Goal: Information Seeking & Learning: Learn about a topic

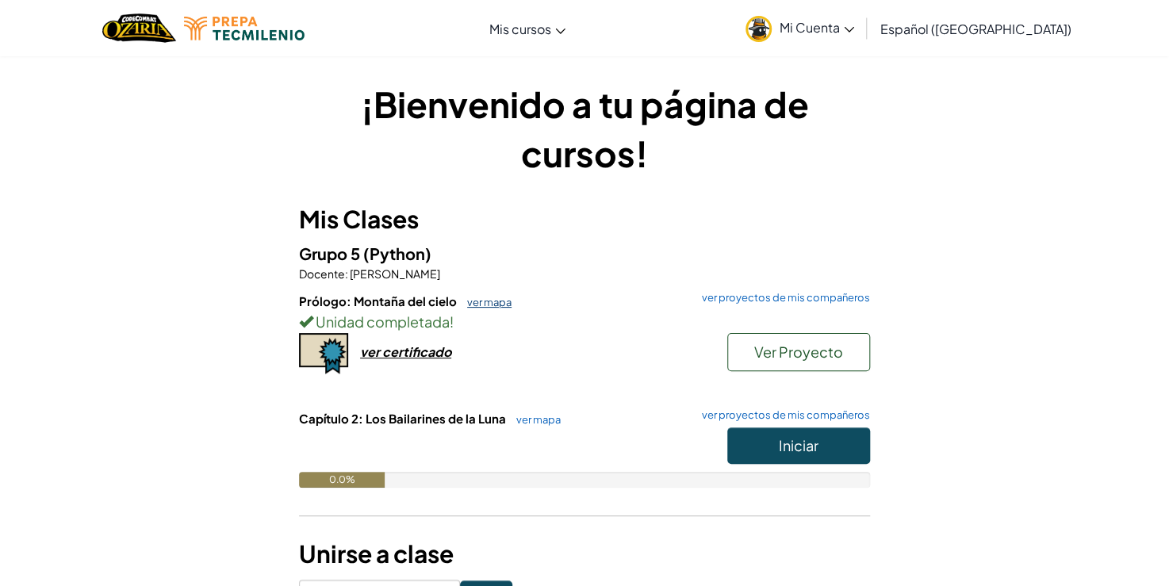
click at [496, 296] on link "ver mapa" at bounding box center [485, 302] width 52 height 13
click at [794, 440] on span "Iniciar" at bounding box center [799, 445] width 40 height 18
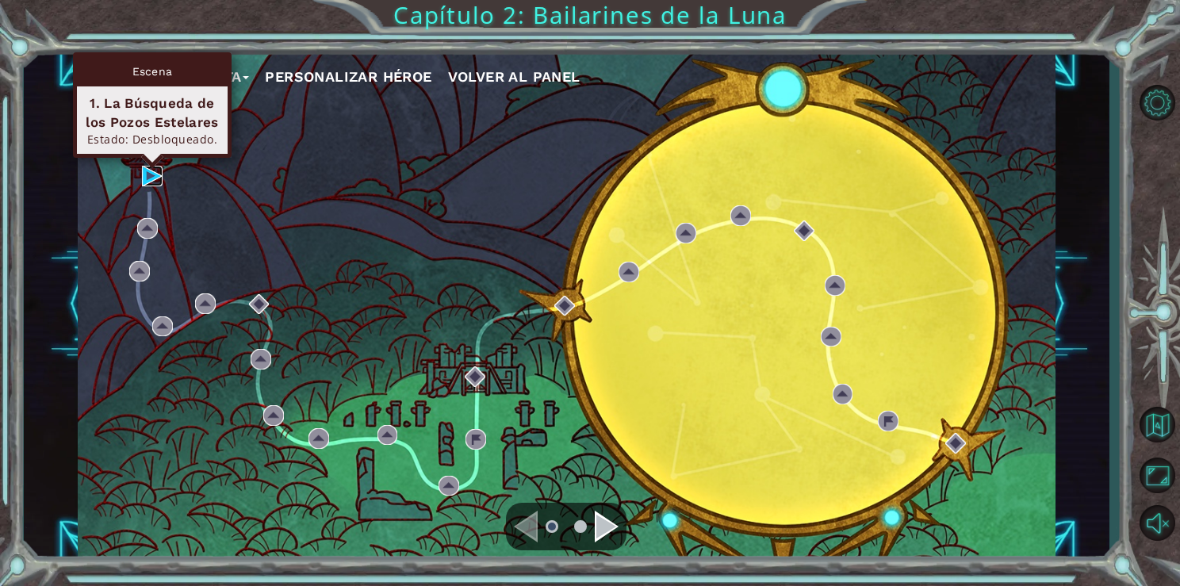
click at [143, 166] on img at bounding box center [152, 176] width 21 height 21
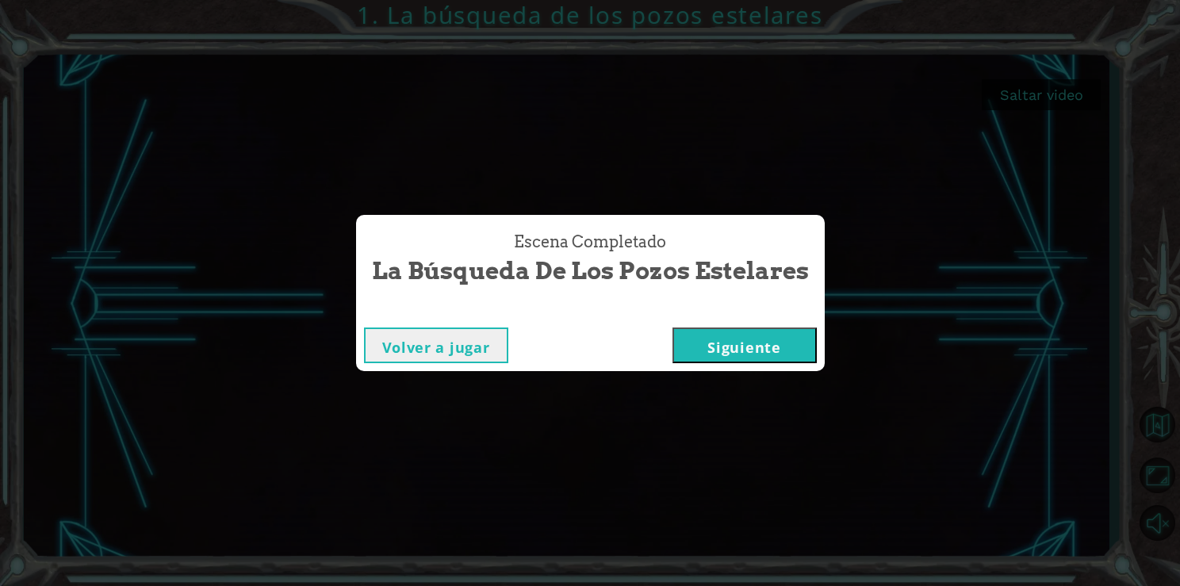
click at [791, 345] on button "Siguiente" at bounding box center [744, 345] width 144 height 36
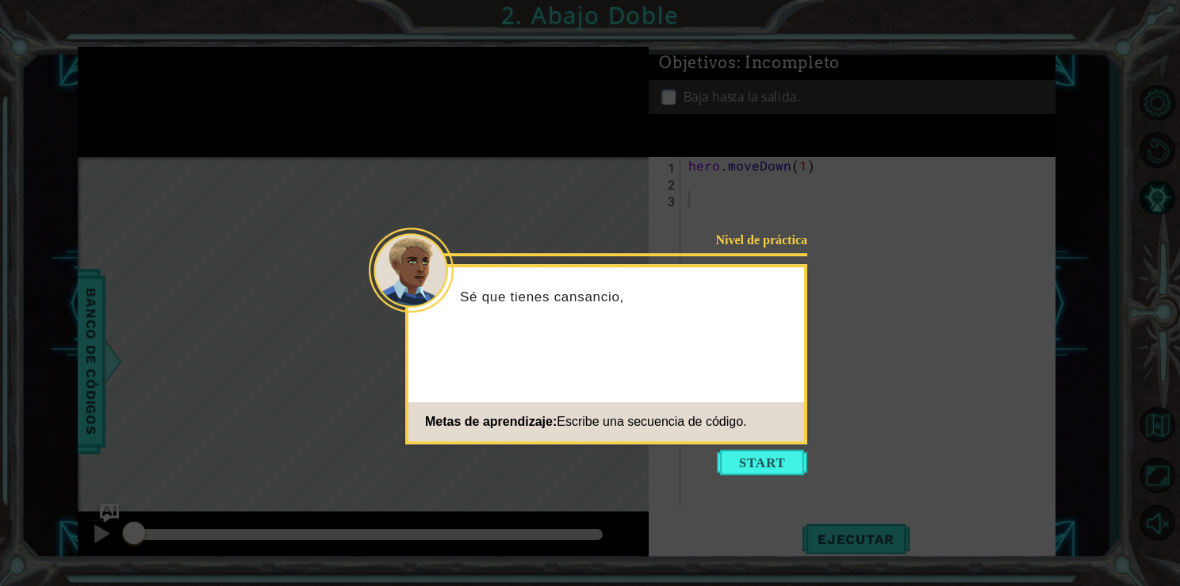
click at [774, 446] on icon at bounding box center [590, 293] width 1180 height 586
click at [774, 454] on button "Start" at bounding box center [762, 462] width 90 height 25
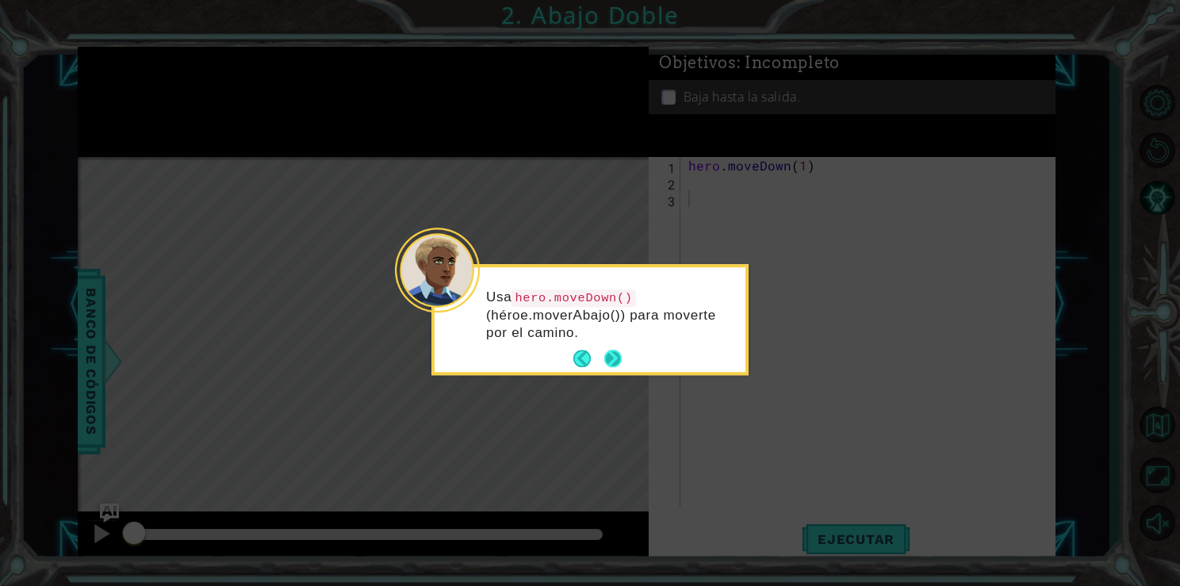
click at [609, 351] on button "Next" at bounding box center [612, 358] width 17 height 17
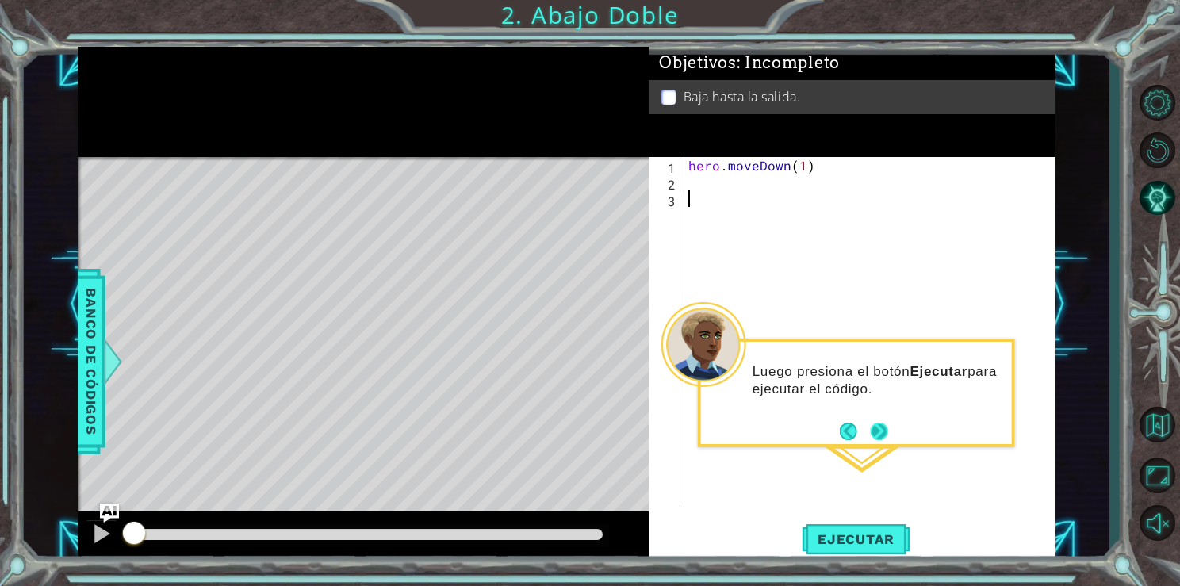
click at [883, 423] on button "Next" at bounding box center [879, 431] width 17 height 17
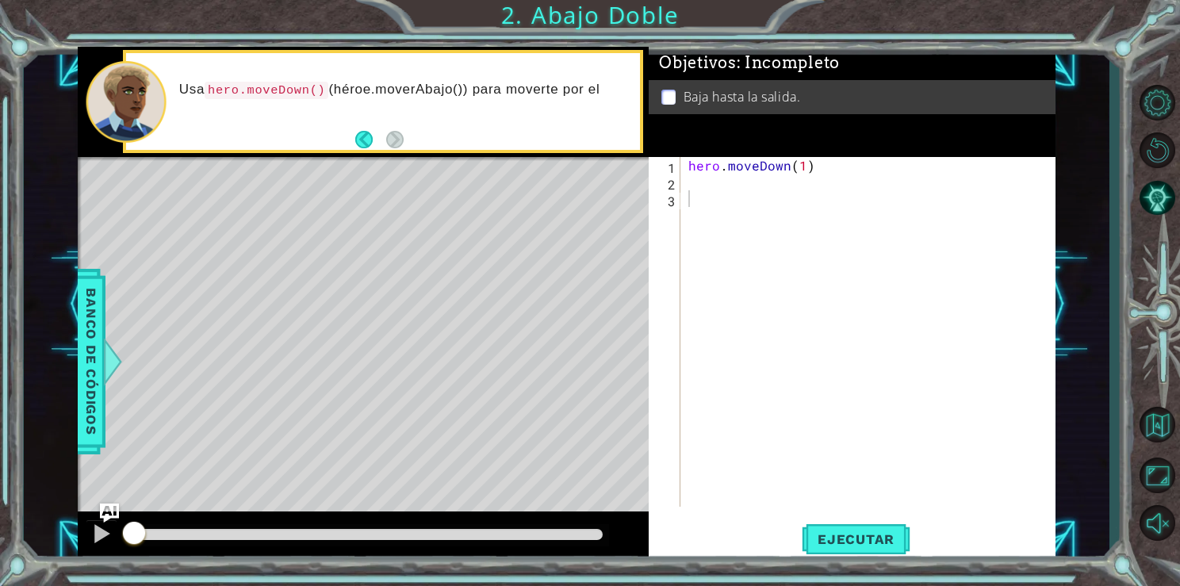
click at [684, 186] on div "1 2 3 hero . moveDown ( 1 ) ההההההההההההההההההההההההההההההההההההההההההההההההההה…" at bounding box center [850, 332] width 402 height 350
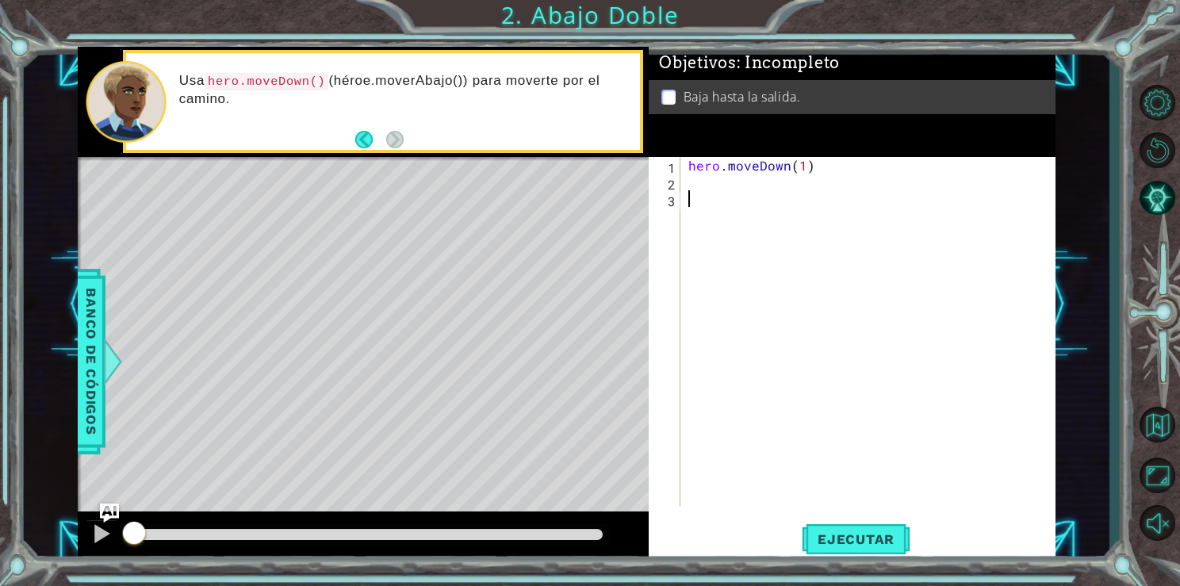
click at [696, 186] on div "hero . moveDown ( 1 )" at bounding box center [871, 348] width 373 height 383
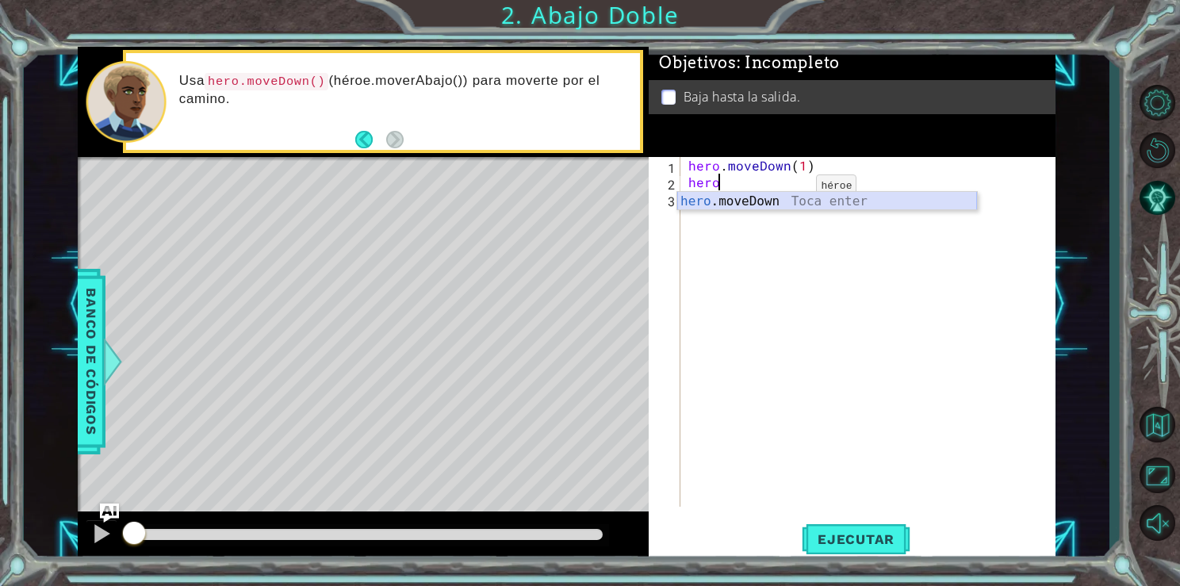
click at [783, 205] on div "hero .moveDown Toca enter" at bounding box center [827, 220] width 300 height 57
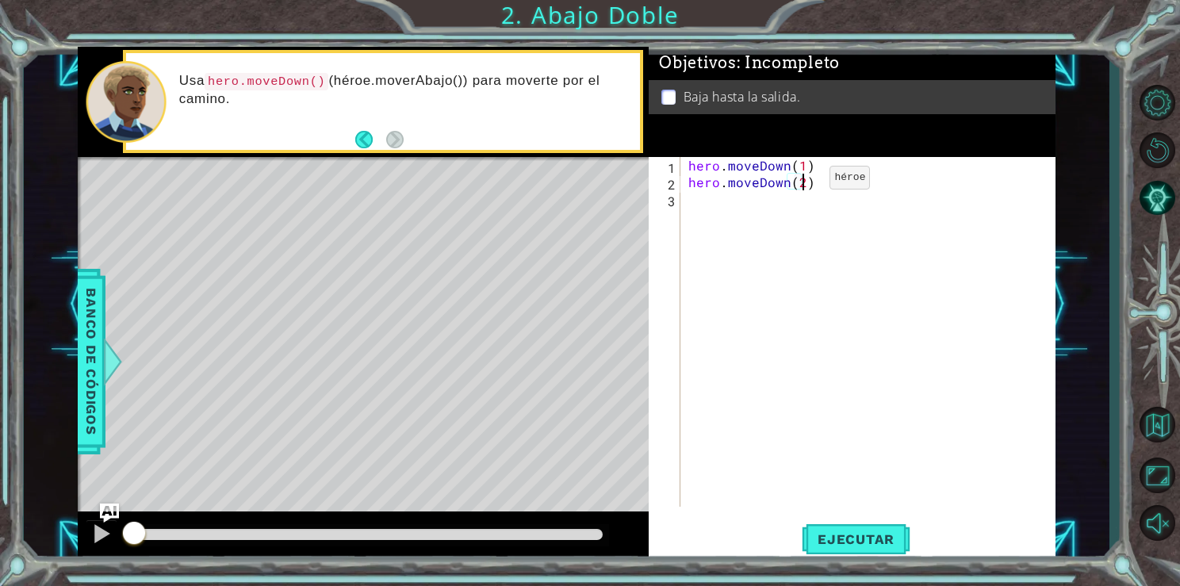
scroll to position [0, 6]
type textarea "hero.moveDown(2)"
click at [840, 530] on button "Ejecutar" at bounding box center [856, 539] width 109 height 40
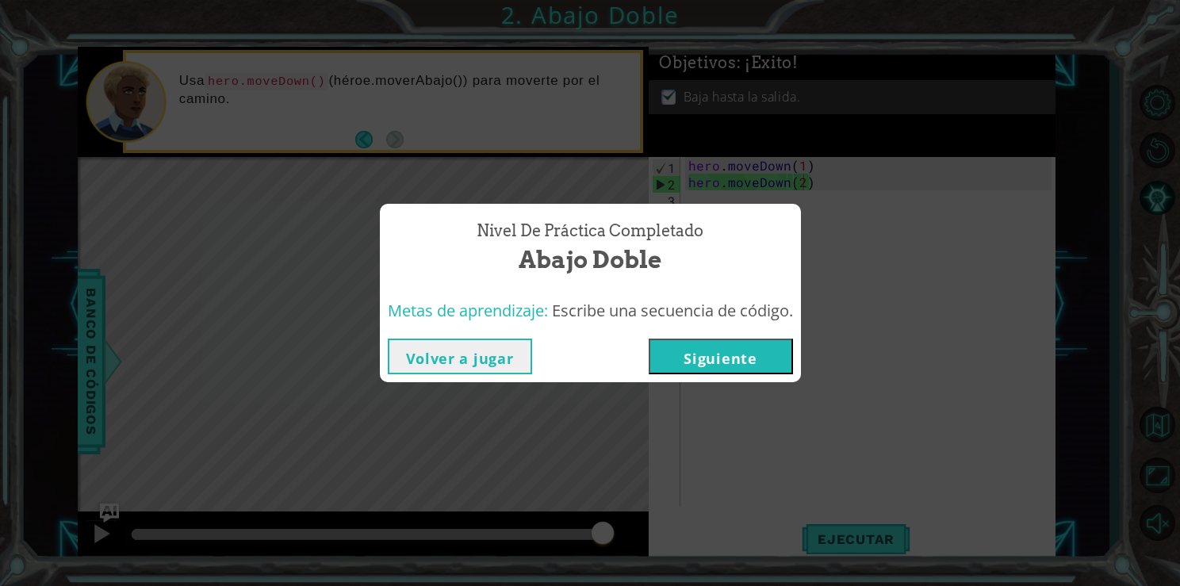
click at [722, 356] on button "Siguiente" at bounding box center [721, 357] width 144 height 36
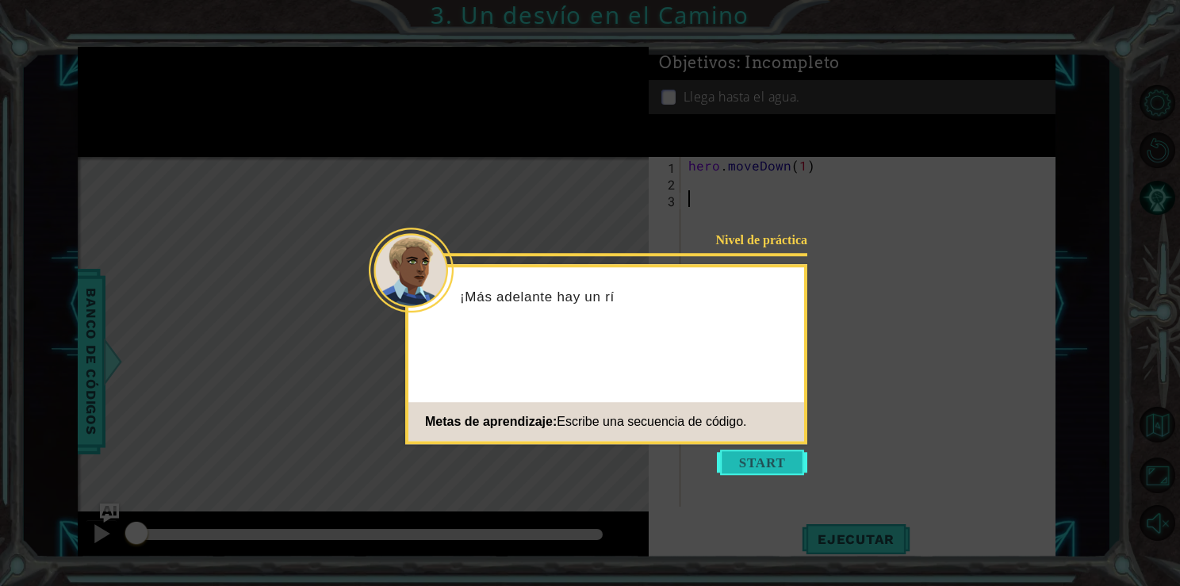
click at [776, 457] on button "Start" at bounding box center [762, 462] width 90 height 25
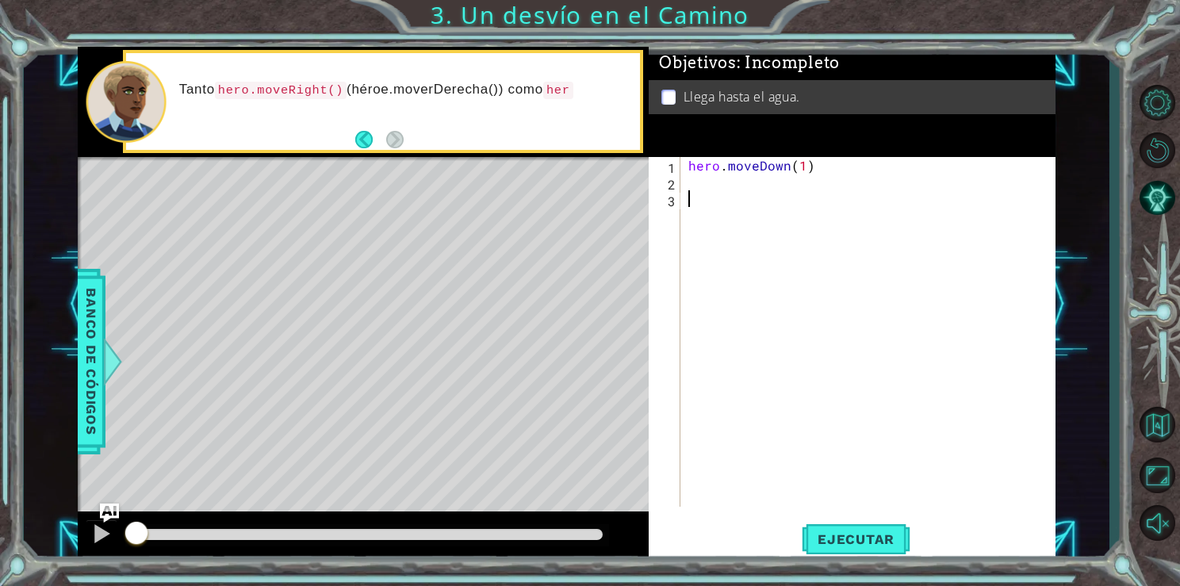
click at [703, 188] on div "hero . moveDown ( 1 )" at bounding box center [871, 348] width 373 height 383
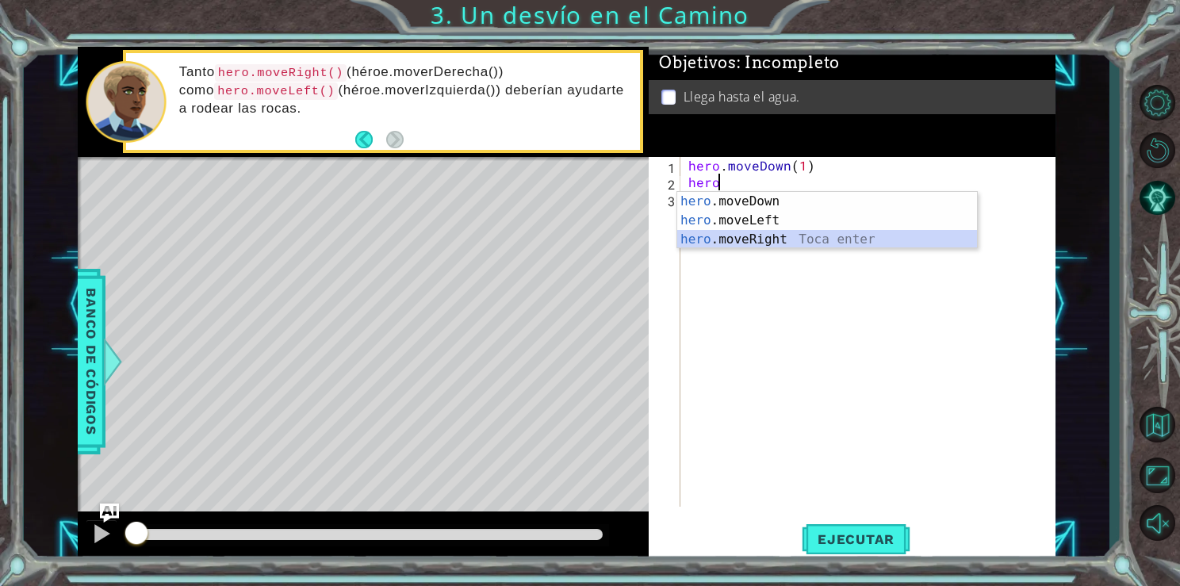
click at [714, 243] on div "hero .moveDown Toca enter hero .moveLeft Toca enter hero .moveRight Toca enter" at bounding box center [827, 239] width 300 height 95
type textarea "hero.moveRight(1)"
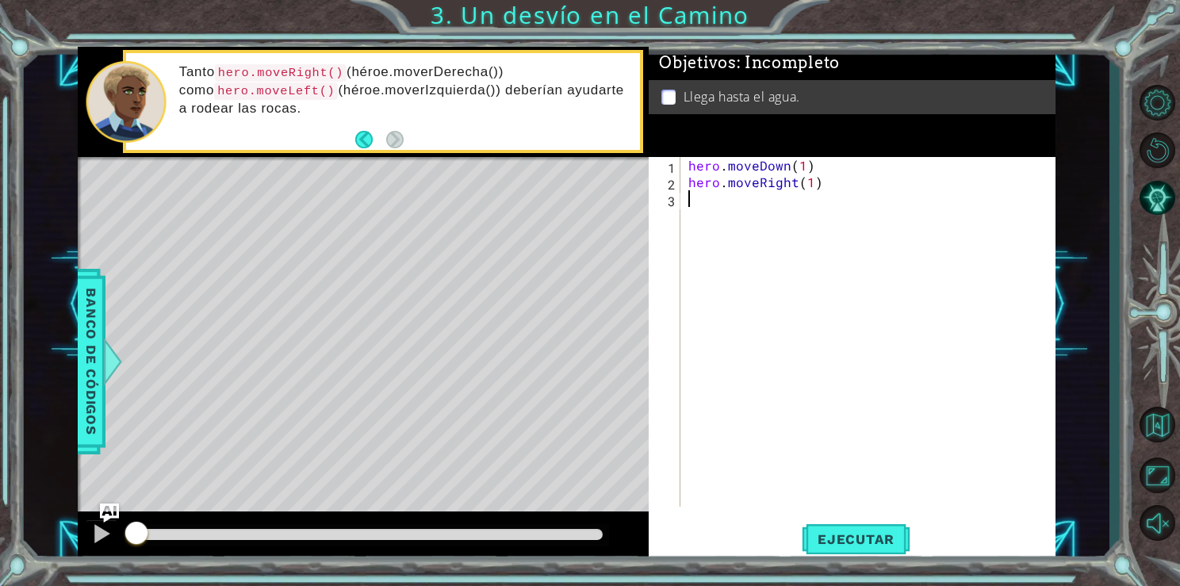
click at [713, 209] on div "hero . moveDown ( 1 ) hero . moveRight ( 1 )" at bounding box center [871, 348] width 373 height 383
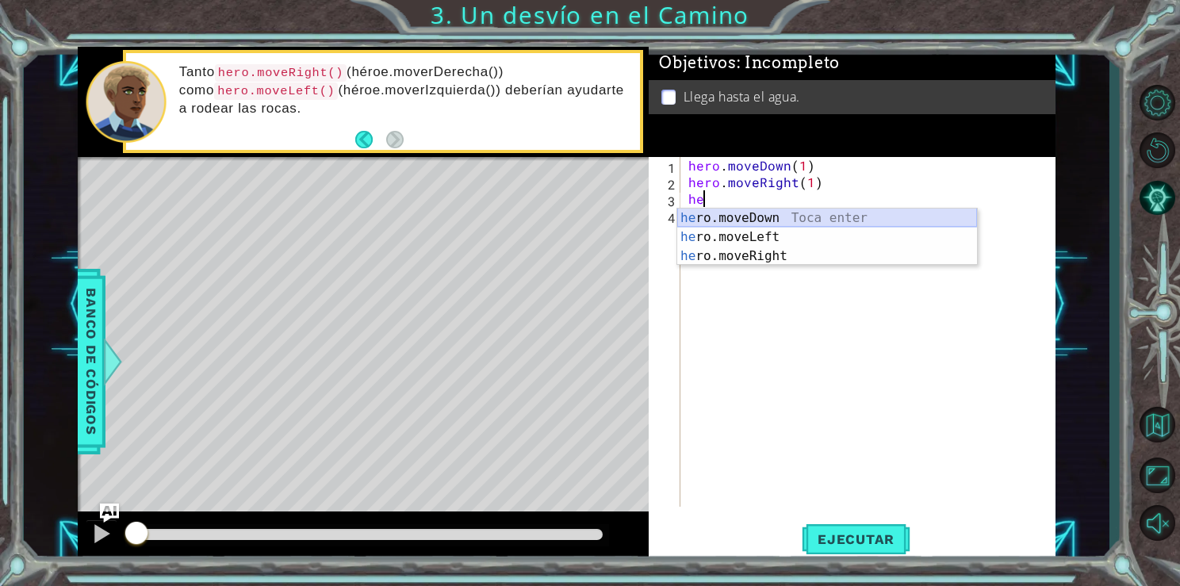
click at [734, 214] on div "he ro.moveDown Toca enter he ro.moveLeft Toca enter he ro.moveRight Toca enter" at bounding box center [827, 256] width 300 height 95
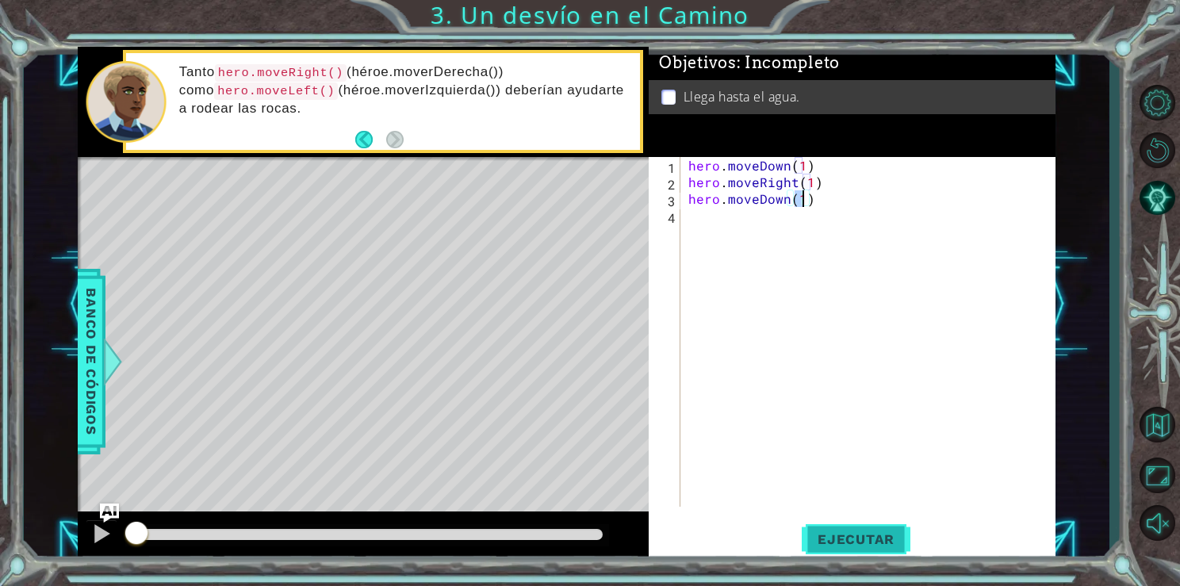
type textarea "hero.moveDown(1)"
click at [864, 546] on span "Ejecutar" at bounding box center [856, 539] width 109 height 16
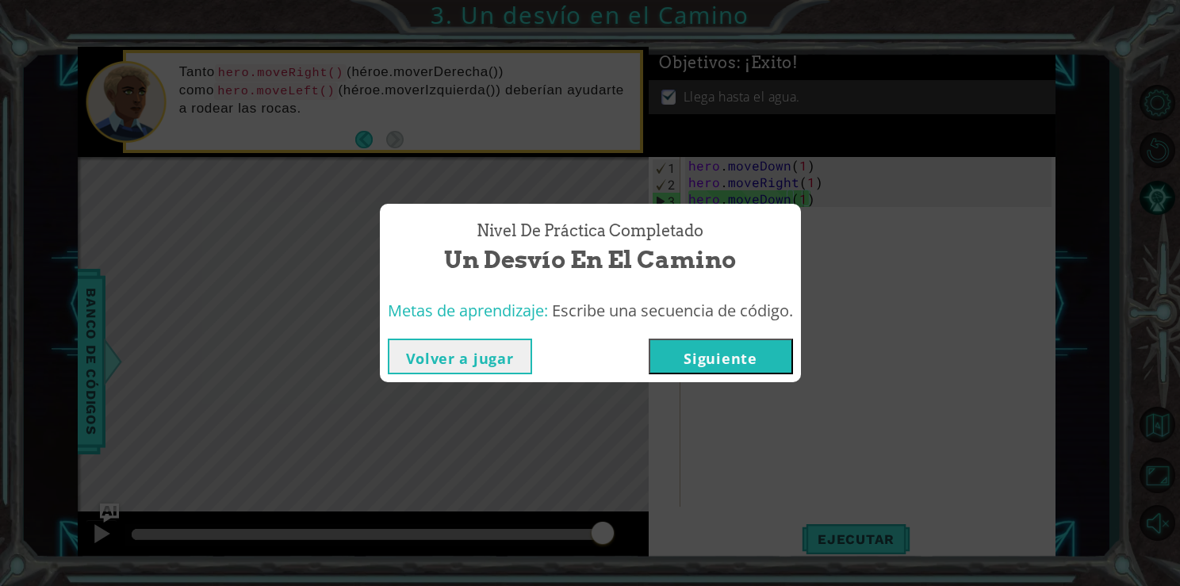
click at [720, 350] on button "Siguiente" at bounding box center [721, 357] width 144 height 36
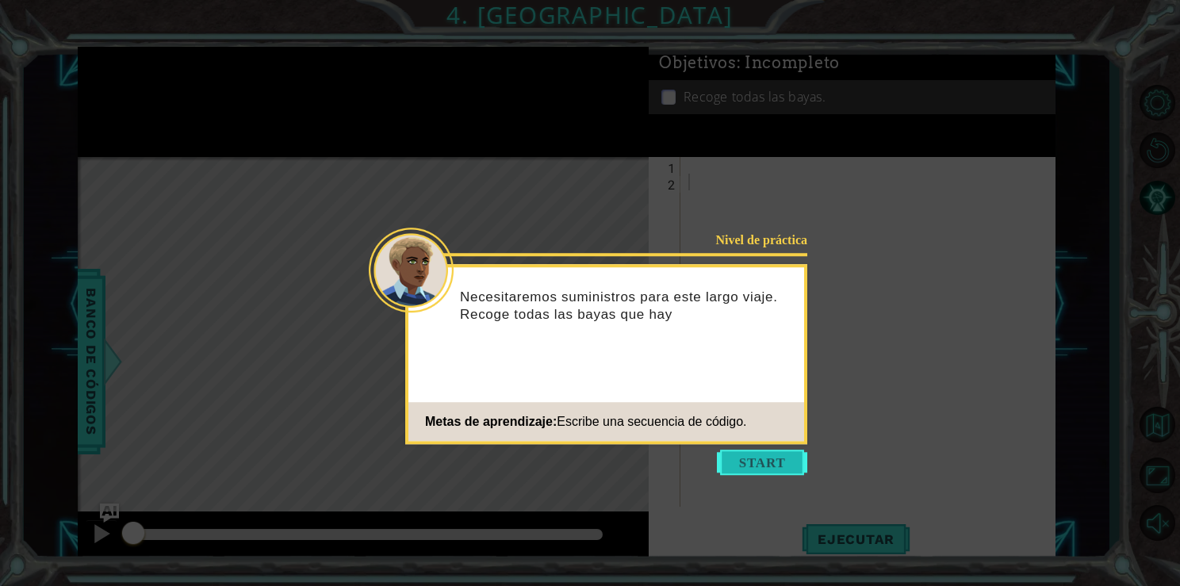
click at [756, 459] on button "Start" at bounding box center [762, 462] width 90 height 25
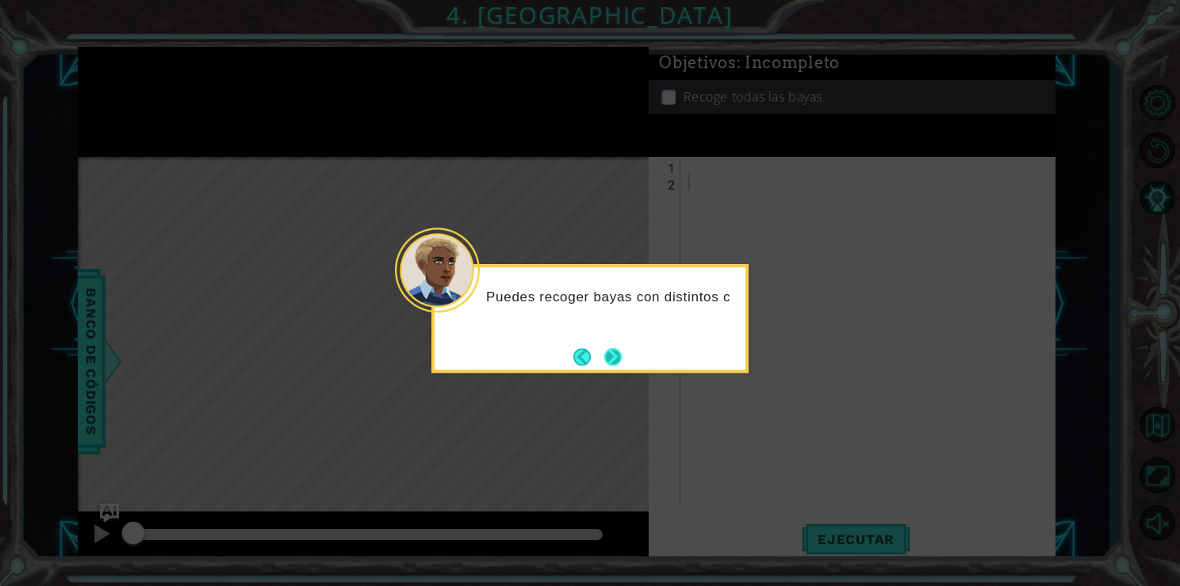
click at [621, 348] on button "Next" at bounding box center [612, 356] width 17 height 17
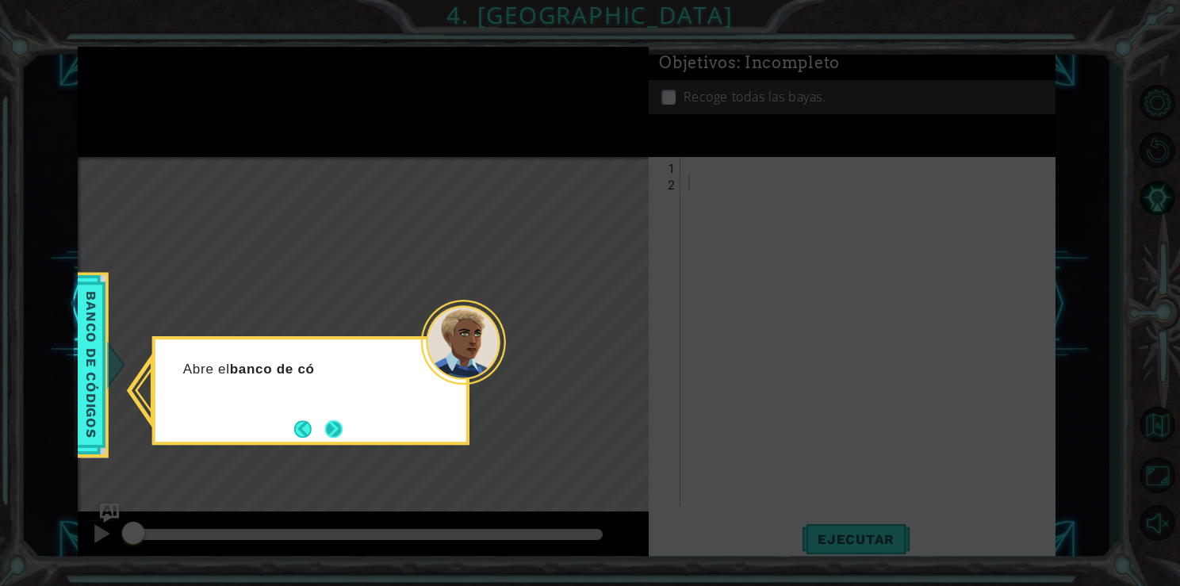
click at [337, 438] on button "Next" at bounding box center [333, 428] width 17 height 17
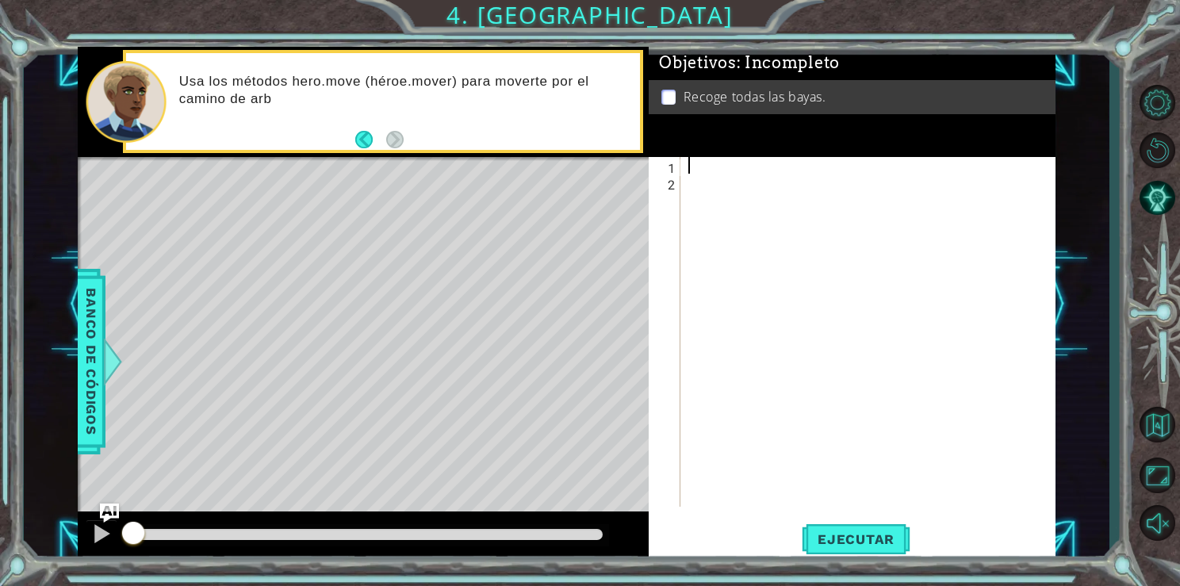
click at [703, 168] on div at bounding box center [871, 348] width 373 height 383
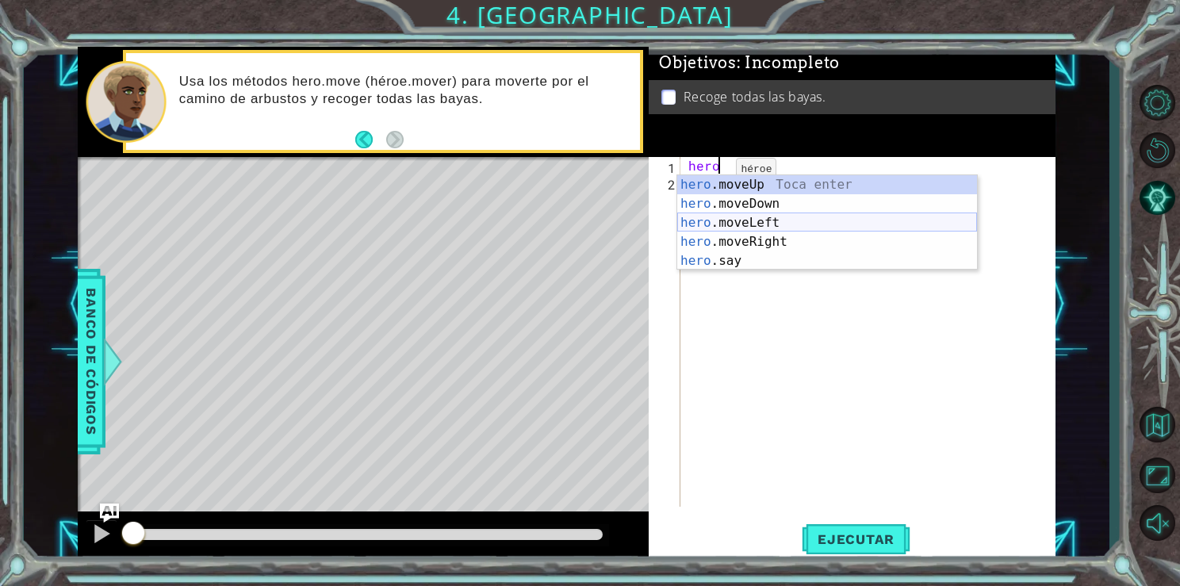
click at [723, 223] on div "hero .moveUp Toca enter hero .moveDown Toca enter hero .moveLeft Toca enter her…" at bounding box center [827, 241] width 300 height 133
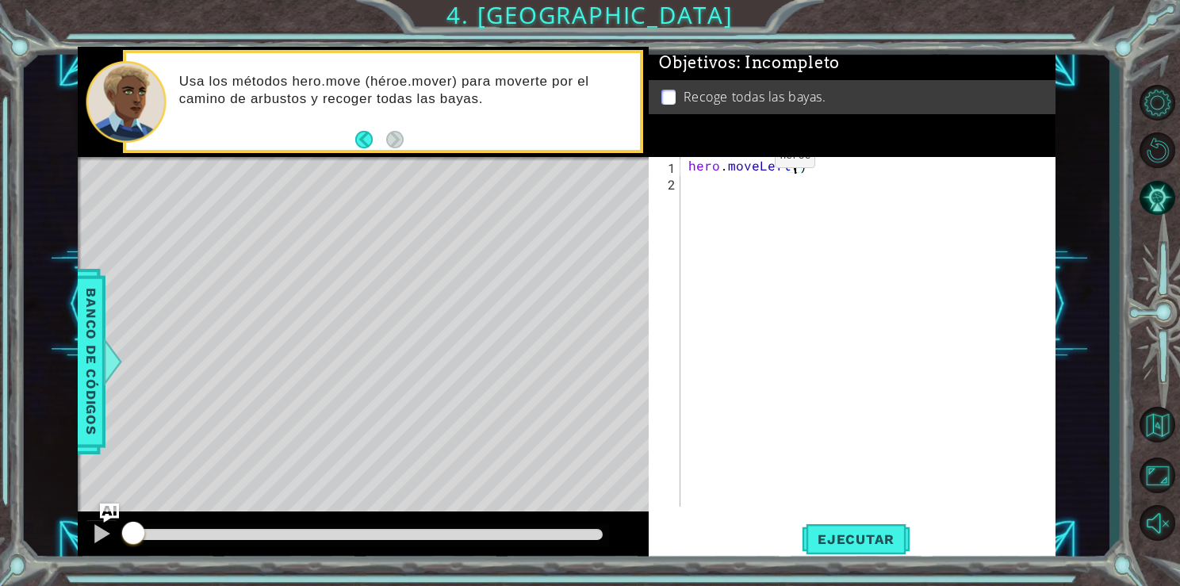
type textarea "hero.moveLeft(2)"
click at [718, 196] on div "hero . moveLeft ( 2 )" at bounding box center [871, 348] width 373 height 383
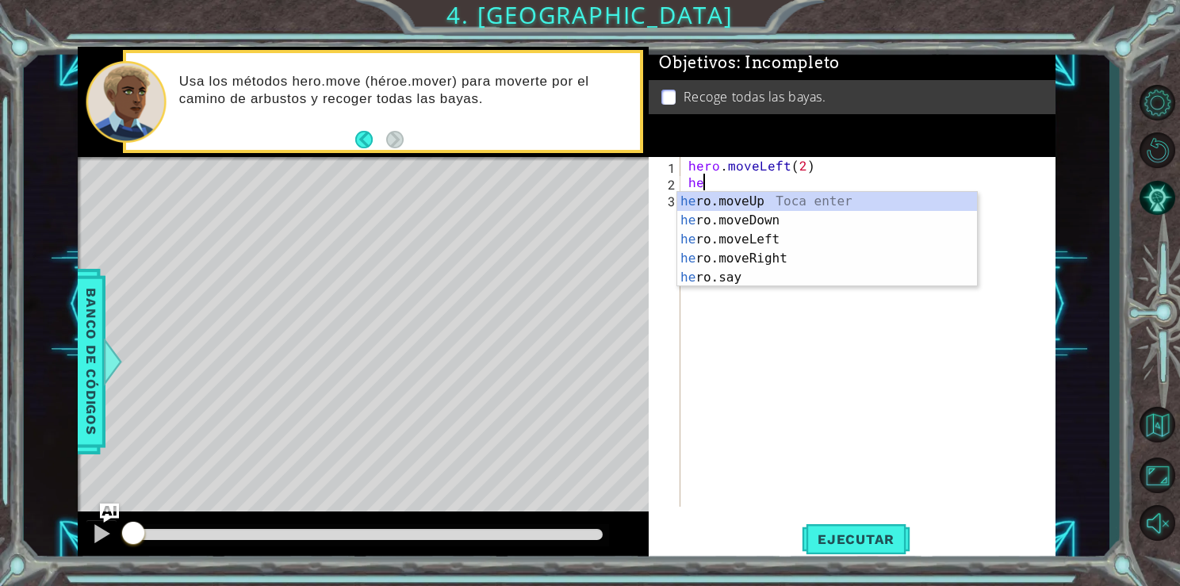
scroll to position [0, 0]
click at [734, 220] on div "her o.moveUp Toca enter her o.moveDown Toca enter her o.moveLeft [PERSON_NAME] …" at bounding box center [827, 258] width 300 height 133
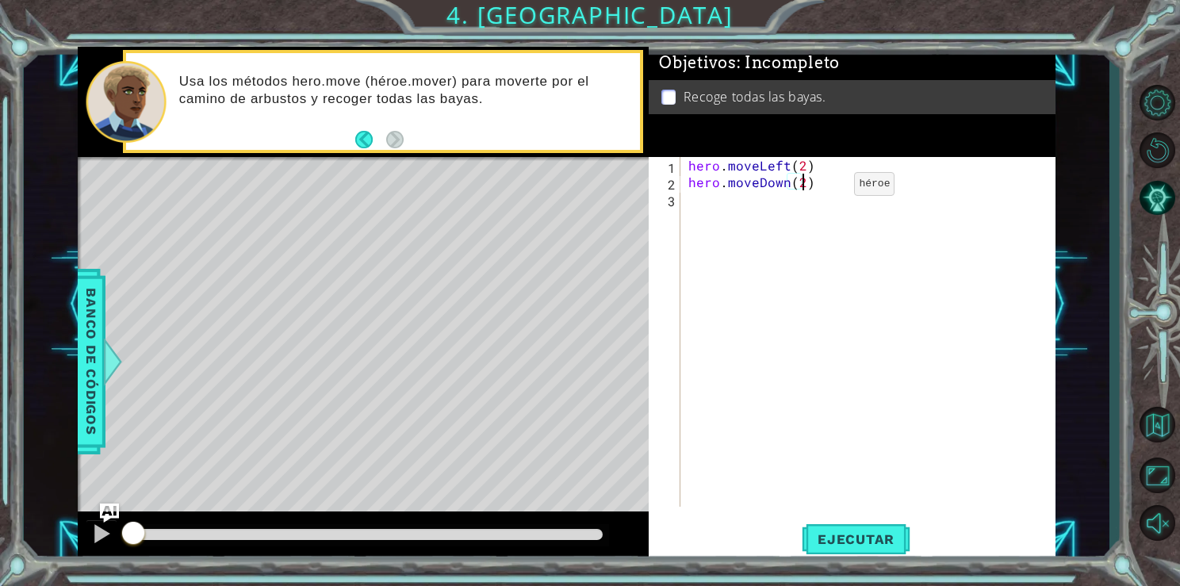
type textarea "hero.moveDown(2)"
click at [714, 207] on div "hero . moveLeft ( 2 ) hero . moveDown ( 2 )" at bounding box center [871, 348] width 373 height 383
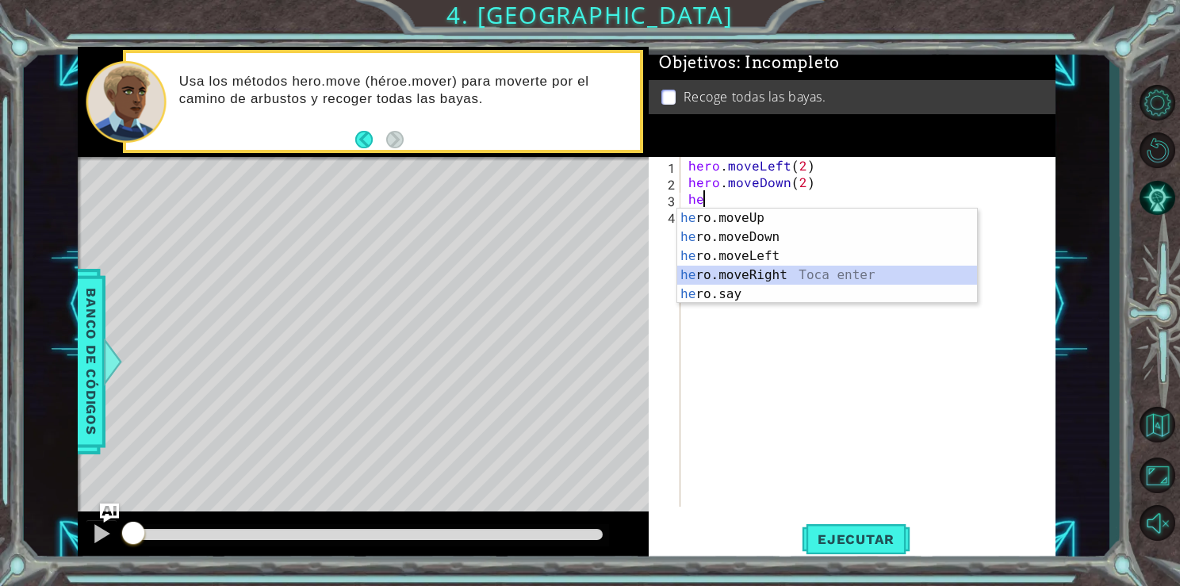
click at [729, 278] on div "he ro.moveUp Toca enter he ro.moveDown Toca enter he ro.moveLeft Toca enter he …" at bounding box center [827, 275] width 300 height 133
type textarea "hero.moveRight(1)"
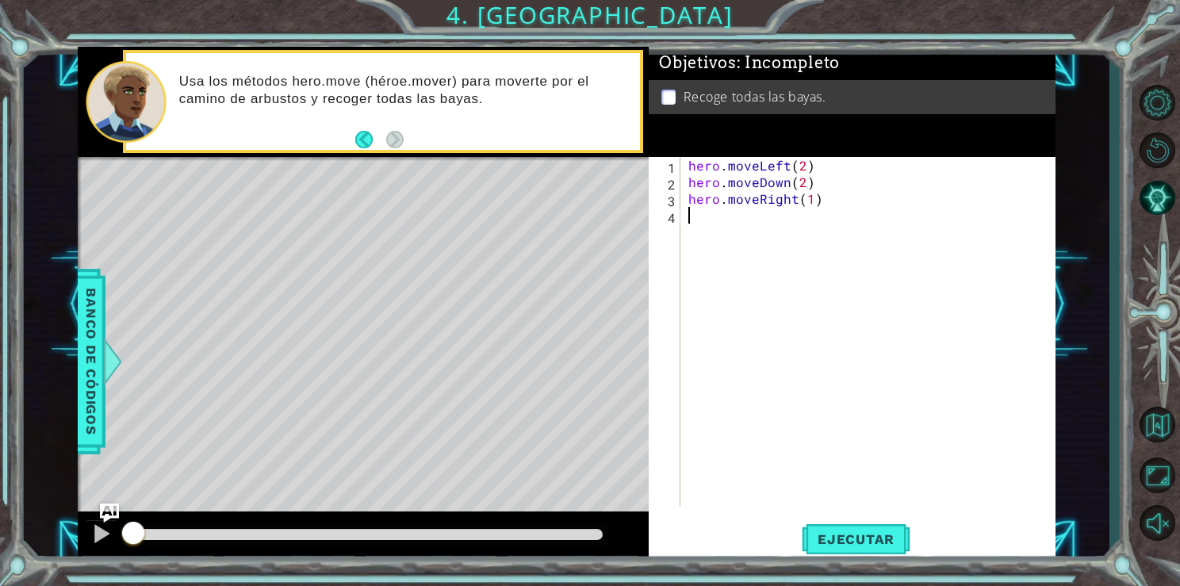
click at [729, 278] on div "hero . moveLeft ( 2 ) hero . moveDown ( 2 ) hero . moveRight ( 1 )" at bounding box center [871, 348] width 373 height 383
click at [811, 203] on div "hero . moveLeft ( 2 ) hero . moveDown ( 2 ) hero . moveRight ( 1 )" at bounding box center [871, 348] width 373 height 383
type textarea "hero.moveRight(2)"
click at [746, 228] on div "hero . moveLeft ( 2 ) hero . moveDown ( 2 ) hero . moveRight ( 2 )" at bounding box center [871, 348] width 373 height 383
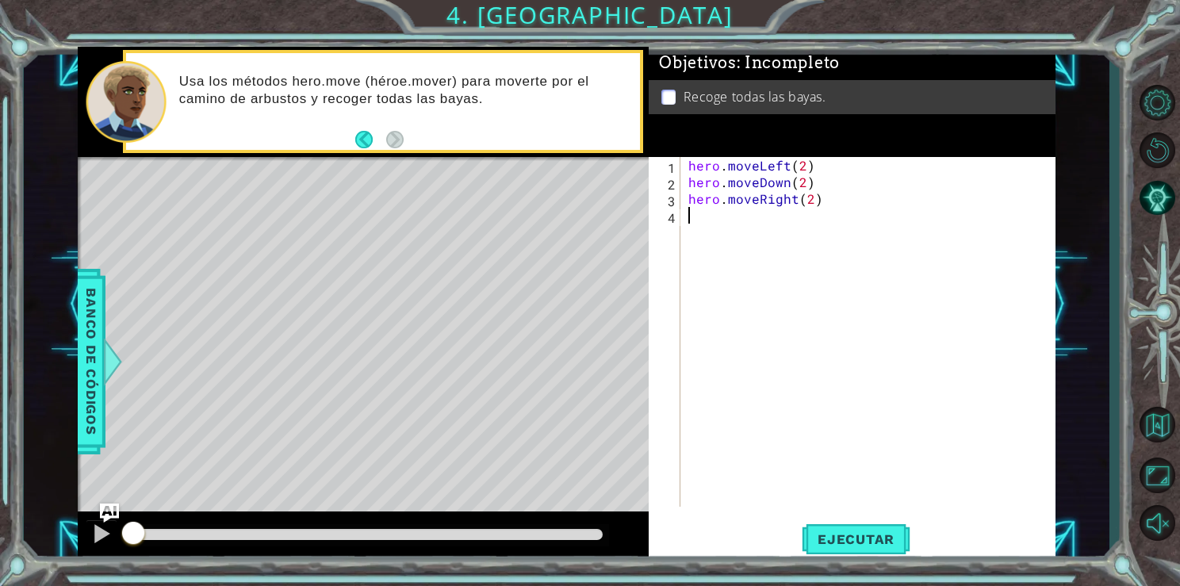
scroll to position [0, 0]
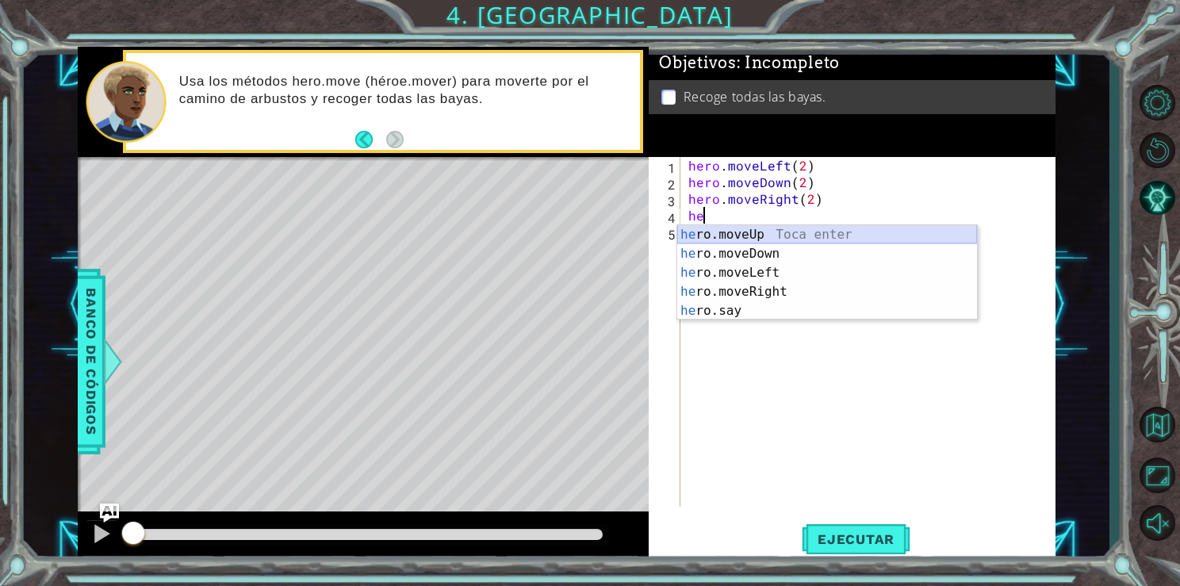
click at [755, 232] on div "he ro.moveUp Toca enter he ro.moveDown Toca enter he ro.moveLeft Toca enter he …" at bounding box center [827, 291] width 300 height 133
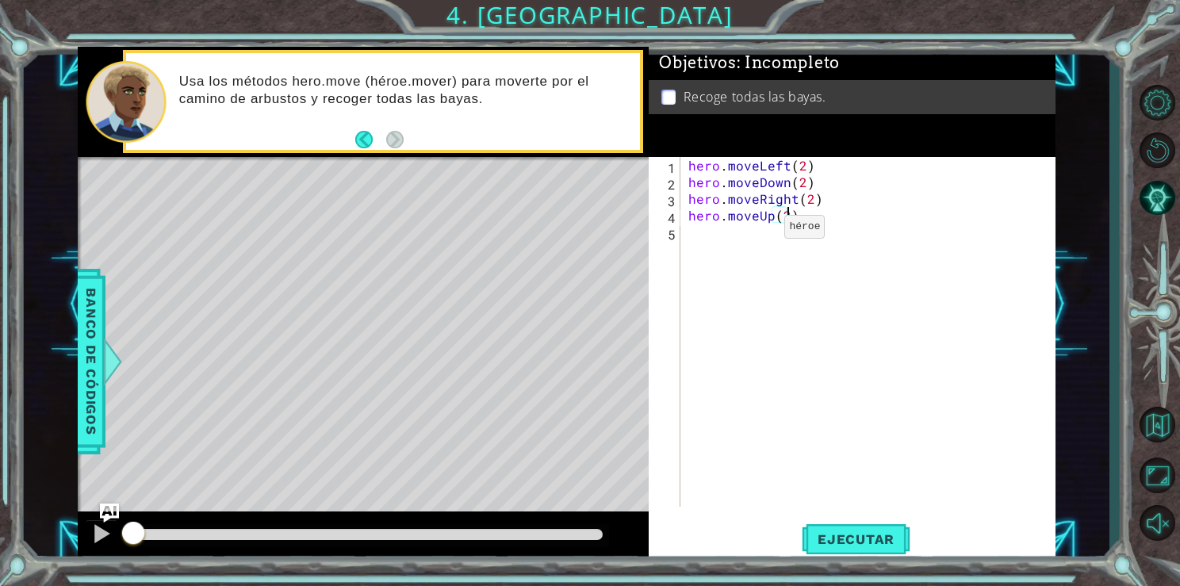
scroll to position [0, 6]
type textarea "hero.moveUp(2)"
click at [895, 528] on button "Ejecutar" at bounding box center [856, 539] width 109 height 40
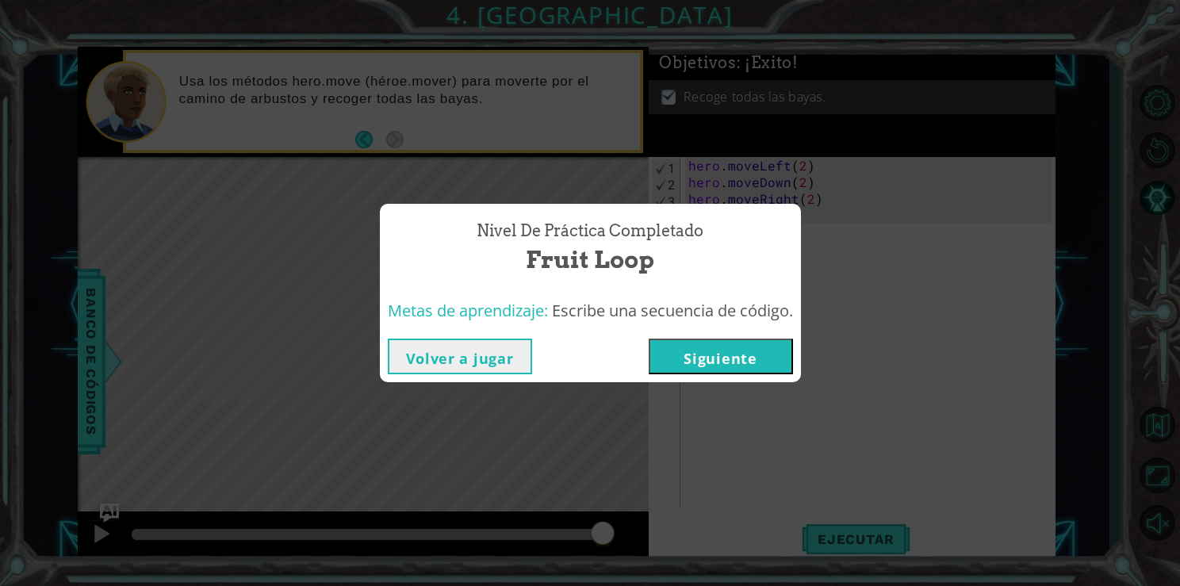
click at [735, 355] on button "Siguiente" at bounding box center [721, 357] width 144 height 36
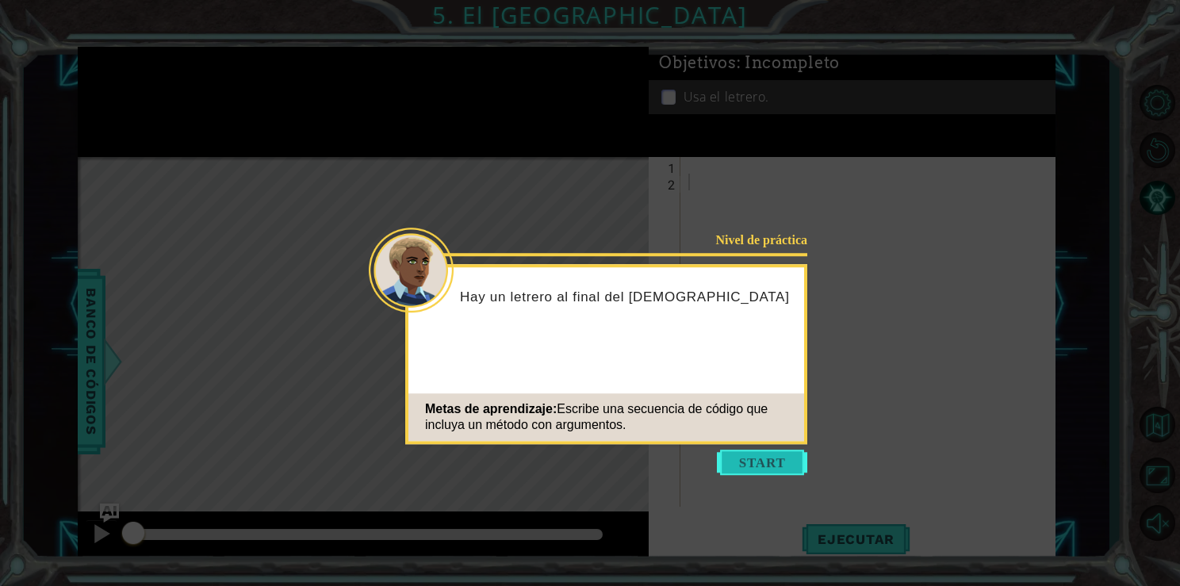
click at [759, 460] on button "Start" at bounding box center [762, 462] width 90 height 25
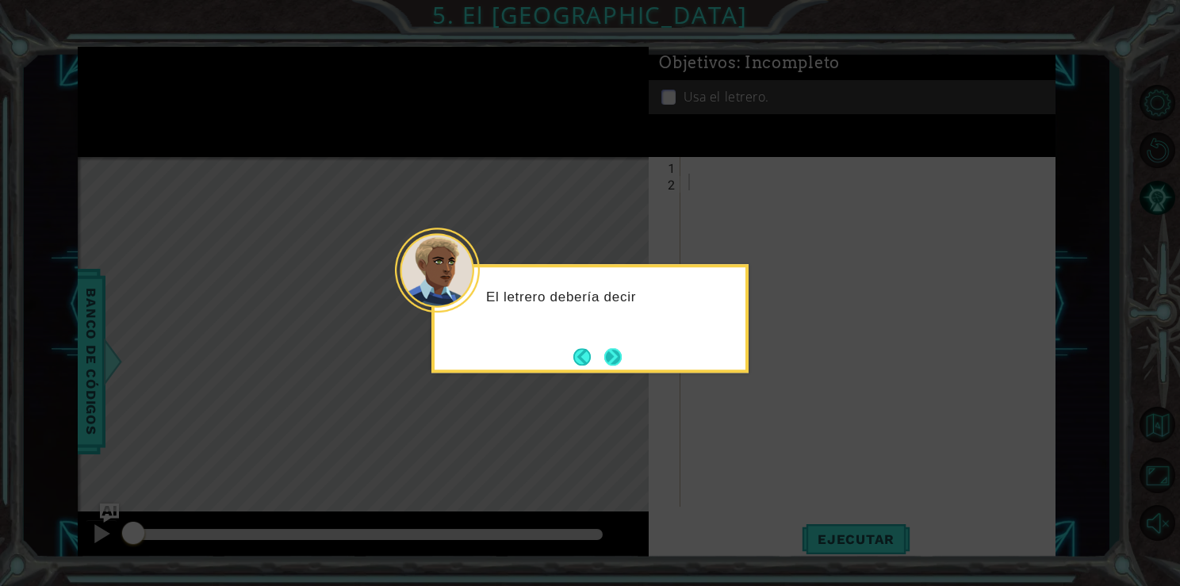
click at [611, 354] on button "Next" at bounding box center [612, 356] width 17 height 17
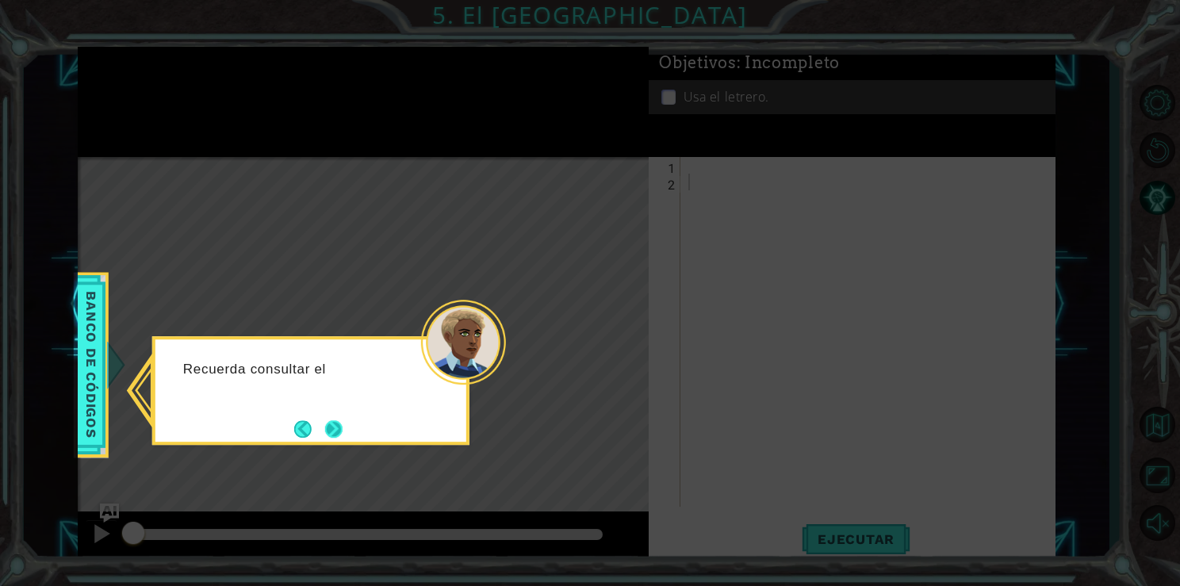
click at [341, 430] on button "Next" at bounding box center [333, 428] width 17 height 17
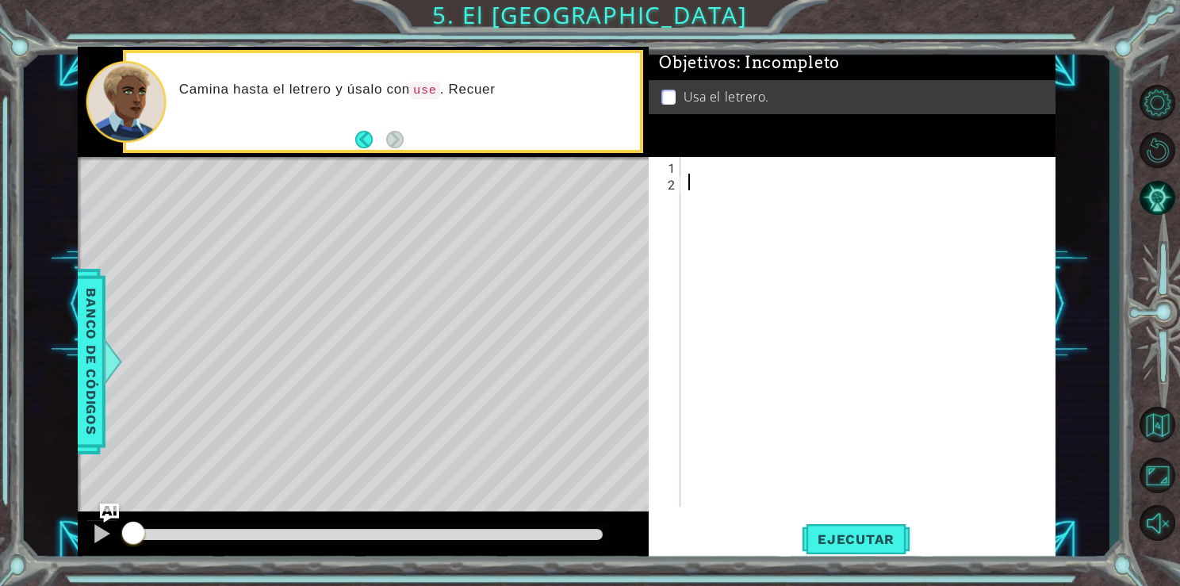
click at [707, 160] on div at bounding box center [871, 348] width 373 height 383
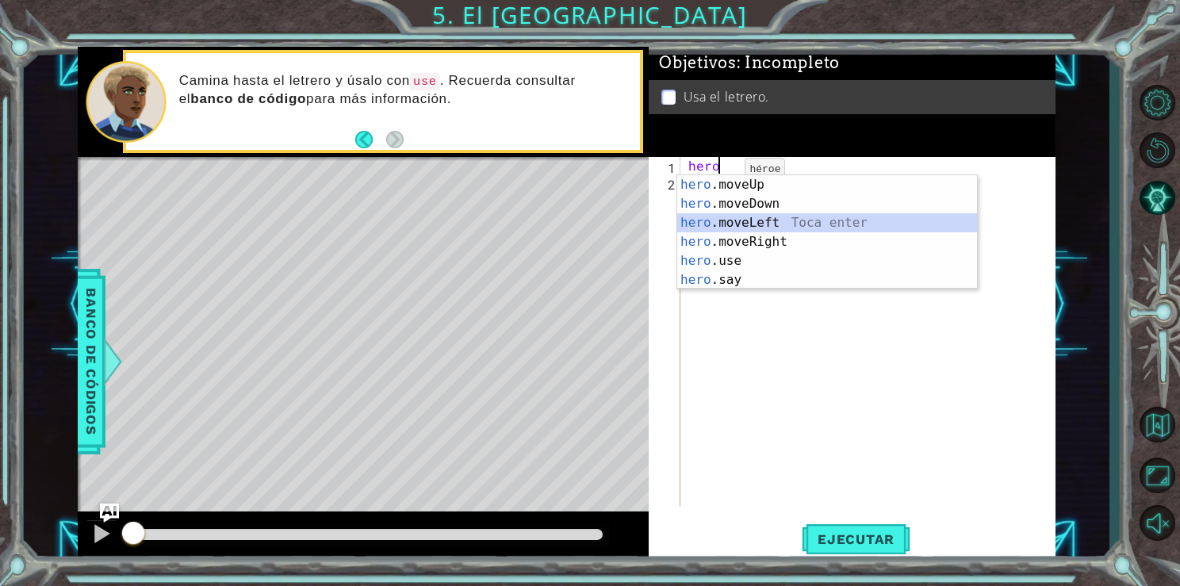
click at [729, 217] on div "hero .moveUp Toca enter hero .moveDown Toca enter hero .moveLeft Toca enter her…" at bounding box center [827, 251] width 300 height 152
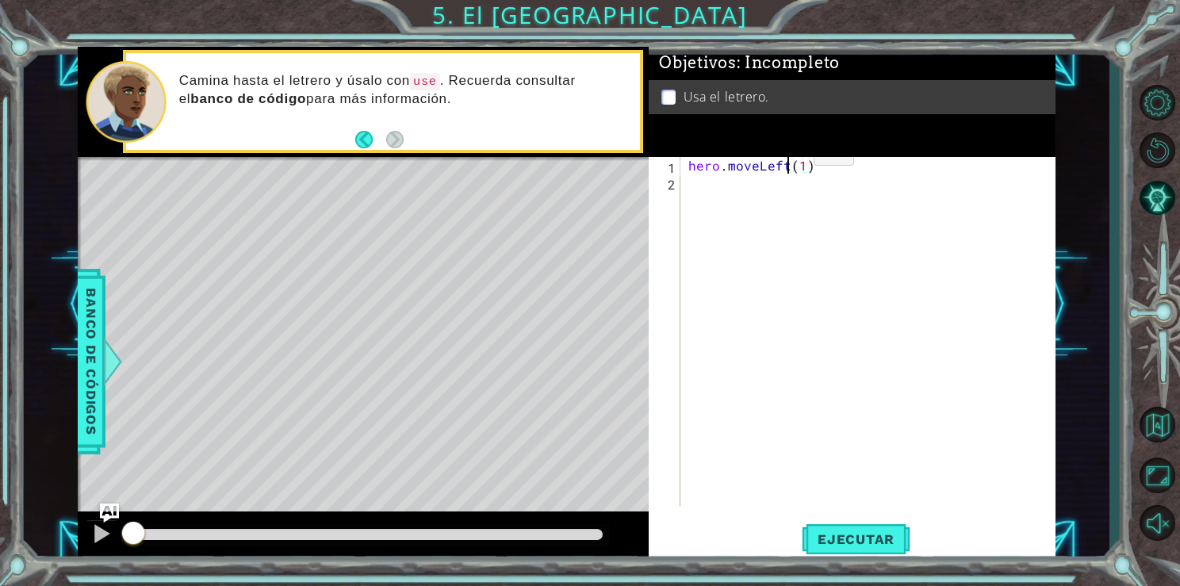
click at [787, 157] on div "hero . moveLeft ( 1 )" at bounding box center [871, 348] width 373 height 383
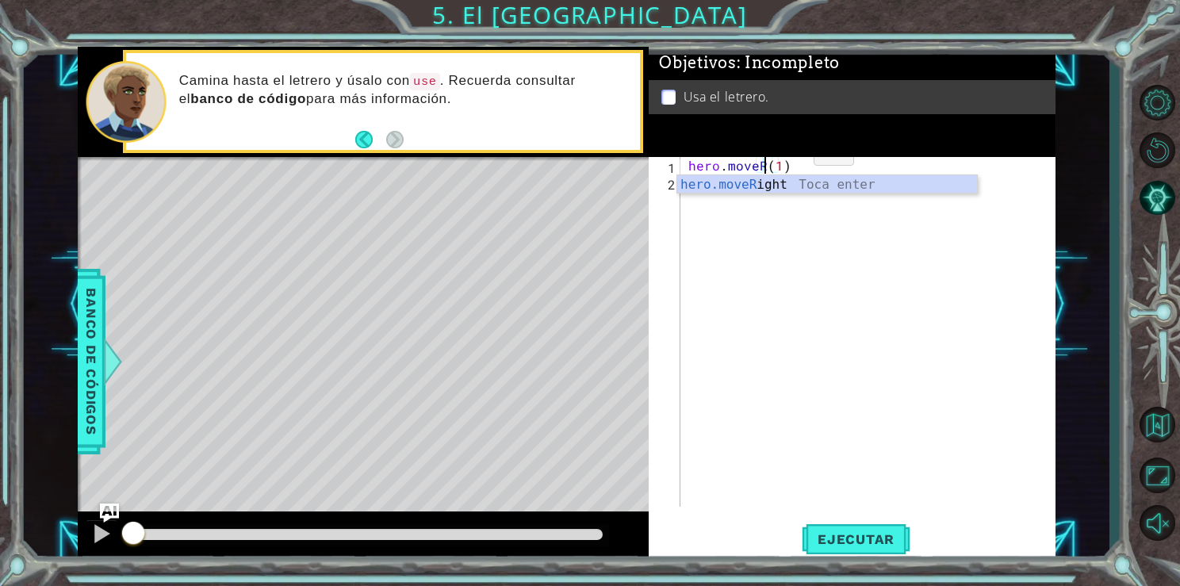
scroll to position [0, 4]
click at [783, 186] on div "hero.moveR ight Toca enter" at bounding box center [827, 203] width 300 height 57
type textarea "hero.moveRight(1)(1)"
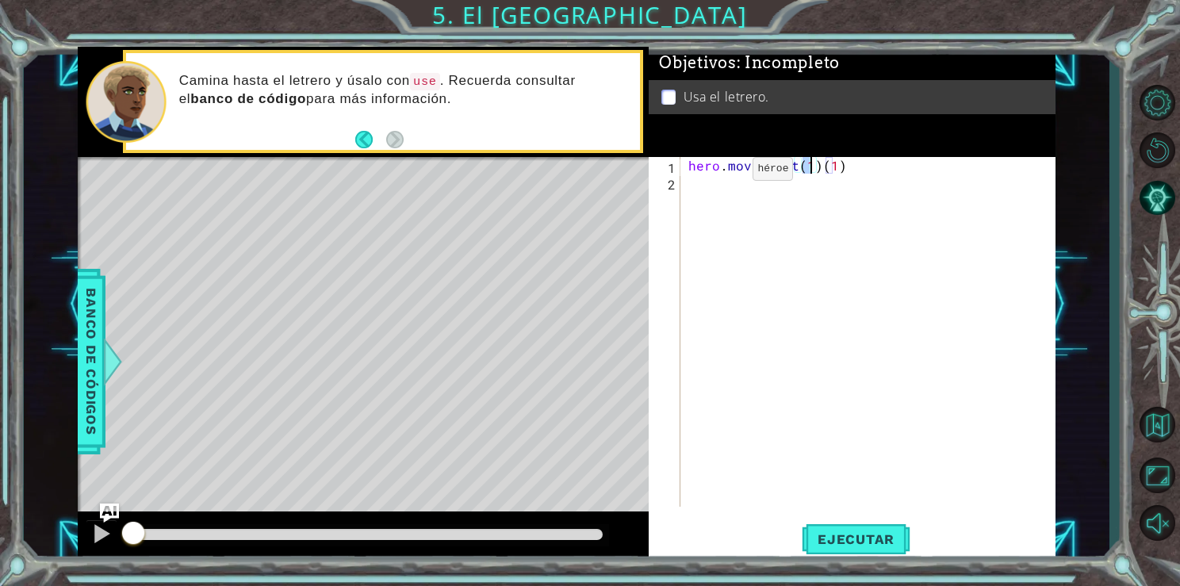
click at [726, 172] on div "hero . moveRight ( 1 ) ( 1 )" at bounding box center [871, 348] width 373 height 383
click at [722, 189] on div "hero . moveRight ( 1 ) ( 1 )" at bounding box center [871, 348] width 373 height 383
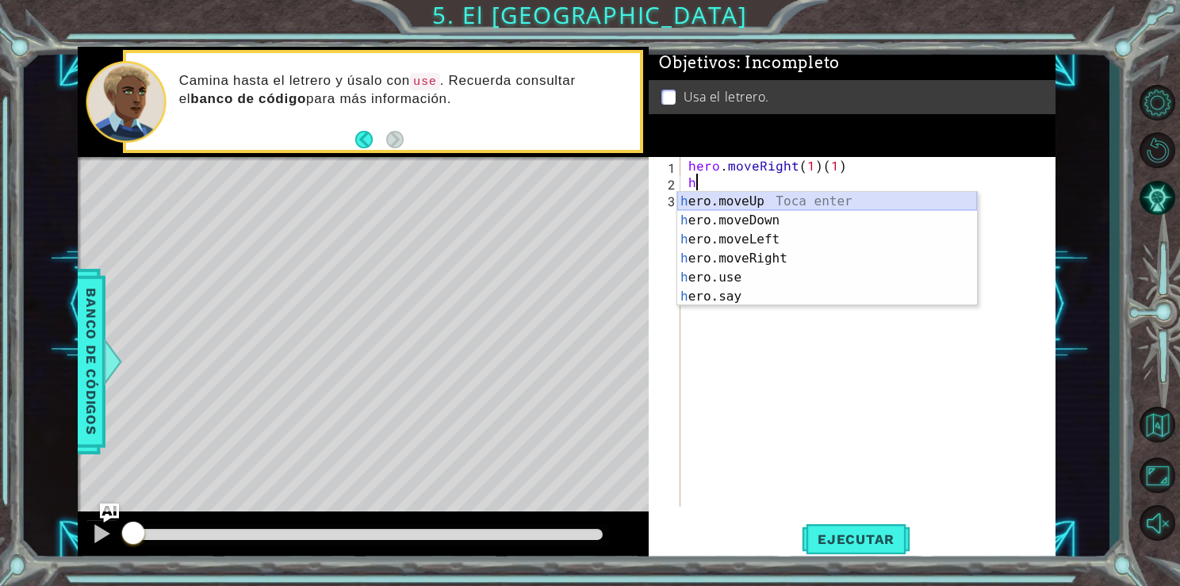
click at [740, 201] on div "h ero.moveUp Toca enter h ero.moveDown Toca enter h ero.moveLeft Toca enter h e…" at bounding box center [827, 268] width 300 height 152
type textarea "hero.moveUp(1)"
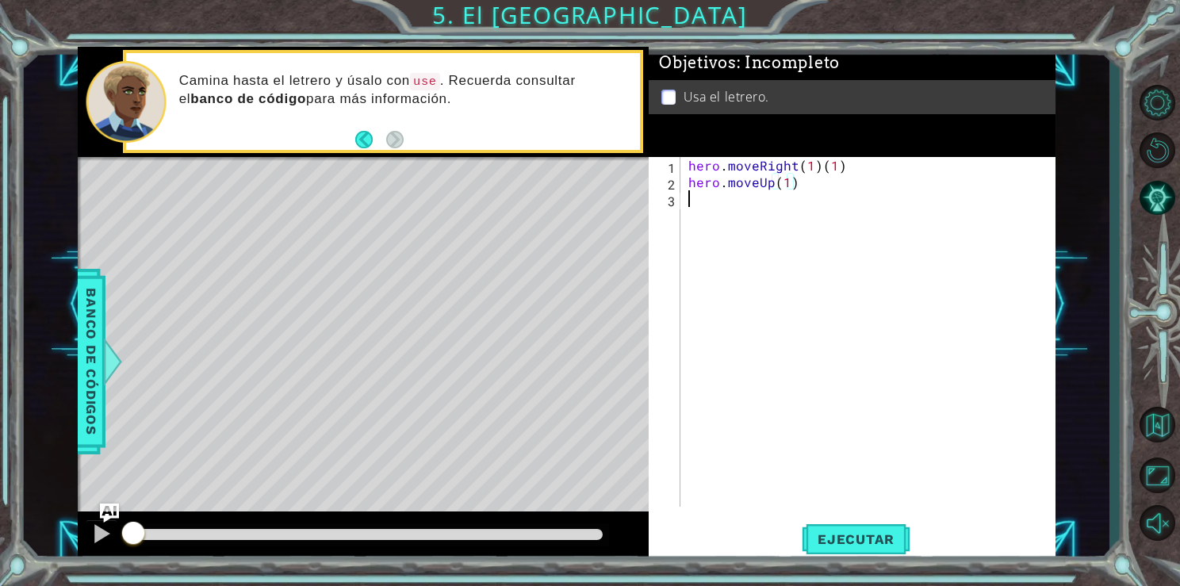
click at [701, 213] on div "hero . moveRight ( 1 ) ( 1 ) hero . moveUp ( 1 )" at bounding box center [871, 348] width 373 height 383
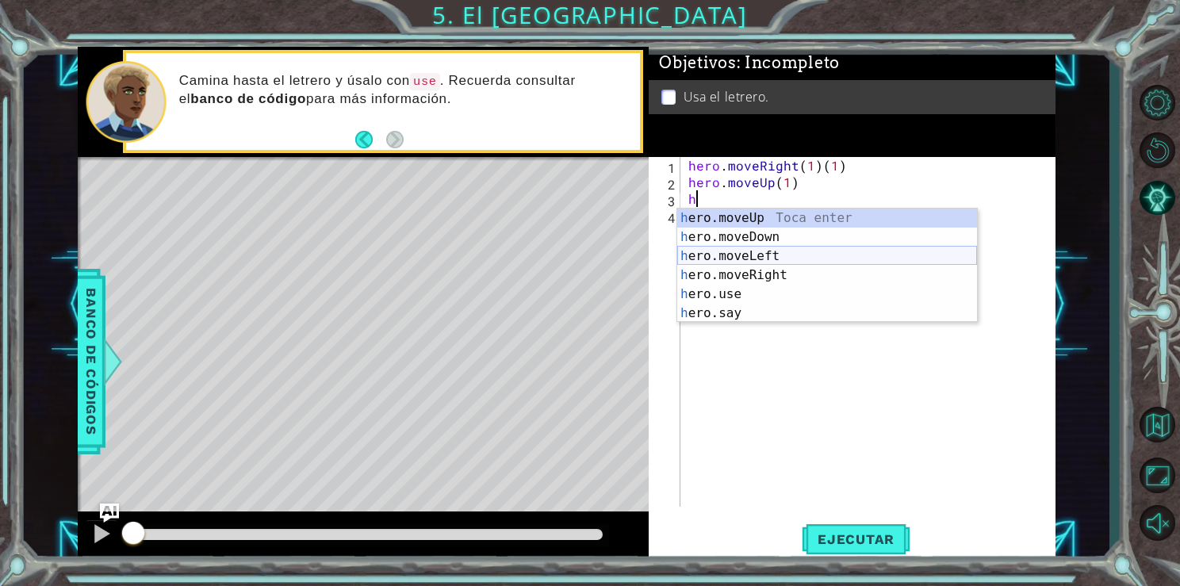
click at [707, 260] on div "h ero.moveUp Toca enter h ero.moveDown Toca enter h ero.moveLeft Toca enter h e…" at bounding box center [827, 285] width 300 height 152
type textarea "hero.moveLeft(1)"
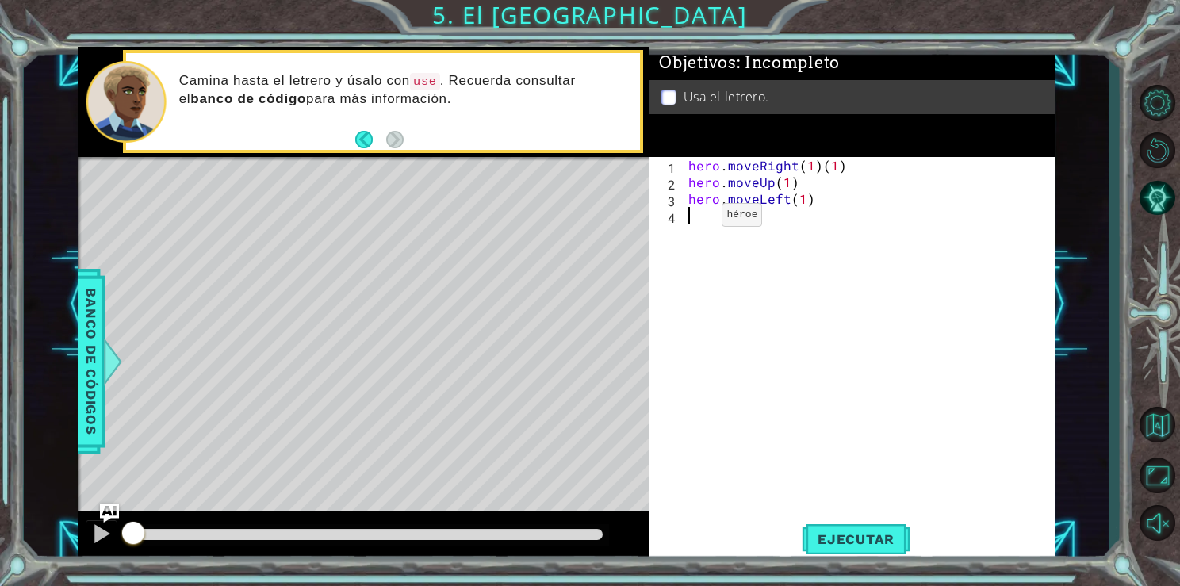
click at [695, 218] on div "hero . moveRight ( 1 ) ( 1 ) hero . moveUp ( 1 ) hero . moveLeft ( 1 )" at bounding box center [871, 348] width 373 height 383
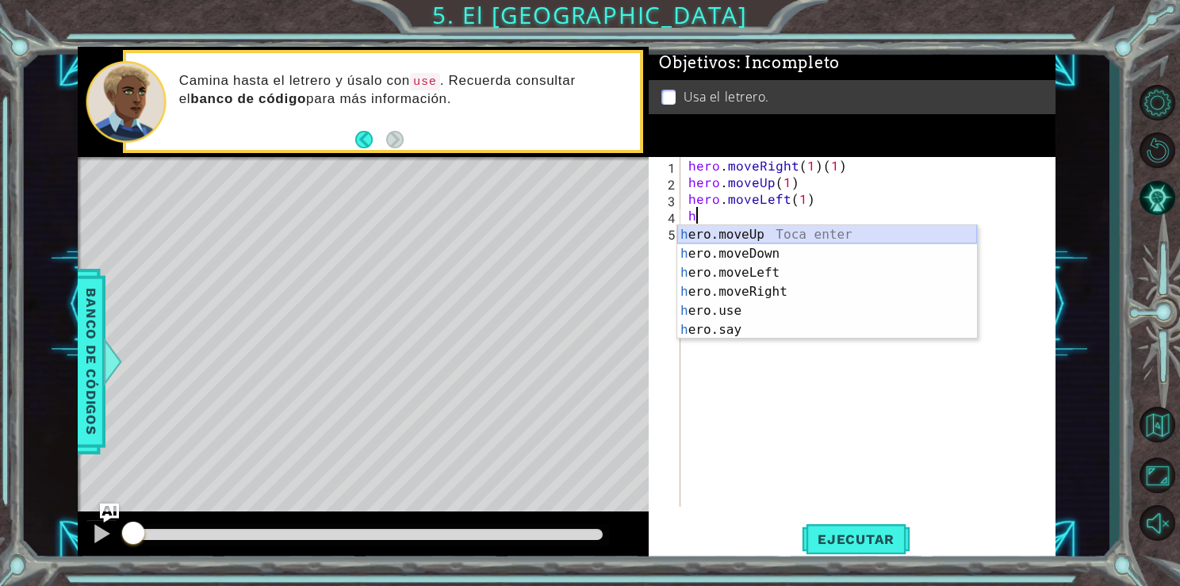
click at [698, 231] on div "h ero.moveUp Toca enter h ero.moveDown Toca enter h ero.moveLeft Toca enter h e…" at bounding box center [827, 301] width 300 height 152
type textarea "hero.moveUp(1)"
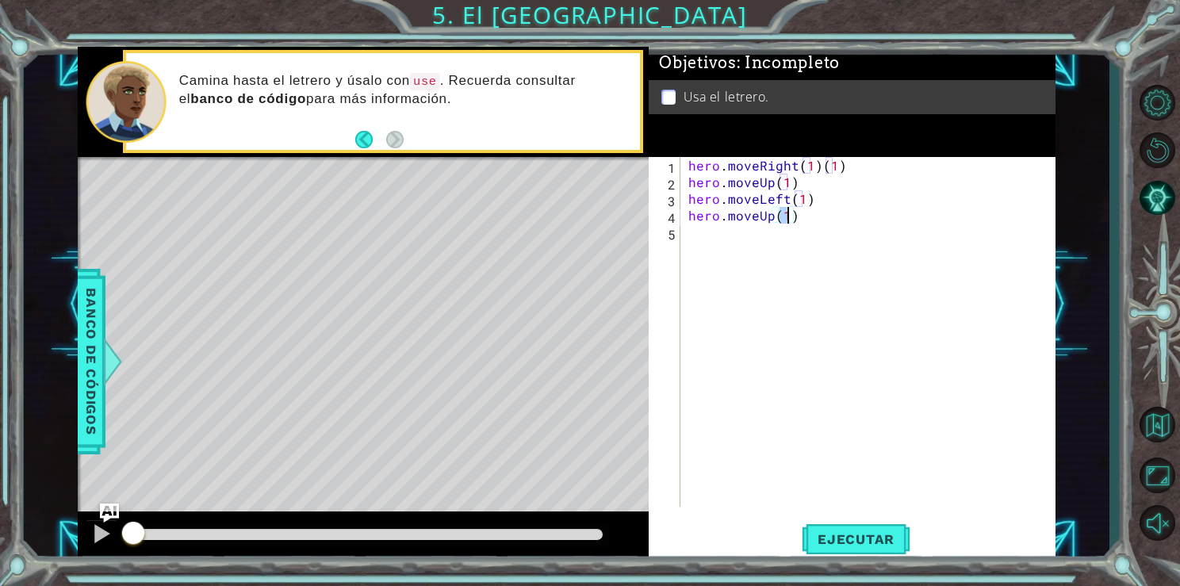
click at [698, 231] on div "hero . moveRight ( 1 ) ( 1 ) hero . moveUp ( 1 ) hero . moveLeft ( 1 ) hero . m…" at bounding box center [871, 348] width 373 height 383
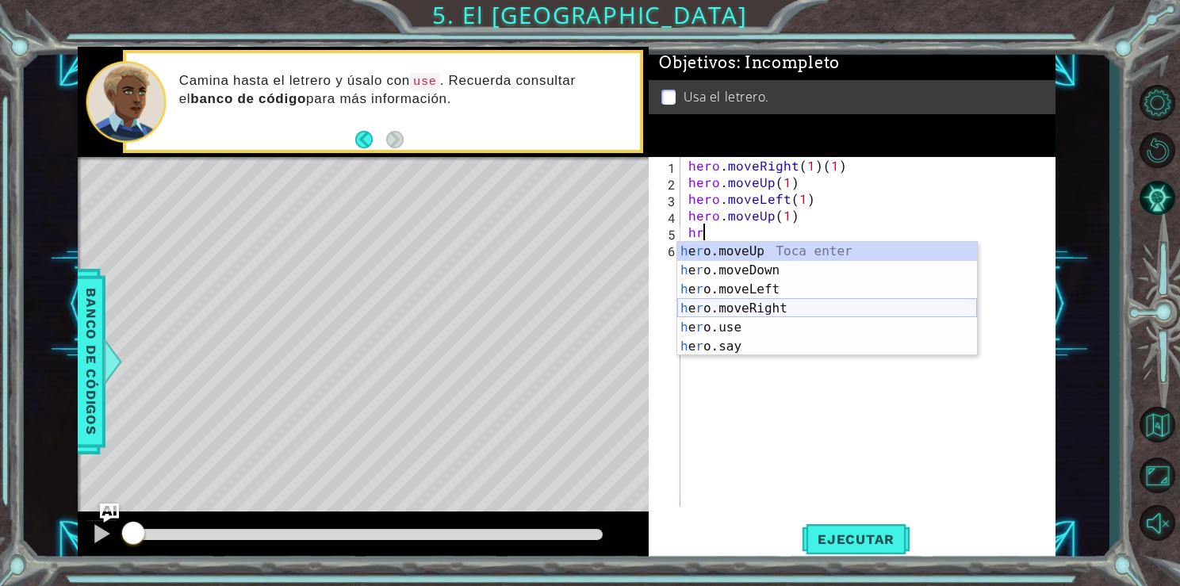
click at [766, 312] on div "h e r o.moveUp Toca enter h e r o.moveDown Toca enter h e r o.moveLeft Toca ent…" at bounding box center [827, 318] width 300 height 152
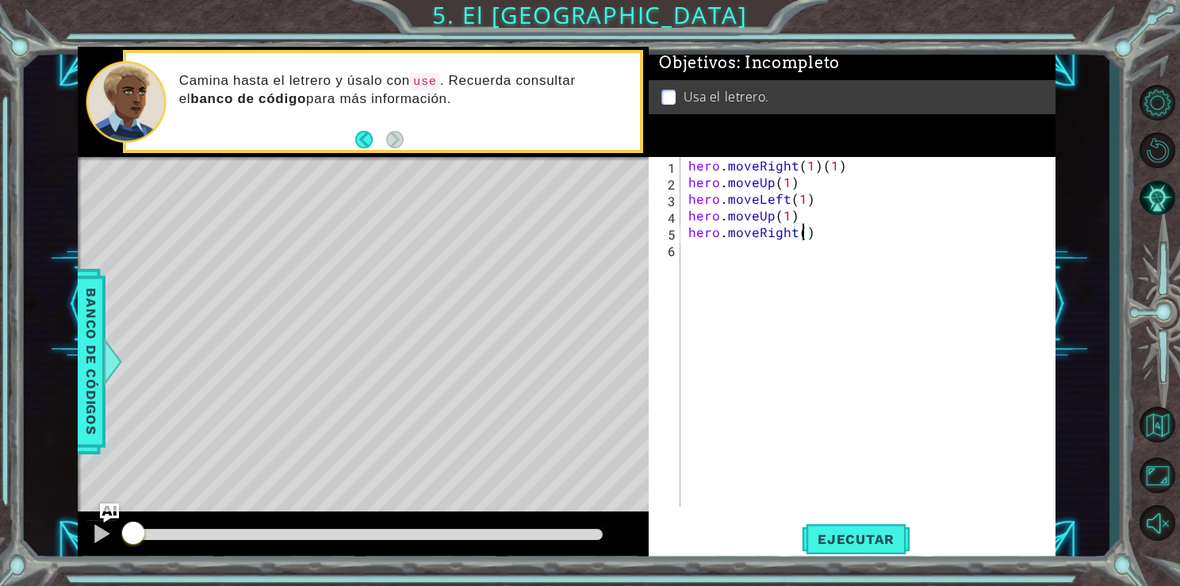
type textarea "hero.moveRight(2)"
click at [672, 243] on div "6" at bounding box center [666, 251] width 29 height 17
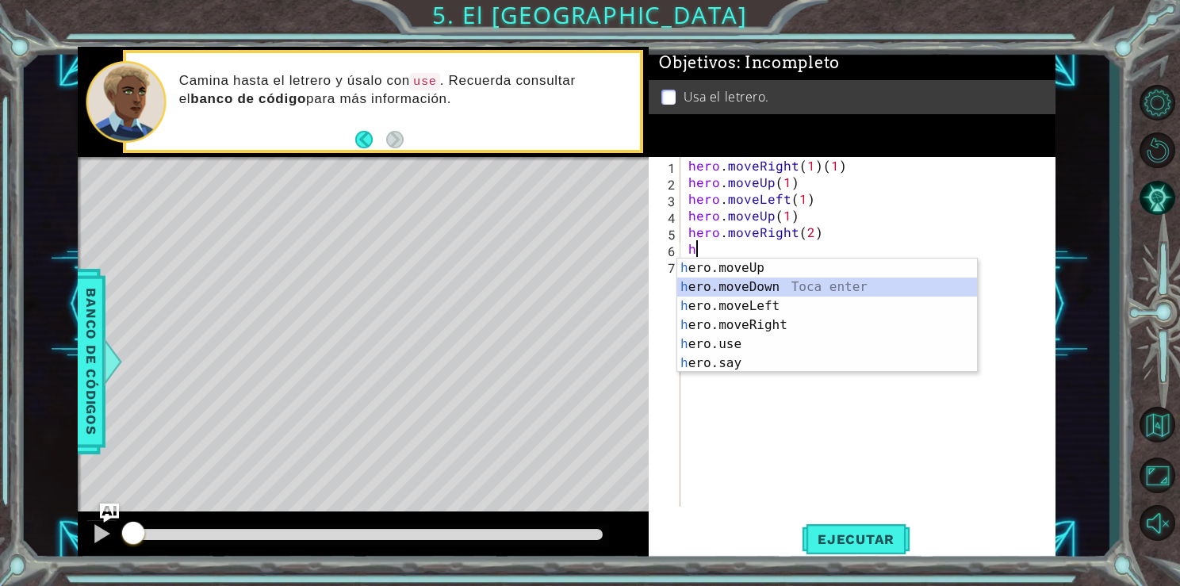
click at [707, 285] on div "h ero.moveUp Toca enter h ero.moveDown Toca enter h ero.moveLeft Toca enter h e…" at bounding box center [827, 335] width 300 height 152
type textarea "hero.moveDown(1)"
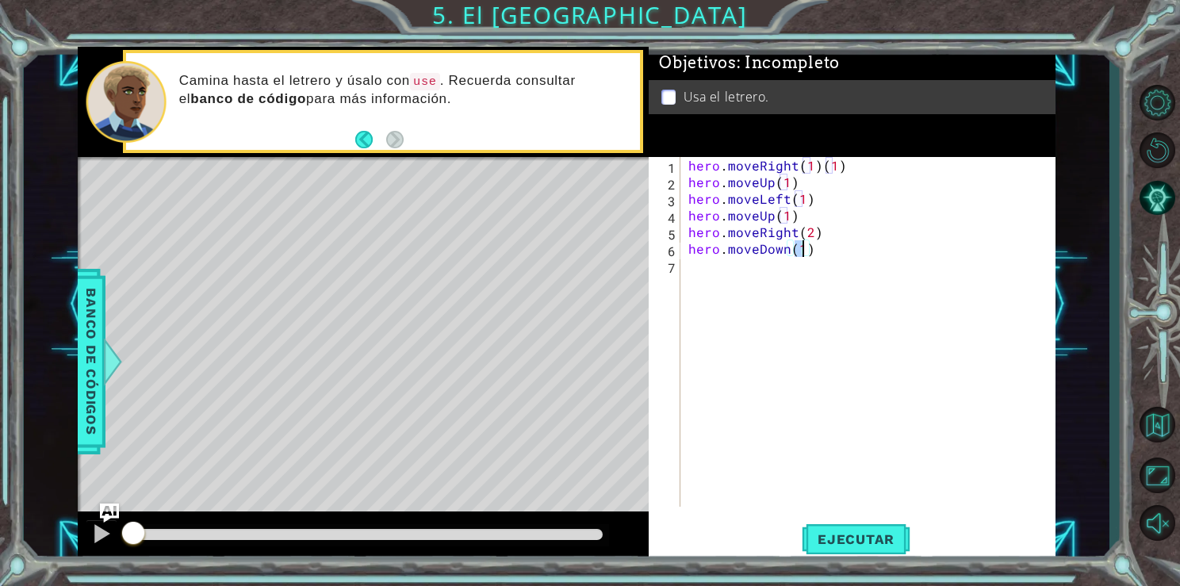
click at [707, 285] on div "hero . moveRight ( 1 ) ( 1 ) hero . moveUp ( 1 ) hero . moveLeft ( 1 ) hero . m…" at bounding box center [871, 348] width 373 height 383
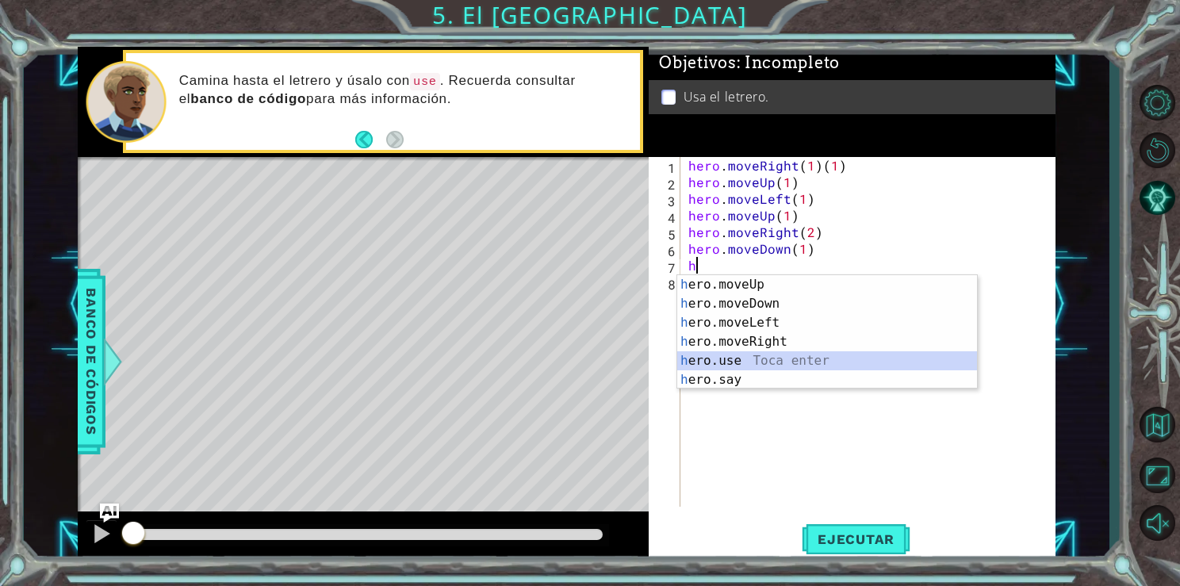
click at [781, 363] on div "h ero.moveUp Toca enter h ero.moveDown Toca enter h ero.moveLeft Toca enter h e…" at bounding box center [827, 351] width 300 height 152
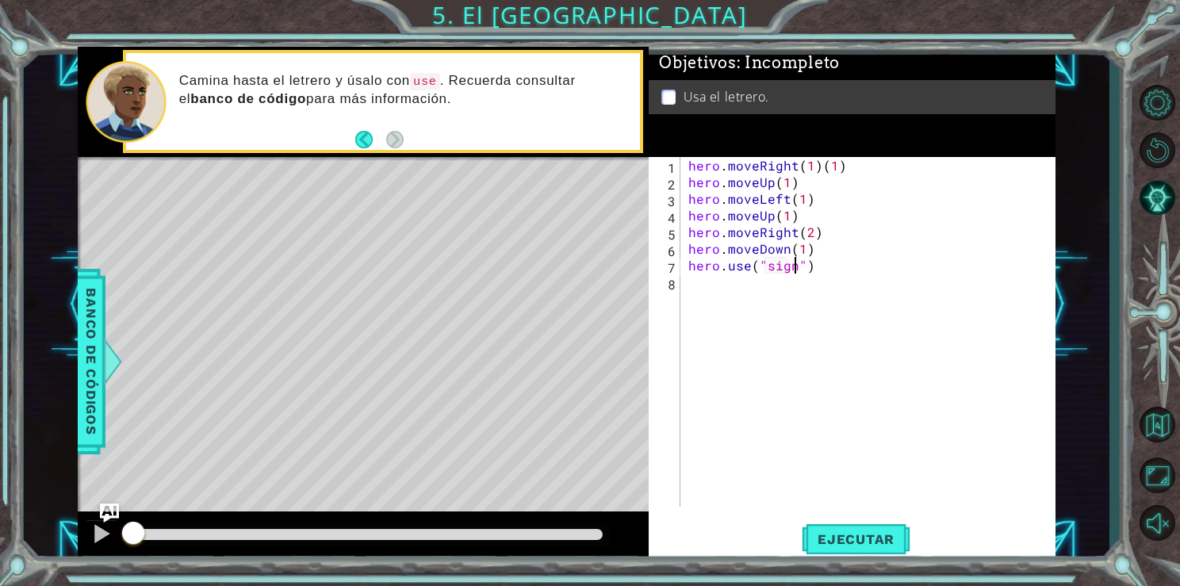
scroll to position [0, 6]
click at [813, 527] on button "Ejecutar" at bounding box center [856, 539] width 109 height 40
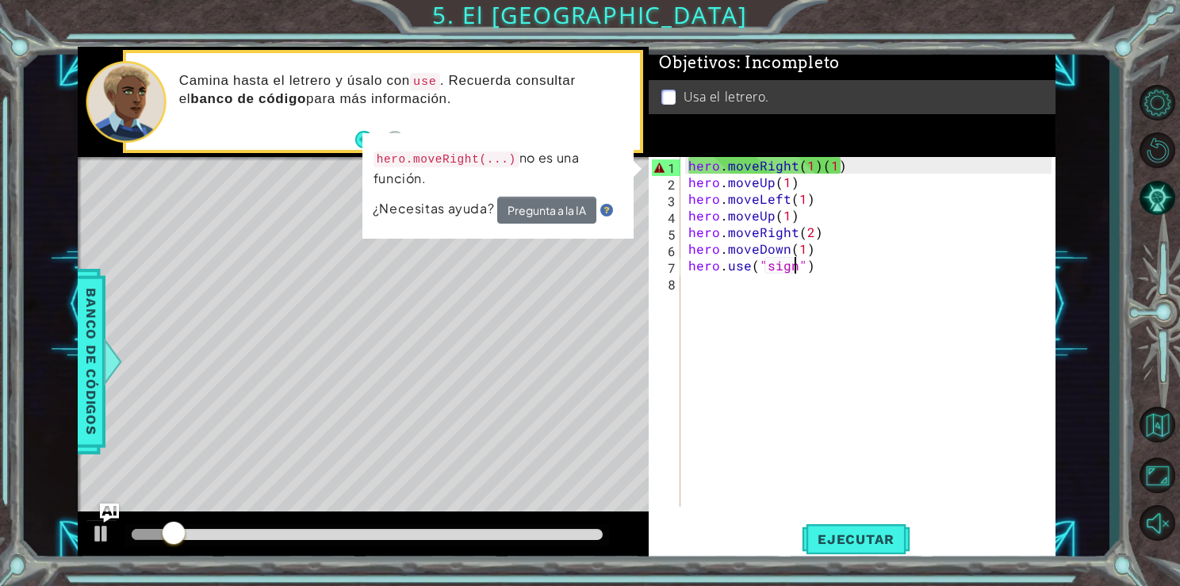
click at [844, 164] on div "hero . moveRight ( 1 ) ( 1 ) hero . moveUp ( 1 ) hero . moveLeft ( 1 ) hero . m…" at bounding box center [871, 348] width 373 height 383
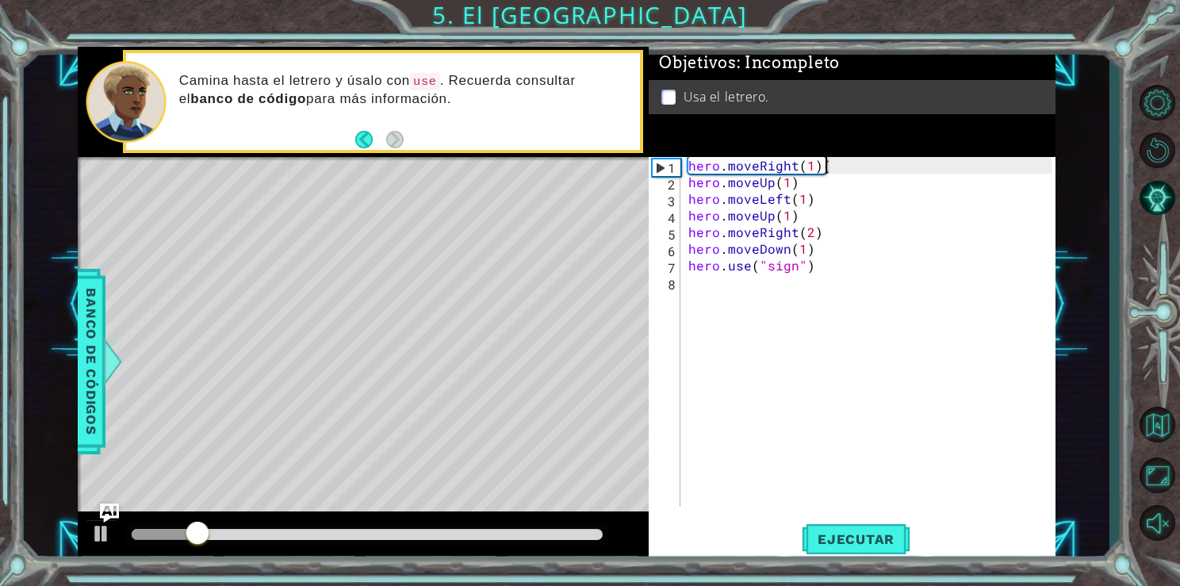
type textarea "hero.moveRight(1)"
click at [828, 482] on div "hero . moveRight ( 1 ) hero . moveUp ( 1 ) hero . moveLeft ( 1 ) hero . moveUp …" at bounding box center [871, 348] width 373 height 383
click at [841, 536] on span "Ejecutar" at bounding box center [856, 539] width 109 height 16
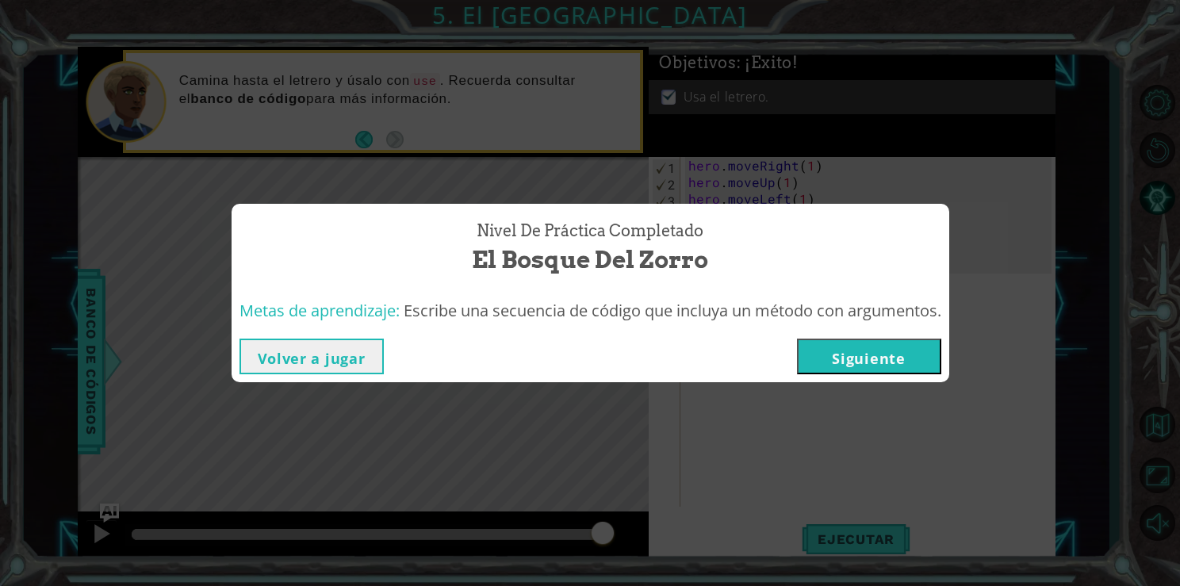
click at [917, 347] on button "Siguiente" at bounding box center [869, 357] width 144 height 36
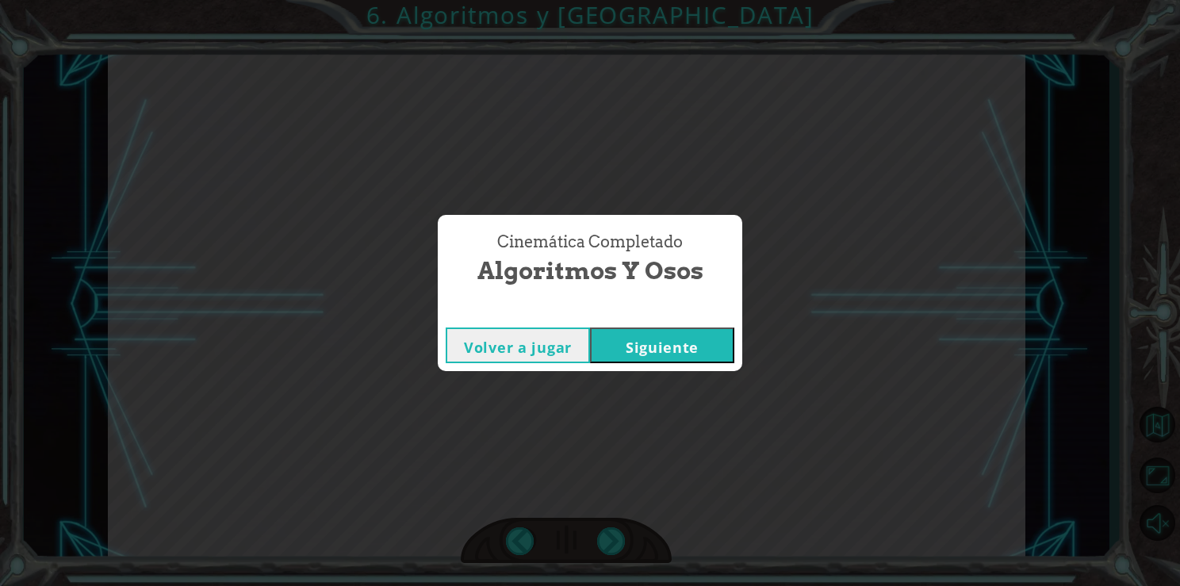
click at [672, 343] on button "Siguiente" at bounding box center [662, 345] width 144 height 36
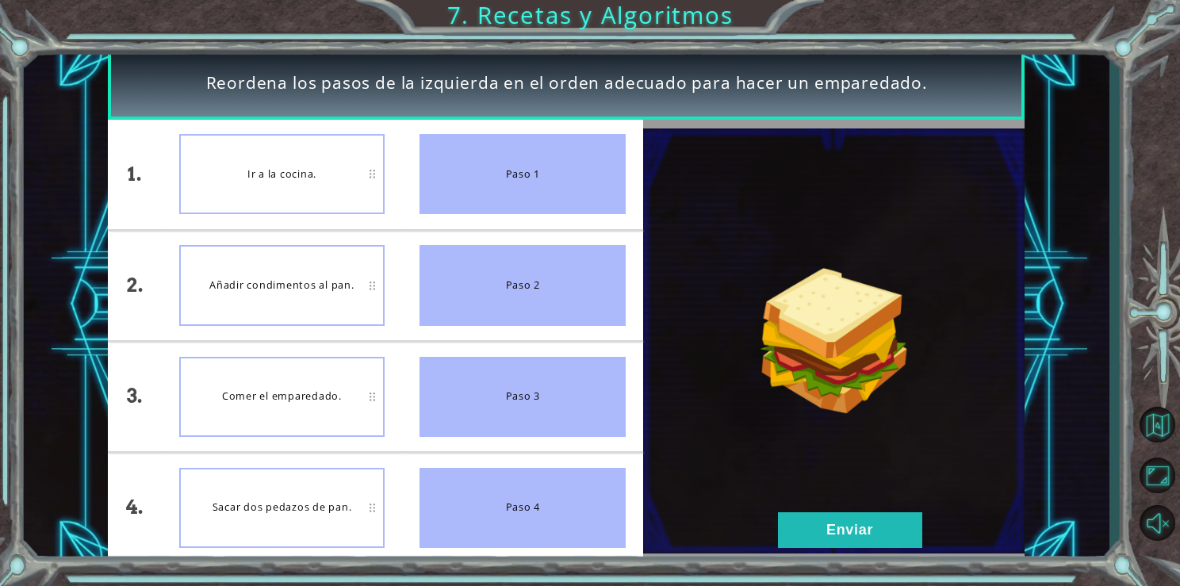
click at [351, 198] on div "Ir a la cocina." at bounding box center [282, 174] width 206 height 80
drag, startPoint x: 527, startPoint y: 172, endPoint x: 285, endPoint y: 159, distance: 242.2
click at [285, 159] on div "1. 2. 3. 4. Ir a la cocina. Añadir condimentos al pan. Comer el emparedado. Sac…" at bounding box center [375, 341] width 535 height 443
click at [443, 167] on div "Paso 1" at bounding box center [522, 174] width 206 height 80
drag, startPoint x: 446, startPoint y: 172, endPoint x: 462, endPoint y: 229, distance: 59.3
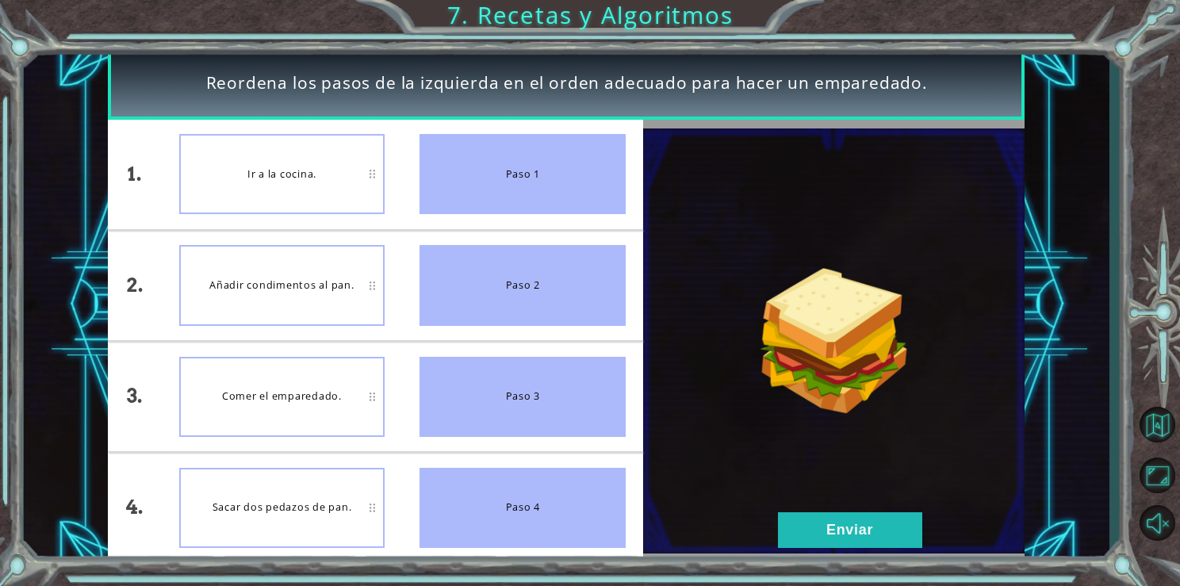
click at [462, 229] on ul "Paso 1 Paso 2 Paso 3 Paso 4" at bounding box center [522, 341] width 241 height 443
drag, startPoint x: 721, startPoint y: 496, endPoint x: 799, endPoint y: 513, distance: 79.6
click at [802, 519] on button "Enviar" at bounding box center [850, 530] width 144 height 36
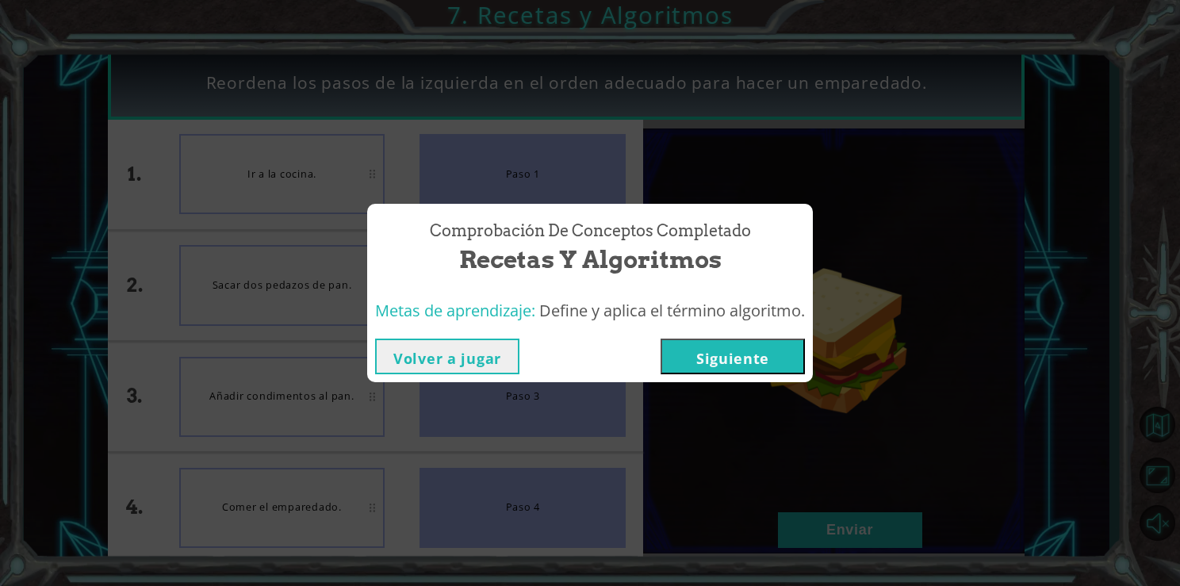
click at [738, 389] on div "Comprobación de conceptos Completado Recetas y Algoritmos Metas de aprendizaje:…" at bounding box center [590, 293] width 1180 height 586
click at [730, 361] on button "Siguiente" at bounding box center [733, 357] width 144 height 36
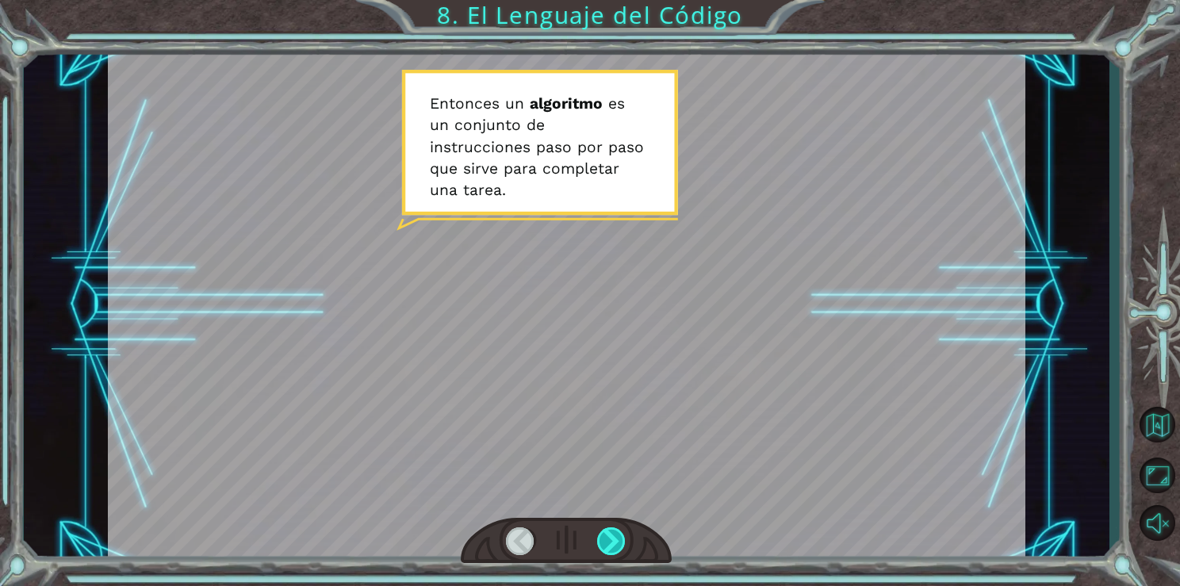
click at [610, 545] on div at bounding box center [611, 541] width 29 height 28
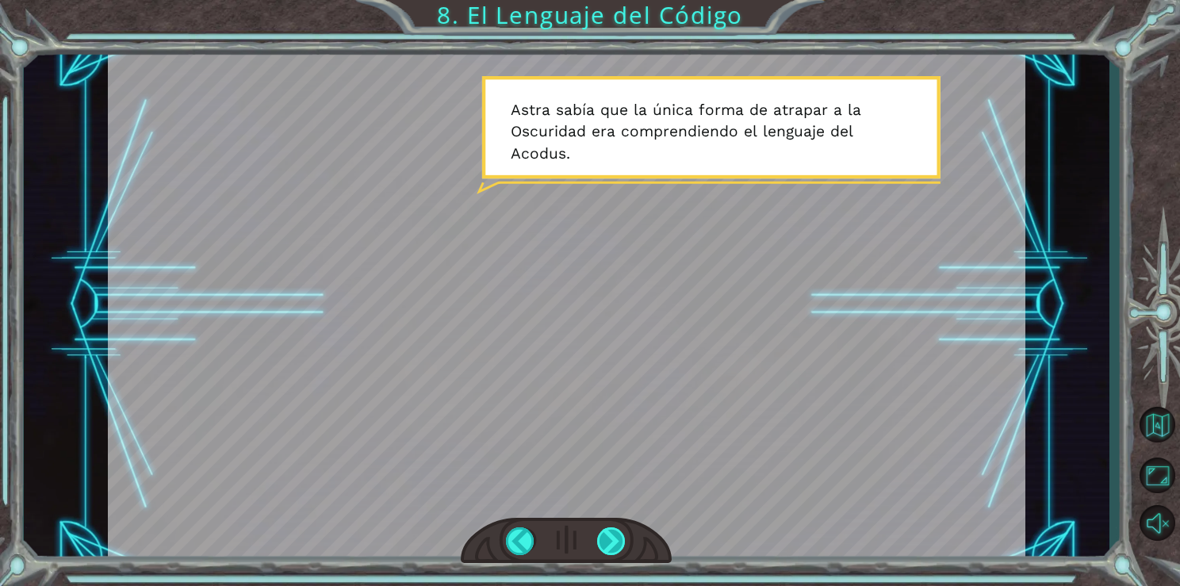
click at [603, 542] on div at bounding box center [611, 541] width 29 height 28
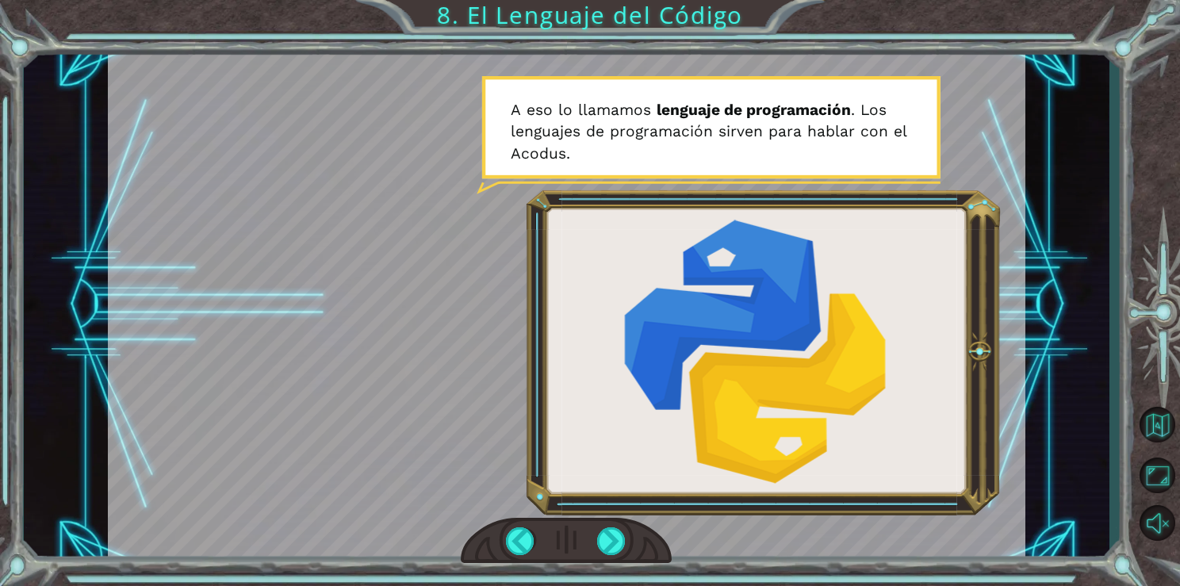
click at [345, 579] on div "E n t o n c e s u n a l g o r i t m o e s u n c o n j u n t o d e i n s t r u c…" at bounding box center [590, 293] width 1180 height 586
click at [617, 544] on div at bounding box center [611, 541] width 29 height 28
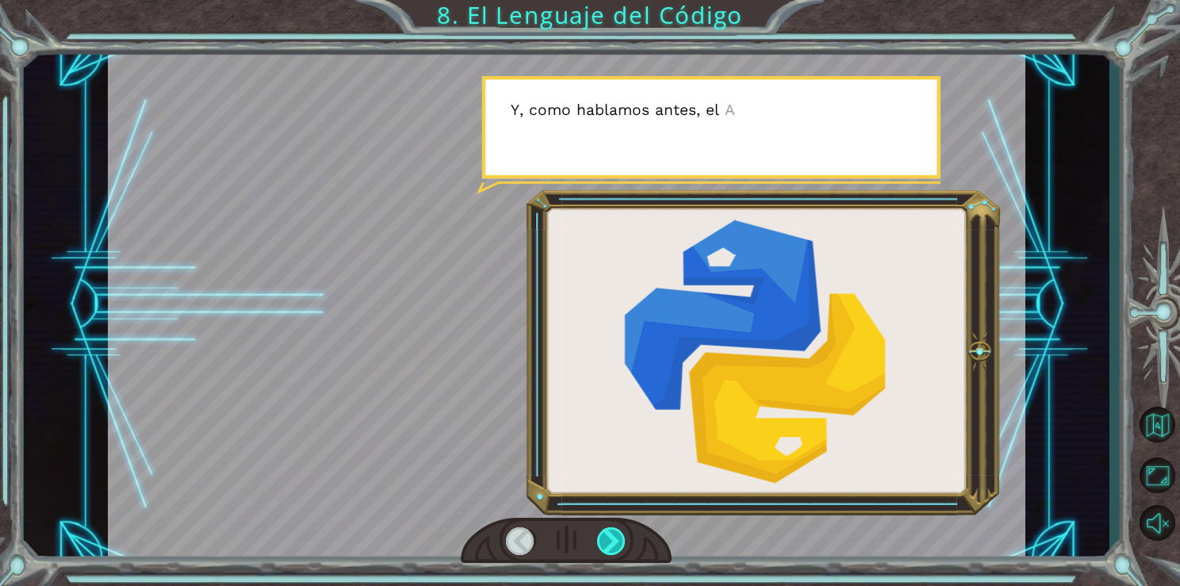
click at [617, 544] on div at bounding box center [611, 541] width 29 height 28
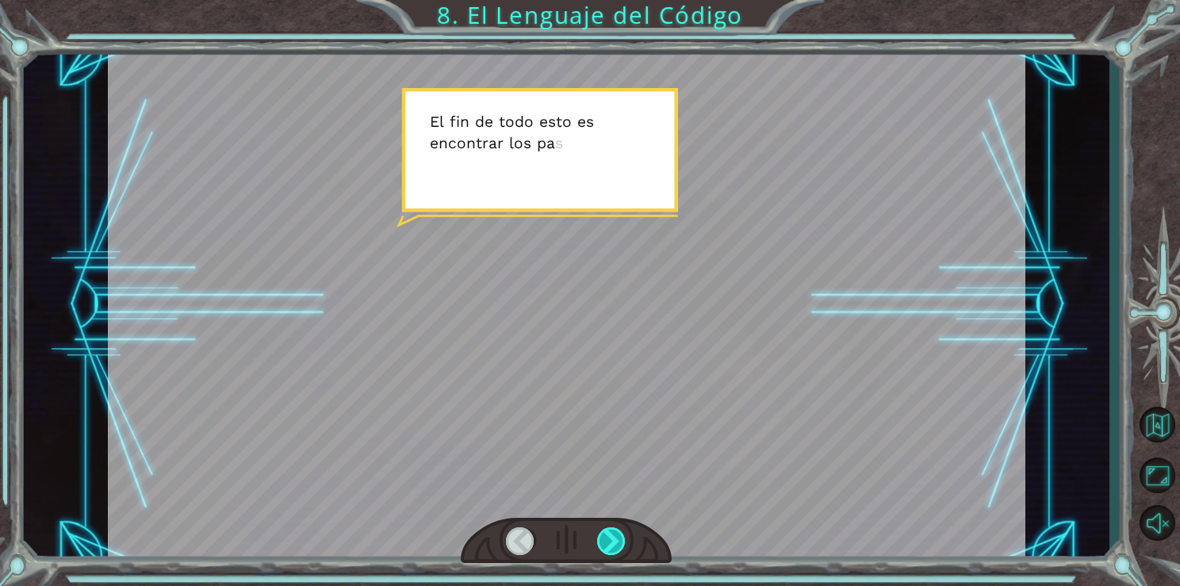
click at [617, 544] on div at bounding box center [611, 541] width 29 height 28
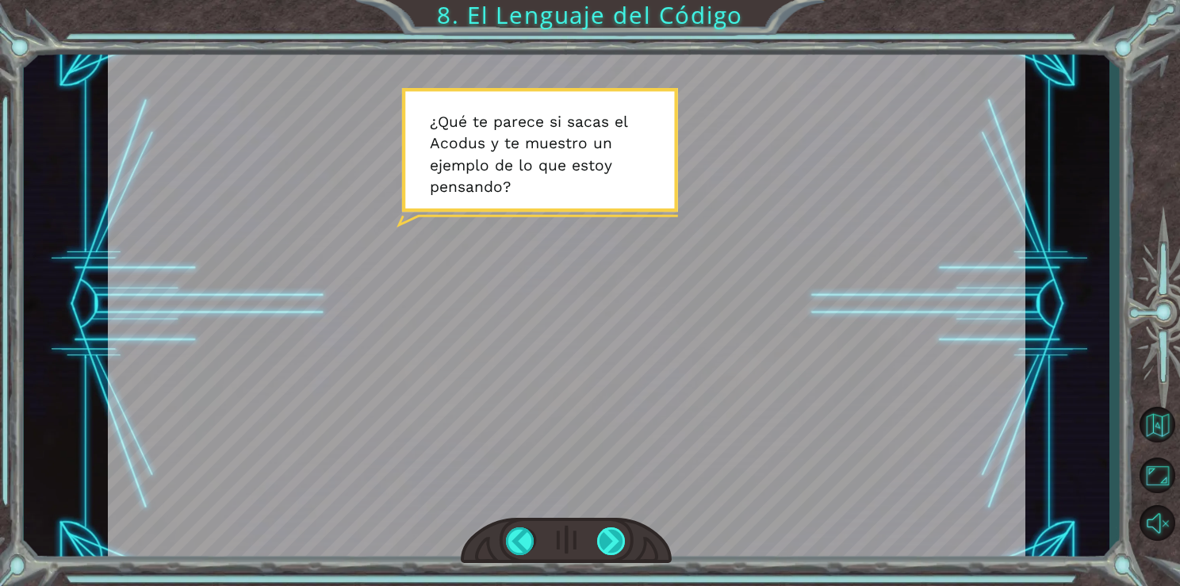
click at [617, 544] on div at bounding box center [611, 541] width 29 height 28
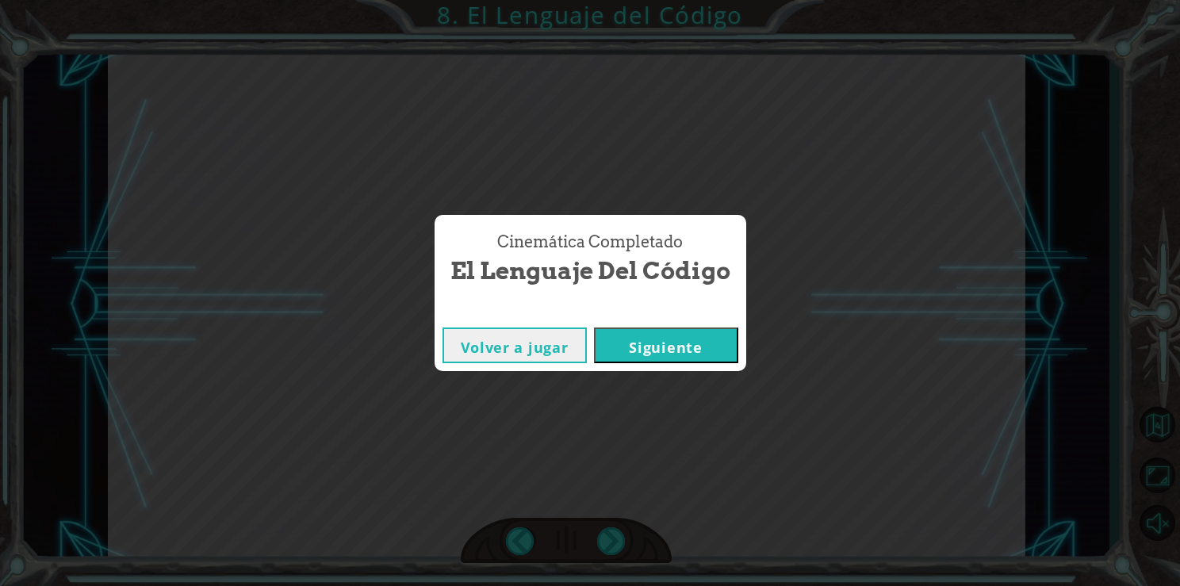
click at [626, 336] on button "Siguiente" at bounding box center [666, 345] width 144 height 36
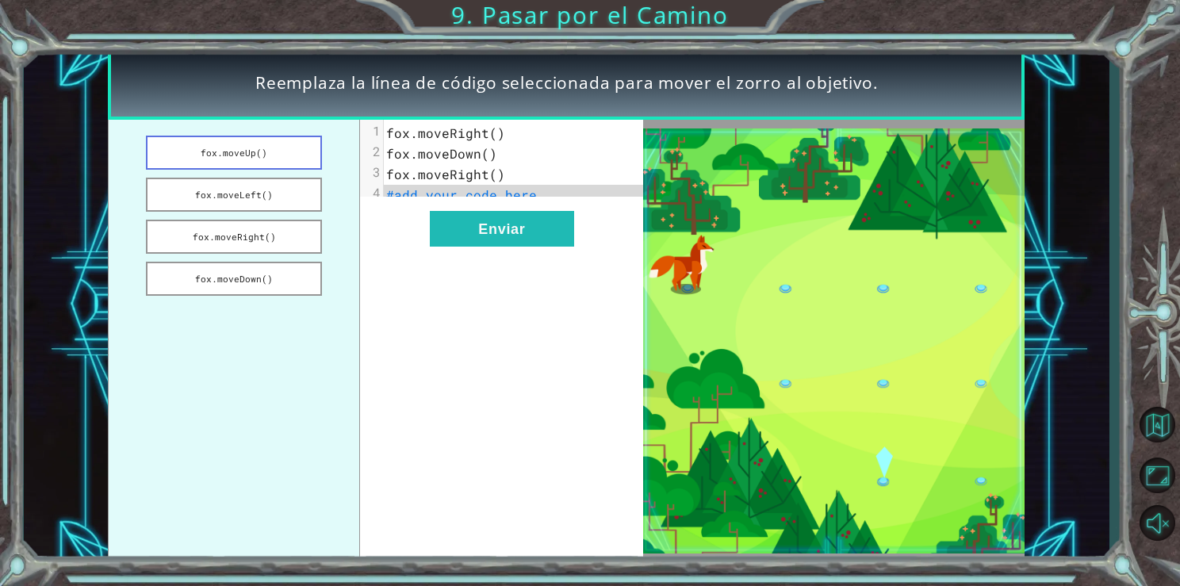
drag, startPoint x: 243, startPoint y: 147, endPoint x: 266, endPoint y: 155, distance: 23.3
click at [266, 155] on button "fox.moveUp()" at bounding box center [233, 153] width 175 height 34
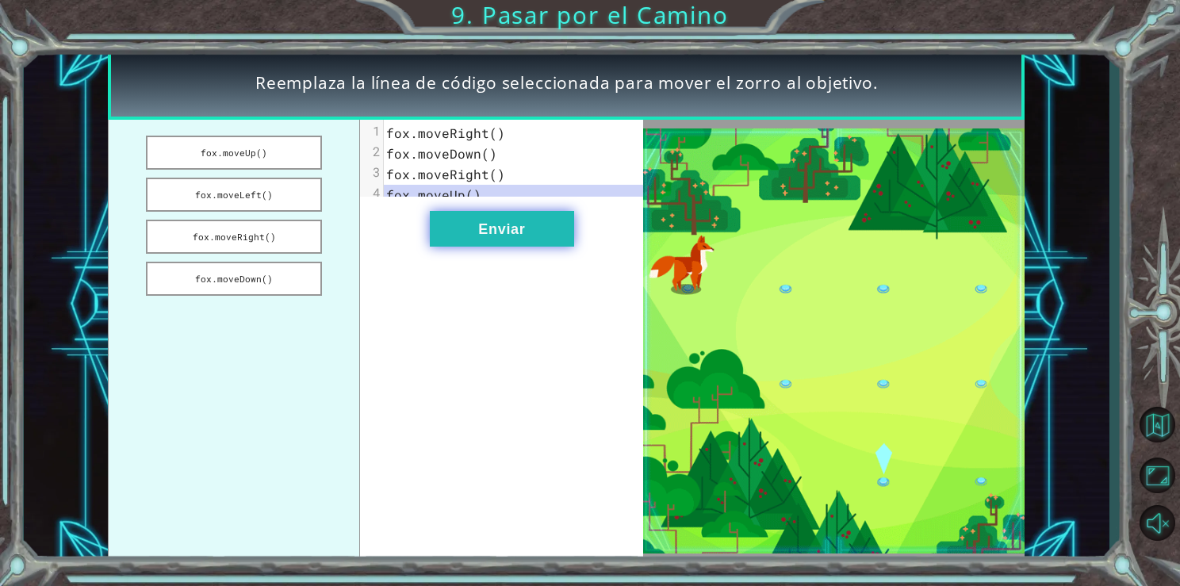
click at [538, 239] on button "Enviar" at bounding box center [502, 229] width 144 height 36
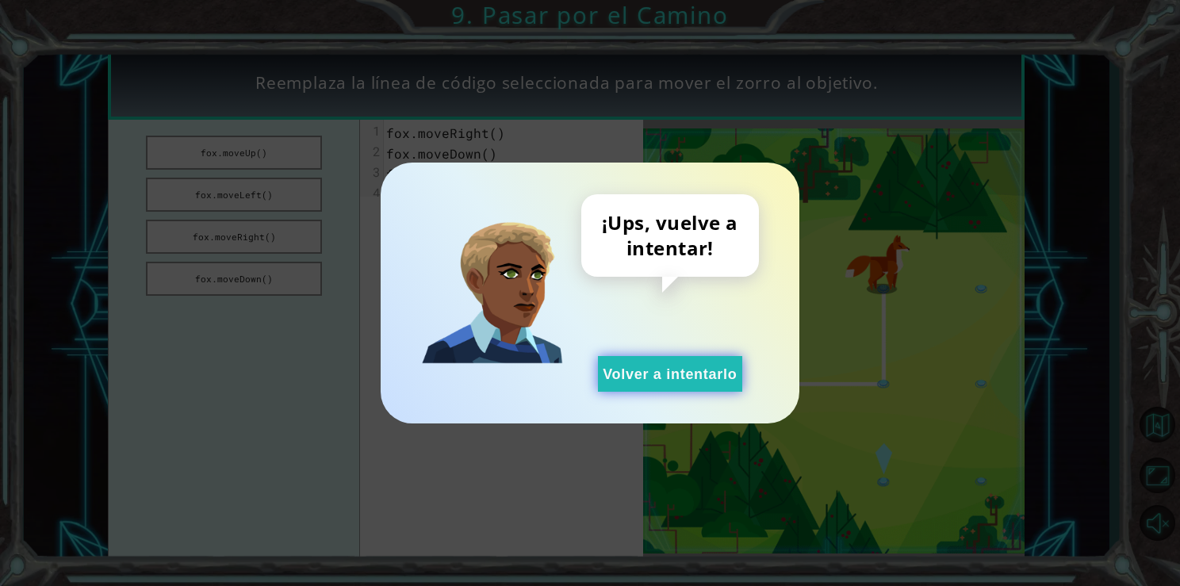
click at [668, 375] on button "Volver a intentarlo" at bounding box center [670, 374] width 144 height 36
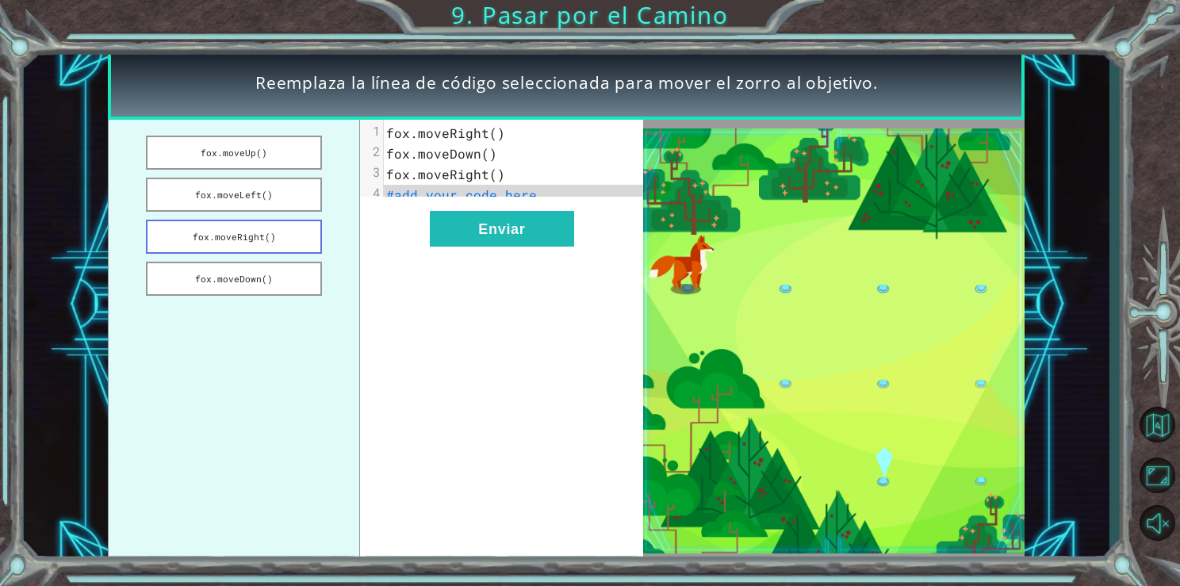
click at [265, 236] on button "fox.moveRight()" at bounding box center [233, 237] width 175 height 34
click at [286, 287] on button "fox.moveDown()" at bounding box center [233, 279] width 175 height 34
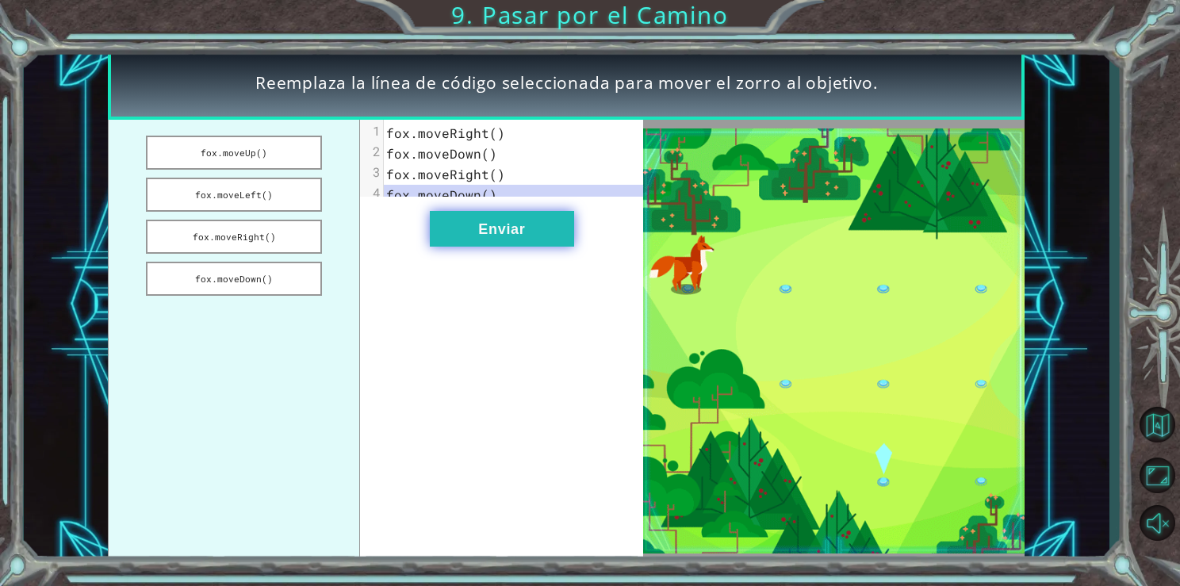
click at [465, 246] on button "Enviar" at bounding box center [502, 229] width 144 height 36
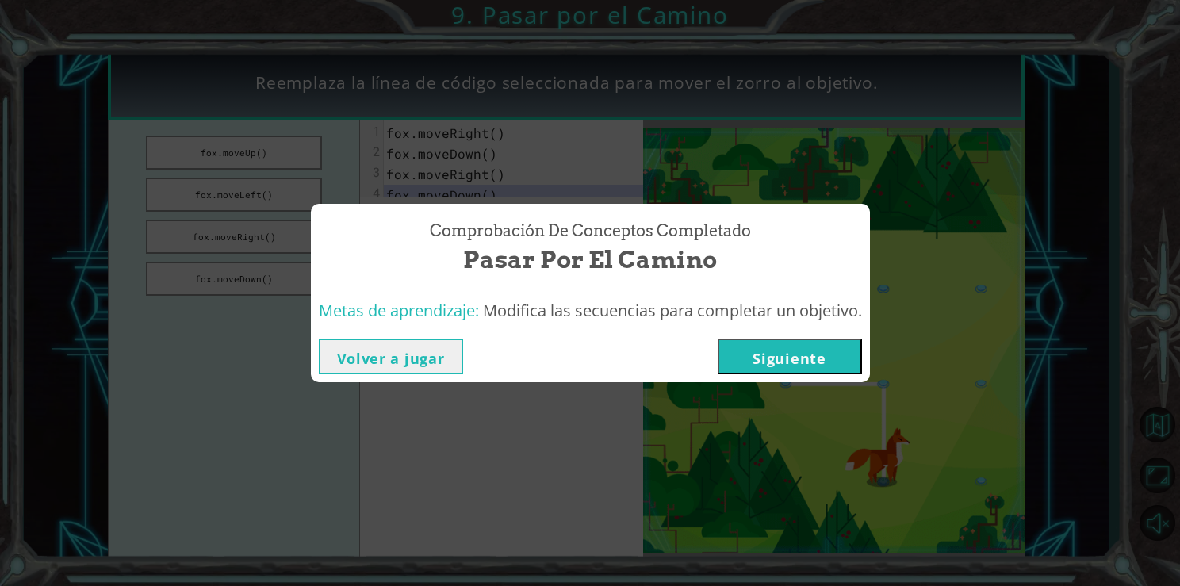
click at [805, 357] on button "Siguiente" at bounding box center [790, 357] width 144 height 36
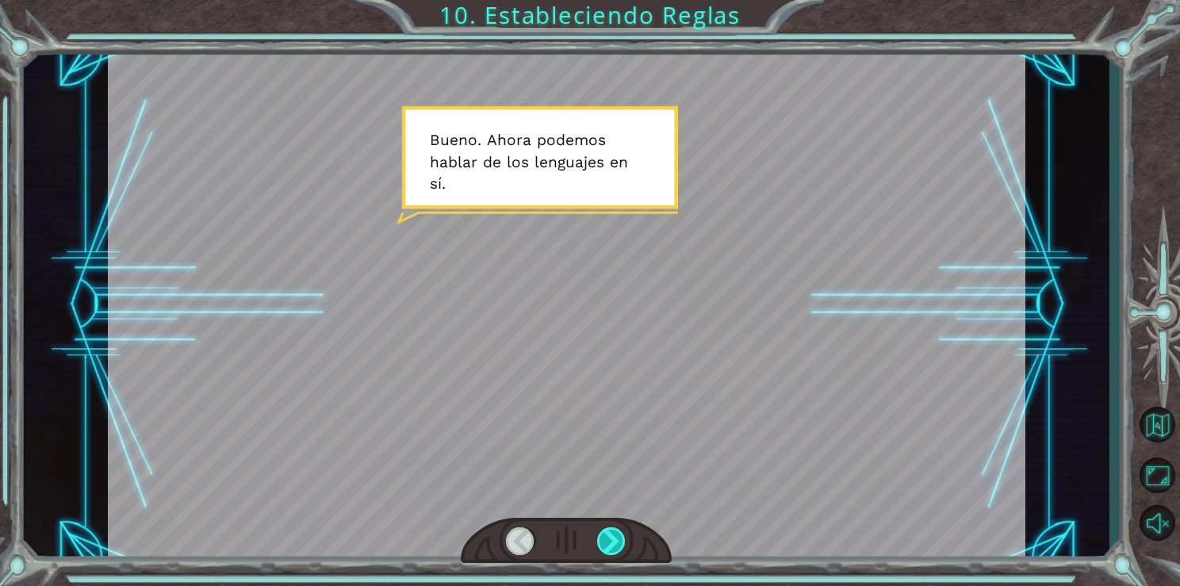
click at [615, 550] on div at bounding box center [611, 541] width 29 height 28
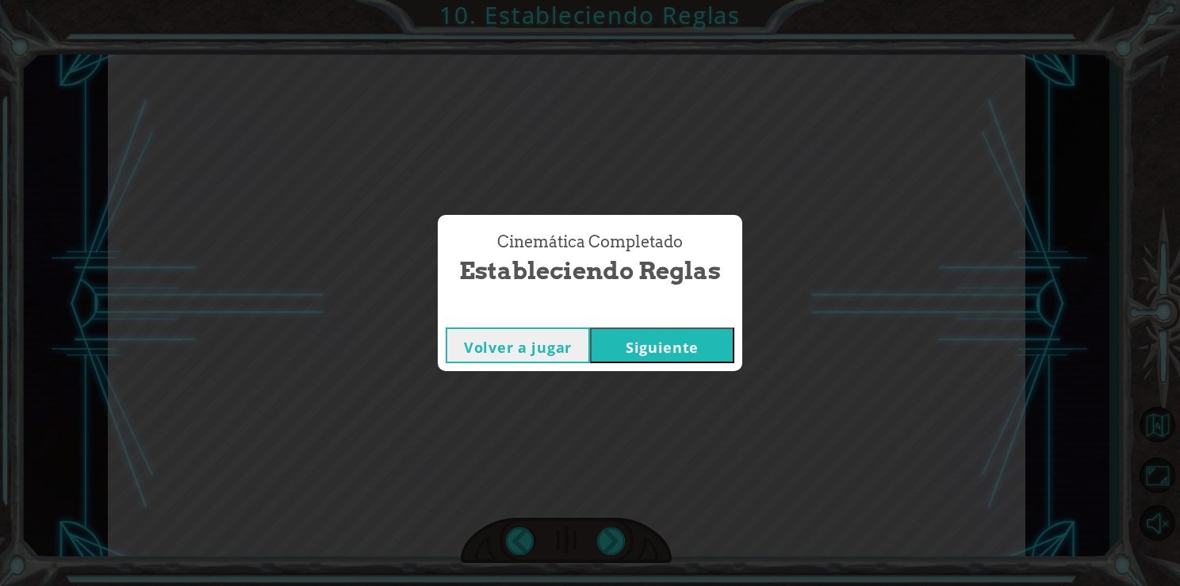
click at [679, 351] on button "Siguiente" at bounding box center [662, 345] width 144 height 36
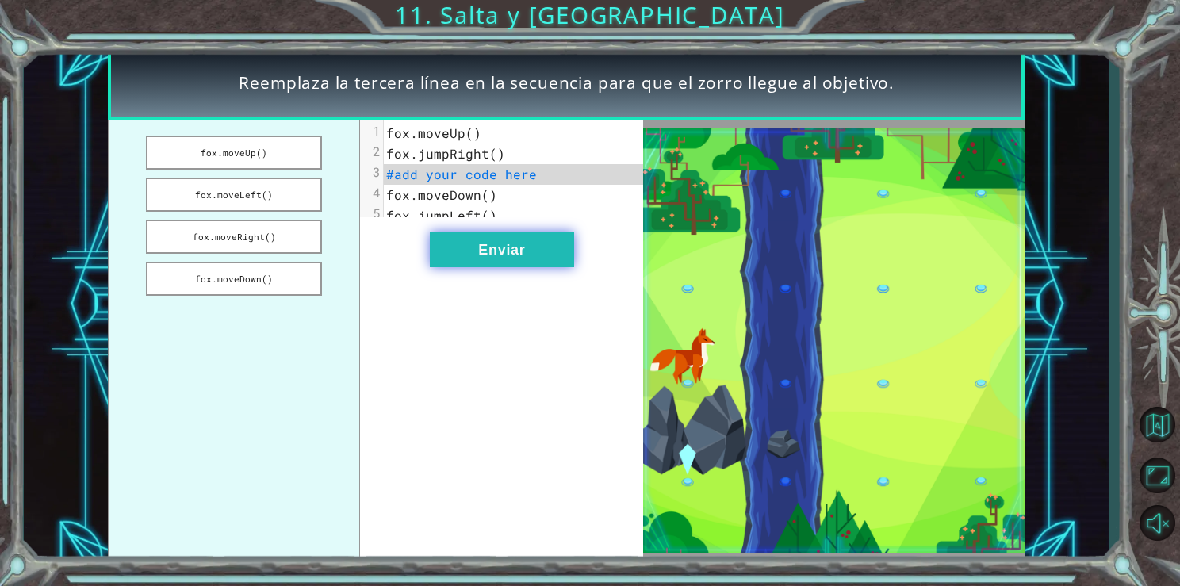
click at [529, 267] on button "Enviar" at bounding box center [502, 250] width 144 height 36
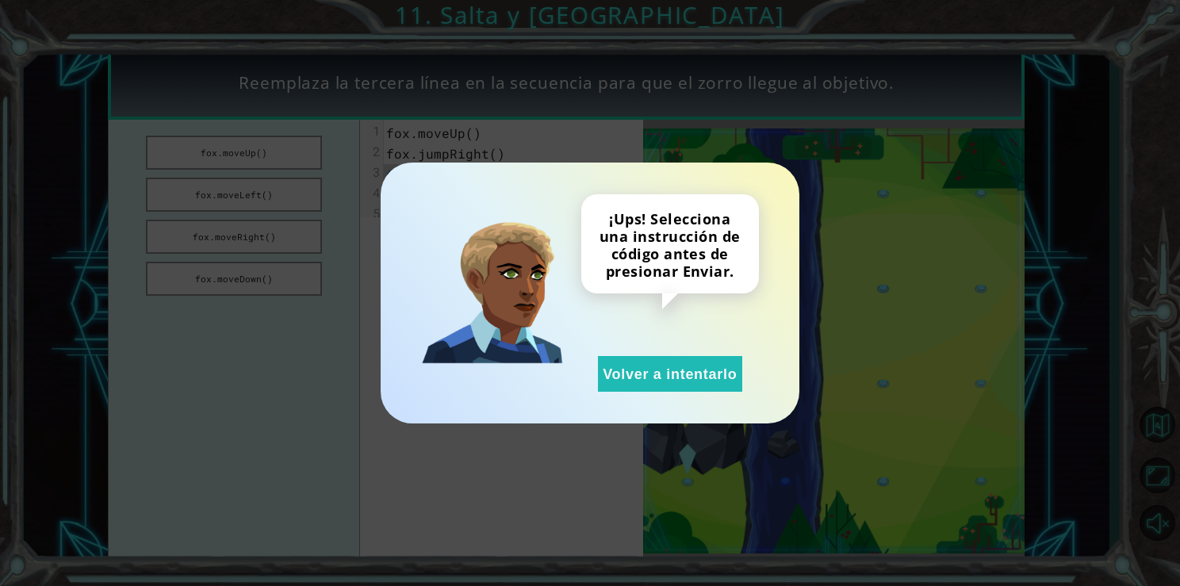
click at [619, 395] on div "¡Ups! Selecciona una instrucción de código antes de presionar Enviar. Volver a …" at bounding box center [590, 293] width 419 height 261
click at [634, 391] on button "Volver a intentarlo" at bounding box center [670, 374] width 144 height 36
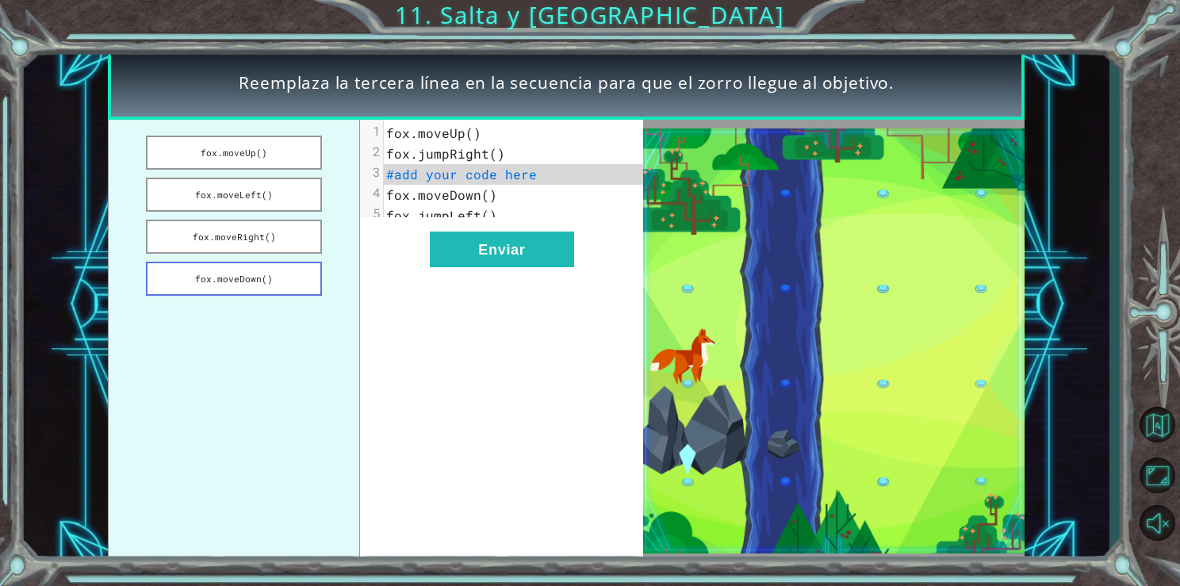
click at [272, 284] on button "fox.moveDown()" at bounding box center [233, 279] width 175 height 34
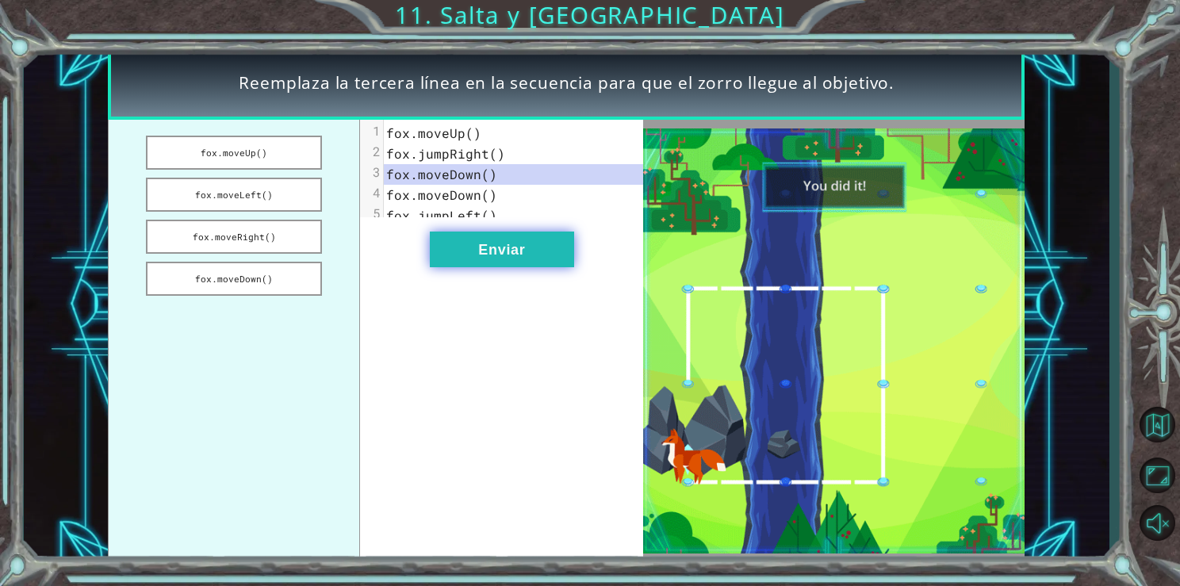
click at [538, 265] on button "Enviar" at bounding box center [502, 250] width 144 height 36
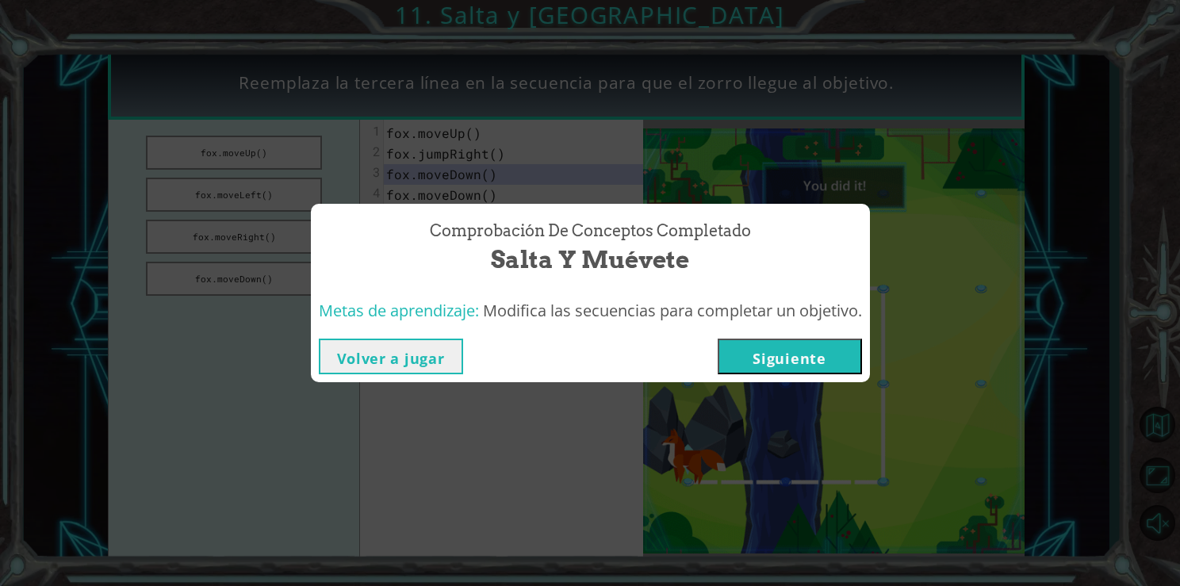
click at [764, 356] on button "Siguiente" at bounding box center [790, 357] width 144 height 36
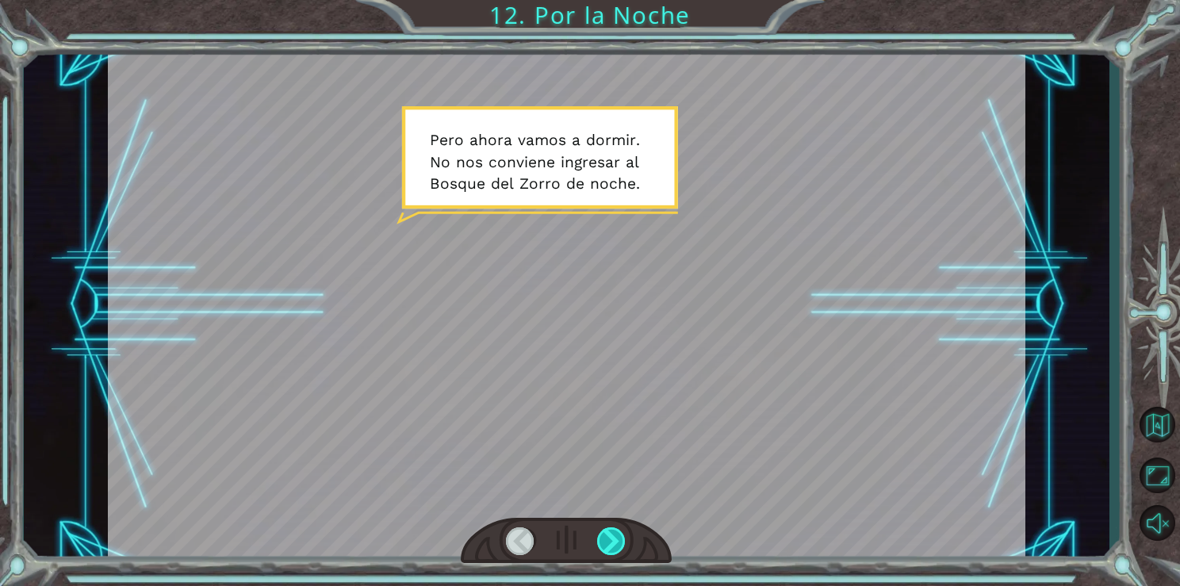
click at [618, 544] on div at bounding box center [611, 541] width 29 height 28
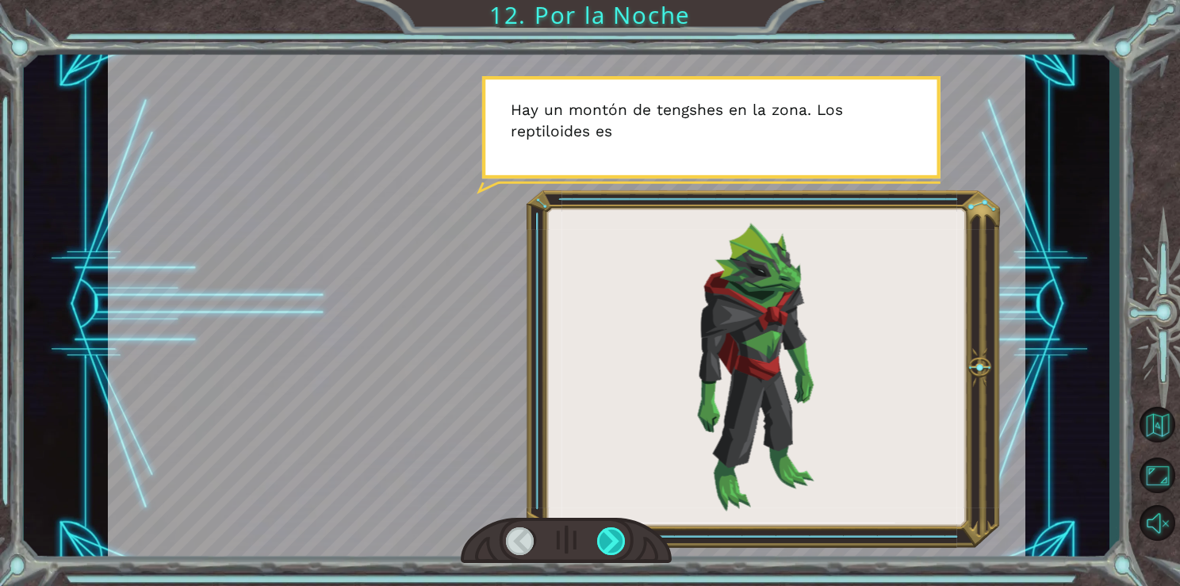
click at [618, 544] on div at bounding box center [611, 541] width 29 height 28
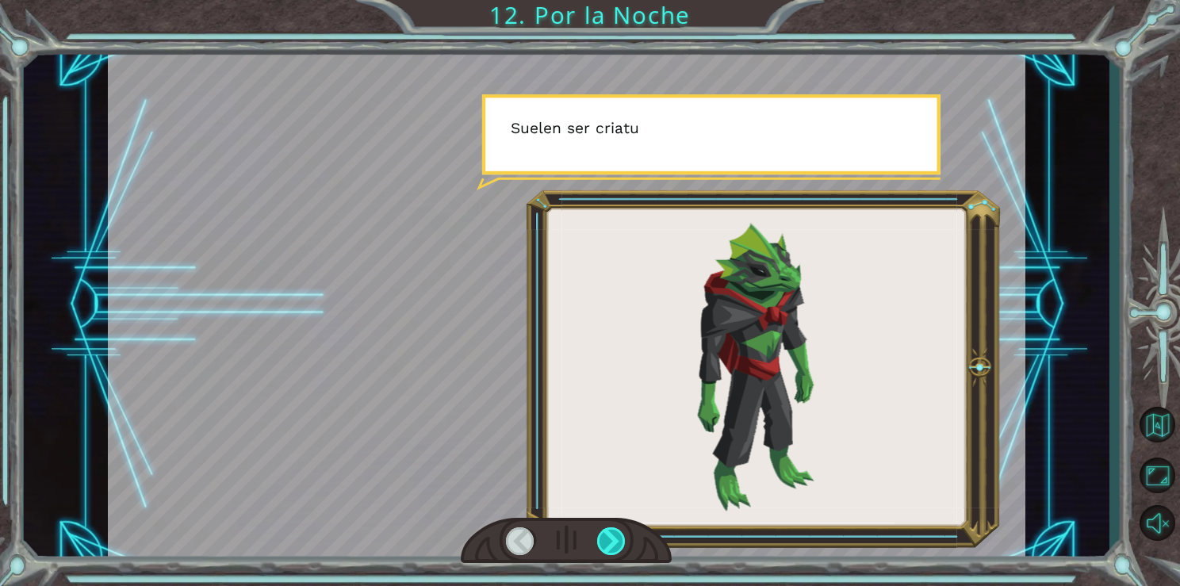
click at [618, 544] on div at bounding box center [611, 541] width 29 height 28
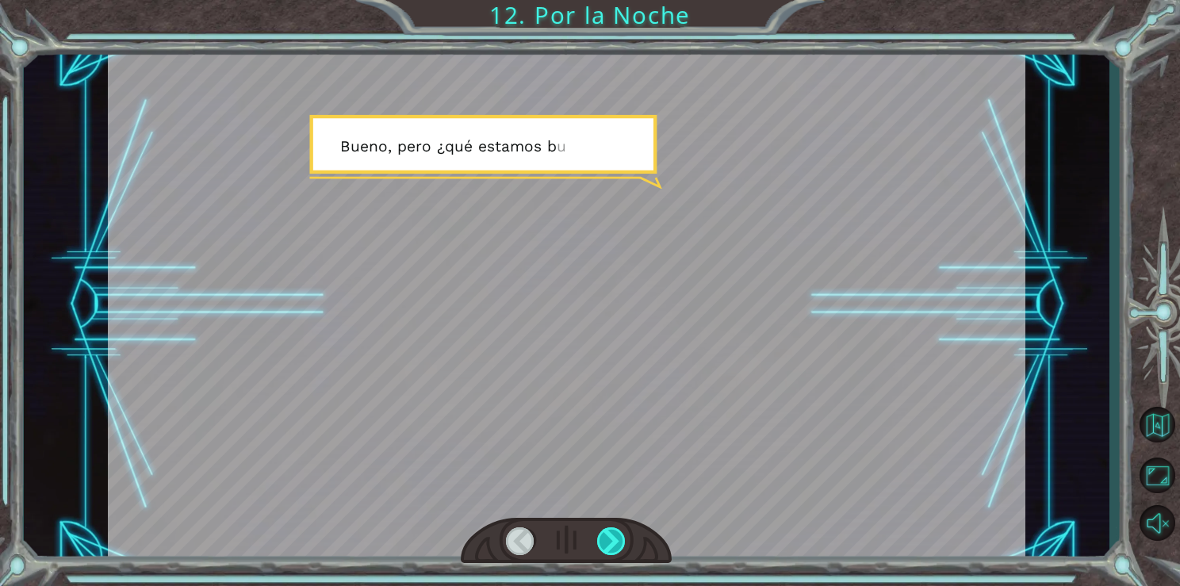
click at [618, 544] on div at bounding box center [611, 541] width 29 height 28
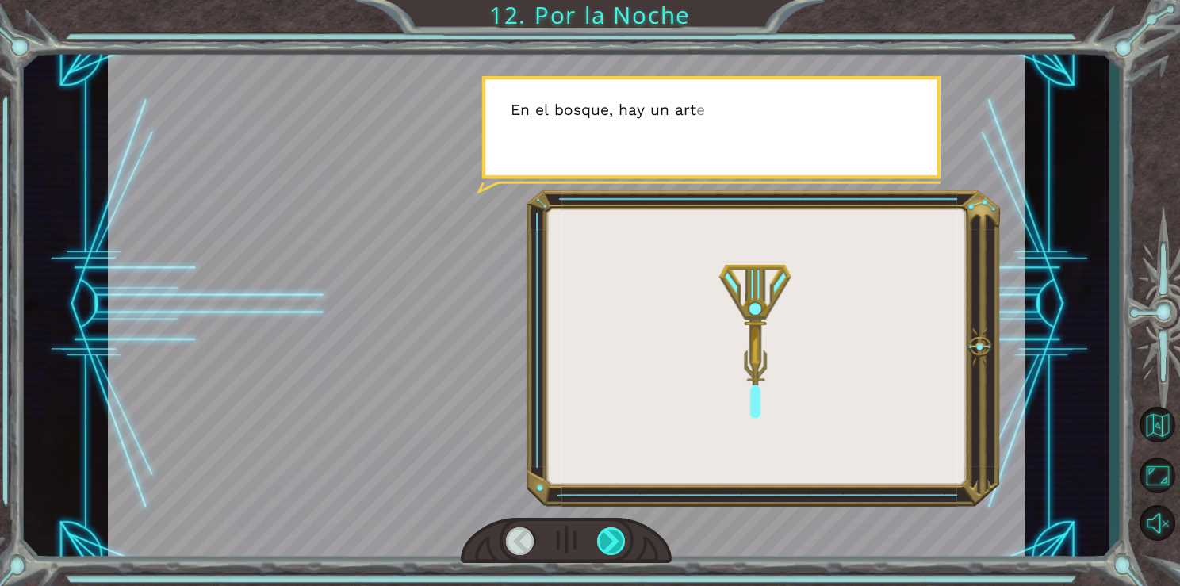
click at [618, 544] on div at bounding box center [611, 541] width 29 height 28
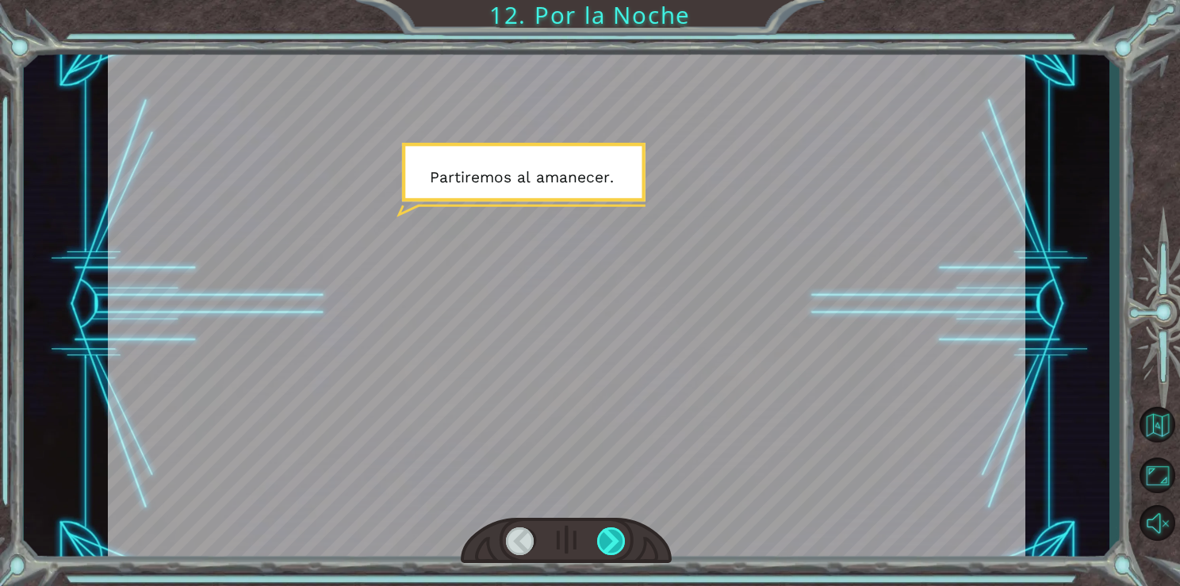
click at [618, 544] on div at bounding box center [611, 541] width 29 height 28
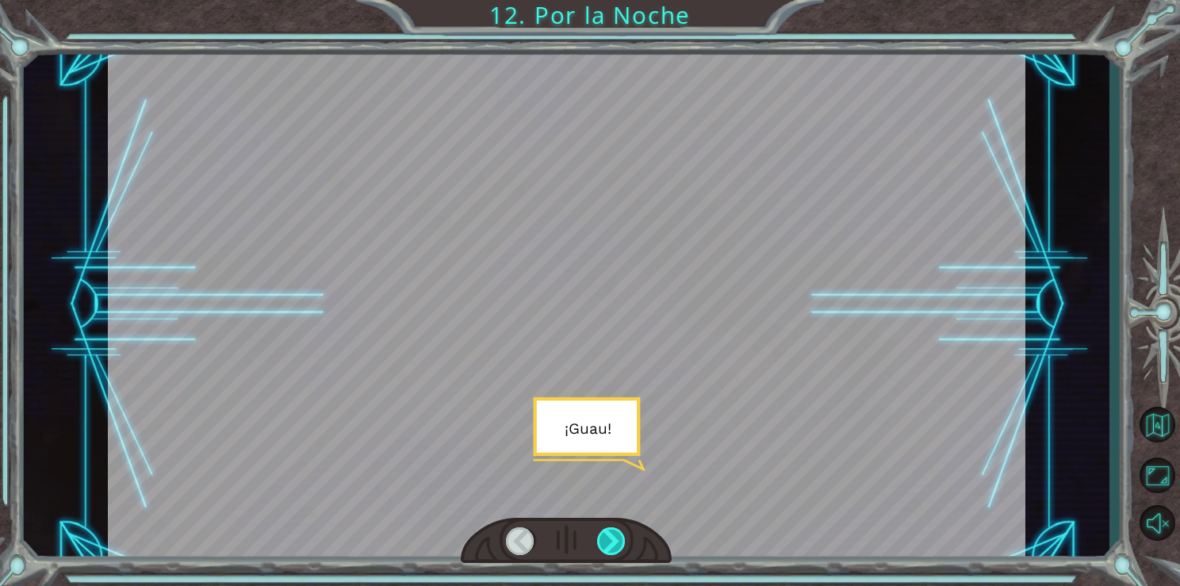
click at [618, 544] on div at bounding box center [611, 541] width 29 height 28
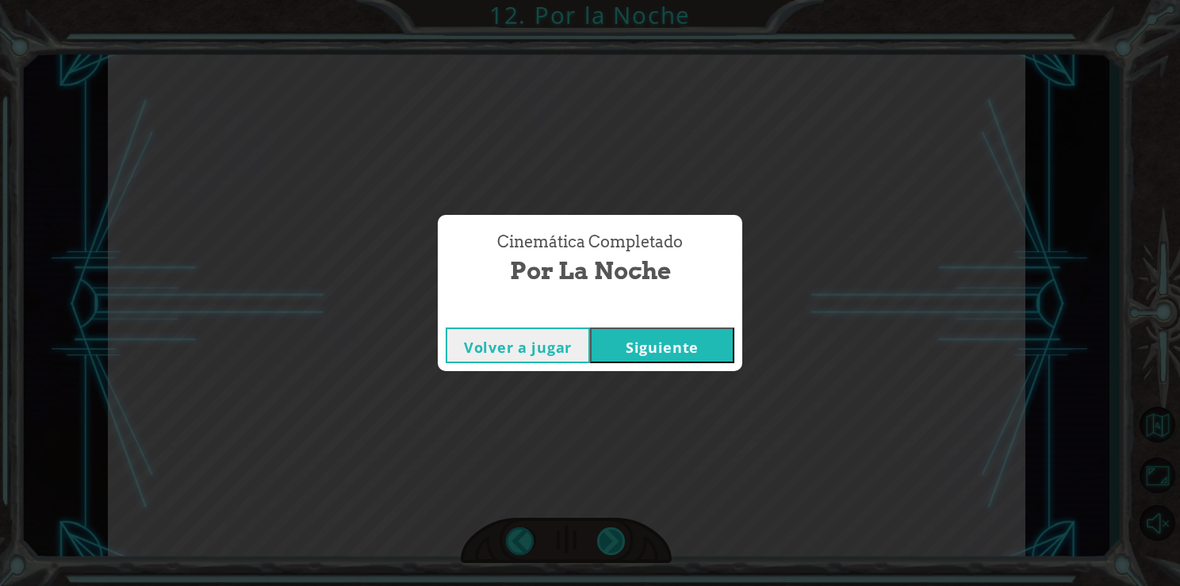
click at [618, 544] on div "Cinemática Completado Por la Noche Volver a jugar [GEOGRAPHIC_DATA]" at bounding box center [590, 293] width 1180 height 586
click at [642, 331] on button "Siguiente" at bounding box center [662, 345] width 144 height 36
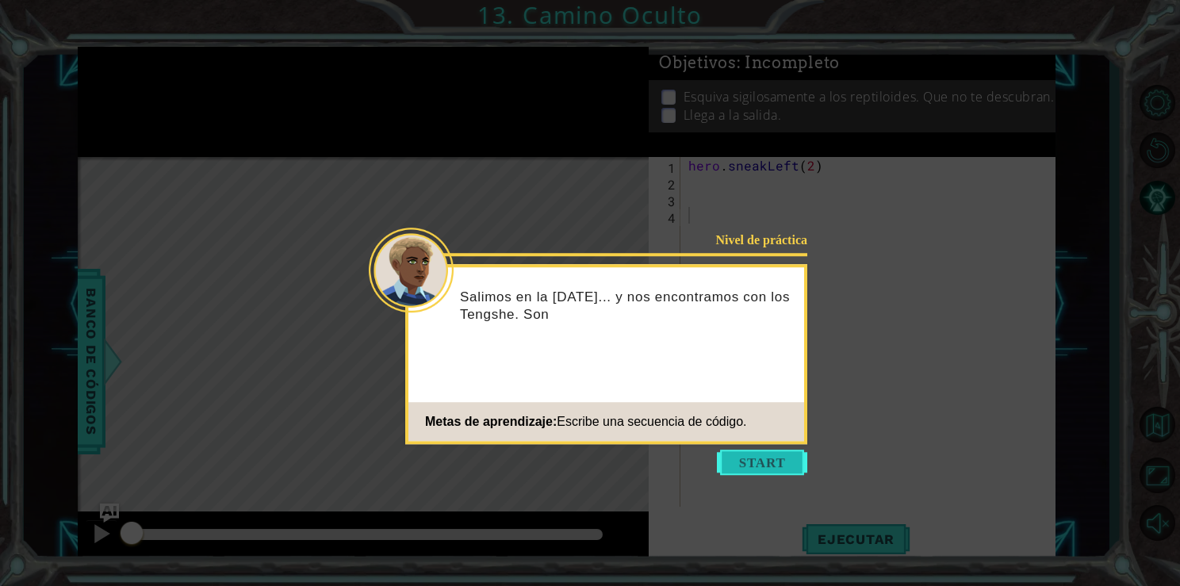
click at [778, 462] on button "Start" at bounding box center [762, 462] width 90 height 25
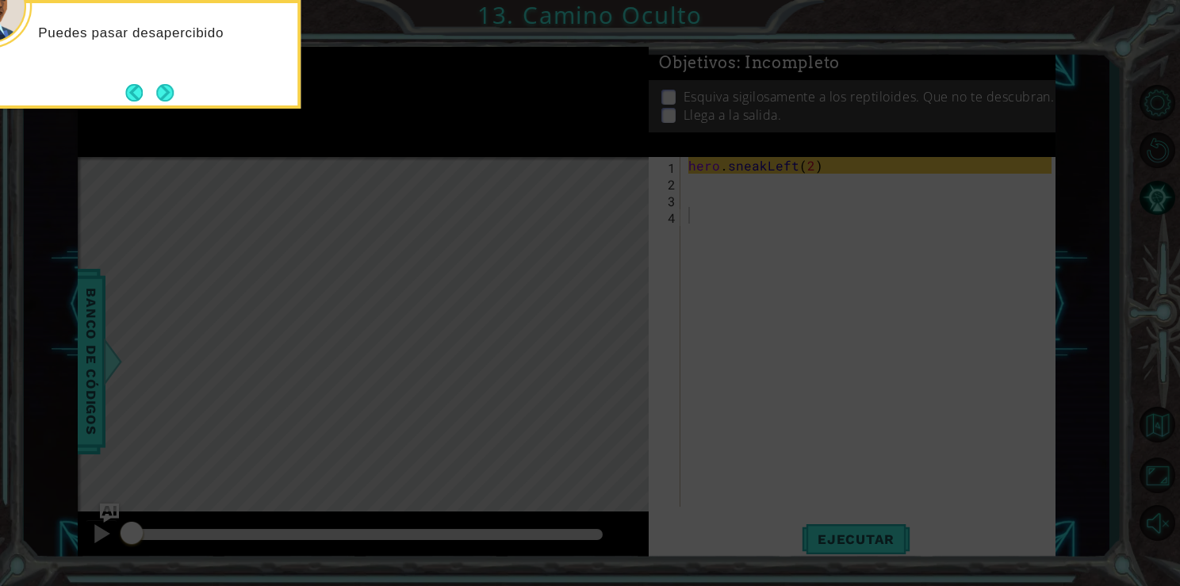
click at [791, 341] on icon at bounding box center [590, 87] width 1180 height 997
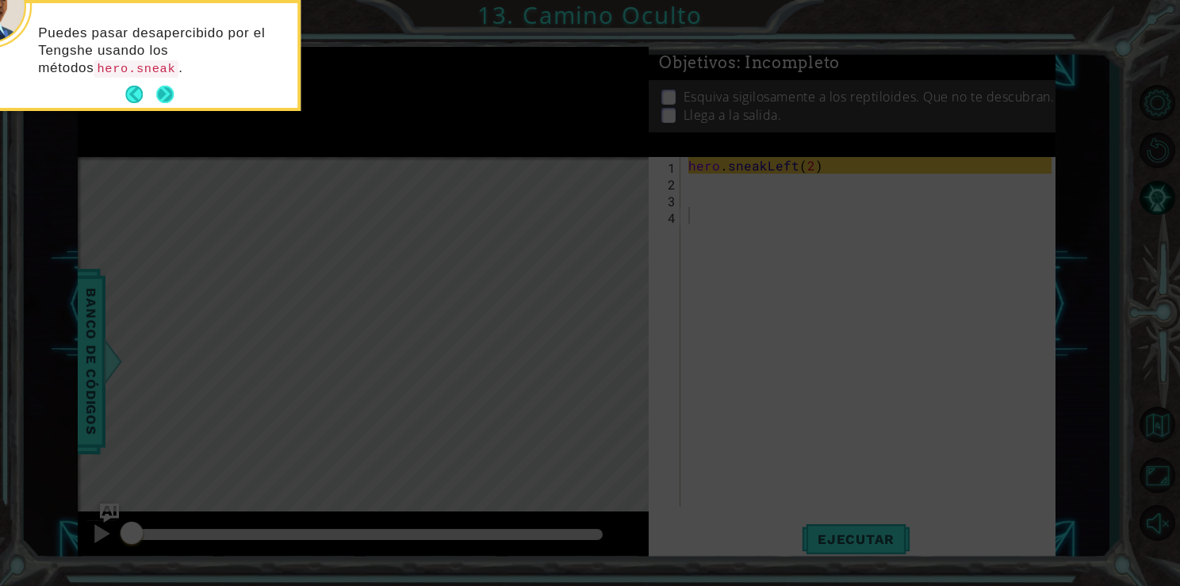
click at [166, 97] on button "Next" at bounding box center [164, 95] width 19 height 19
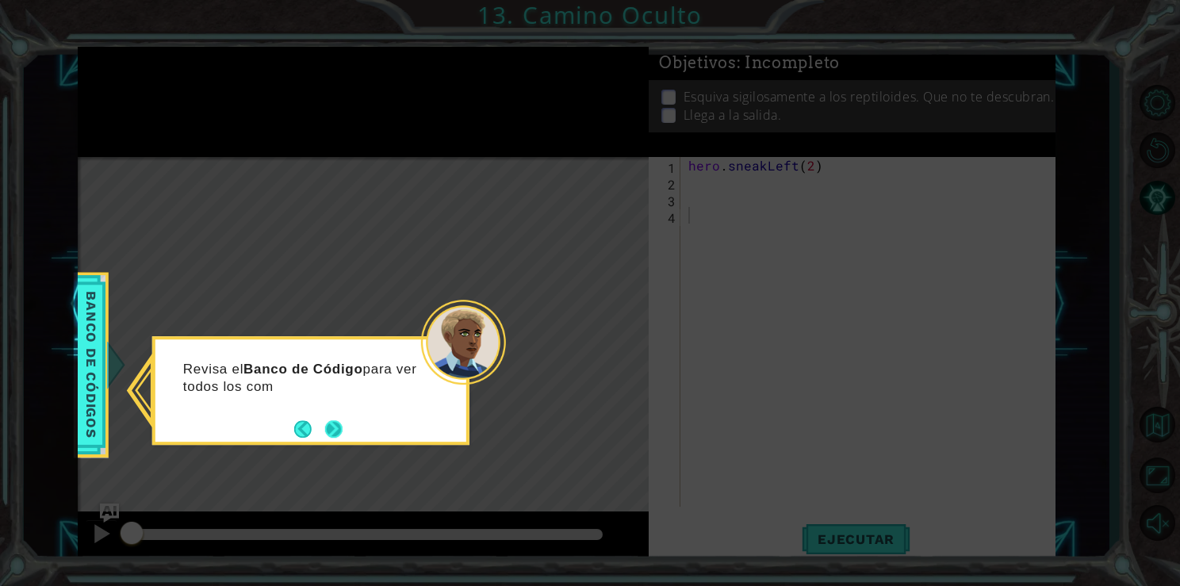
click at [343, 420] on button "Next" at bounding box center [333, 428] width 17 height 17
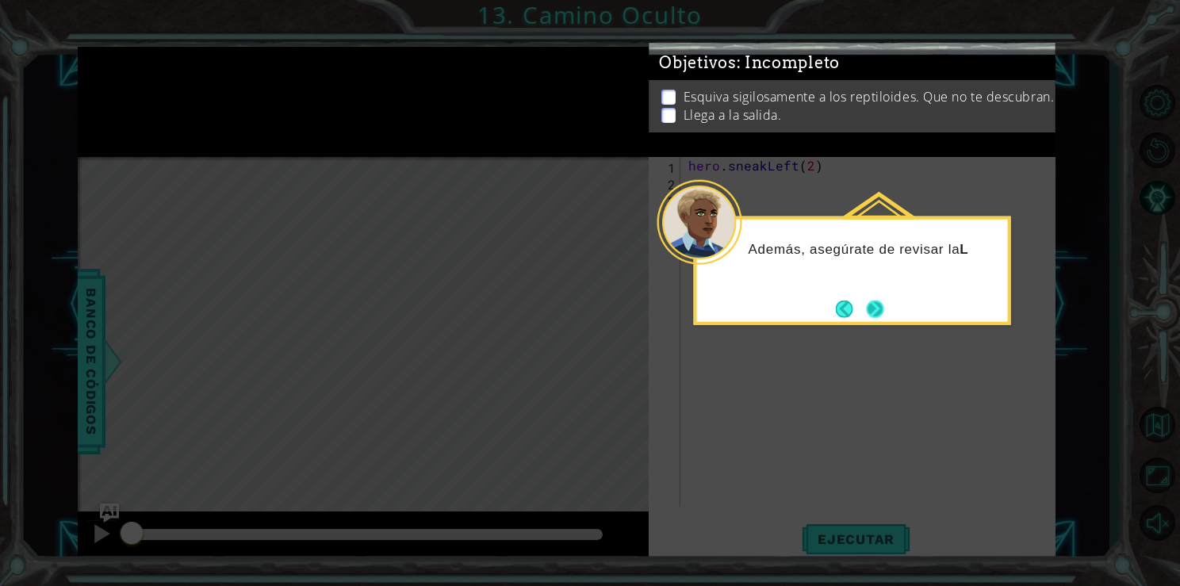
click at [883, 300] on button "Next" at bounding box center [874, 308] width 17 height 17
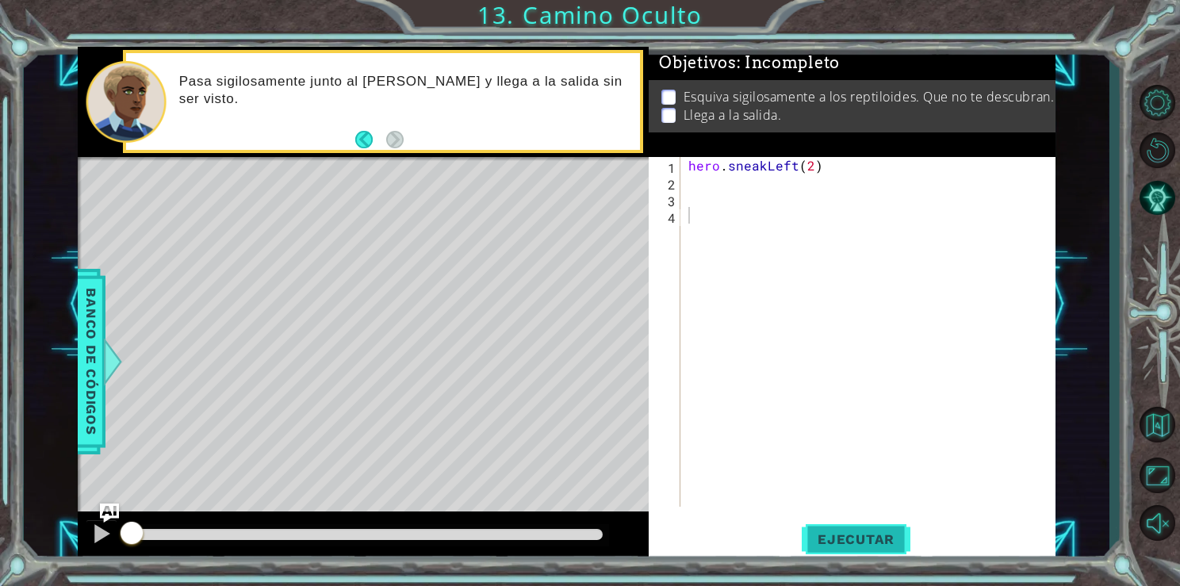
click at [891, 541] on span "Ejecutar" at bounding box center [856, 539] width 109 height 16
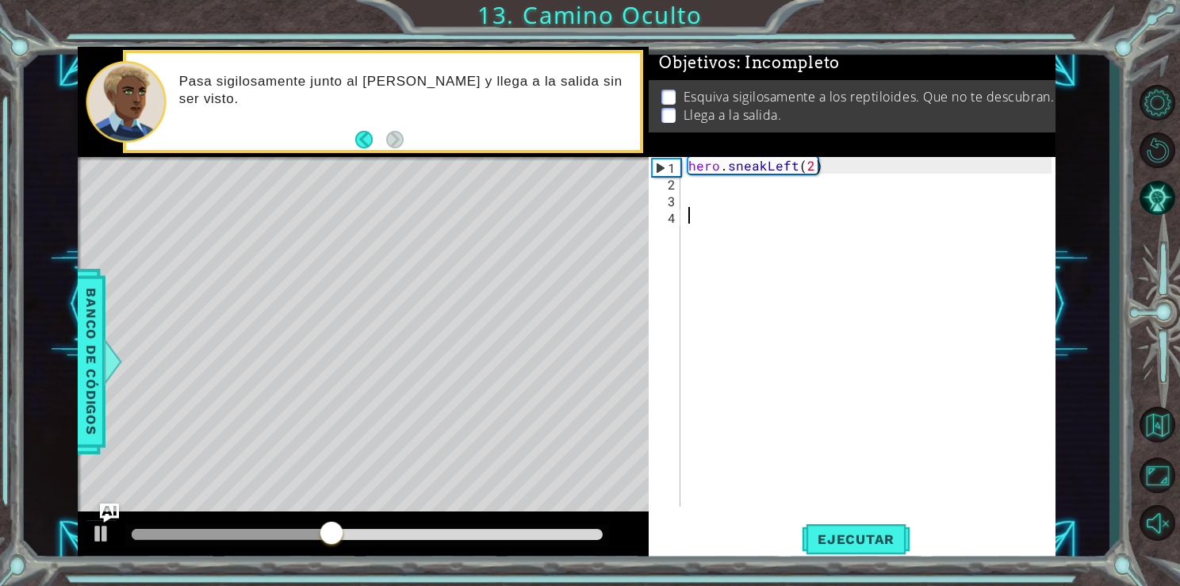
click at [707, 192] on div "hero . sneakLeft ( 2 )" at bounding box center [871, 348] width 373 height 383
click at [680, 186] on div "2" at bounding box center [666, 184] width 29 height 17
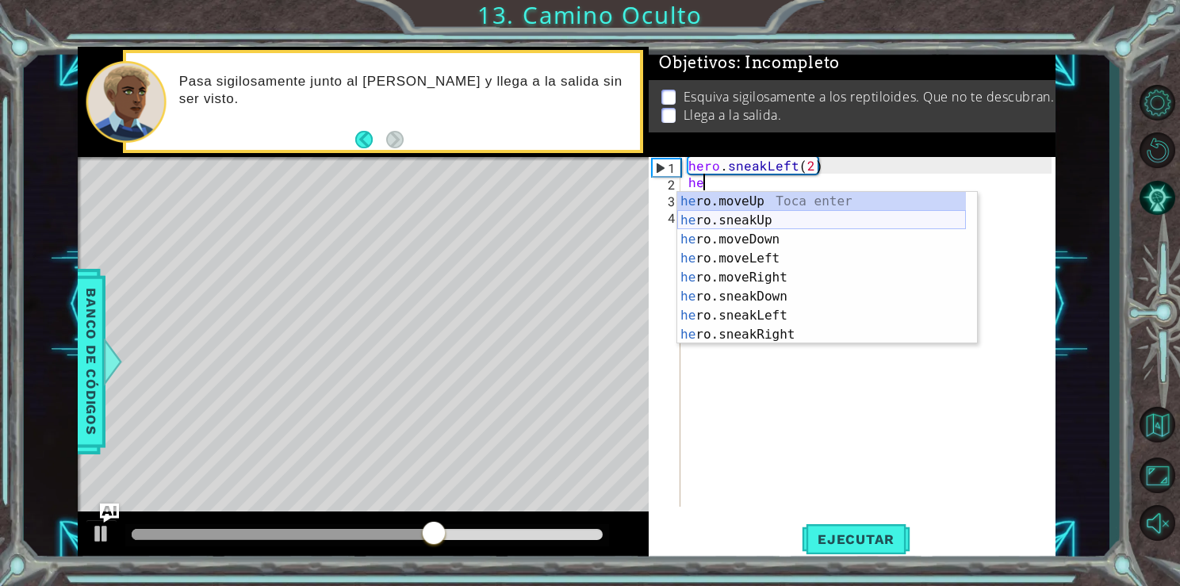
click at [727, 225] on div "he ro.moveUp Toca enter he ro.sneakUp Toca enter he ro.moveDown Toca enter he r…" at bounding box center [821, 287] width 289 height 190
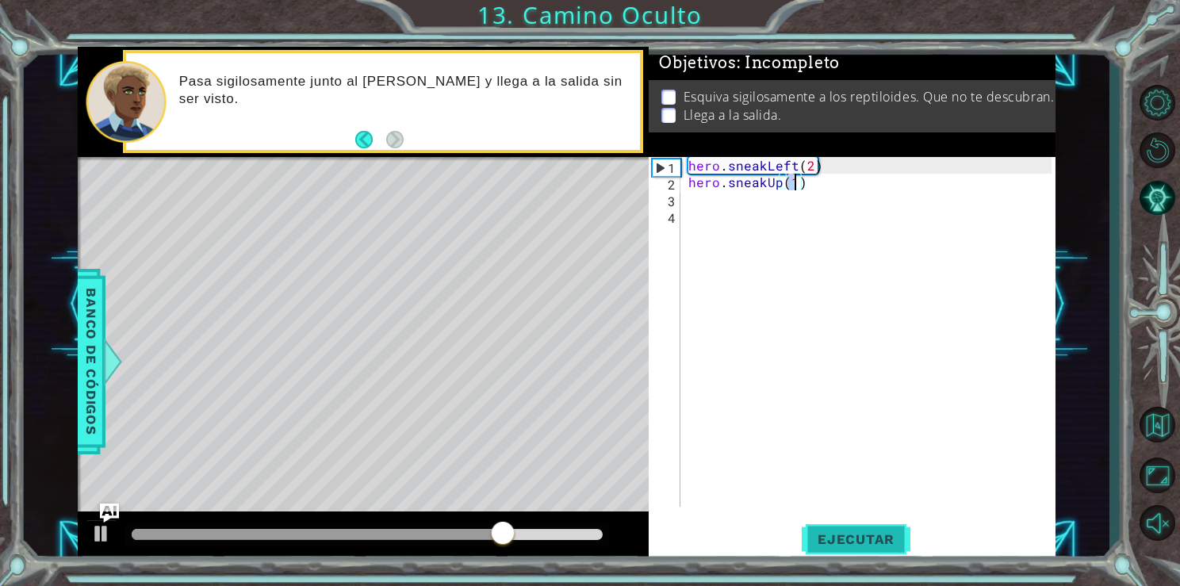
click at [852, 534] on span "Ejecutar" at bounding box center [856, 539] width 109 height 16
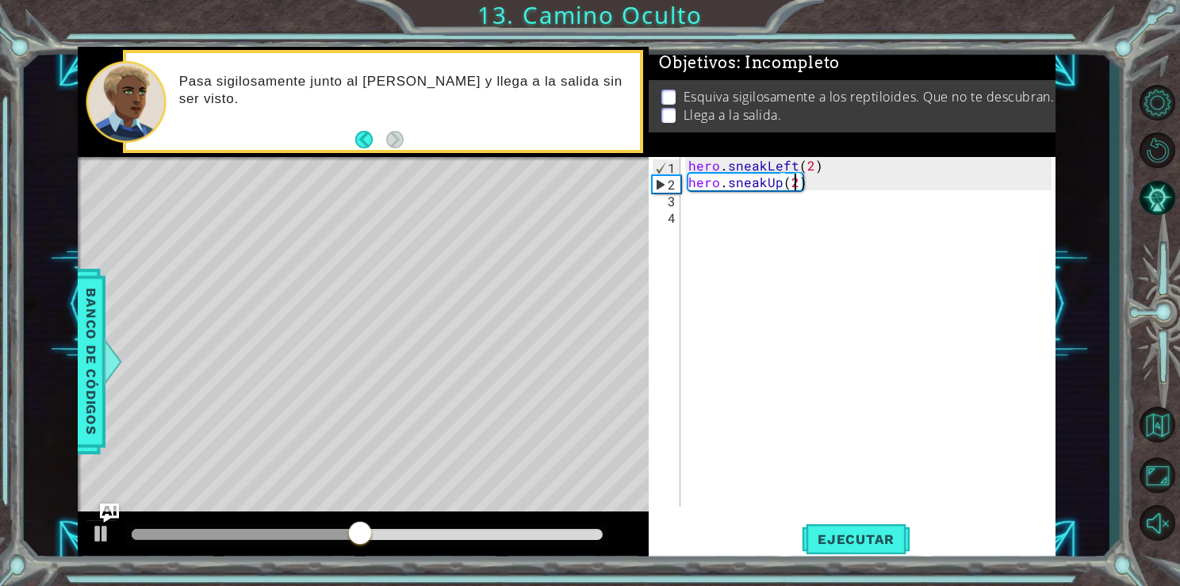
scroll to position [0, 6]
type textarea "hero.sneakUp(2)"
click at [833, 546] on span "Ejecutar" at bounding box center [856, 539] width 109 height 16
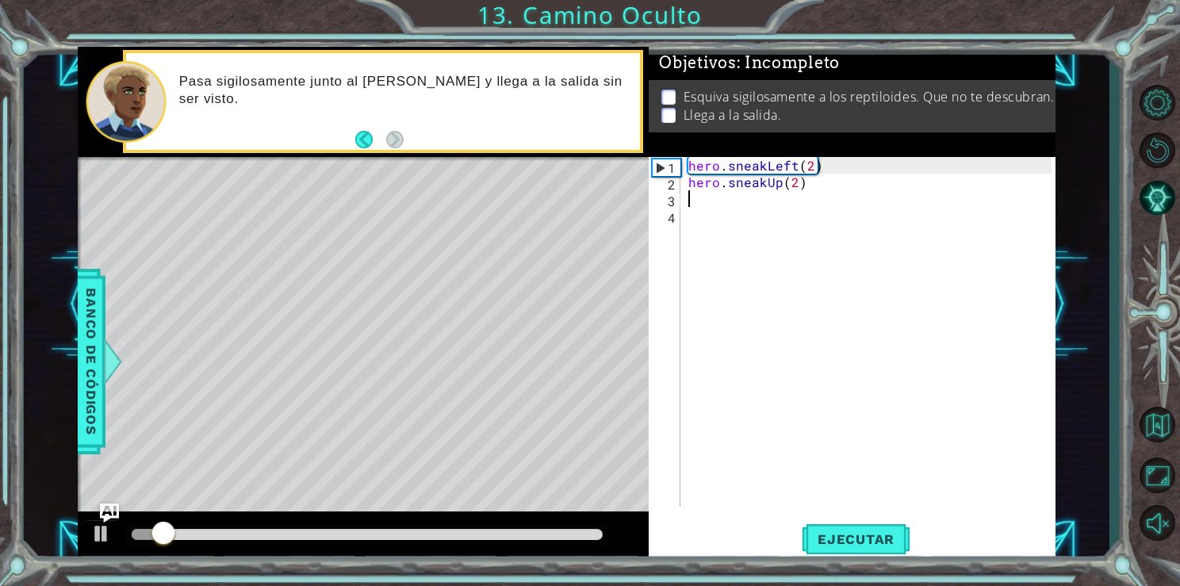
click at [702, 202] on div "hero . sneakLeft ( 2 ) hero . sneakUp ( 2 )" at bounding box center [871, 348] width 373 height 383
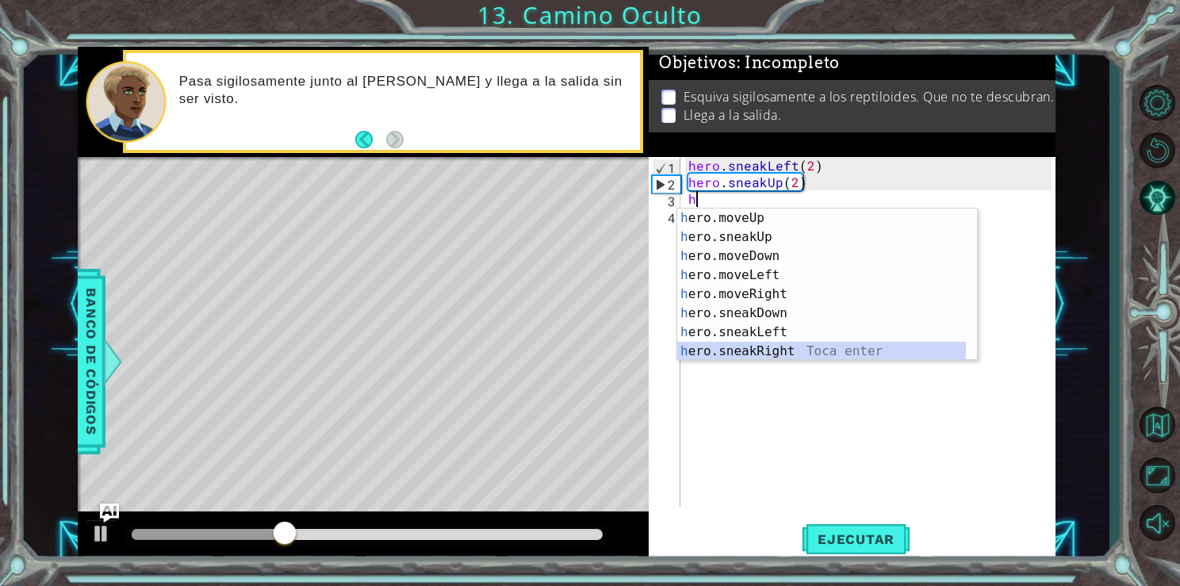
click at [777, 356] on div "h ero.moveUp Toca enter h ero.sneakUp Toca enter h ero.moveDown Toca enter h er…" at bounding box center [821, 304] width 289 height 190
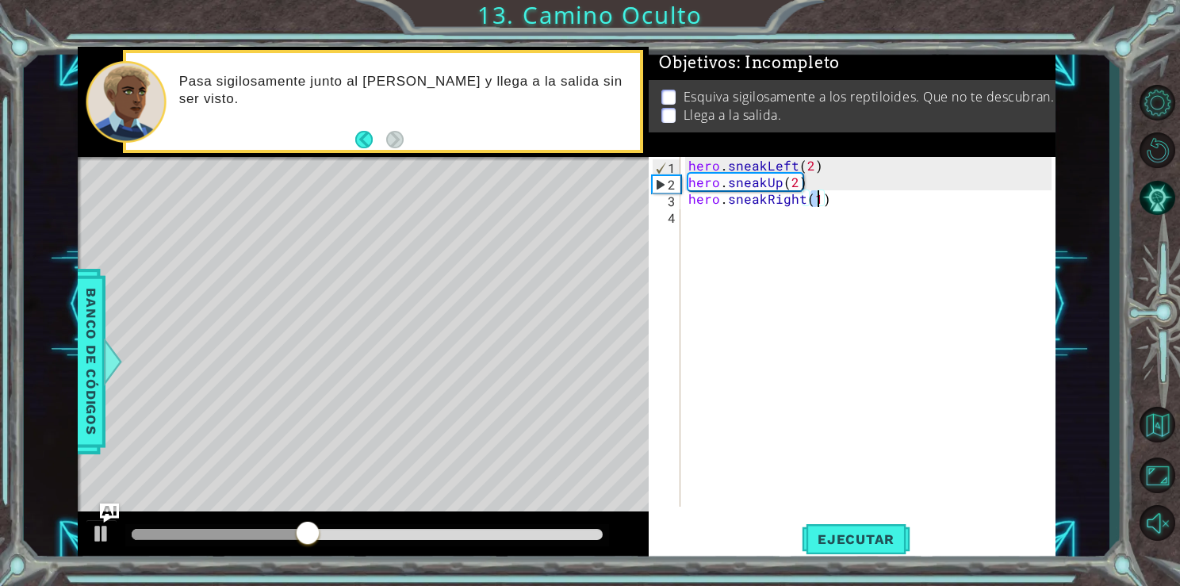
type textarea "hero.sneakRight()"
click at [799, 218] on div "hero . sneakLeft ( 2 ) hero . sneakUp ( 2 ) hero . sneakRight ( )" at bounding box center [871, 348] width 373 height 383
click at [809, 197] on div "hero . sneakLeft ( 2 ) hero . sneakUp ( 2 ) hero . sneakRight ( ) 2" at bounding box center [871, 348] width 373 height 383
type textarea "hero.sneakRight(2)"
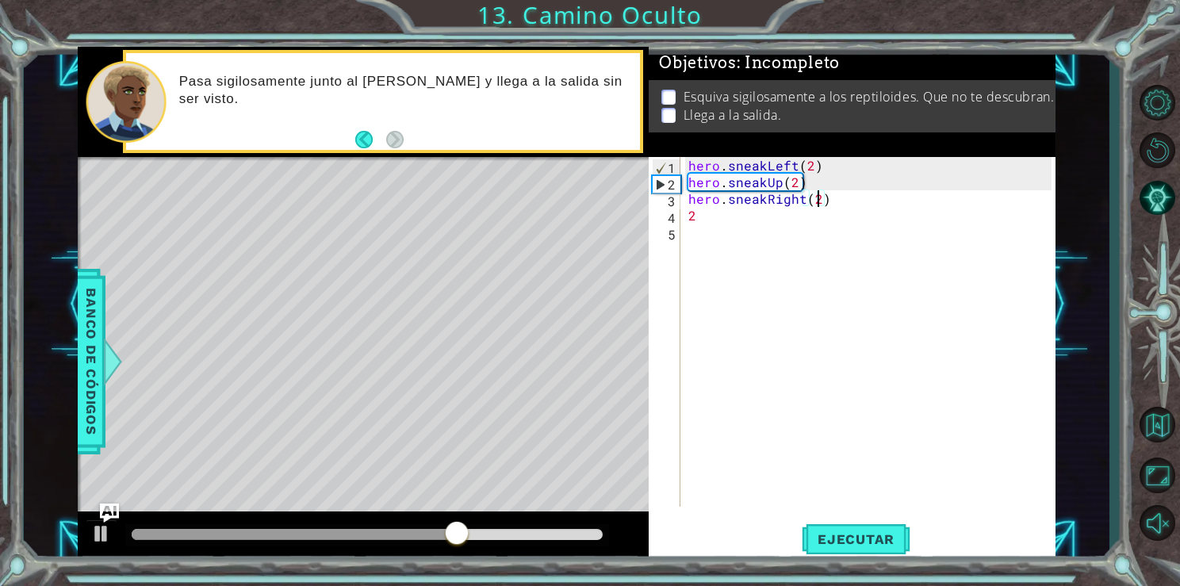
click at [756, 224] on div "hero . sneakLeft ( 2 ) hero . sneakUp ( 2 ) hero . sneakRight ( 2 ) 2" at bounding box center [871, 348] width 373 height 383
click at [711, 214] on div "hero . sneakLeft ( 2 ) hero . sneakUp ( 2 ) hero . sneakRight ( 2 ) 2" at bounding box center [871, 348] width 373 height 383
type textarea "2"
click at [849, 528] on button "Ejecutar" at bounding box center [856, 539] width 109 height 40
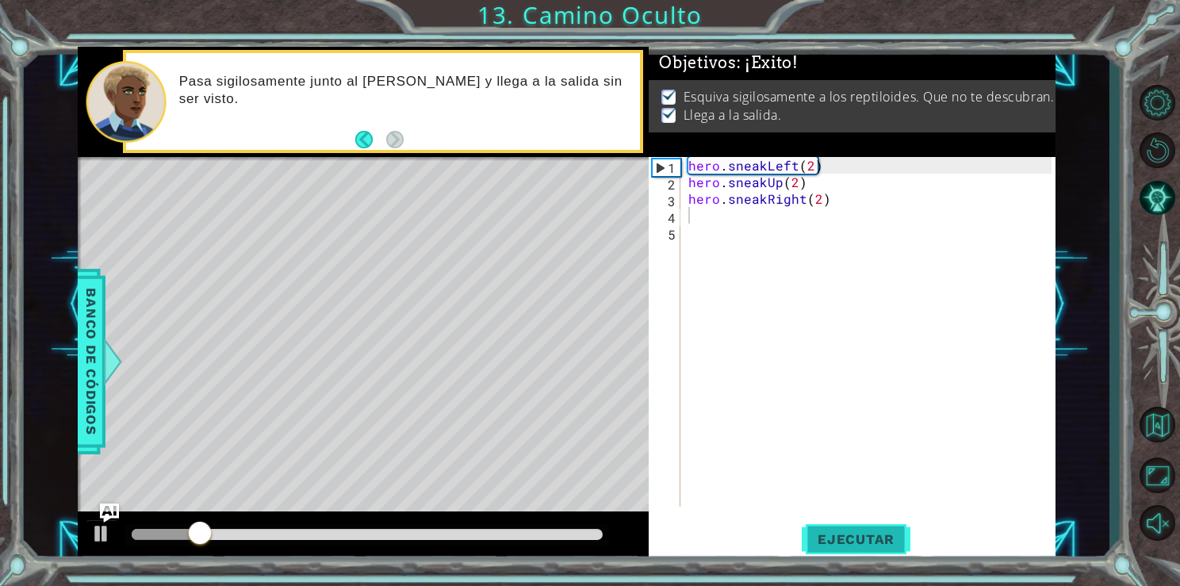
click at [849, 528] on button "Ejecutar" at bounding box center [856, 539] width 109 height 40
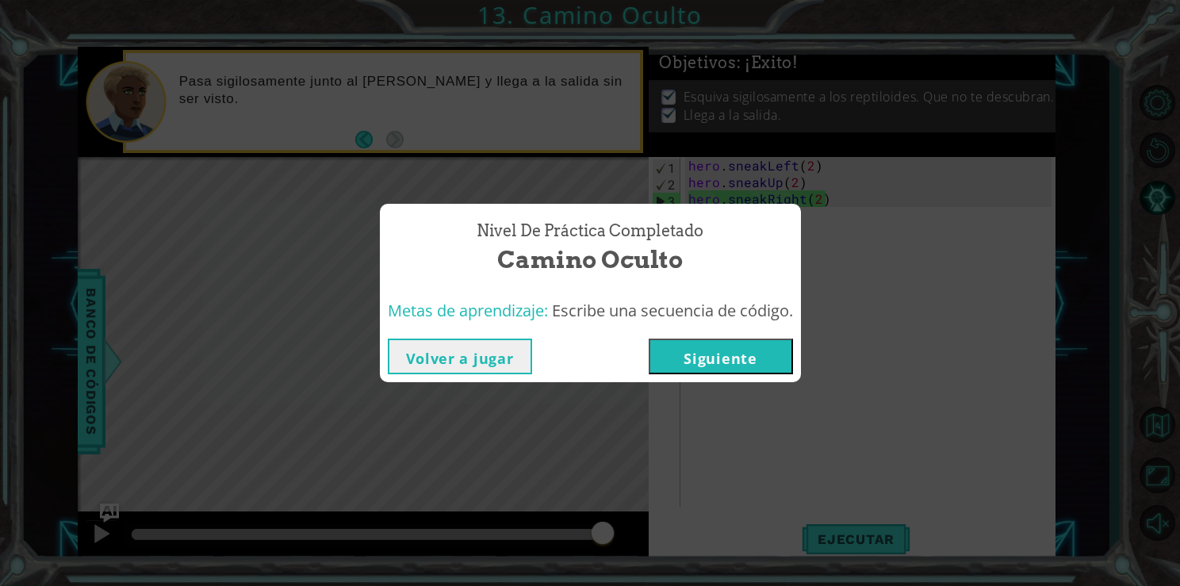
click at [714, 361] on button "Siguiente" at bounding box center [721, 357] width 144 height 36
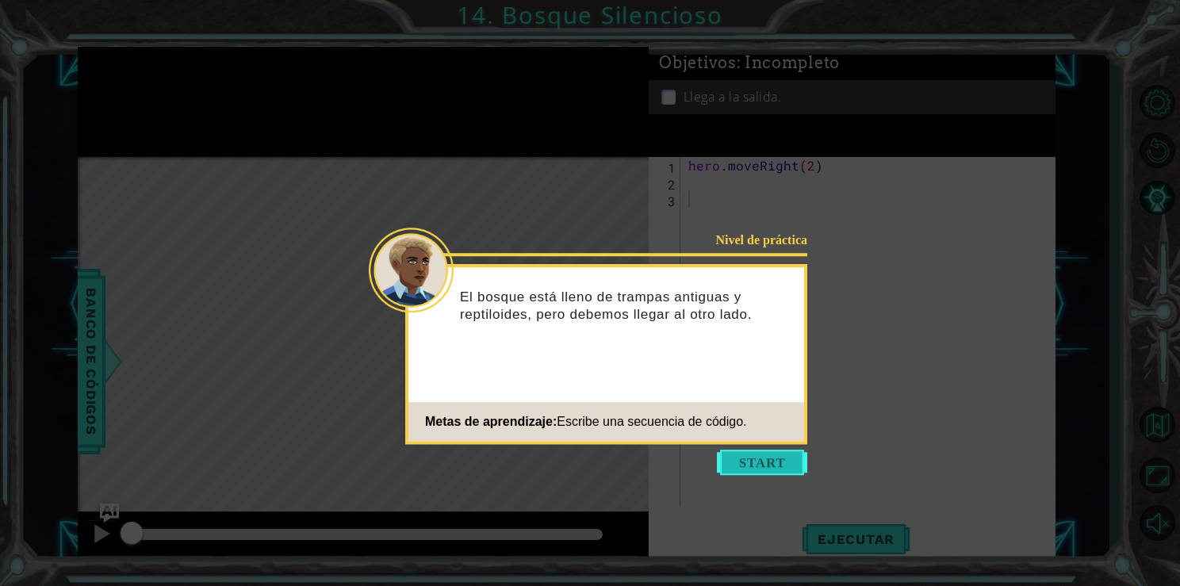
click at [764, 474] on button "Start" at bounding box center [762, 462] width 90 height 25
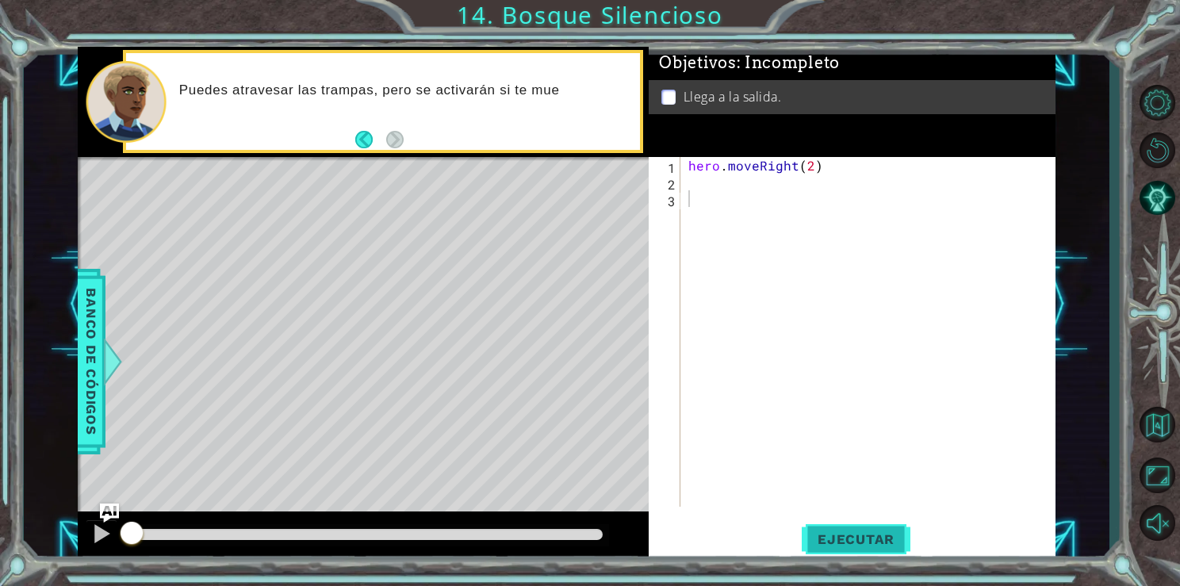
click at [865, 541] on span "Ejecutar" at bounding box center [856, 539] width 109 height 16
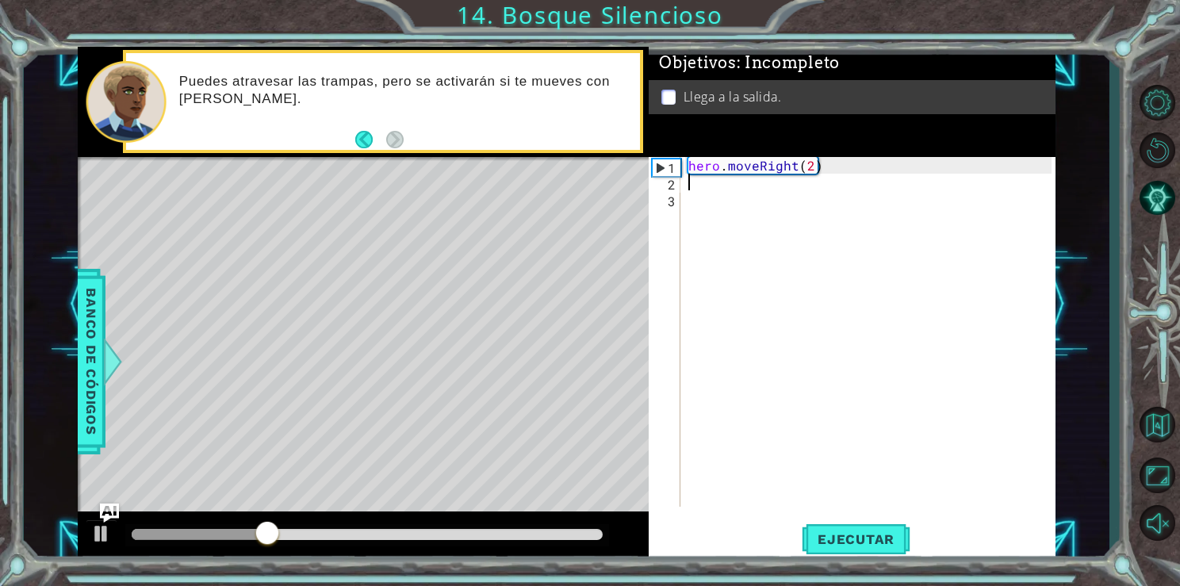
click at [694, 180] on div "hero . moveRight ( 2 )" at bounding box center [871, 348] width 373 height 383
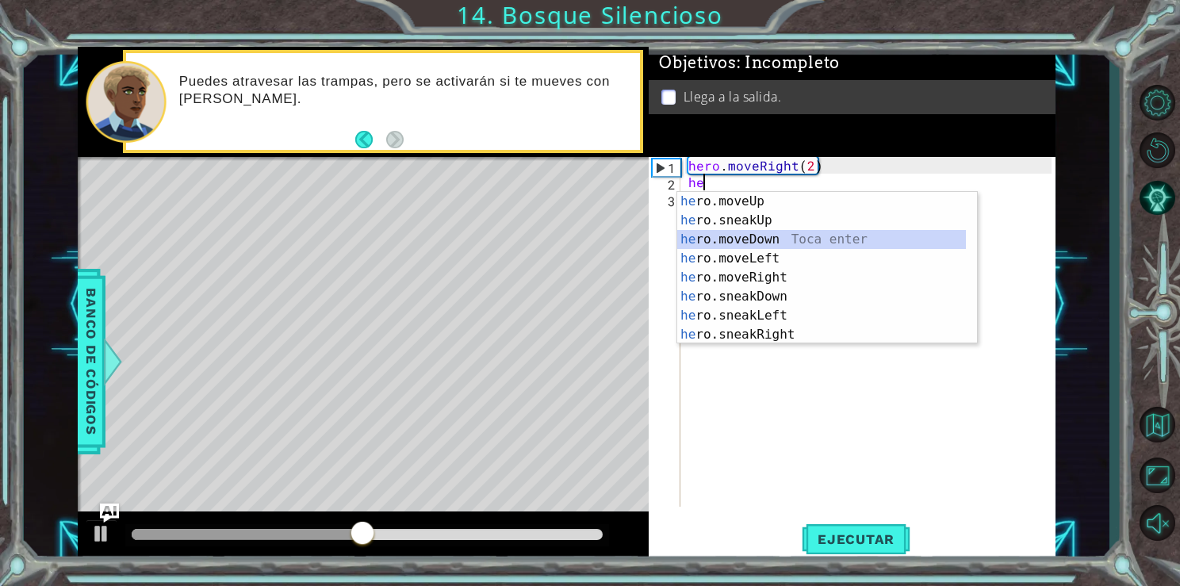
click at [707, 242] on div "he ro.moveUp Toca enter he ro.sneakUp Toca enter he ro.moveDown Toca enter he r…" at bounding box center [821, 287] width 289 height 190
type textarea "hero.moveDown(1)"
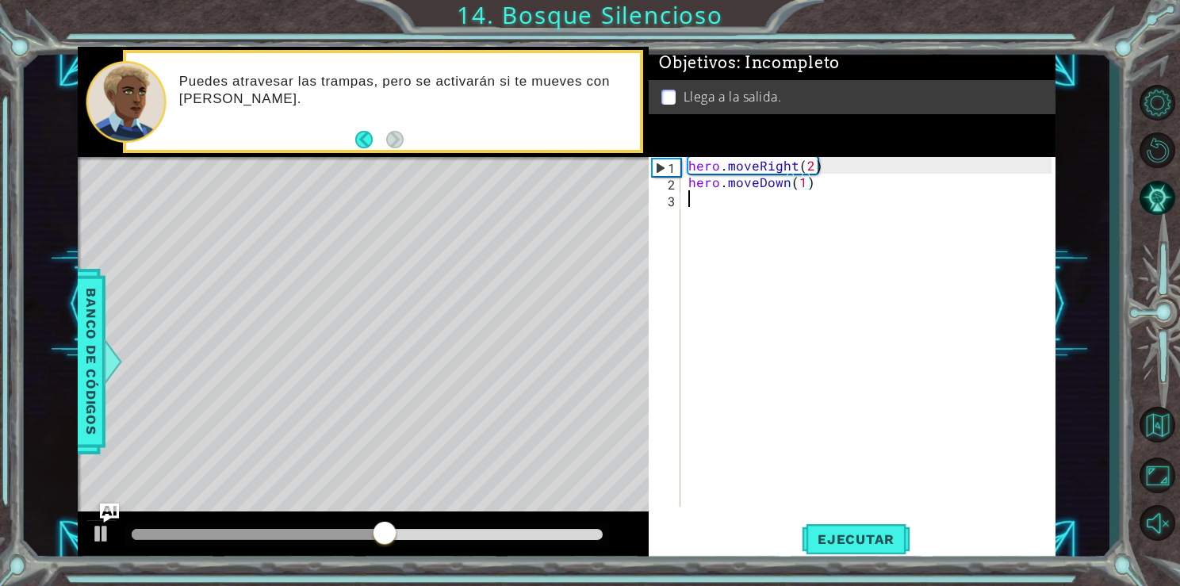
click at [706, 214] on div "hero . moveRight ( 2 ) hero . moveDown ( 1 )" at bounding box center [871, 348] width 373 height 383
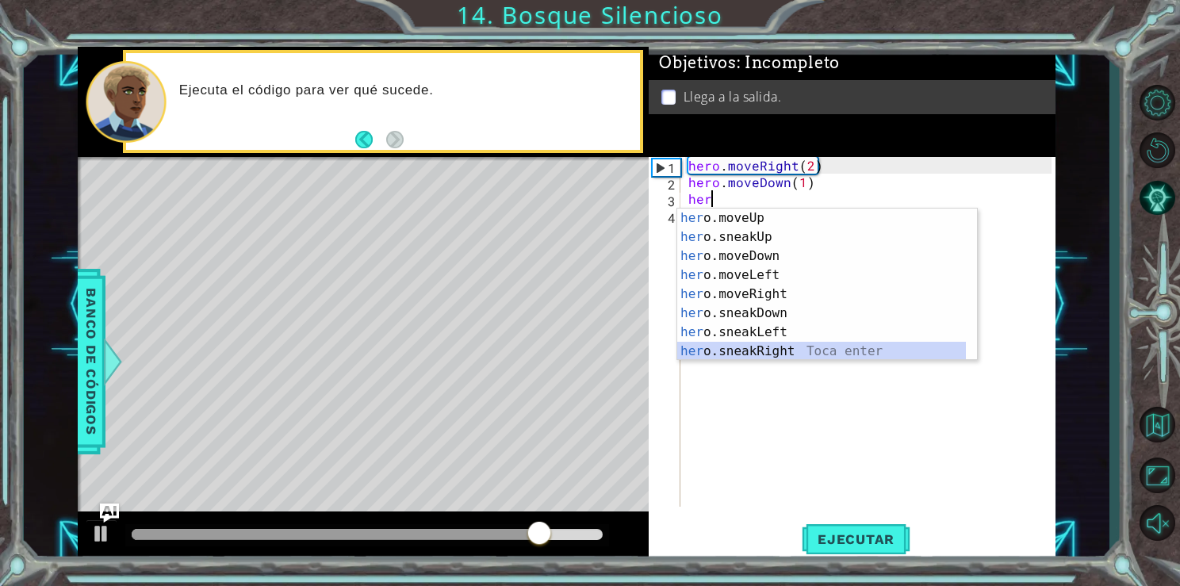
click at [725, 352] on div "her o.moveUp Toca enter her o.sneakUp Toca enter her o.moveDown Toca enter her …" at bounding box center [827, 304] width 300 height 190
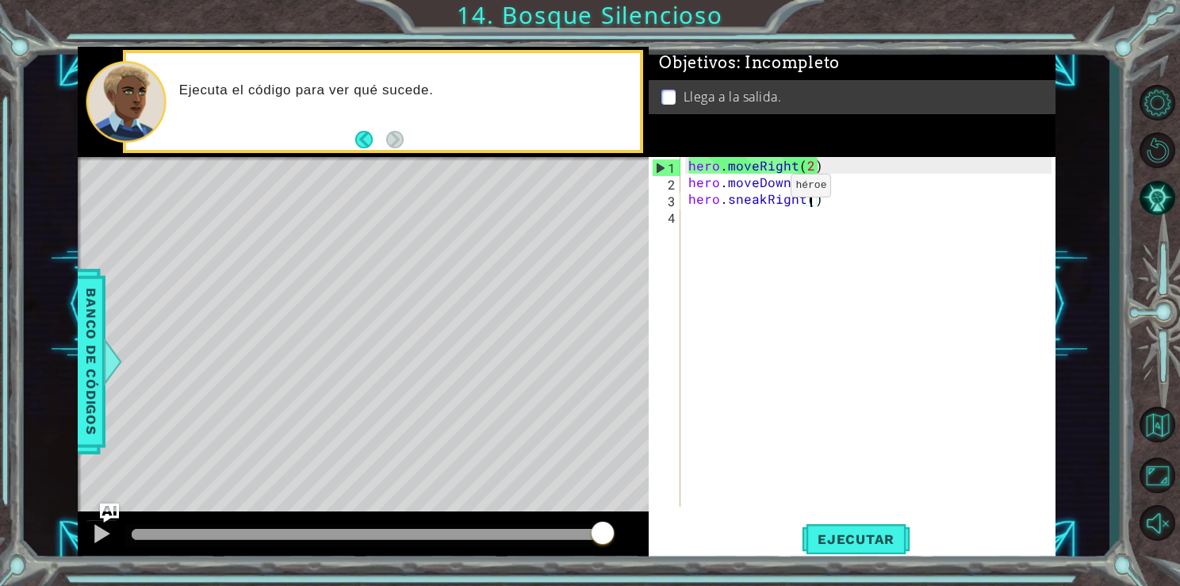
type textarea "hero.sneakRight(2)"
click at [718, 224] on div "hero . moveRight ( 2 ) hero . moveDown ( 1 ) hero . sneakRight ( 2 )" at bounding box center [871, 348] width 373 height 383
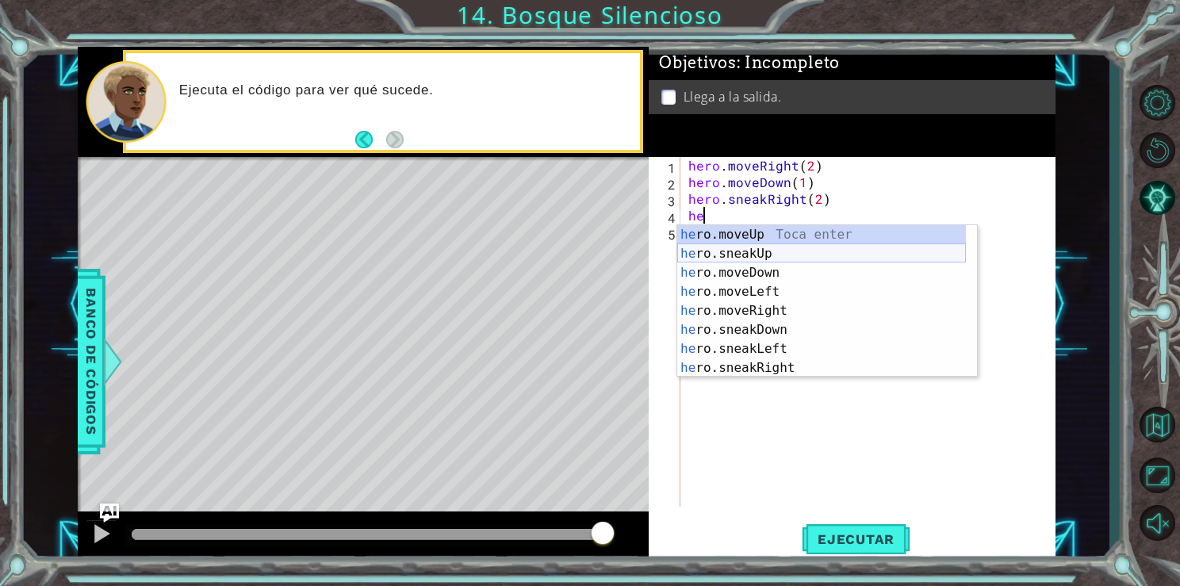
click at [757, 247] on div "he ro.moveUp Toca enter he ro.sneakUp Toca enter he ro.moveDown Toca enter he r…" at bounding box center [821, 320] width 289 height 190
type textarea "hero.sneakUp(1)"
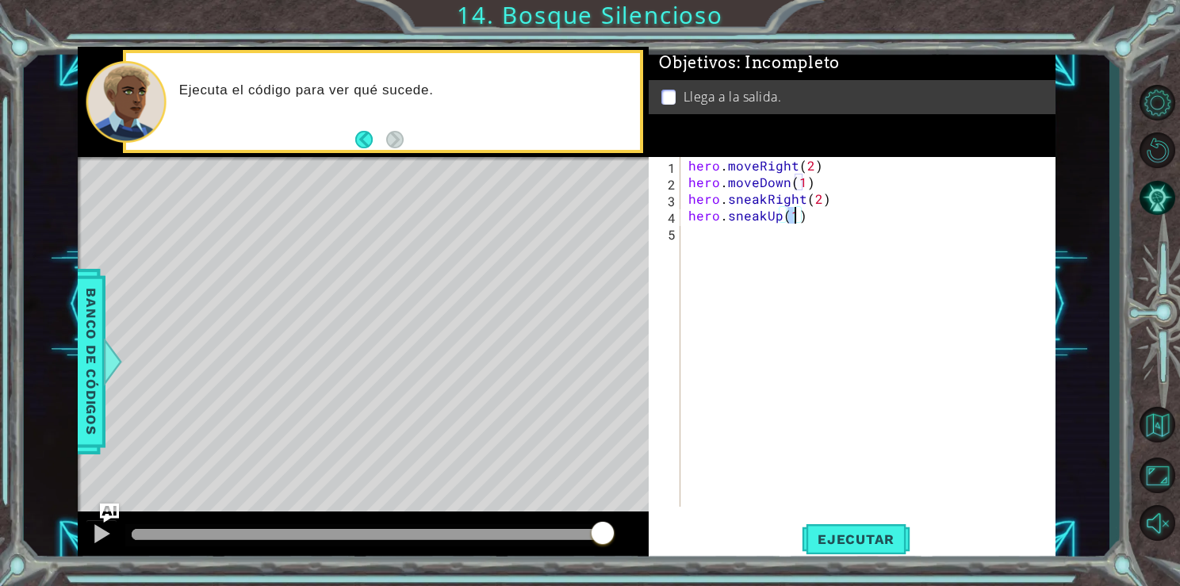
click at [743, 246] on div "hero . moveRight ( 2 ) hero . moveDown ( 1 ) hero . sneakRight ( 2 ) hero . sne…" at bounding box center [871, 348] width 373 height 383
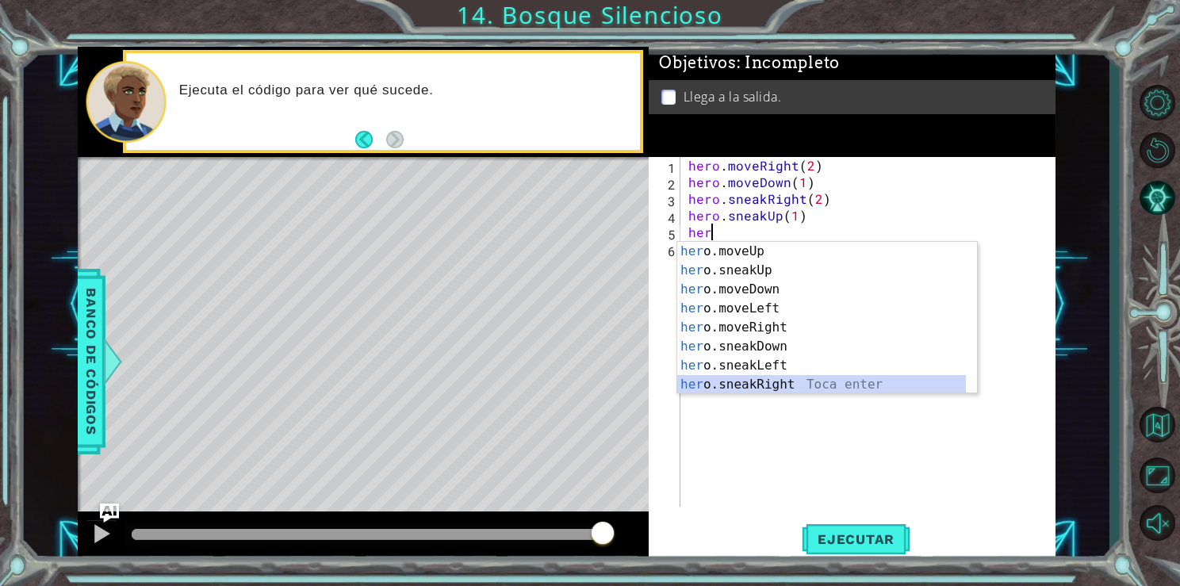
click at [779, 382] on div "her o.moveUp Toca enter her o.sneakUp Toca enter her o.moveDown Toca enter her …" at bounding box center [821, 337] width 289 height 190
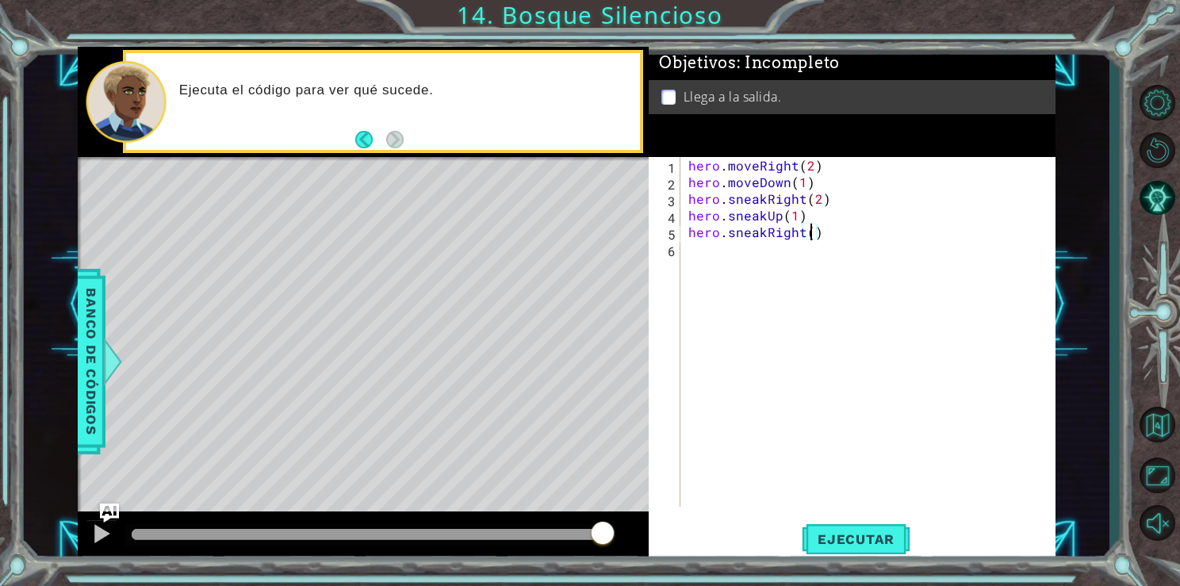
scroll to position [0, 7]
click at [854, 576] on div "1 ההההההההההההההההההההההההההההההההההההההההההההההההההההההההההההההההההההההההההההה…" at bounding box center [590, 293] width 1180 height 586
click at [840, 530] on button "Ejecutar" at bounding box center [856, 539] width 109 height 40
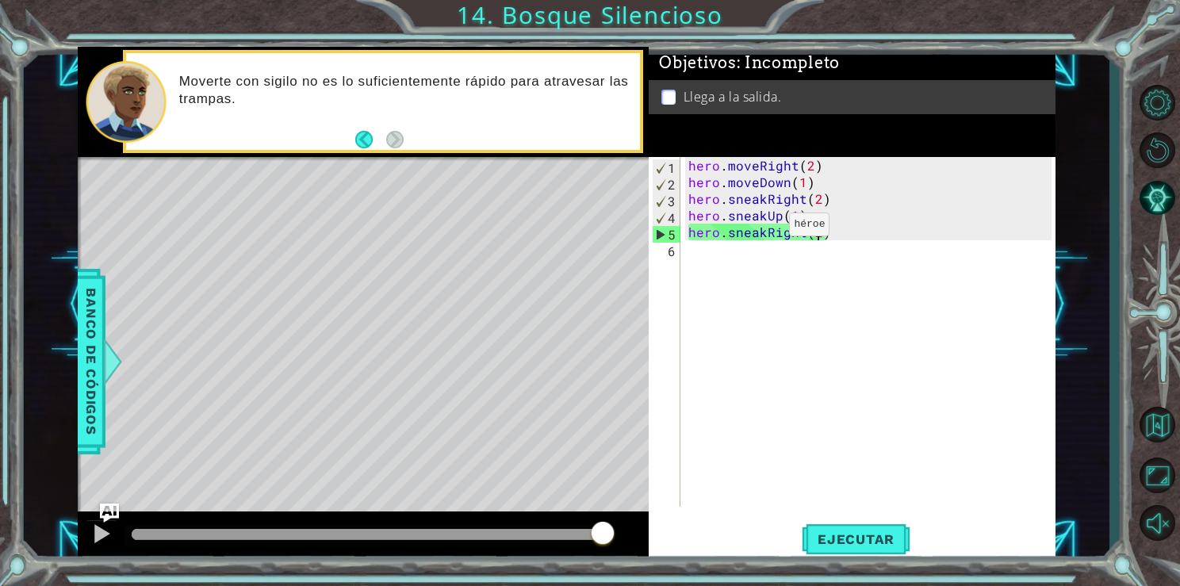
click at [762, 228] on div "hero . moveRight ( 2 ) hero . moveDown ( 1 ) hero . sneakRight ( 2 ) hero . sne…" at bounding box center [871, 348] width 373 height 383
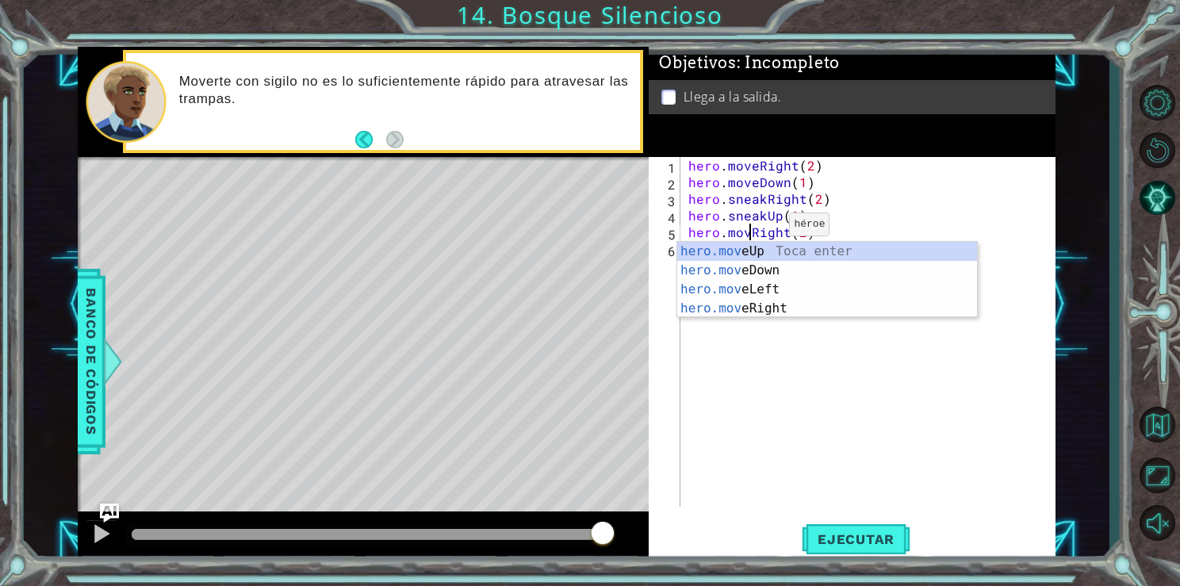
scroll to position [0, 3]
type textarea "hero.moveRight(2)"
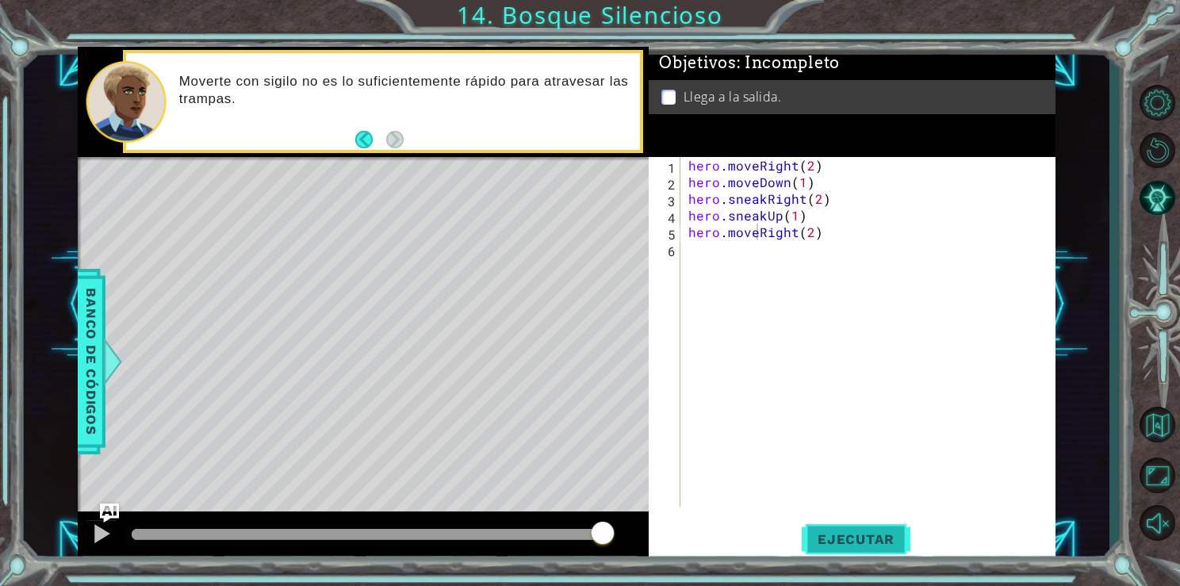
click at [849, 553] on button "Ejecutar" at bounding box center [856, 539] width 109 height 40
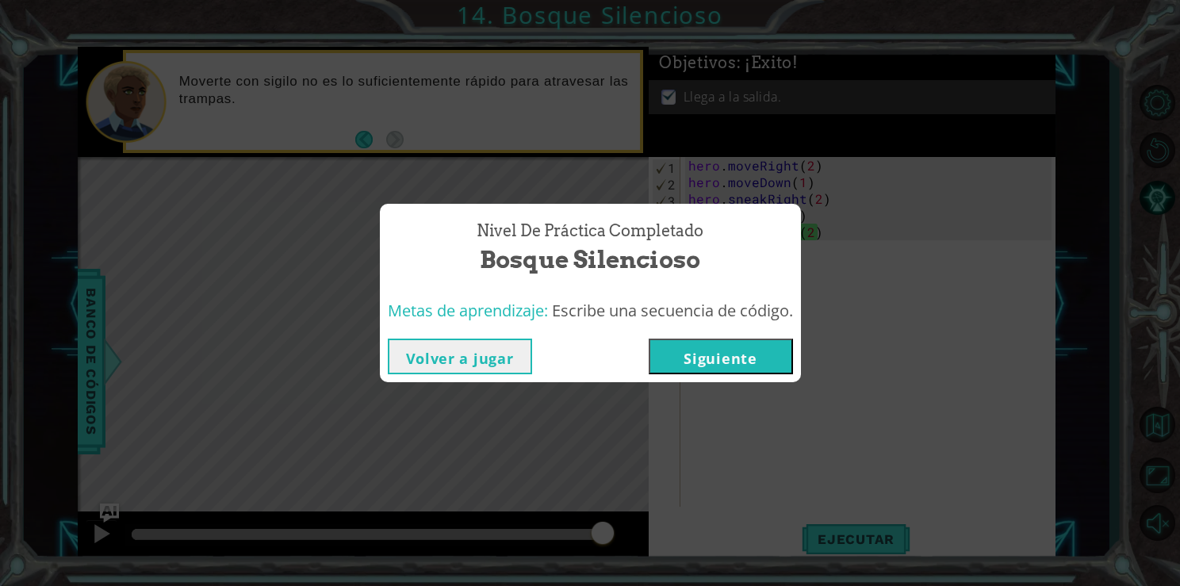
click at [691, 354] on button "Siguiente" at bounding box center [721, 357] width 144 height 36
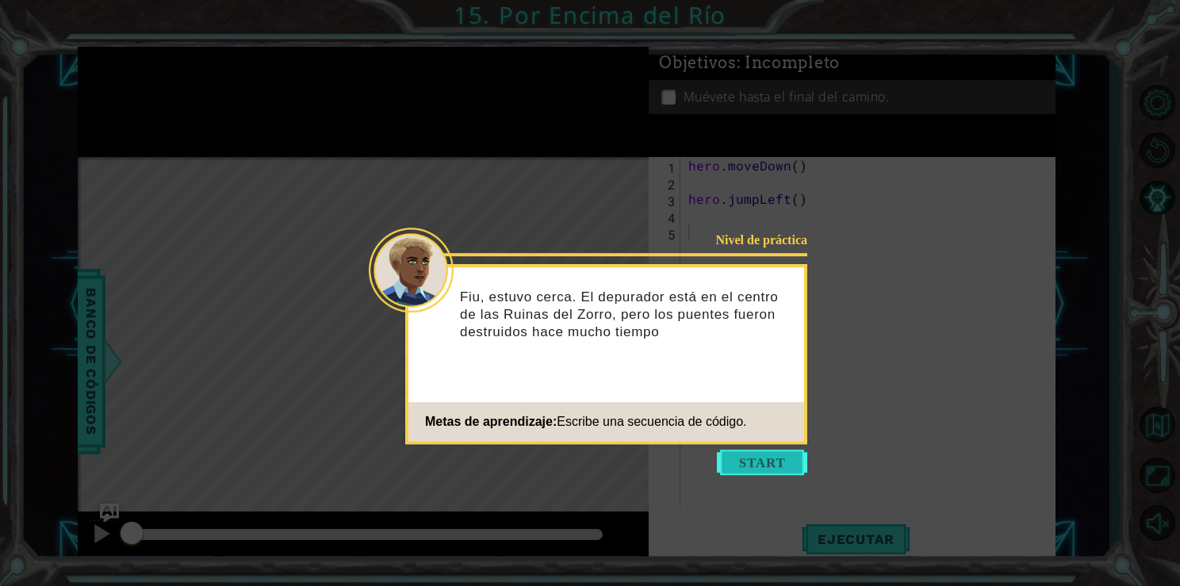
click at [767, 463] on button "Start" at bounding box center [762, 462] width 90 height 25
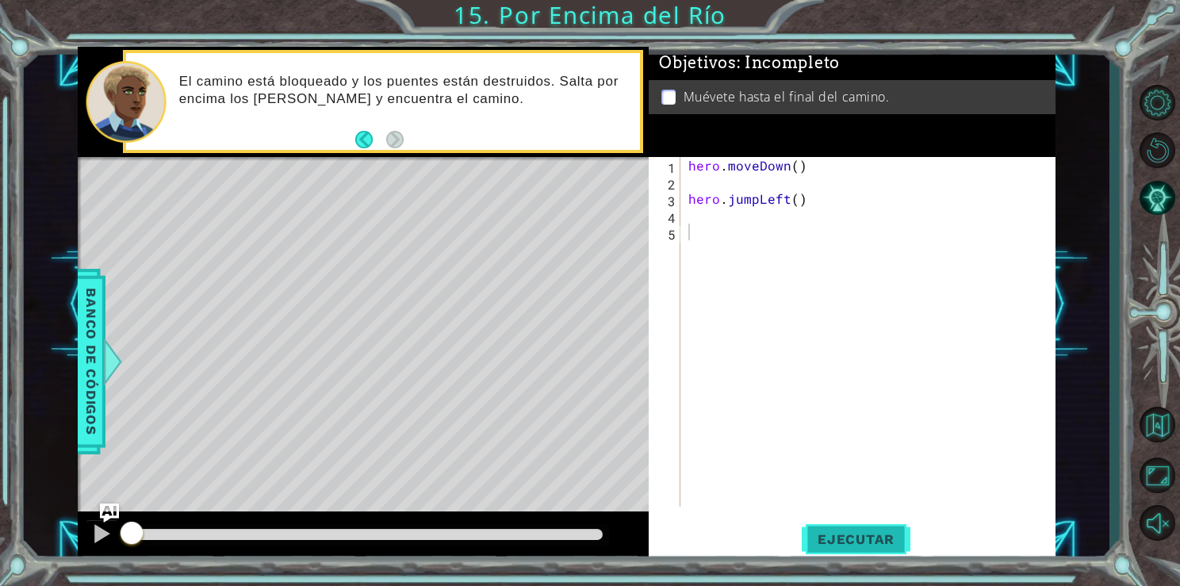
click at [846, 532] on span "Ejecutar" at bounding box center [856, 539] width 109 height 16
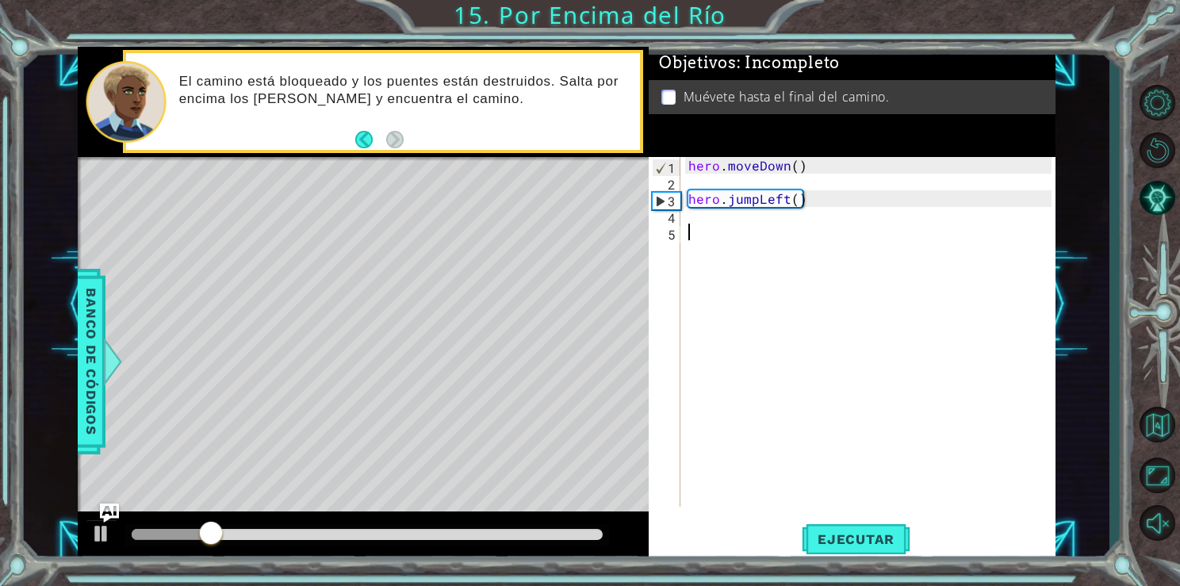
click at [686, 216] on div "hero . moveDown ( ) hero . jumpLeft ( )" at bounding box center [871, 348] width 373 height 383
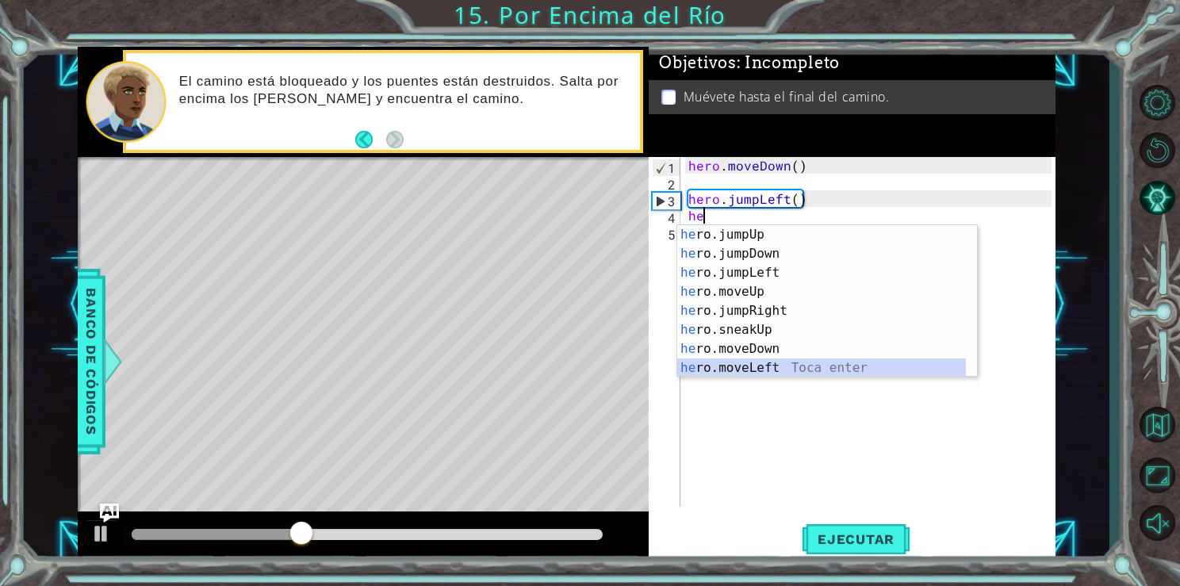
click at [739, 372] on div "he ro.jumpUp Toca enter he ro.jumpDown Toca enter he ro.jumpLeft Toca enter he …" at bounding box center [821, 320] width 289 height 190
type textarea "hero.moveLeft(1)"
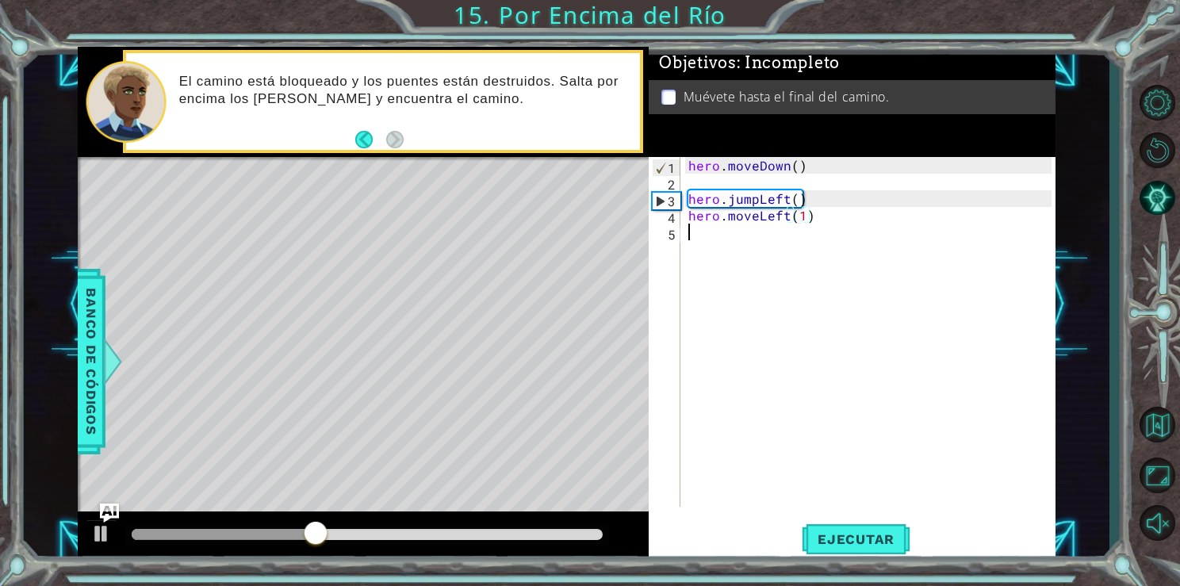
click at [695, 227] on div "hero . moveDown ( ) hero . jumpLeft ( ) hero . moveLeft ( 1 )" at bounding box center [871, 348] width 373 height 383
type textarea "he"
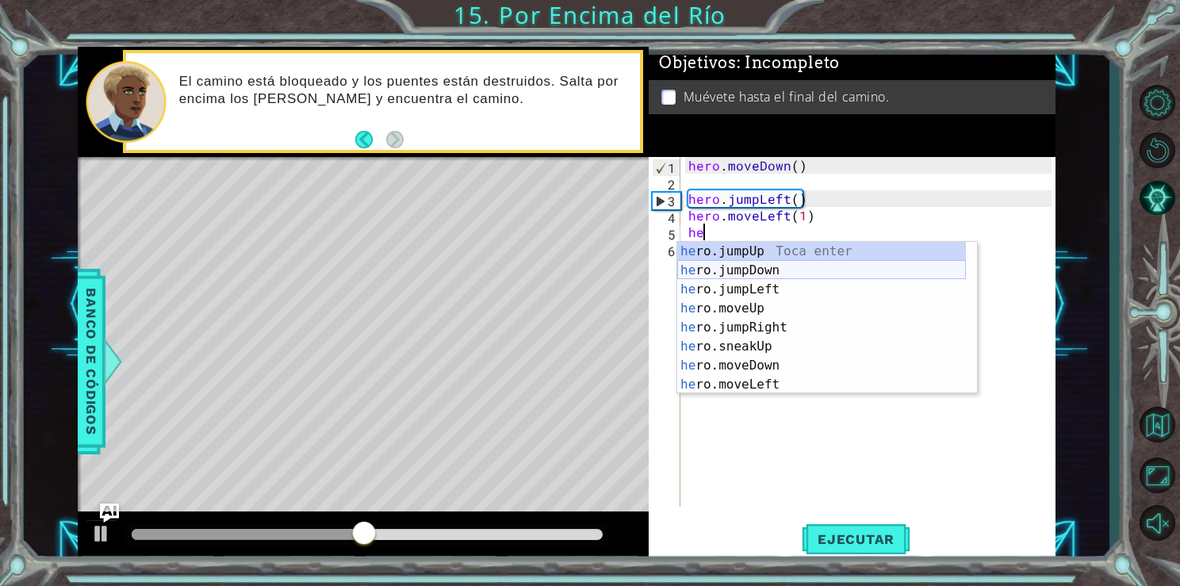
click at [734, 274] on div "he ro.jumpUp Toca enter he ro.jumpDown Toca enter he ro.jumpLeft Toca enter he …" at bounding box center [821, 337] width 289 height 190
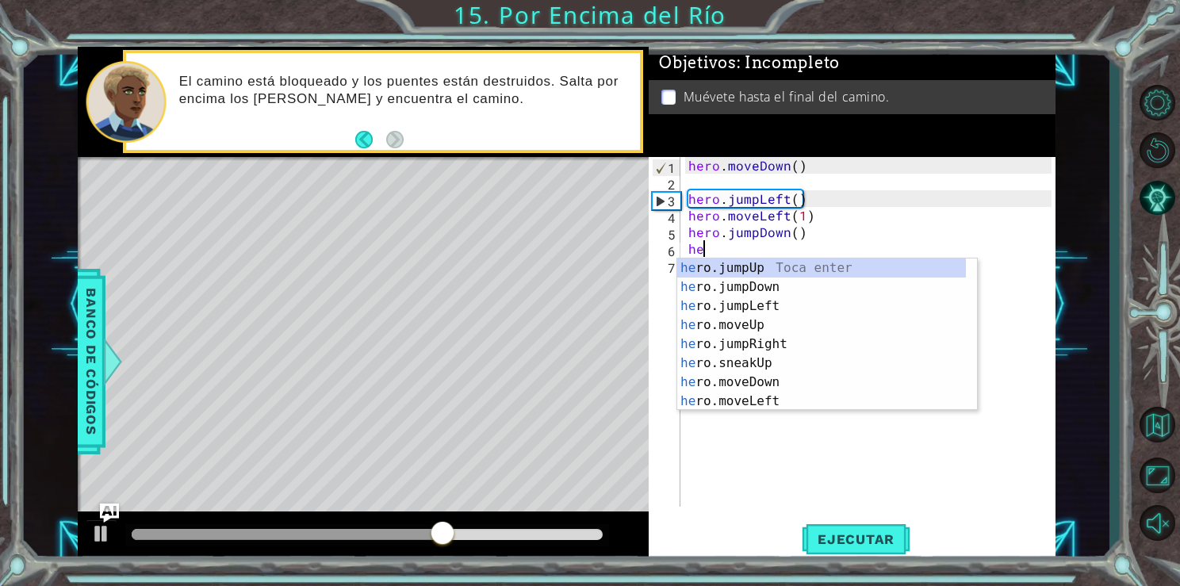
type textarea "her"
click at [717, 347] on div "her o.jumpUp Toca enter her o.jumpDown Toca enter her o.jumpLeft Toca enter her…" at bounding box center [821, 354] width 289 height 190
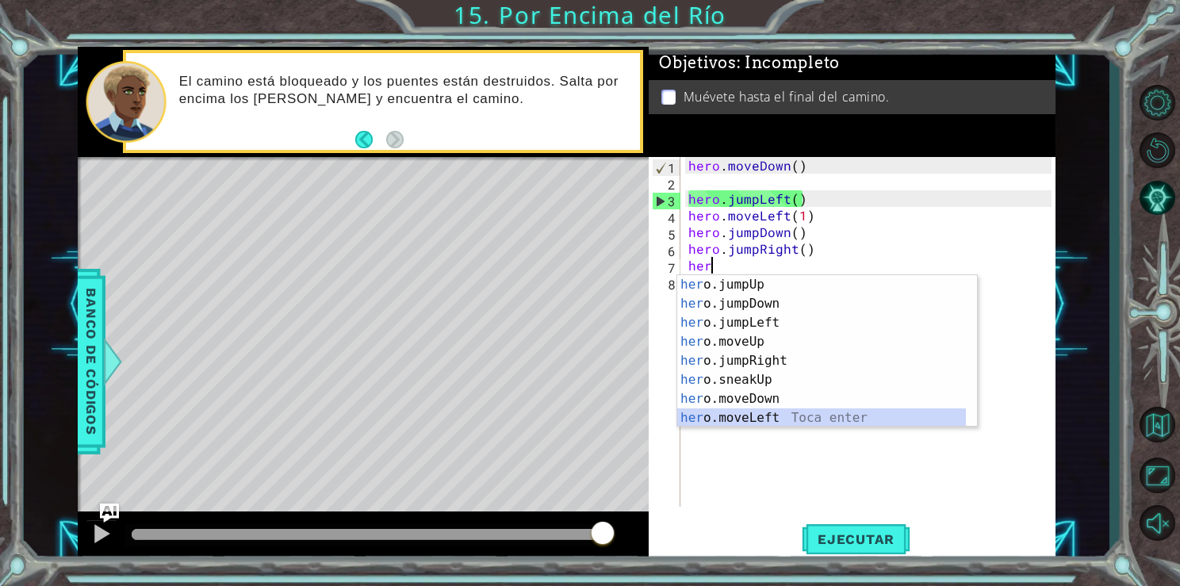
click at [728, 420] on div "her o.jumpUp Toca enter her o.jumpDown Toca enter her o.jumpLeft Toca enter her…" at bounding box center [821, 370] width 289 height 190
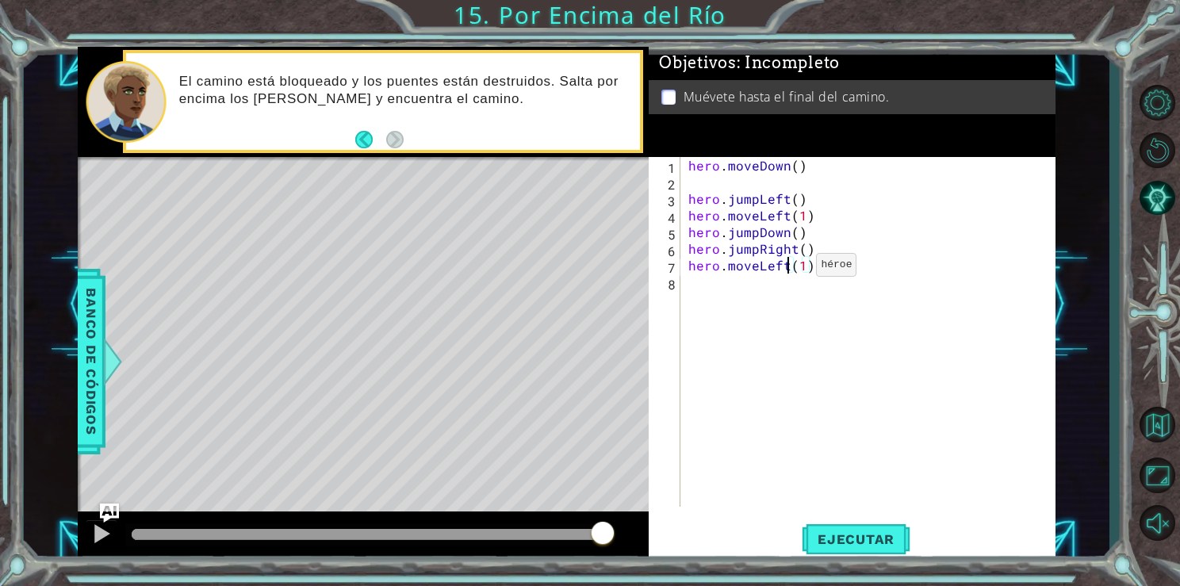
click at [789, 268] on div "hero . moveDown ( ) hero . jumpLeft ( ) hero . moveLeft ( 1 ) hero . jumpDown (…" at bounding box center [871, 348] width 373 height 383
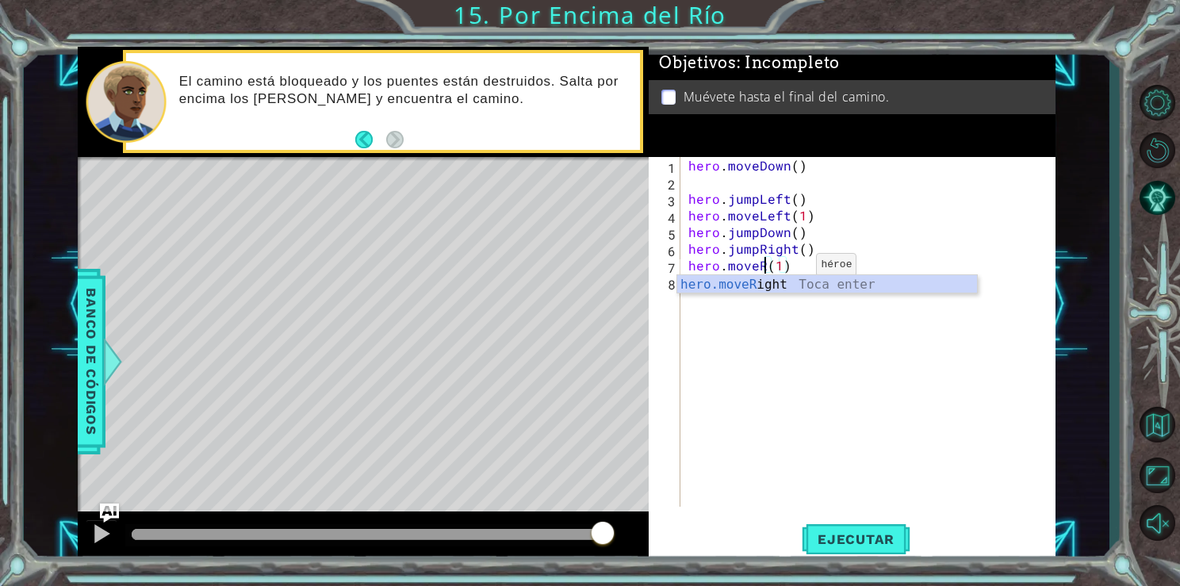
scroll to position [0, 6]
click at [803, 282] on div "hero.moveRig ht Toca enter" at bounding box center [827, 303] width 300 height 57
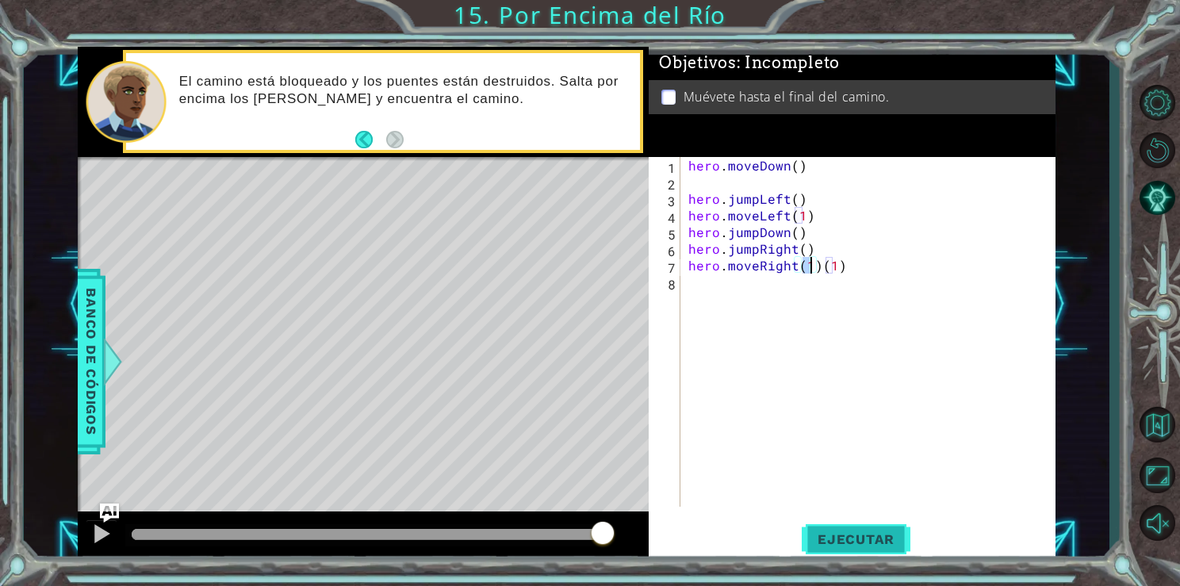
type textarea "hero.moveRight(1)(1)"
click at [847, 537] on span "Ejecutar" at bounding box center [856, 539] width 109 height 16
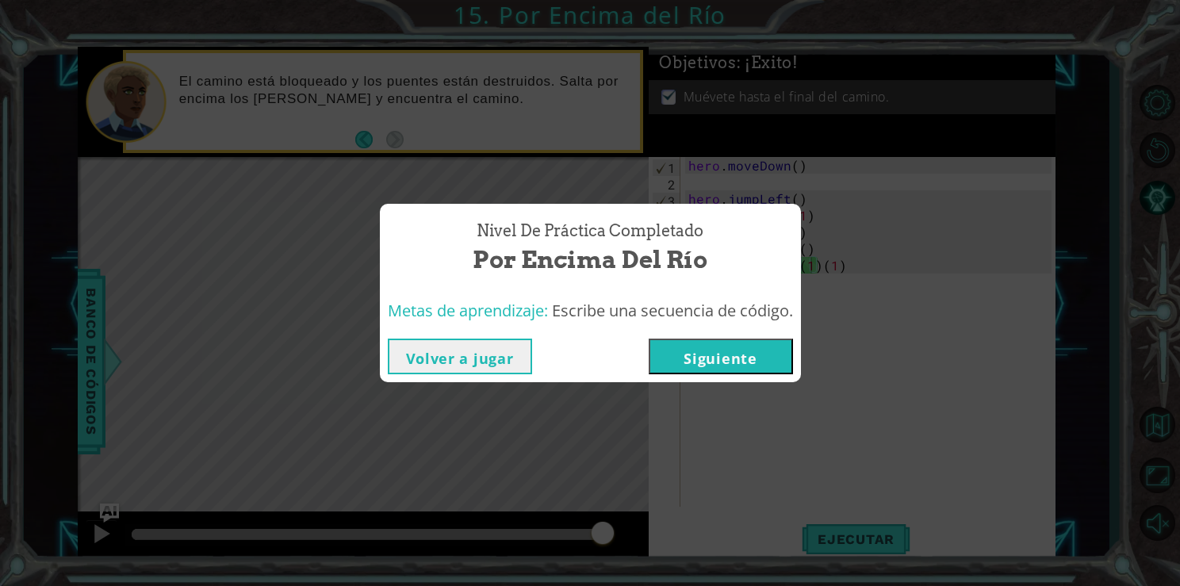
click at [717, 350] on button "Siguiente" at bounding box center [721, 357] width 144 height 36
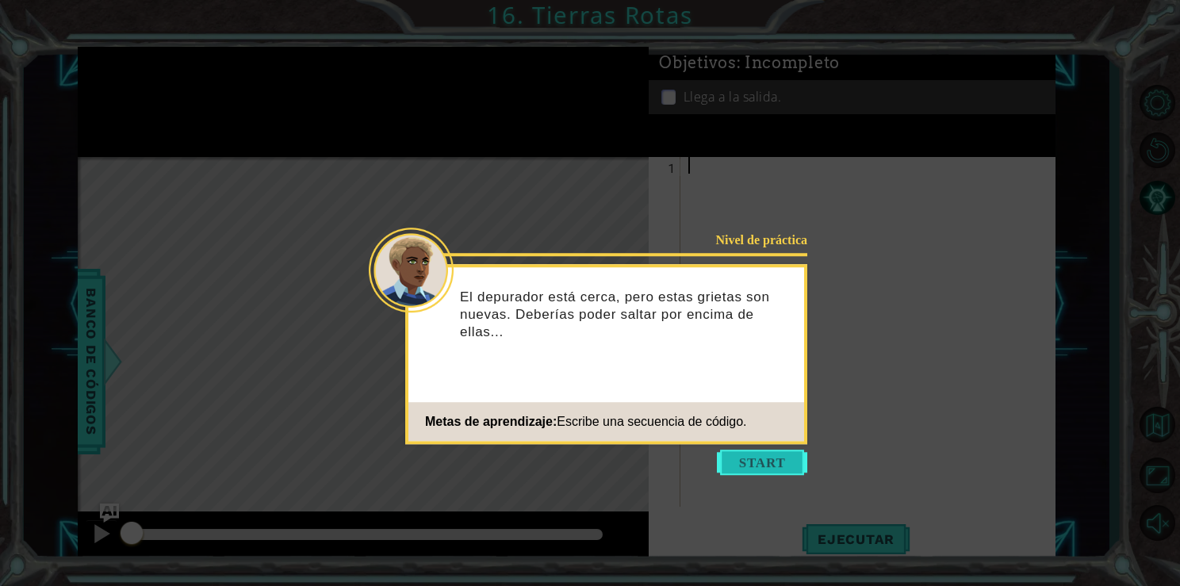
click at [744, 462] on button "Start" at bounding box center [762, 462] width 90 height 25
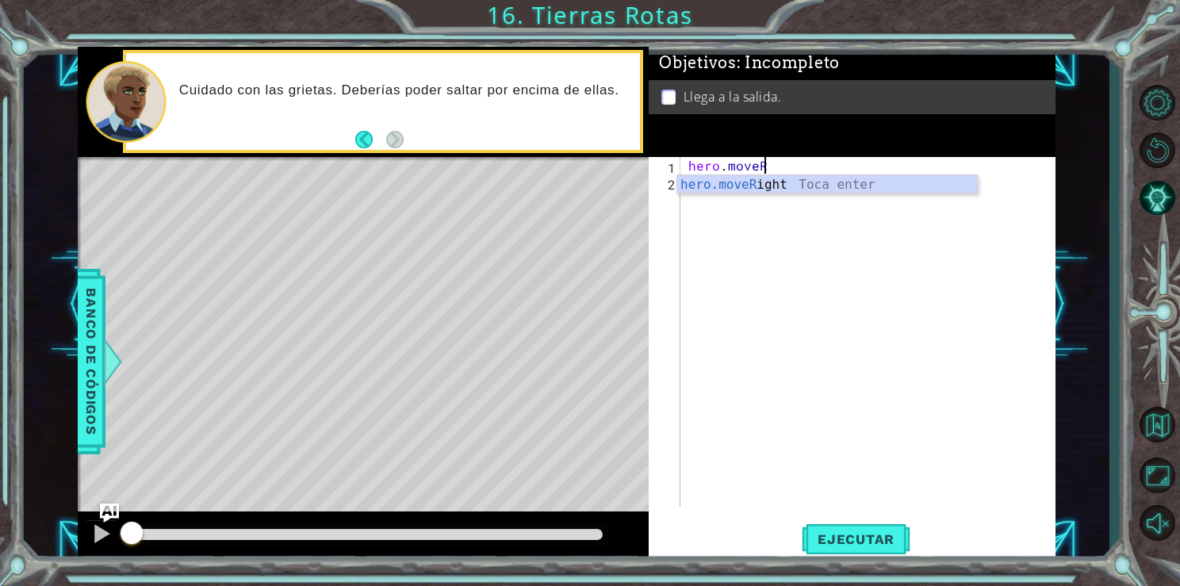
scroll to position [0, 3]
click at [858, 189] on div "hero.moveR ight Toca enter" at bounding box center [827, 203] width 300 height 57
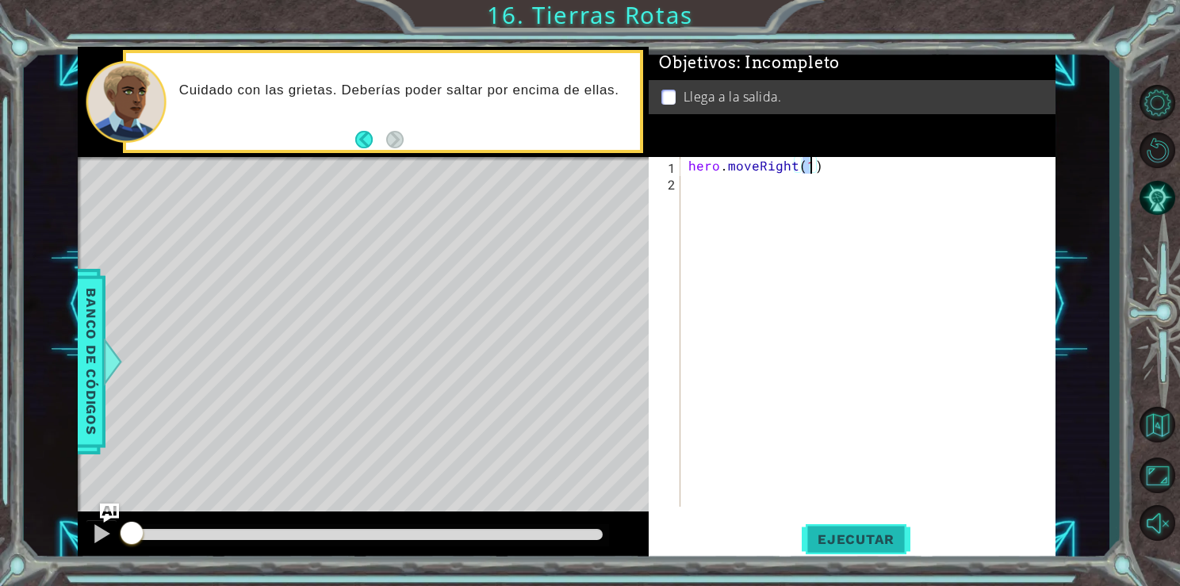
type textarea "hero.moveRight(1)"
click at [888, 539] on span "Ejecutar" at bounding box center [856, 539] width 109 height 16
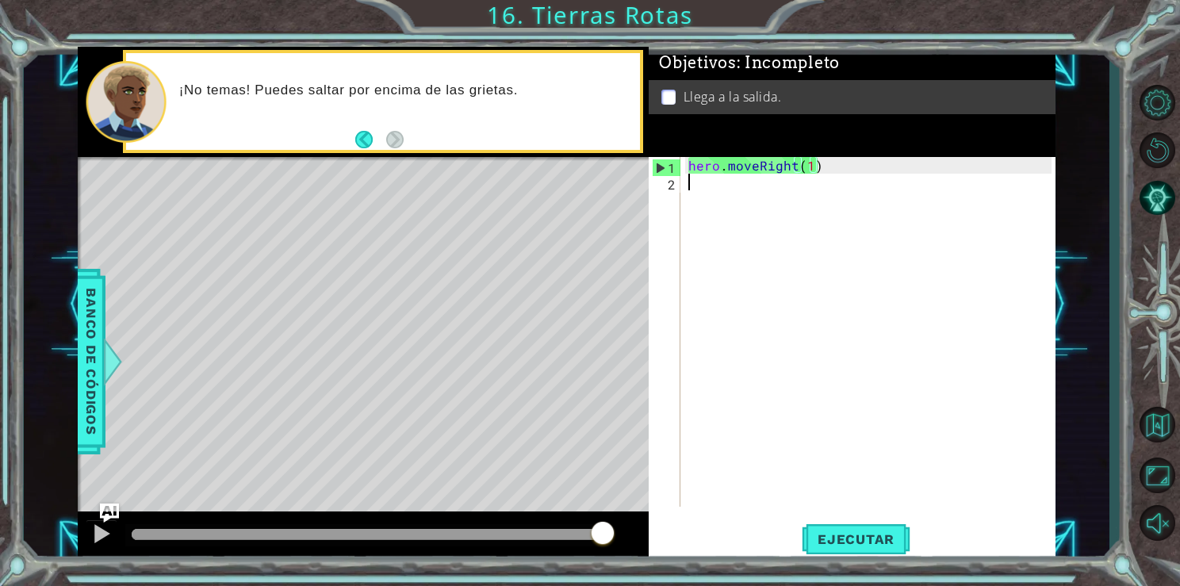
click at [726, 213] on div "hero . moveRight ( 1 )" at bounding box center [871, 348] width 373 height 383
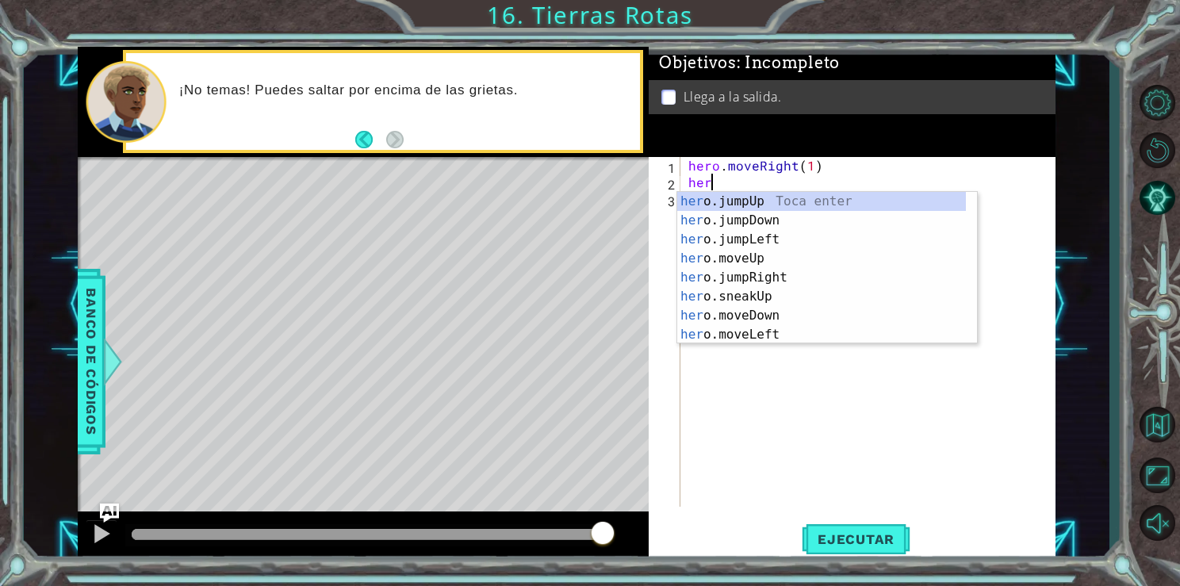
scroll to position [0, 0]
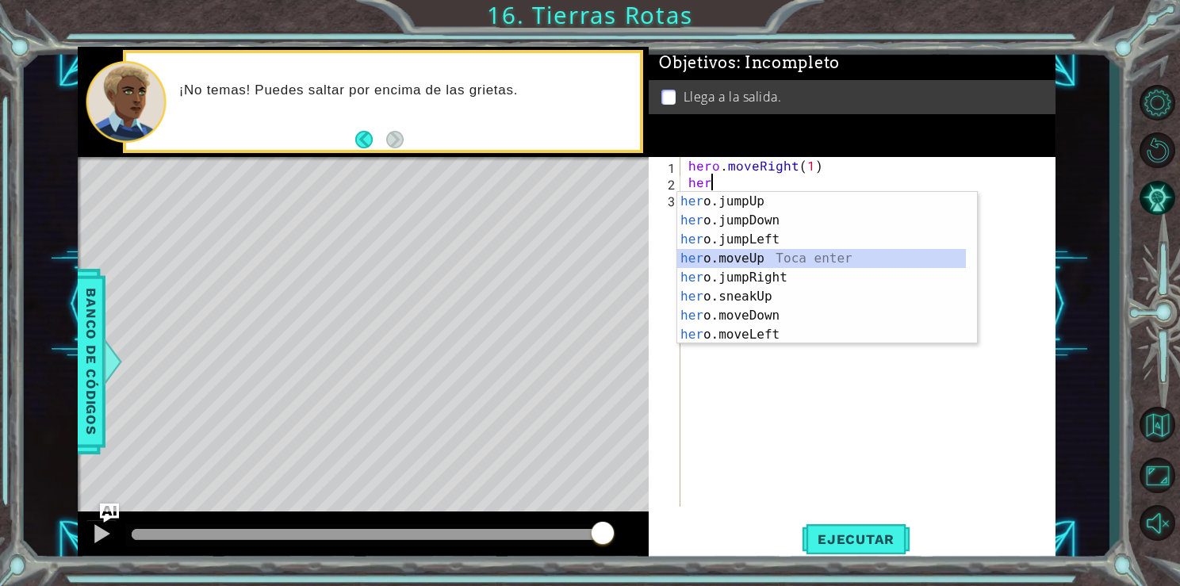
click at [735, 259] on div "her o.jumpUp Toca enter her o.jumpDown Toca enter her o.jumpLeft Toca enter her…" at bounding box center [821, 287] width 289 height 190
type textarea "hero.moveUp(1)"
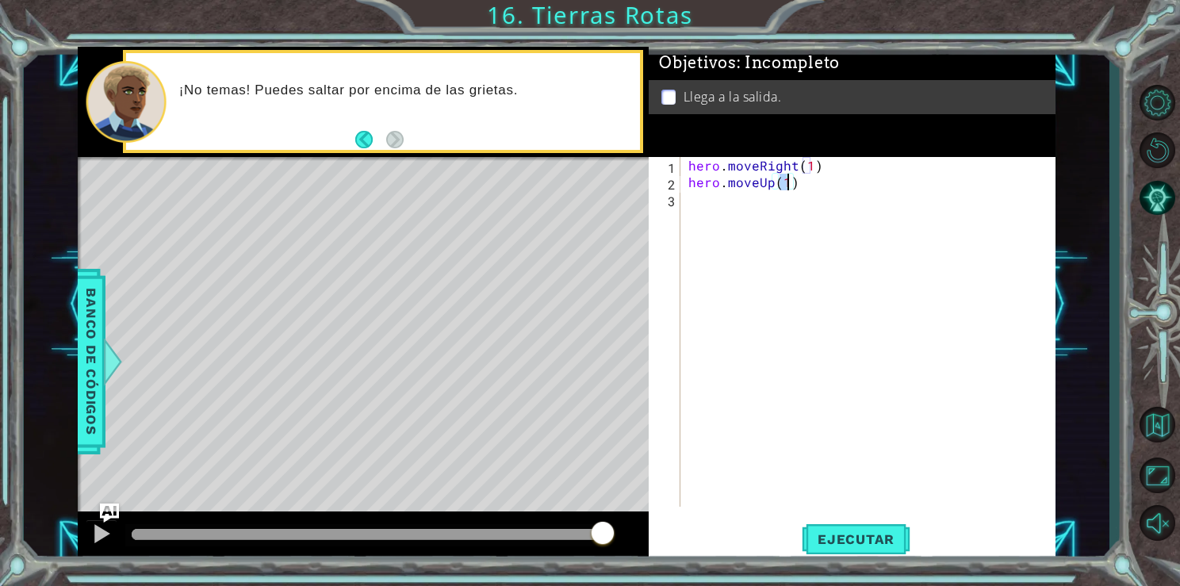
click at [733, 213] on div "hero . moveRight ( 1 ) hero . moveUp ( 1 )" at bounding box center [871, 348] width 373 height 383
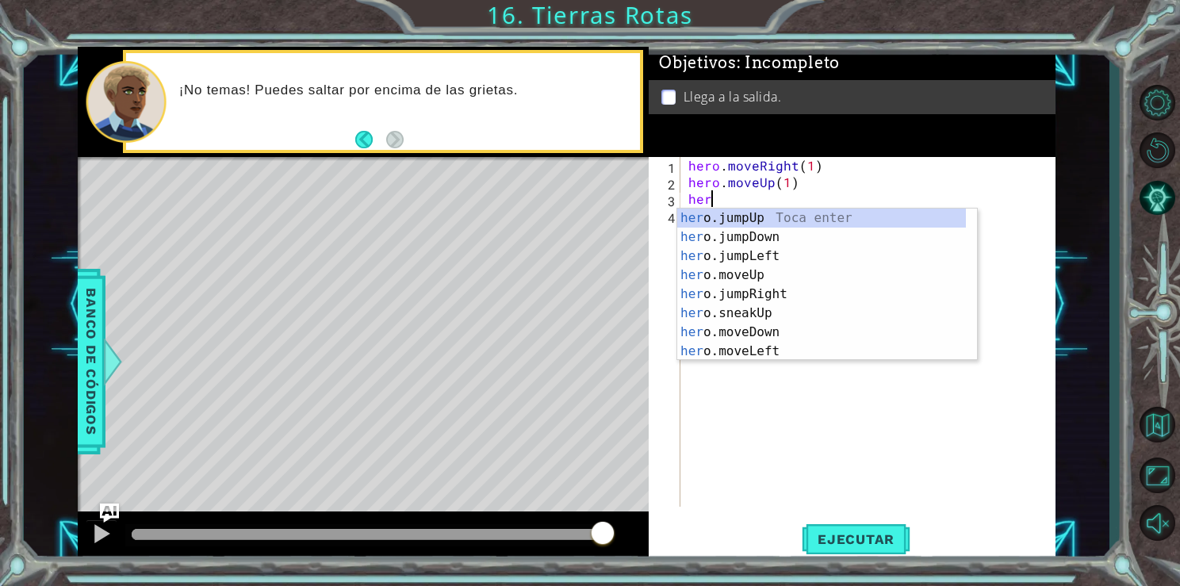
type textarea "her"
click at [739, 213] on div "her o.jumpUp Toca enter her o.jumpDown Toca enter her o.jumpLeft Toca enter her…" at bounding box center [821, 304] width 289 height 190
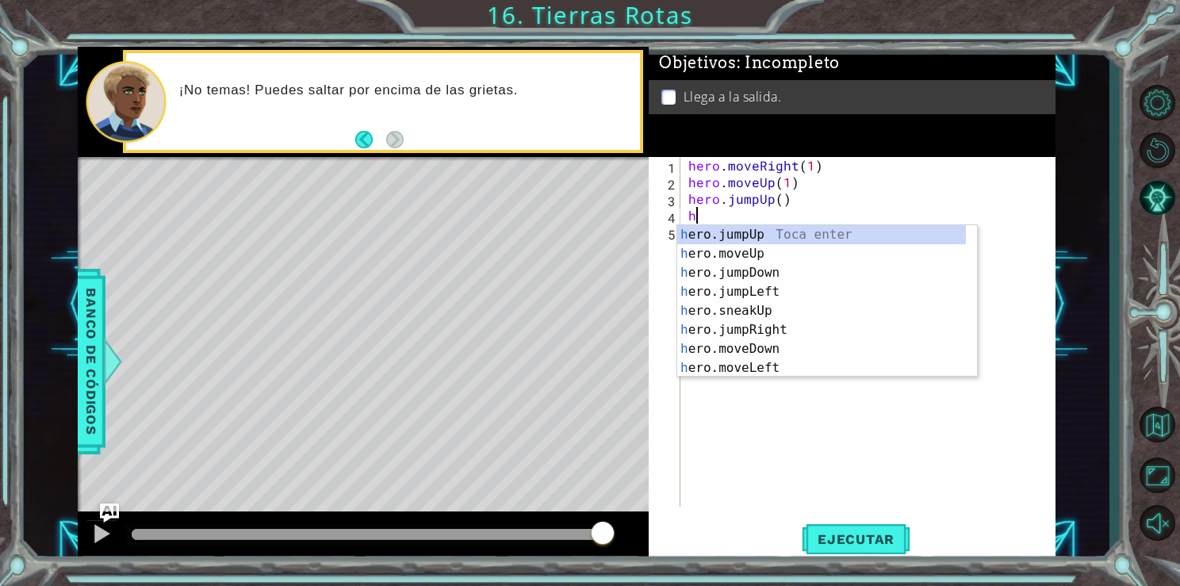
type textarea "he"
click at [763, 306] on div "he ro.jumpUp Toca enter he ro.jumpDown Toca enter he ro.jumpLeft Toca enter he …" at bounding box center [821, 320] width 289 height 190
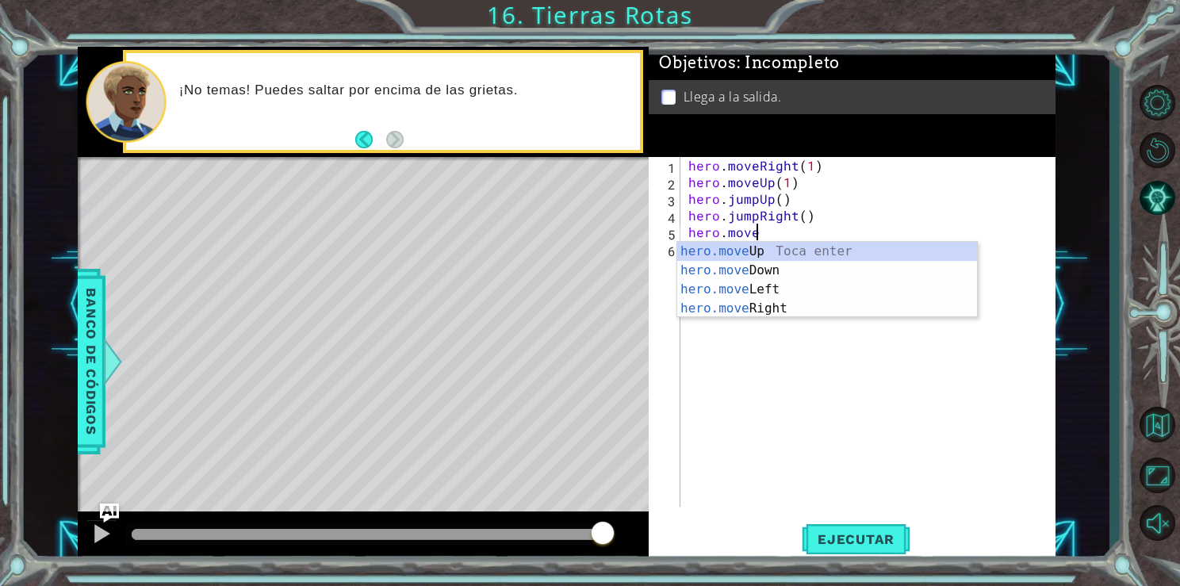
scroll to position [0, 3]
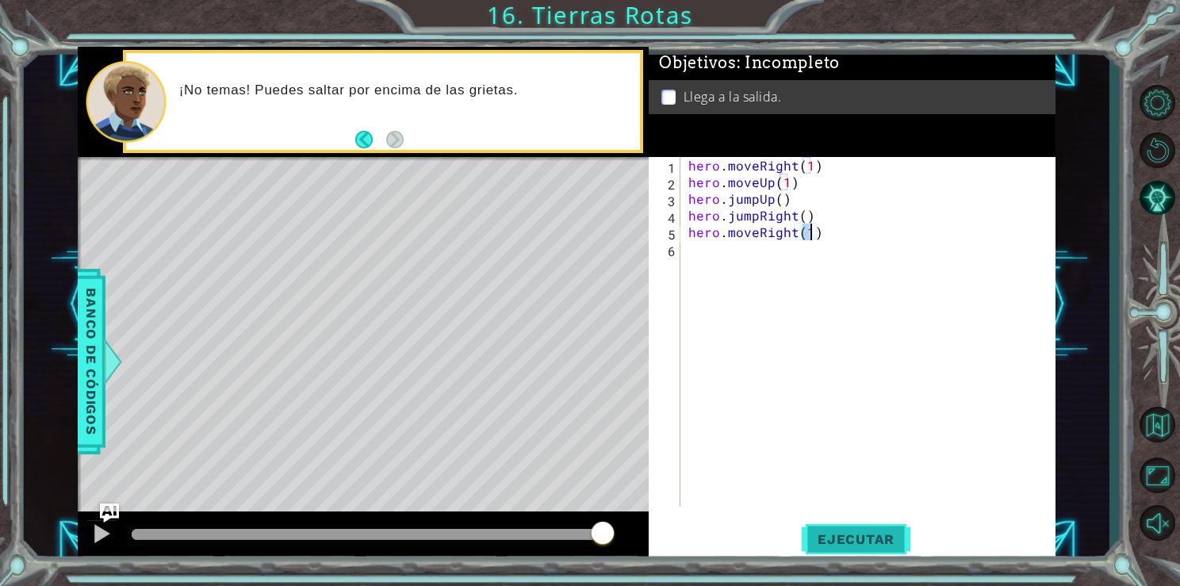
type textarea "hero.moveRight(1)"
click at [860, 551] on button "Ejecutar" at bounding box center [856, 539] width 109 height 40
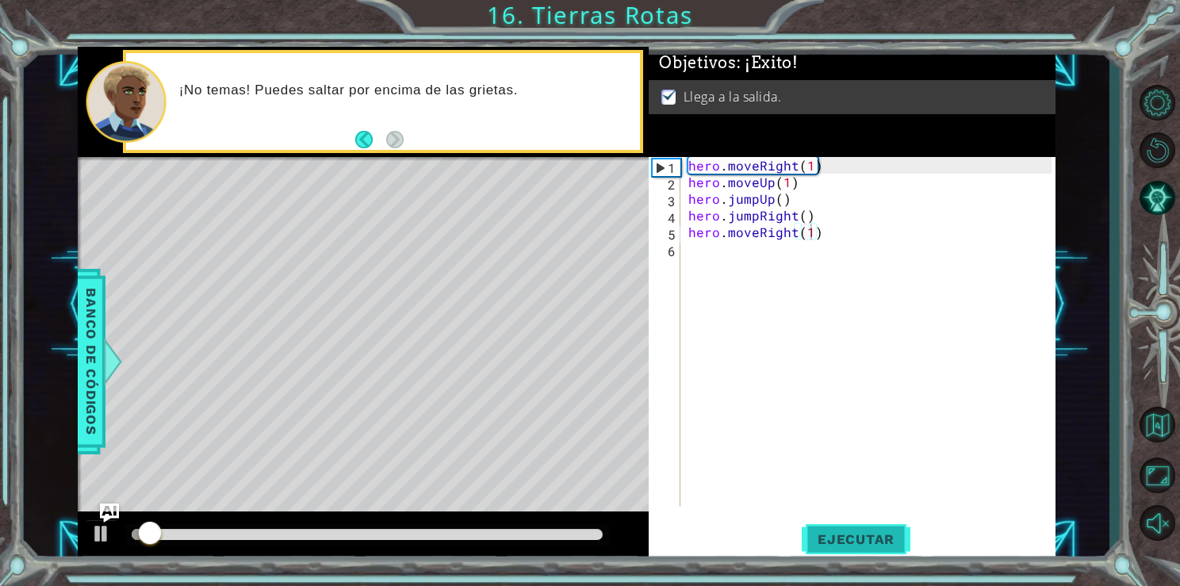
click at [860, 551] on button "Ejecutar" at bounding box center [856, 539] width 109 height 40
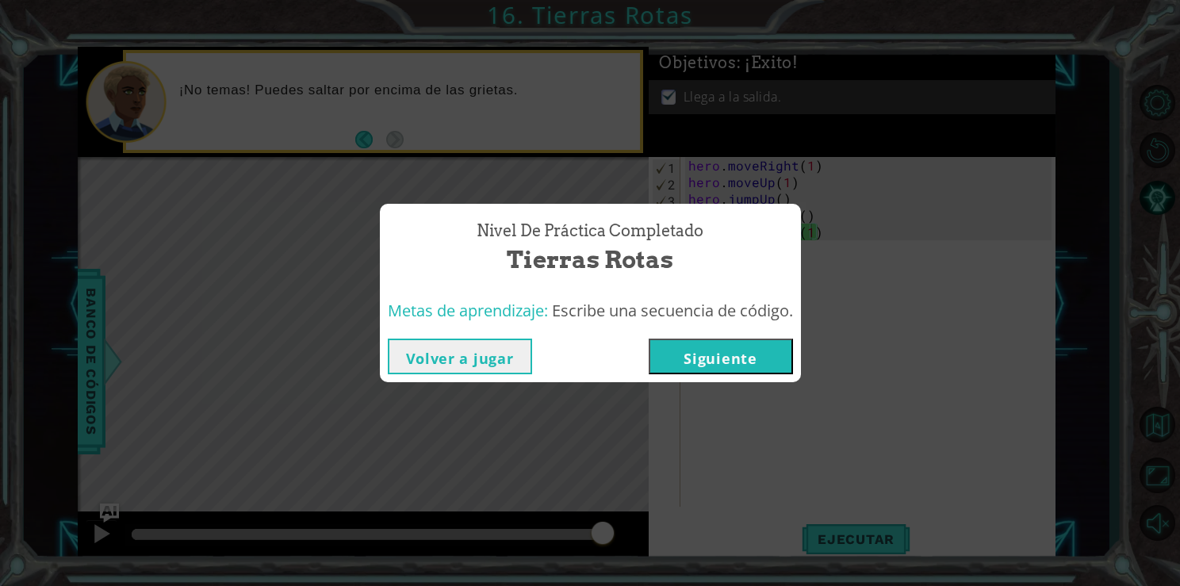
click at [695, 357] on button "Siguiente" at bounding box center [721, 357] width 144 height 36
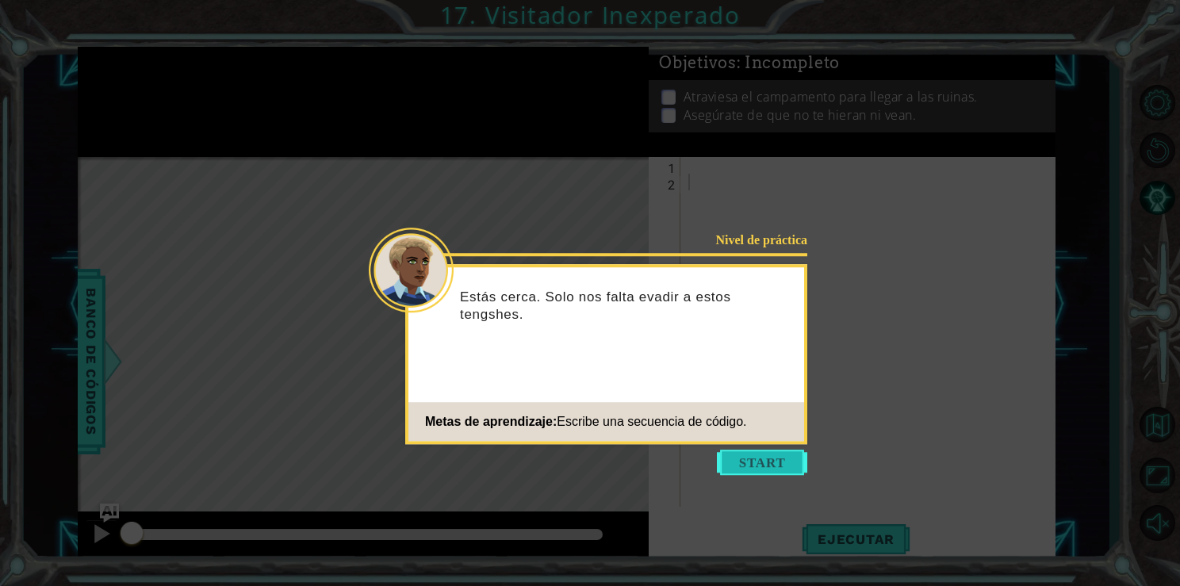
drag, startPoint x: 695, startPoint y: 357, endPoint x: 799, endPoint y: 466, distance: 150.9
click at [799, 444] on div "Nivel de práctica Estás cerca. Solo nos falta evadir a estos tengshes. Metas de…" at bounding box center [606, 354] width 402 height 180
click at [779, 457] on button "Start" at bounding box center [762, 462] width 90 height 25
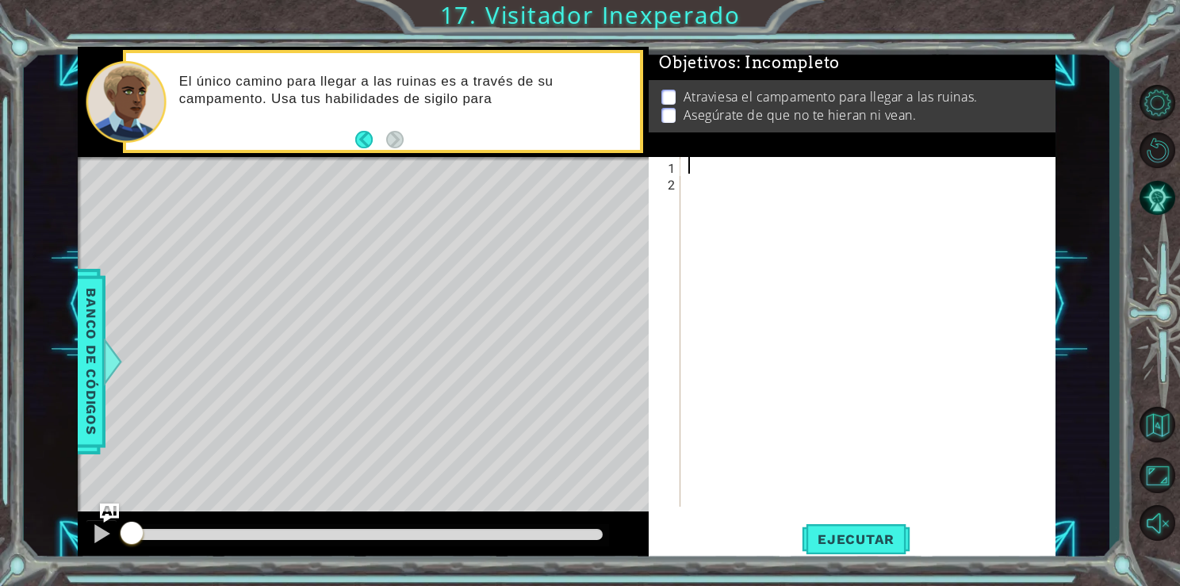
click at [703, 170] on div at bounding box center [871, 348] width 373 height 383
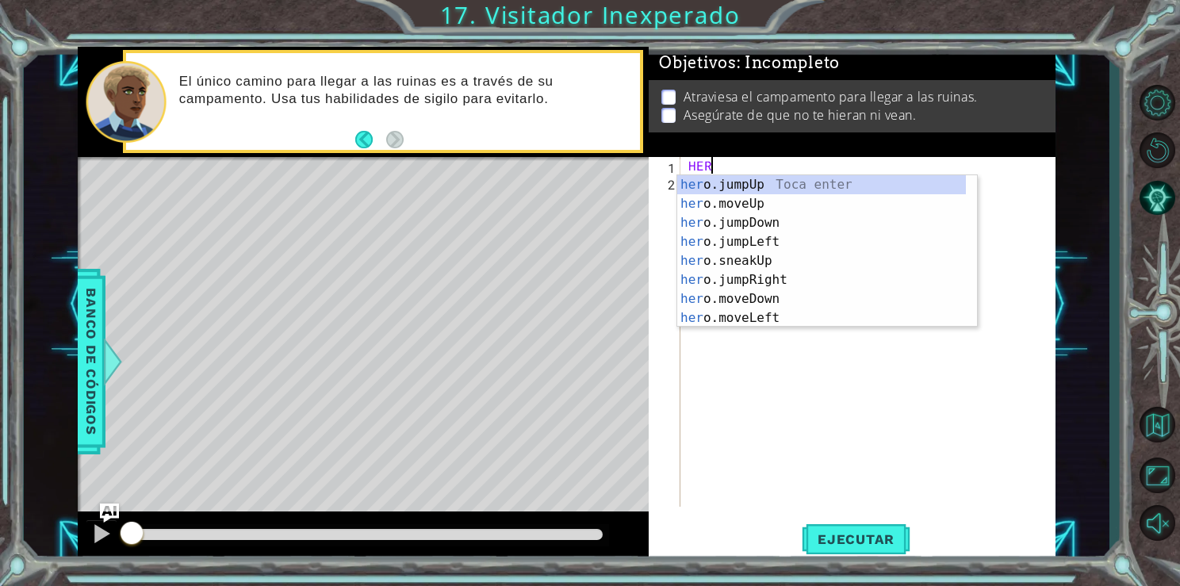
type textarea "H"
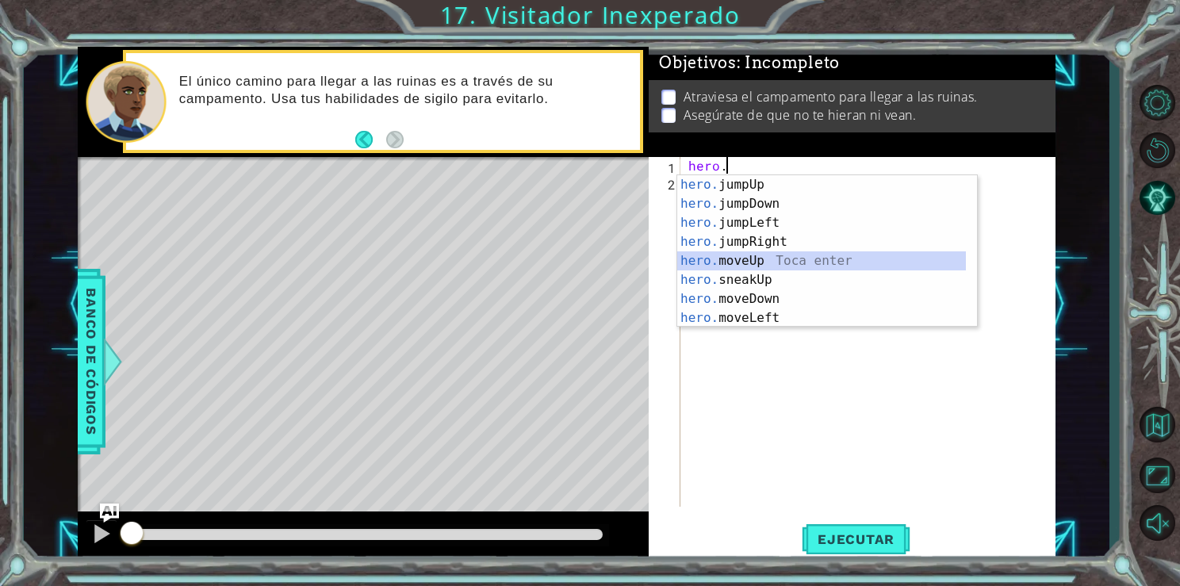
click at [737, 265] on div "hero. jumpUp Toca enter hero. jumpDown Toca enter hero. jumpLeft Toca enter her…" at bounding box center [821, 270] width 289 height 190
type textarea "hero.moveUp(1)"
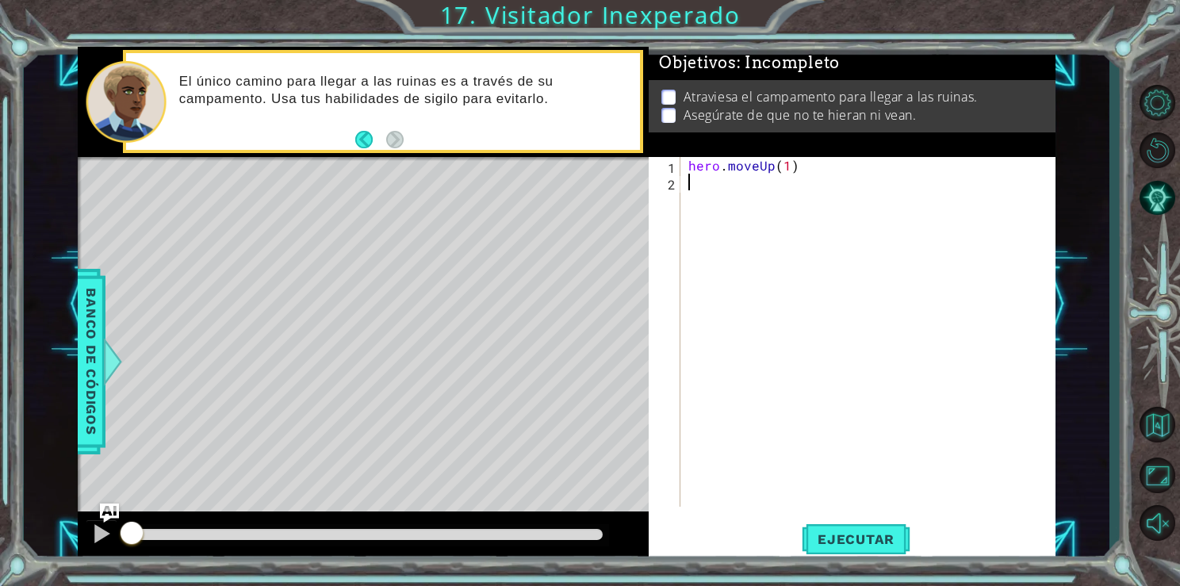
click at [733, 206] on div "hero . moveUp ( 1 )" at bounding box center [871, 348] width 373 height 383
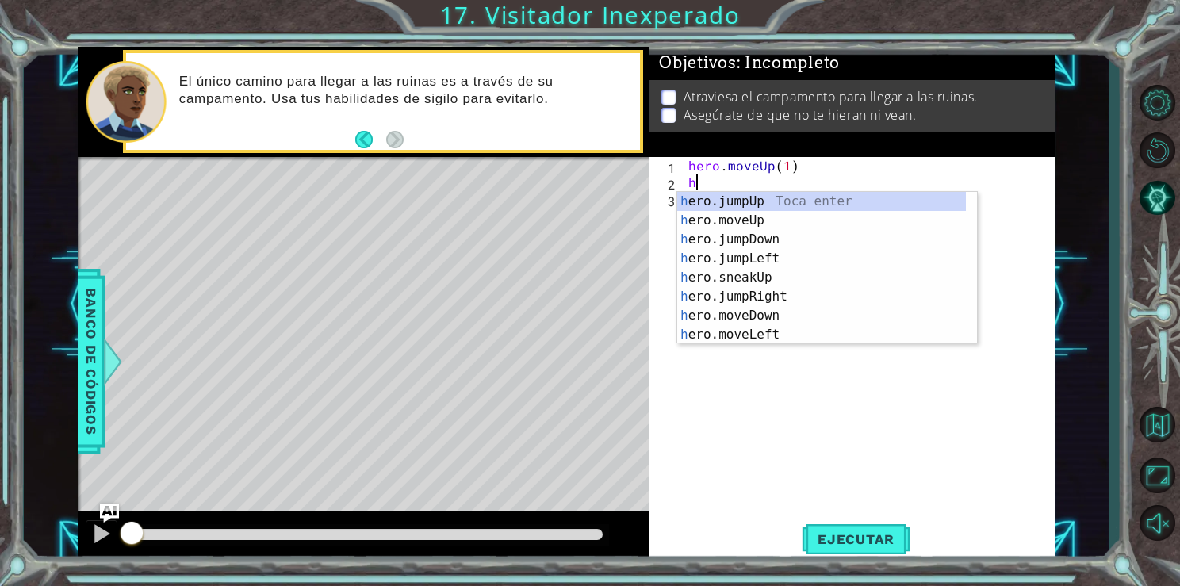
type textarea "he"
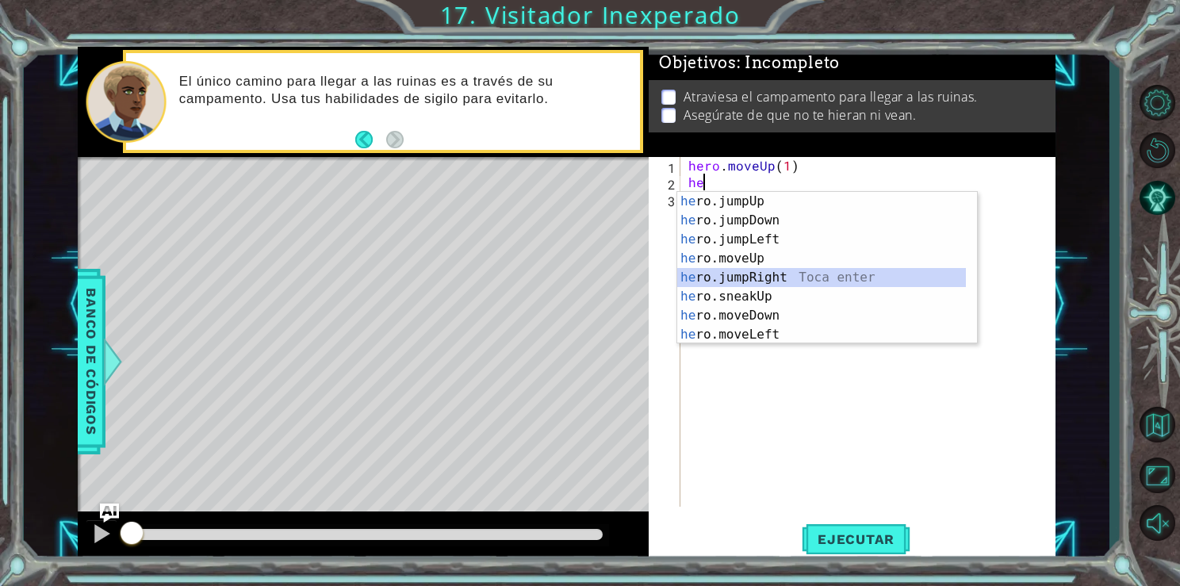
click at [741, 280] on div "he ro.jumpUp Toca enter he ro.jumpDown Toca enter he ro.jumpLeft Toca enter he …" at bounding box center [821, 287] width 289 height 190
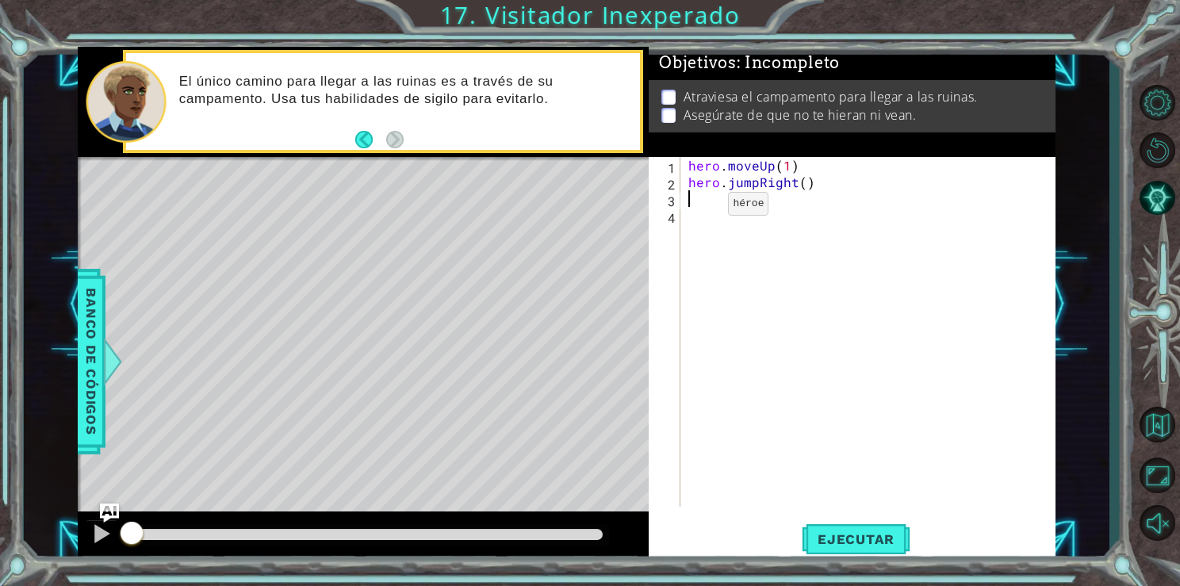
type textarea "h"
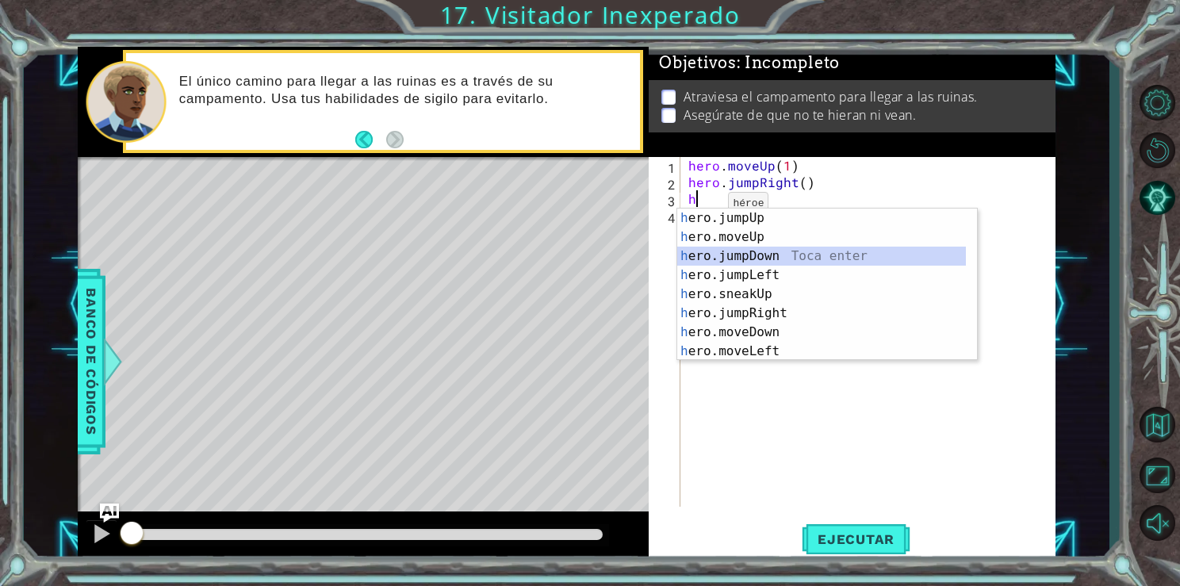
click at [726, 255] on div "h ero.jumpUp Toca enter h ero.moveUp Toca enter h ero.jumpDown Toca enter h ero…" at bounding box center [821, 304] width 289 height 190
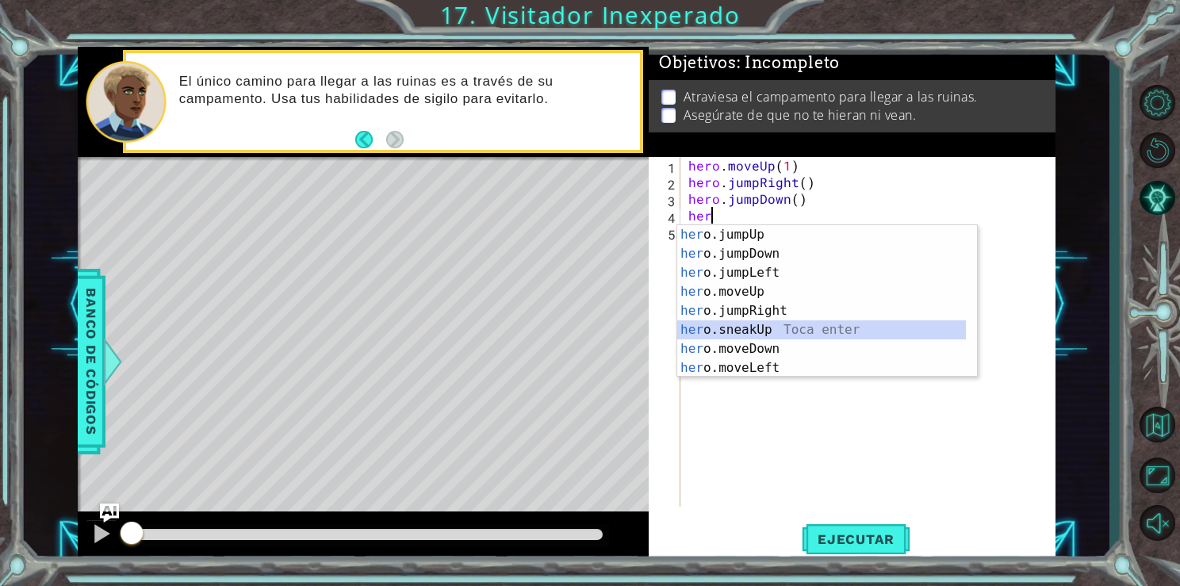
click at [722, 324] on div "her o.jumpUp Toca enter her o.jumpDown Toca enter her o.jumpLeft Toca enter her…" at bounding box center [821, 320] width 289 height 190
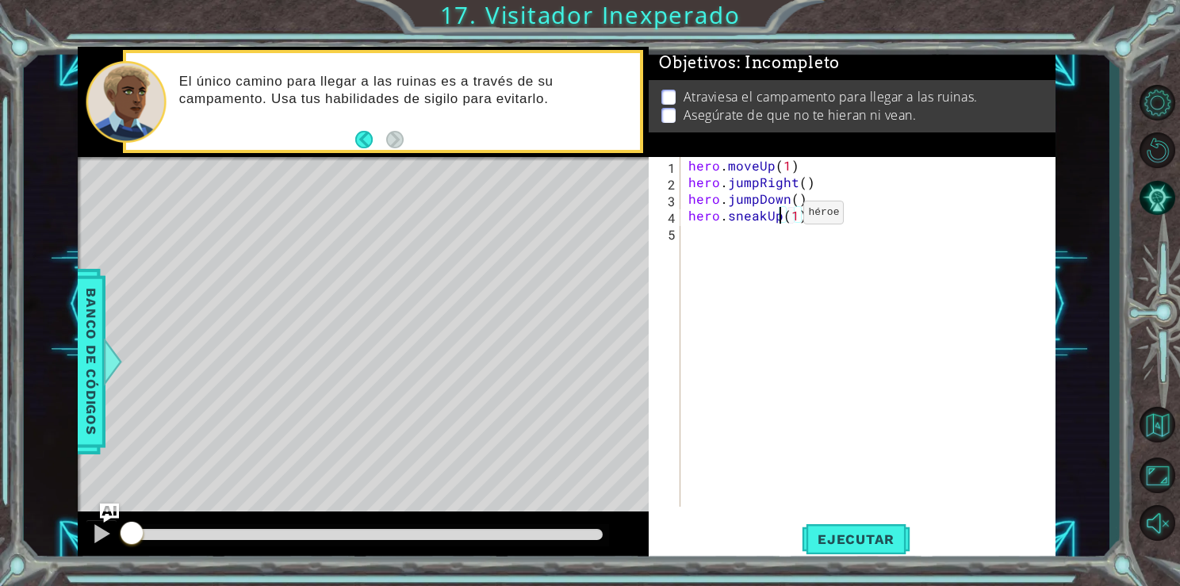
click at [776, 216] on div "hero . moveUp ( 1 ) hero . jumpRight ( ) hero . jumpDown ( ) hero . sneakUp ( 1…" at bounding box center [871, 348] width 373 height 383
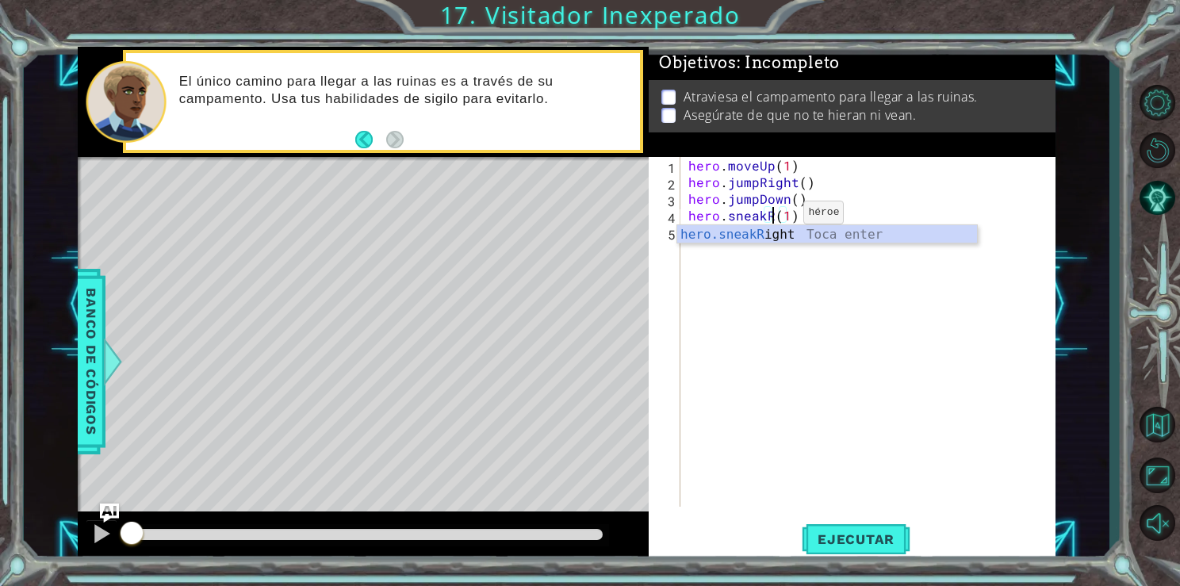
scroll to position [0, 6]
type textarea "hero.sneakRight(1)(1)"
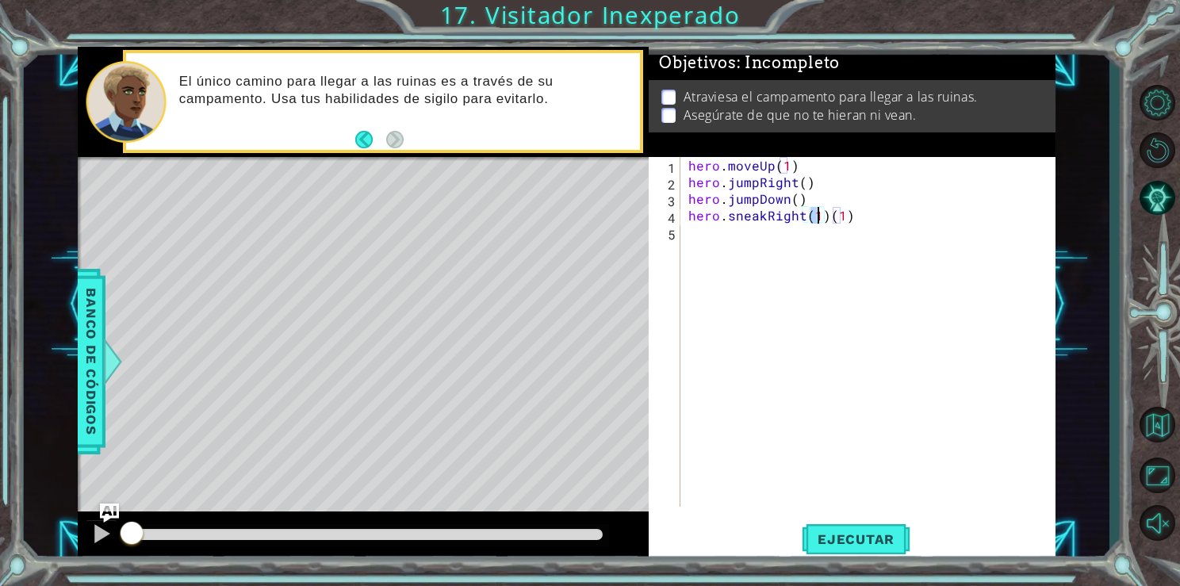
click at [756, 235] on div "hero . moveUp ( 1 ) hero . jumpRight ( ) hero . jumpDown ( ) hero . sneakRight …" at bounding box center [871, 348] width 373 height 383
click at [850, 221] on div "hero . moveUp ( 1 ) hero . jumpRight ( ) hero . jumpDown ( ) hero . sneakRight …" at bounding box center [871, 348] width 373 height 383
type textarea "hero.sneakRight(1)"
click at [705, 232] on div "hero . moveUp ( 1 ) hero . jumpRight ( ) hero . jumpDown ( ) hero . sneakRight …" at bounding box center [871, 348] width 373 height 383
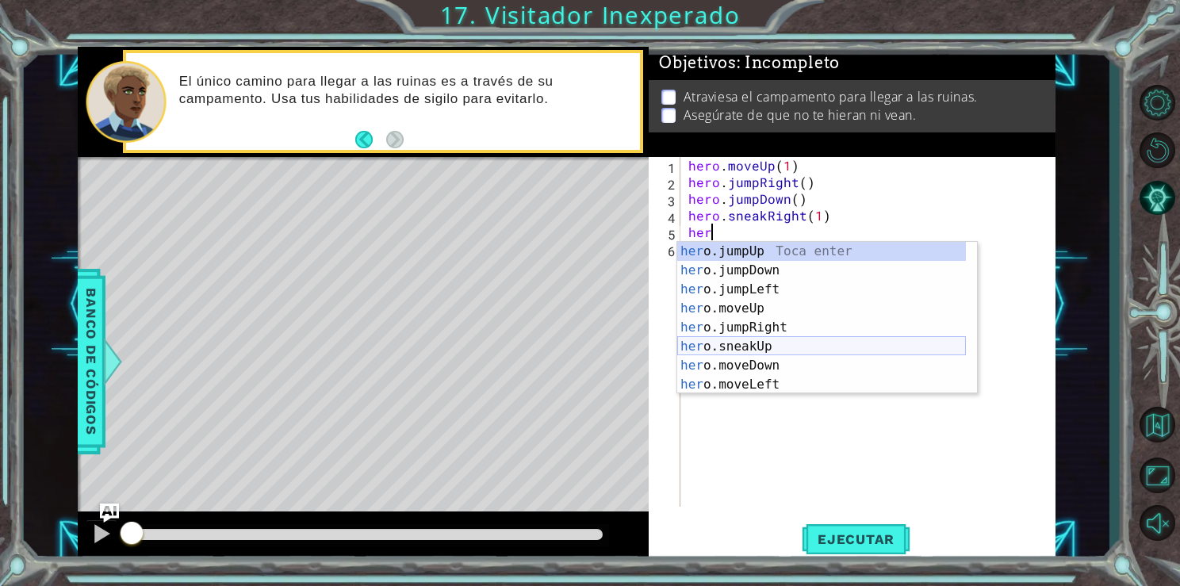
click at [738, 341] on div "her o.jumpUp Toca enter her o.jumpDown Toca enter her o.jumpLeft Toca enter her…" at bounding box center [821, 337] width 289 height 190
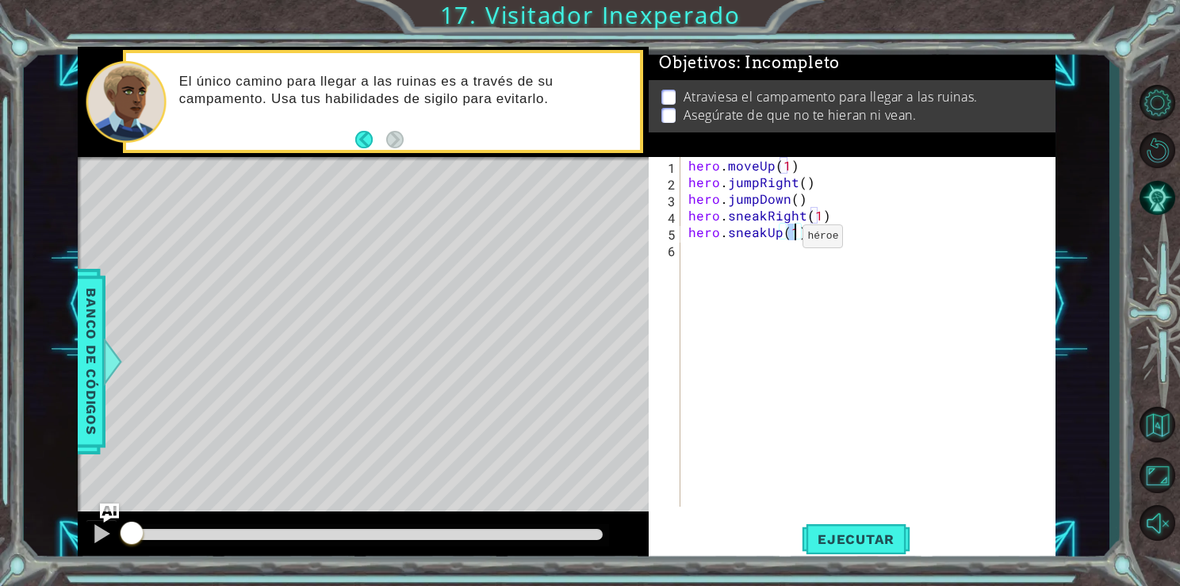
click at [776, 239] on div "hero . moveUp ( 1 ) hero . jumpRight ( ) hero . jumpDown ( ) hero . sneakRight …" at bounding box center [871, 348] width 373 height 383
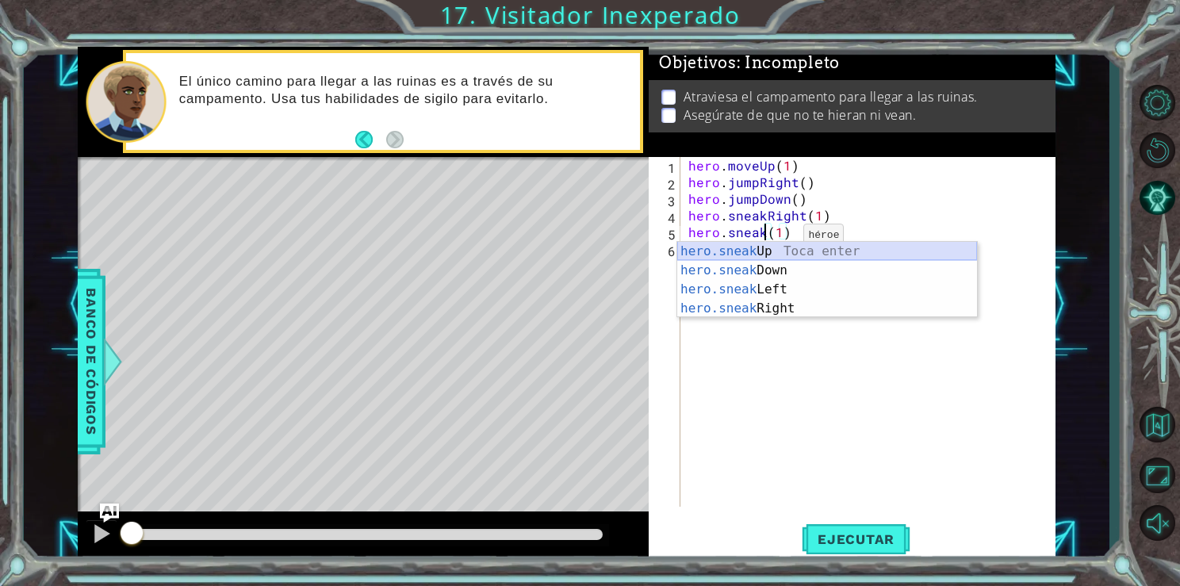
click at [779, 260] on div "hero.sneak Up Toca enter hero.sneak Down Toca enter hero.sneak Left Toca enter …" at bounding box center [827, 299] width 300 height 114
click at [787, 268] on div "hero.sneak Up Toca enter hero.sneak Down Toca enter hero.sneak Left Toca enter …" at bounding box center [827, 299] width 300 height 114
type textarea "hero.sneakDown(1))(1)"
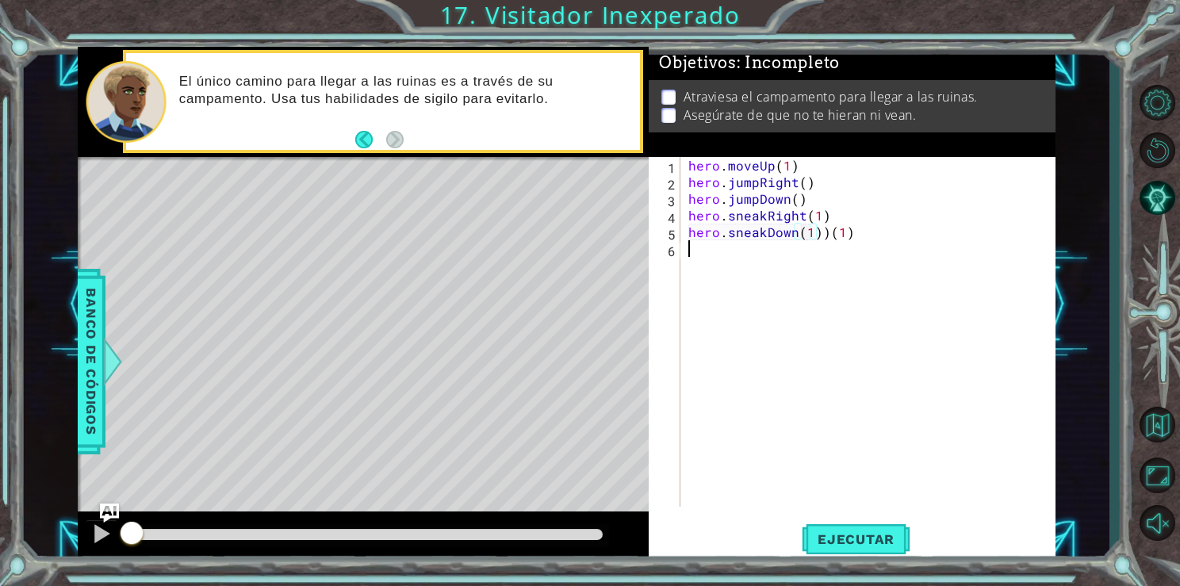
click at [872, 249] on div "hero . moveUp ( 1 ) hero . jumpRight ( ) hero . jumpDown ( ) hero . sneakRight …" at bounding box center [871, 348] width 373 height 383
click at [864, 232] on div "hero . moveUp ( 1 ) hero . jumpRight ( ) hero . jumpDown ( ) hero . sneakRight …" at bounding box center [871, 348] width 373 height 383
type textarea "hero.sneakDown(1)"
click at [729, 247] on div "hero . moveUp ( 1 ) hero . jumpRight ( ) hero . jumpDown ( ) hero . sneakRight …" at bounding box center [871, 348] width 373 height 383
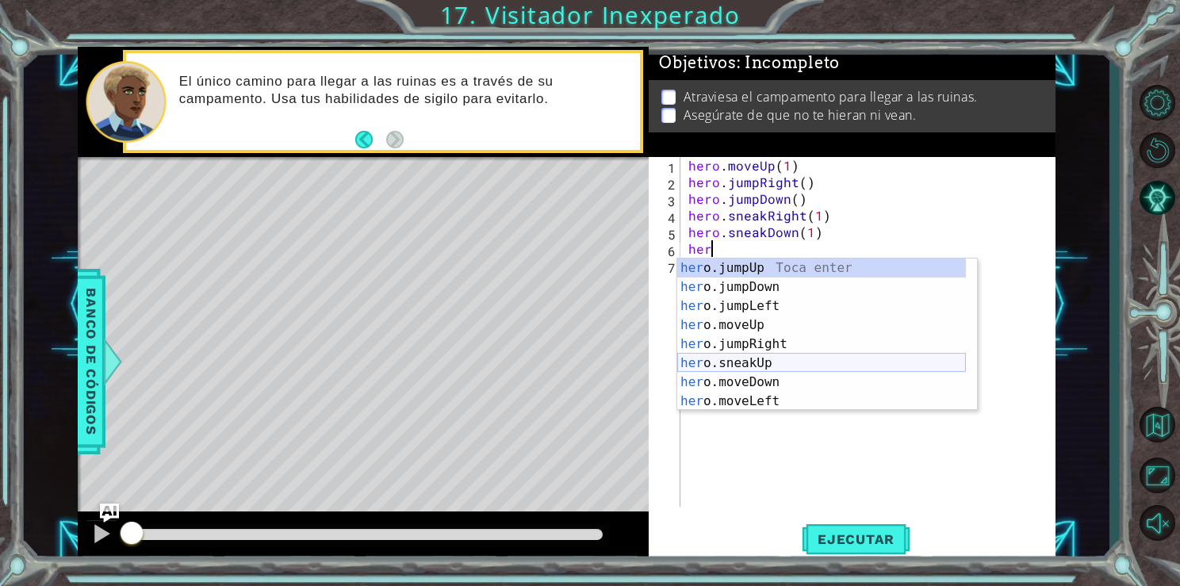
click at [695, 362] on div "her o.jumpUp Toca enter her o.jumpDown Toca enter her o.jumpLeft Toca enter her…" at bounding box center [821, 354] width 289 height 190
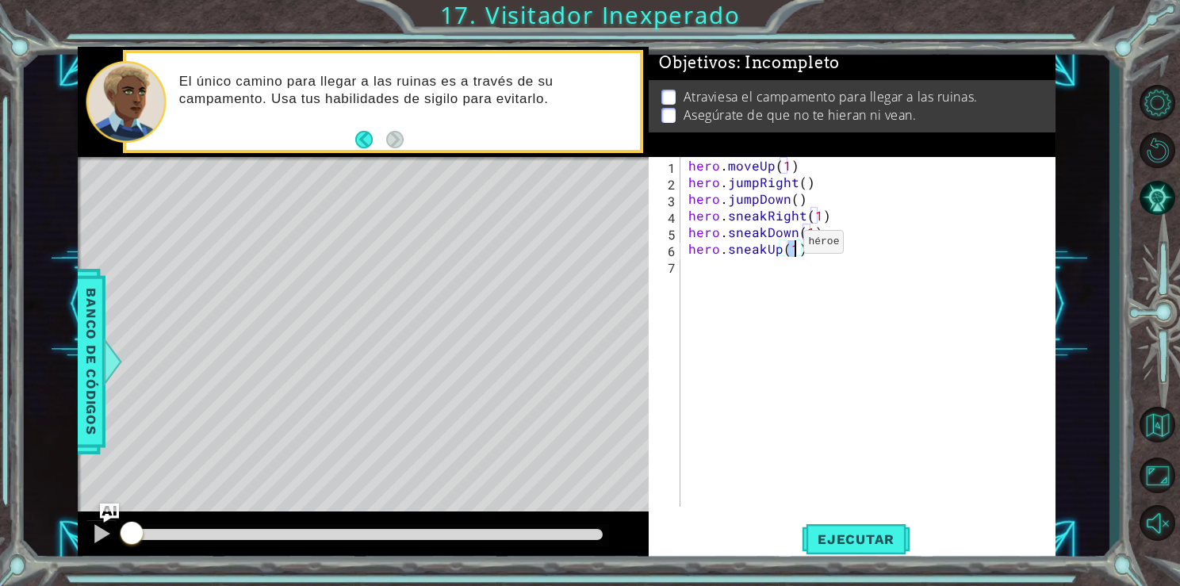
click at [776, 246] on div "hero . moveUp ( 1 ) hero . jumpRight ( ) hero . jumpDown ( ) hero . sneakRight …" at bounding box center [871, 348] width 373 height 383
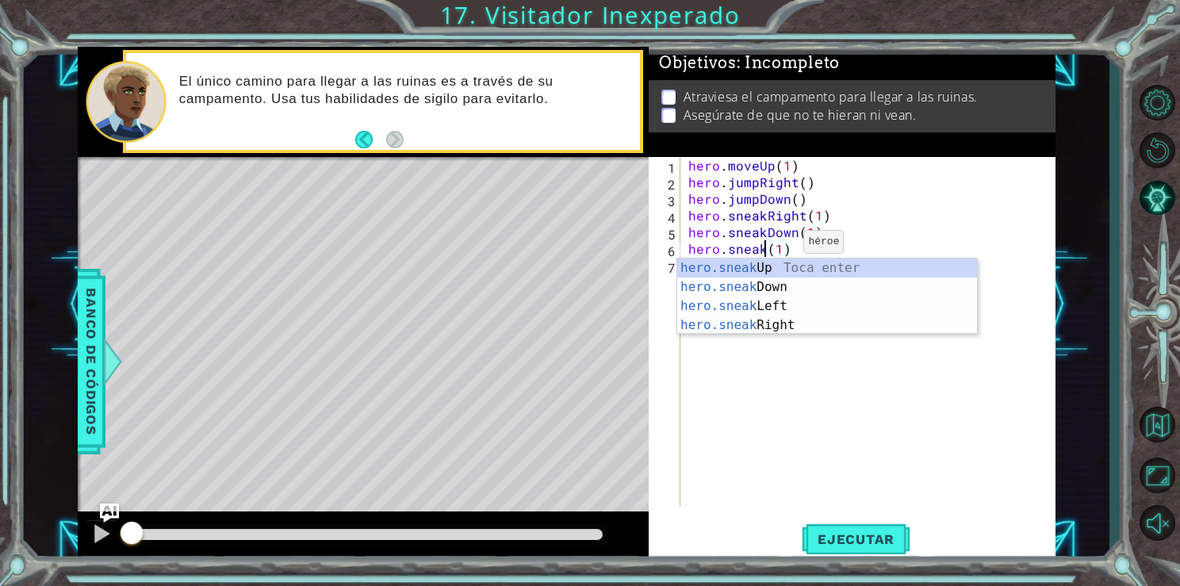
scroll to position [0, 6]
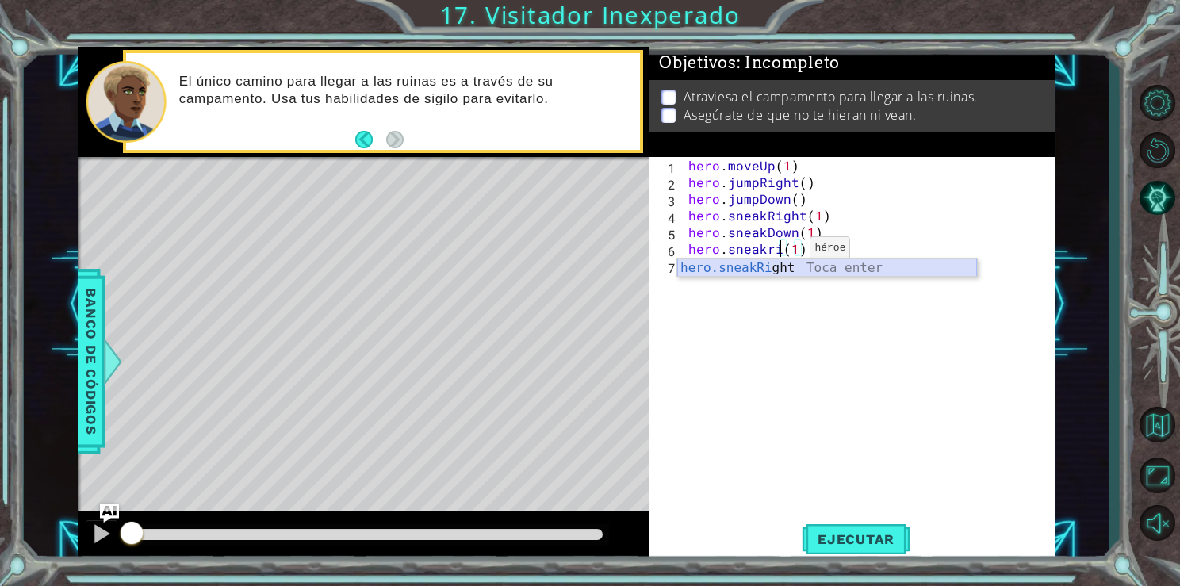
click at [791, 268] on div "hero.sneakRi ght Toca enter" at bounding box center [827, 287] width 300 height 57
click at [843, 248] on div "hero . moveUp ( 1 ) hero . jumpRight ( ) hero . jumpDown ( ) hero . sneakRight …" at bounding box center [871, 348] width 373 height 383
click at [849, 250] on div "hero . moveUp ( 1 ) hero . jumpRight ( ) hero . jumpDown ( ) hero . sneakRight …" at bounding box center [871, 348] width 373 height 383
type textarea "hero.sneakRight(2)"
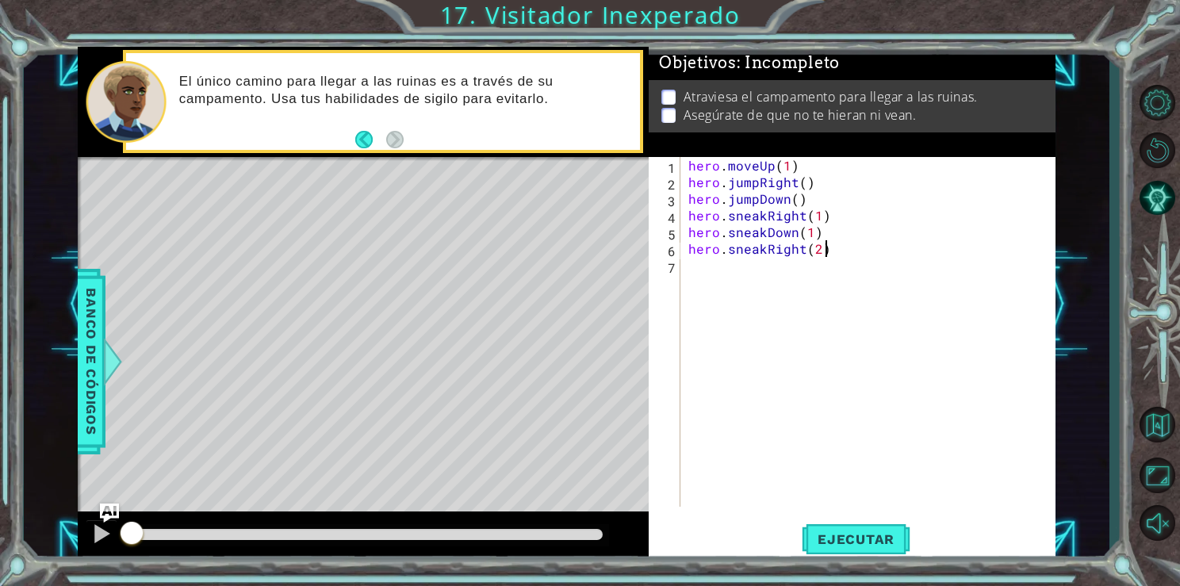
scroll to position [0, 7]
click at [770, 271] on div "hero . moveUp ( 1 ) hero . jumpRight ( ) hero . jumpDown ( ) hero . sneakRight …" at bounding box center [871, 348] width 373 height 383
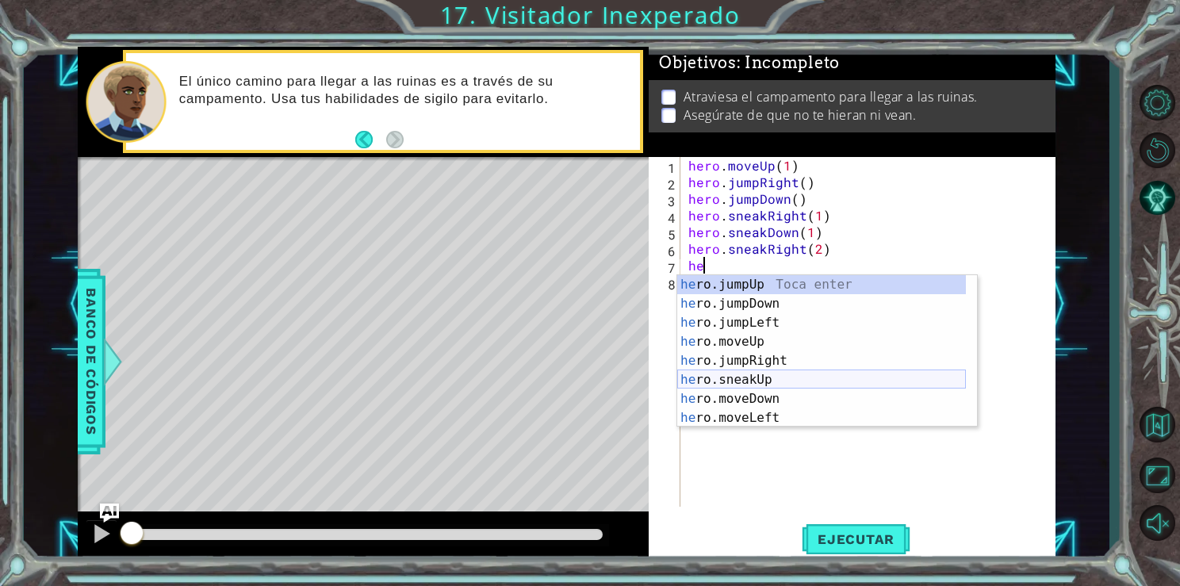
click at [741, 372] on div "he ro.jumpUp Toca enter he ro.jumpDown Toca enter he ro.jumpLeft Toca enter he …" at bounding box center [821, 370] width 289 height 190
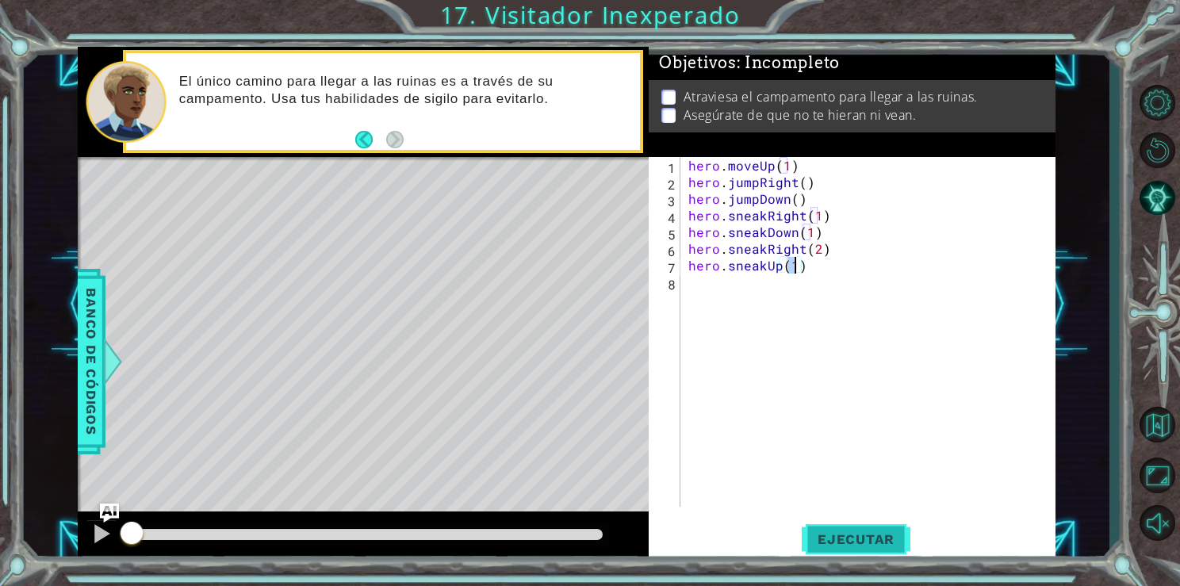
type textarea "hero.sneakUp(1)"
click at [845, 529] on button "Ejecutar" at bounding box center [856, 539] width 109 height 40
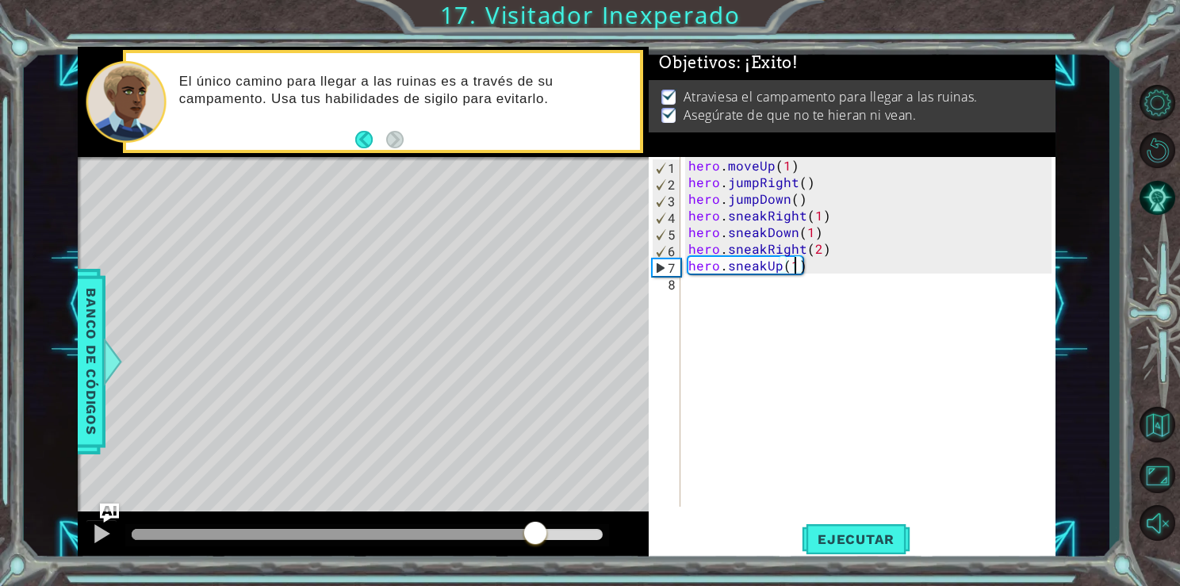
drag, startPoint x: 415, startPoint y: 531, endPoint x: 571, endPoint y: 544, distance: 156.7
click at [571, 540] on div at bounding box center [368, 534] width 472 height 11
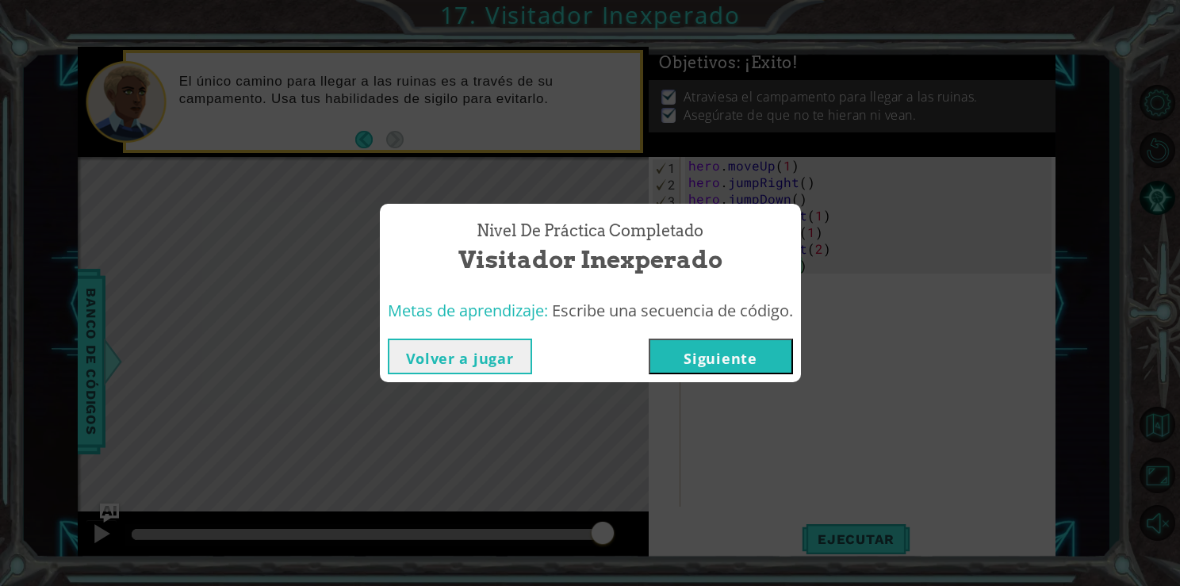
click at [707, 350] on button "Siguiente" at bounding box center [721, 357] width 144 height 36
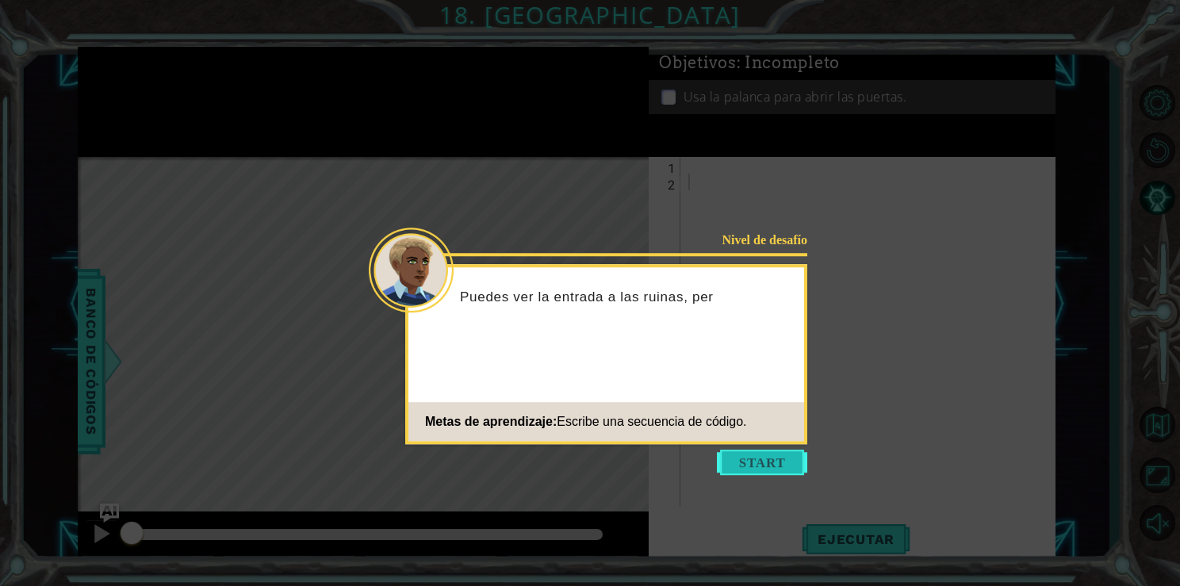
click at [763, 464] on button "Start" at bounding box center [762, 462] width 90 height 25
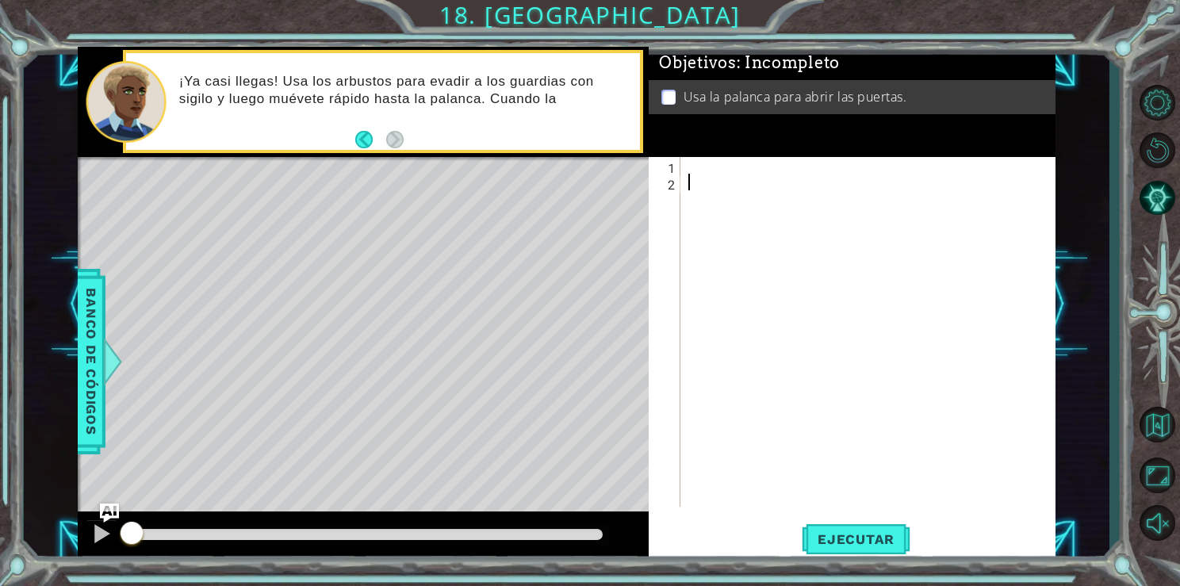
click at [685, 173] on div at bounding box center [868, 332] width 366 height 350
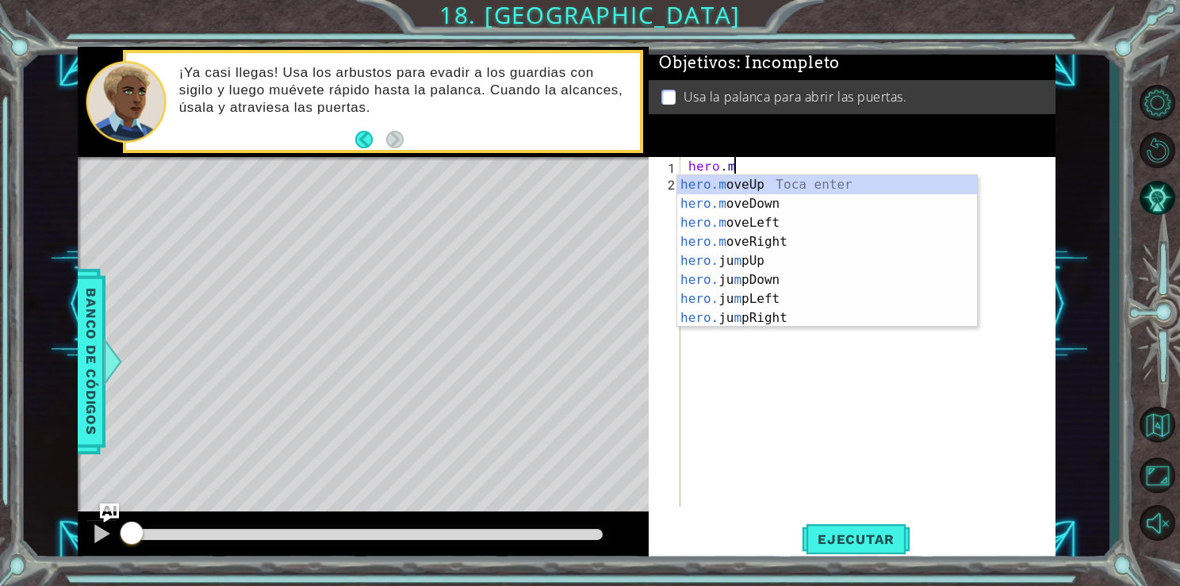
scroll to position [0, 2]
click at [734, 239] on div "hero.m oveUp Toca enter hero.m oveDown Toca enter hero.m oveLeft Toca enter her…" at bounding box center [827, 270] width 300 height 190
type textarea "hero.moveRight(1)"
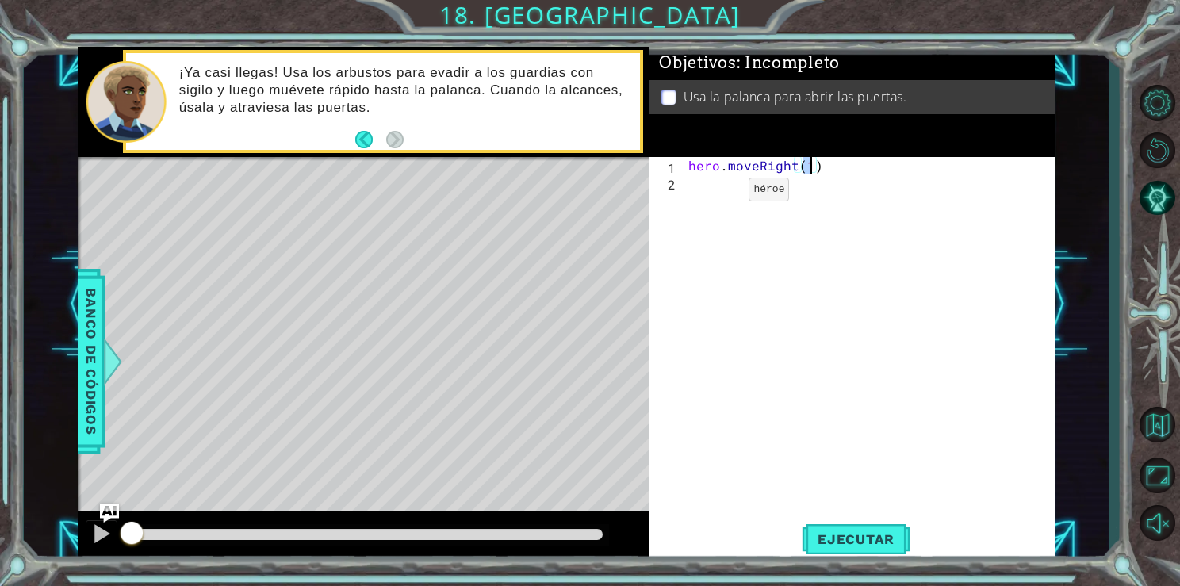
click at [716, 188] on div "hero . moveRight ( 1 )" at bounding box center [871, 348] width 373 height 383
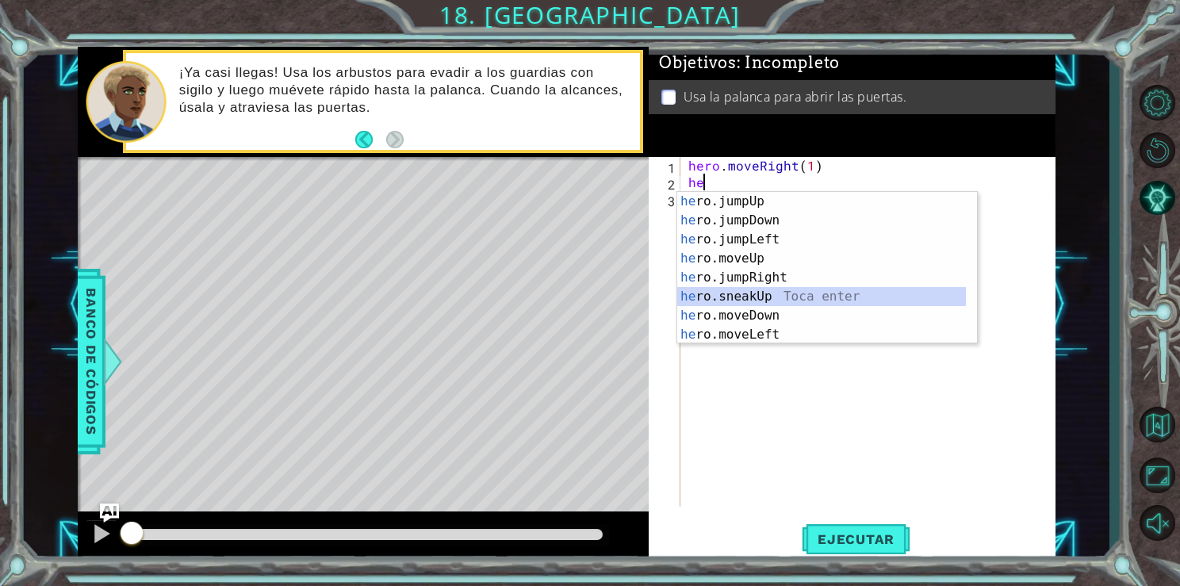
click at [733, 292] on div "he ro.jumpUp Toca enter he ro.jumpDown Toca enter he ro.jumpLeft Toca enter he …" at bounding box center [821, 287] width 289 height 190
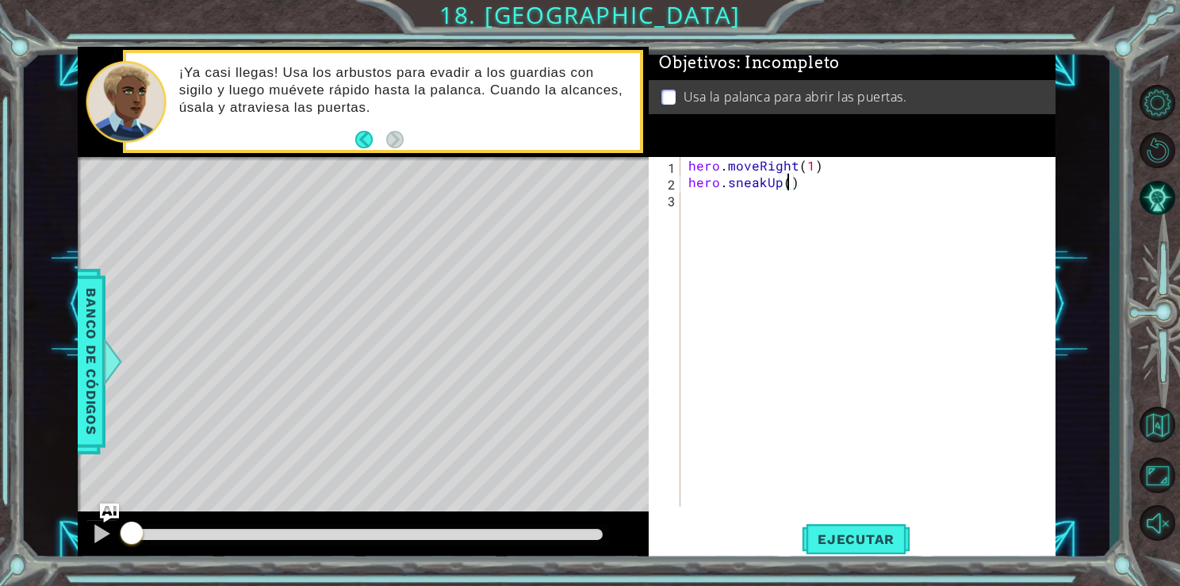
type textarea "hero.sneakUp(2)"
click at [707, 194] on div "hero . moveRight ( 1 ) hero . sneakUp ( 2 )" at bounding box center [871, 348] width 373 height 383
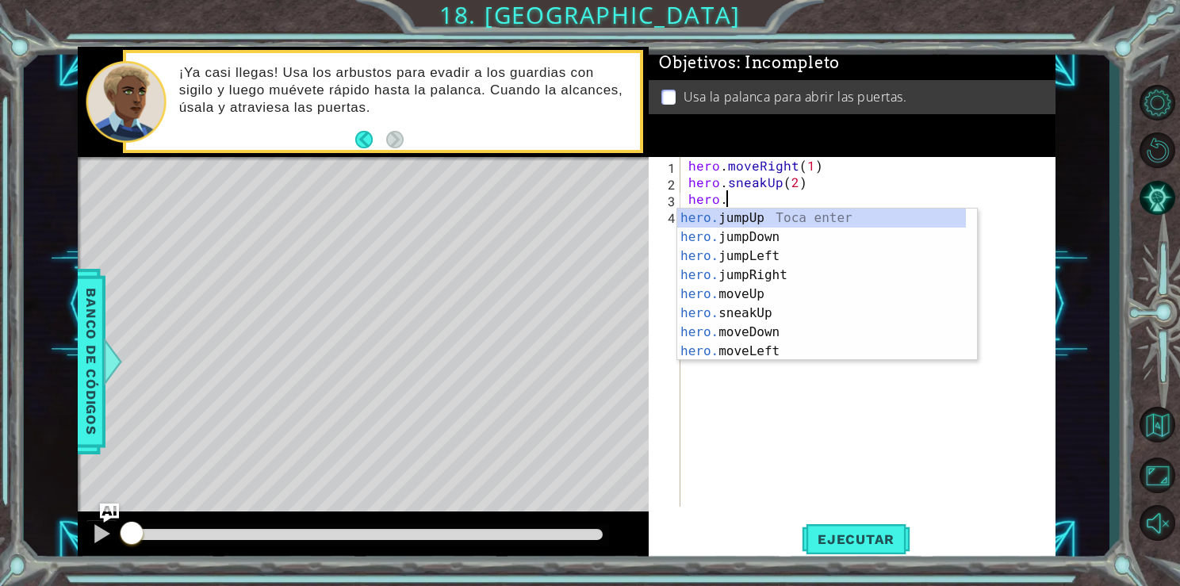
scroll to position [0, 2]
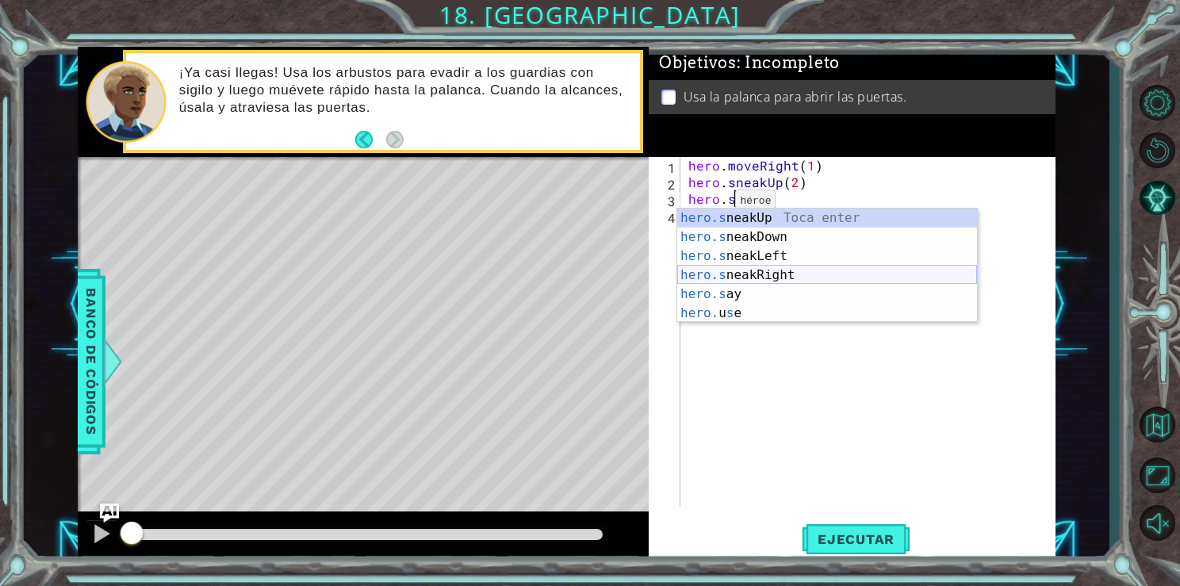
click at [723, 271] on div "hero.s neakUp Toca enter hero.s neakDown Toca enter hero.s neakLeft Toca enter …" at bounding box center [827, 285] width 300 height 152
type textarea "hero.sneakRight(1)"
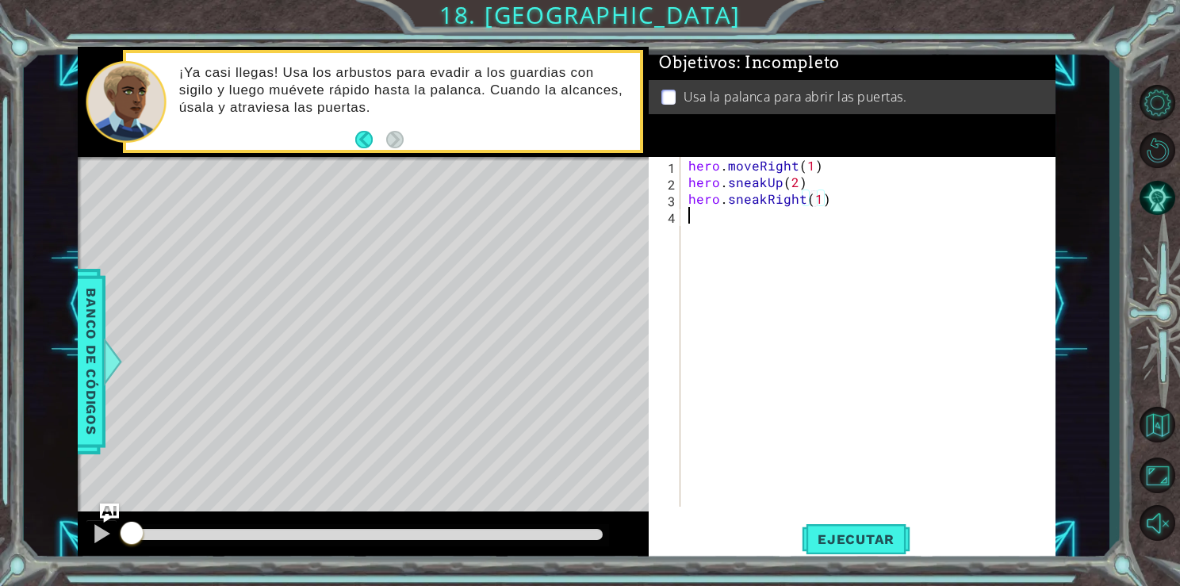
click at [705, 220] on div "hero . moveRight ( 1 ) hero . sneakUp ( 2 ) hero . sneakRight ( 1 )" at bounding box center [871, 348] width 373 height 383
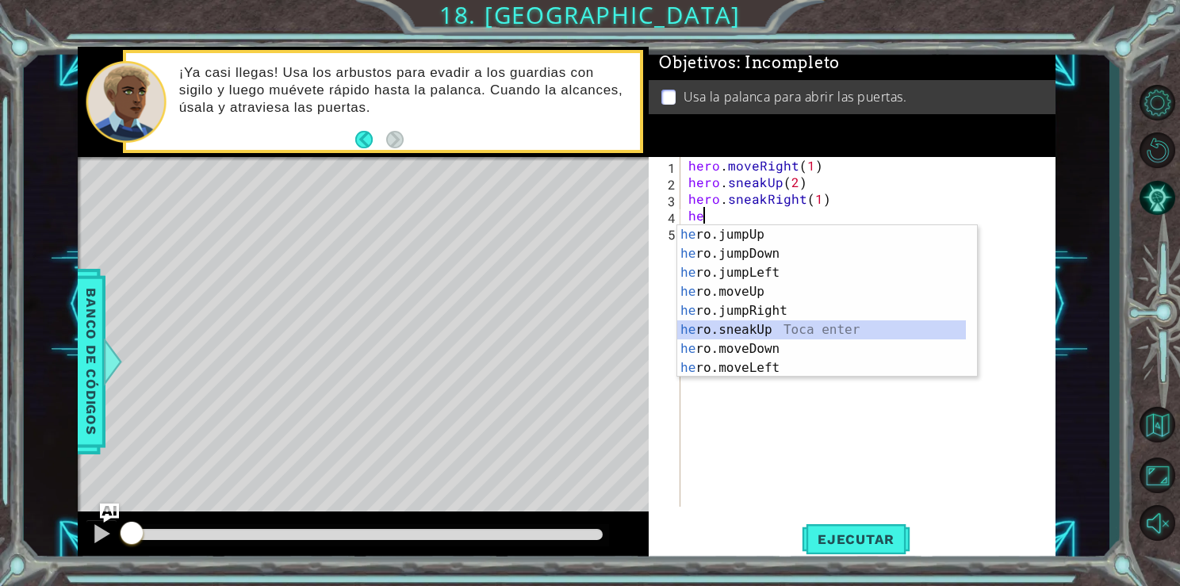
click at [742, 333] on div "he ro.jumpUp Toca enter he ro.jumpDown Toca enter he ro.jumpLeft Toca enter he …" at bounding box center [821, 320] width 289 height 190
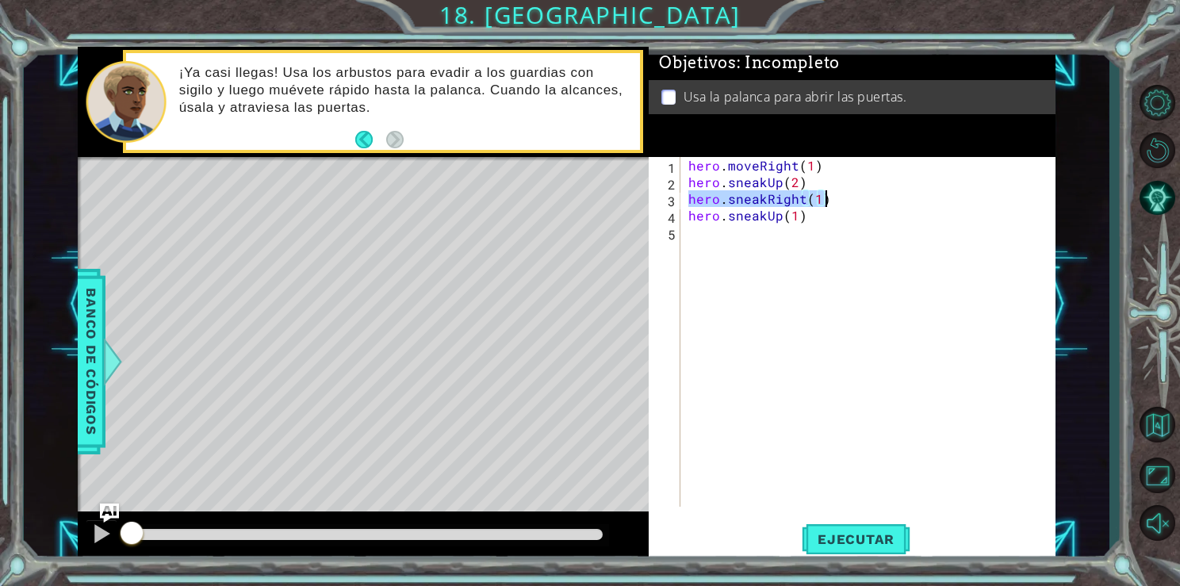
drag, startPoint x: 691, startPoint y: 198, endPoint x: 837, endPoint y: 198, distance: 145.9
click at [837, 198] on div "hero . moveRight ( 1 ) hero . sneakUp ( 2 ) hero . sneakRight ( 1 ) hero . snea…" at bounding box center [871, 348] width 373 height 383
type textarea "hero.sneakRight(1)"
click at [797, 237] on div "hero . moveRight ( 1 ) hero . sneakUp ( 2 ) hero . sneakRight ( 1 ) hero . snea…" at bounding box center [871, 348] width 373 height 383
paste textarea "hero.sneakRight(1)"
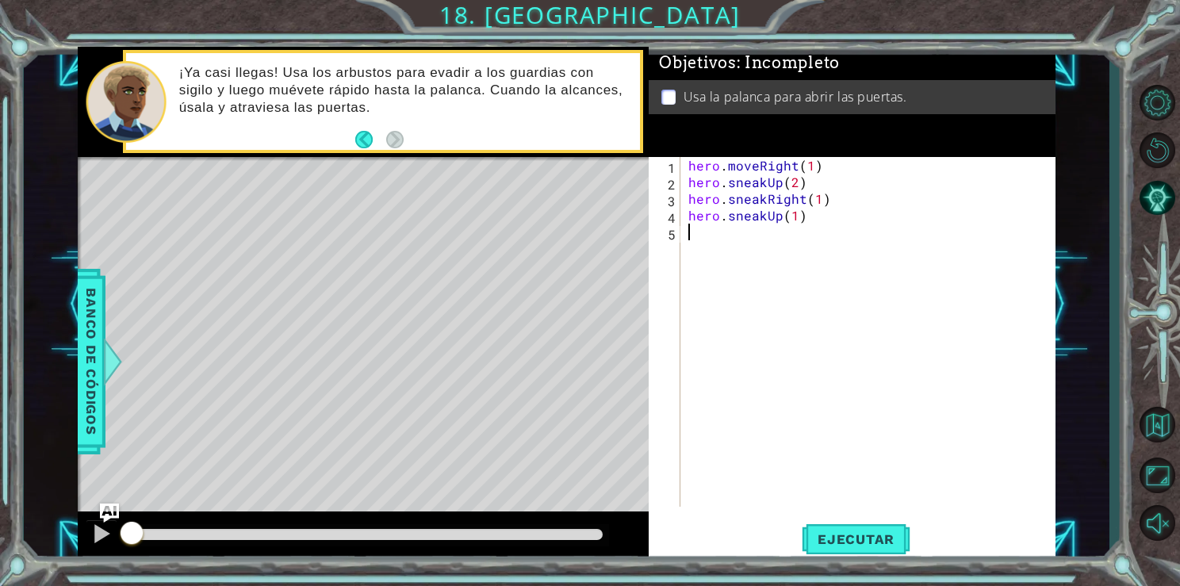
type textarea "hero.sneakRight(1)"
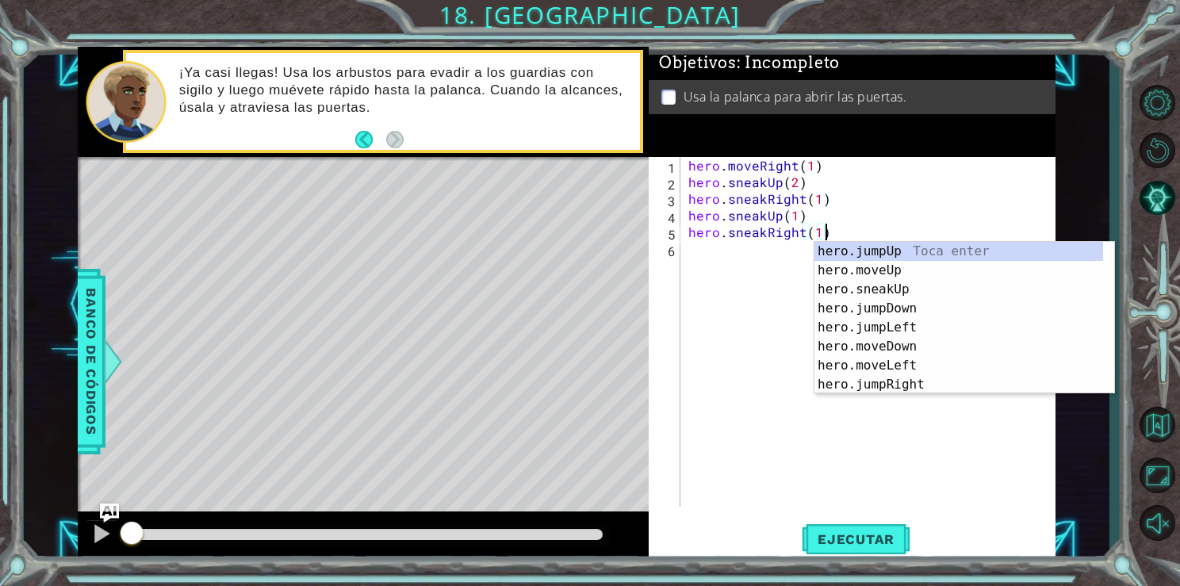
click at [694, 252] on div "hero . moveRight ( 1 ) hero . sneakUp ( 2 ) hero . sneakRight ( 1 ) hero . snea…" at bounding box center [871, 348] width 373 height 383
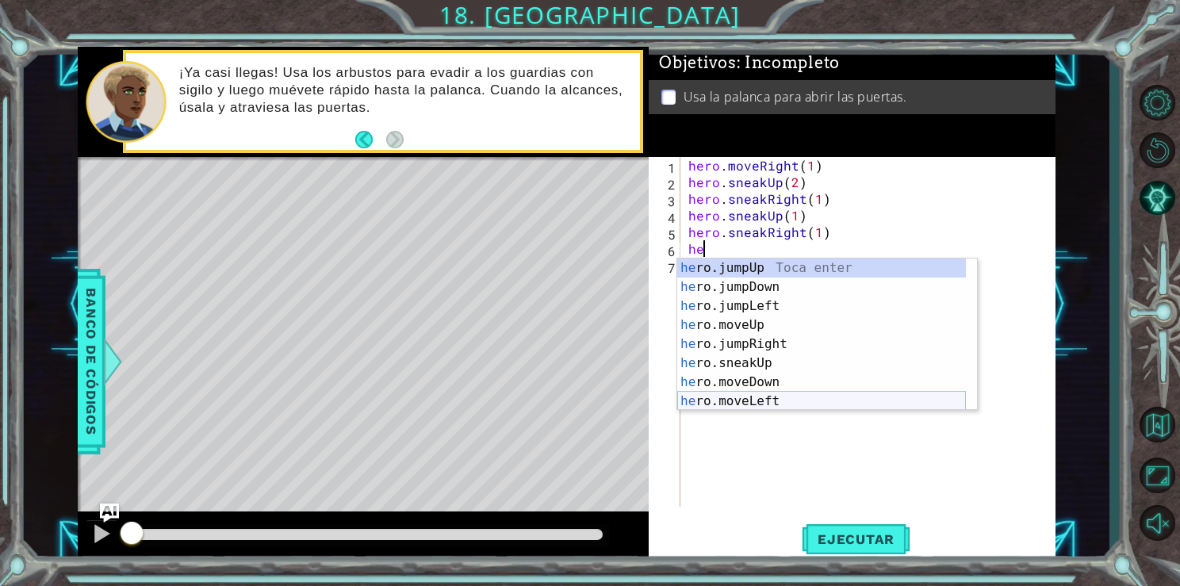
click at [764, 399] on div "he ro.jumpUp Toca enter he ro.jumpDown Toca enter he ro.jumpLeft Toca enter he …" at bounding box center [821, 354] width 289 height 190
type textarea "hero.moveLeft(1)"
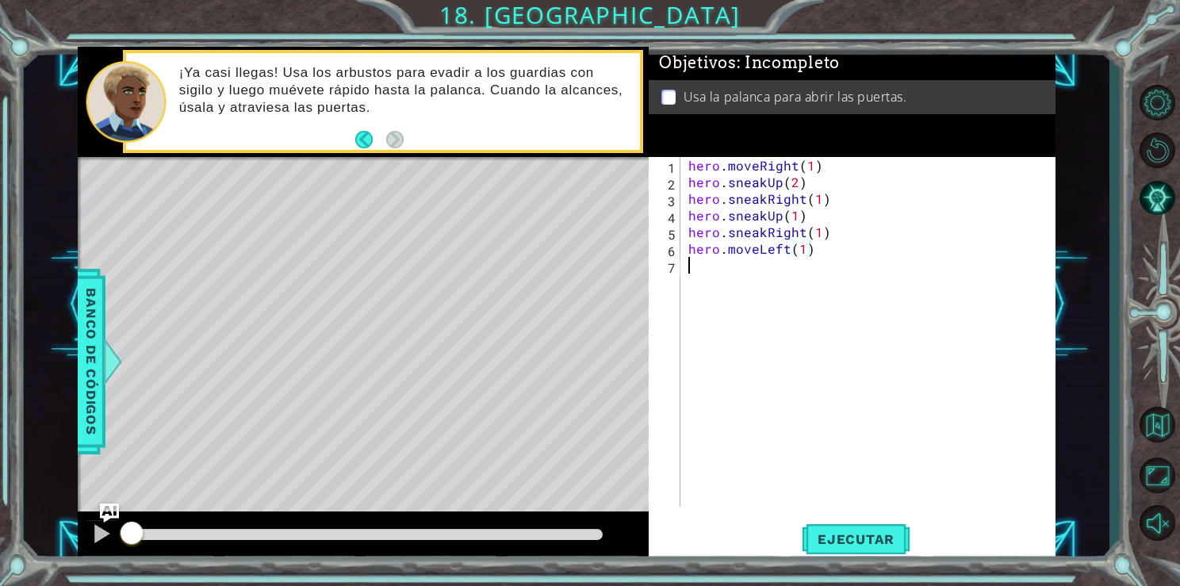
click at [783, 259] on div "hero . moveRight ( 1 ) hero . sneakUp ( 2 ) hero . sneakRight ( 1 ) hero . snea…" at bounding box center [871, 348] width 373 height 383
click at [786, 244] on div "hero . moveRight ( 1 ) hero . sneakUp ( 2 ) hero . sneakRight ( 1 ) hero . snea…" at bounding box center [871, 348] width 373 height 383
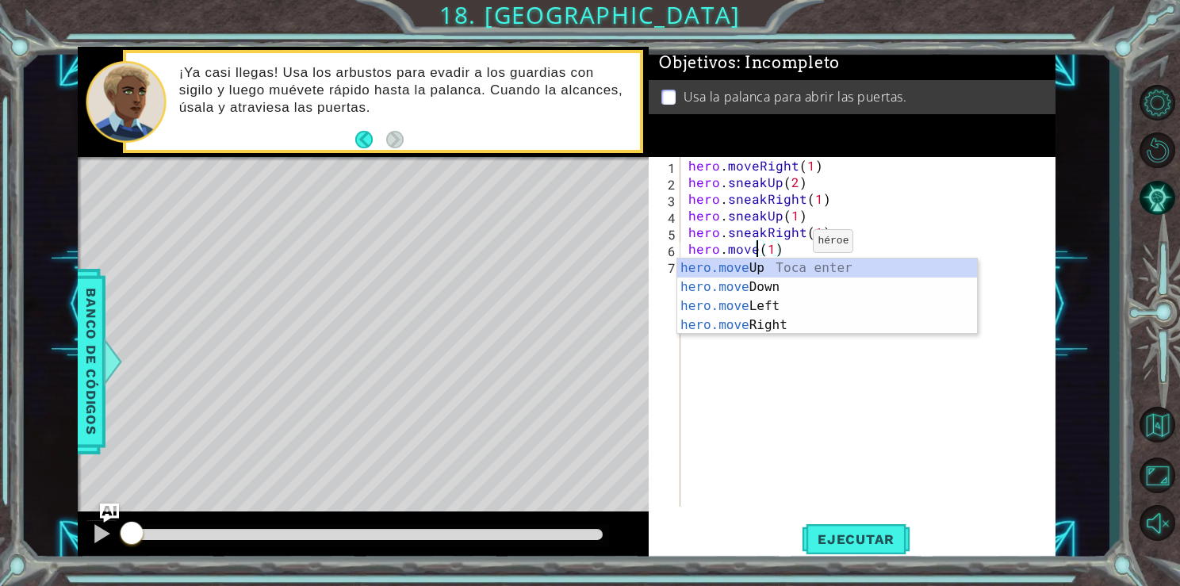
scroll to position [0, 4]
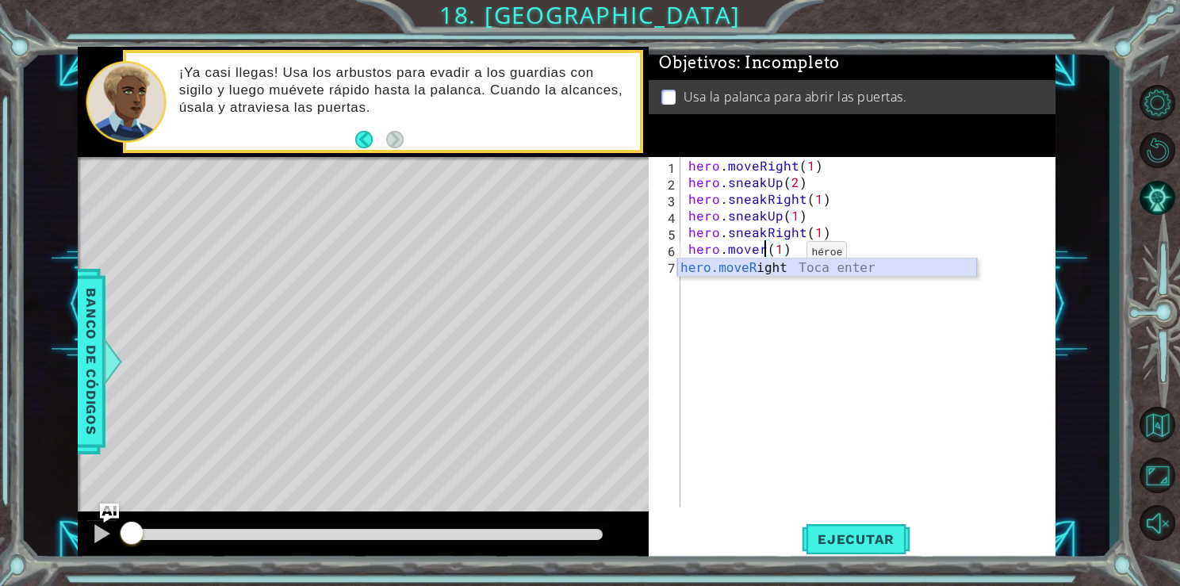
type textarea "hero.moveRight(1)(1)"
click at [846, 249] on div "hero . moveRight ( 1 ) hero . sneakUp ( 2 ) hero . sneakRight ( 1 ) hero . snea…" at bounding box center [871, 348] width 373 height 383
click at [855, 255] on div "hero . moveRight ( 1 ) hero . sneakUp ( 2 ) hero . sneakRight ( 1 ) hero . snea…" at bounding box center [871, 348] width 373 height 383
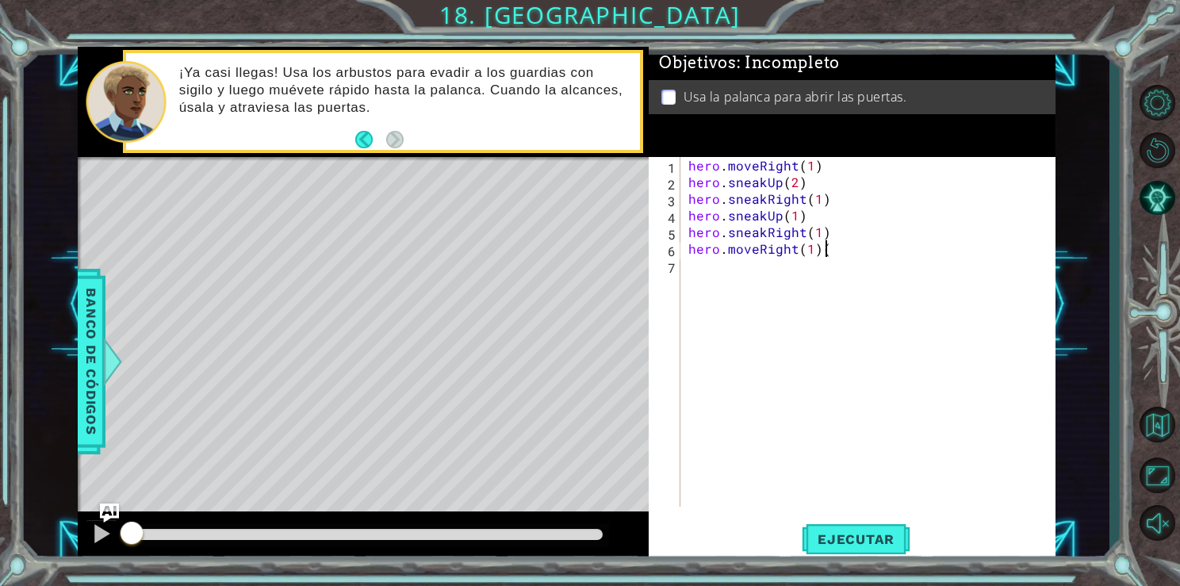
type textarea "hero.moveRight(1)"
drag, startPoint x: 703, startPoint y: 280, endPoint x: 706, endPoint y: 316, distance: 35.8
click at [706, 316] on div "hero . moveRight ( 1 ) hero . sneakUp ( 2 ) hero . sneakRight ( 1 ) hero . snea…" at bounding box center [871, 348] width 373 height 383
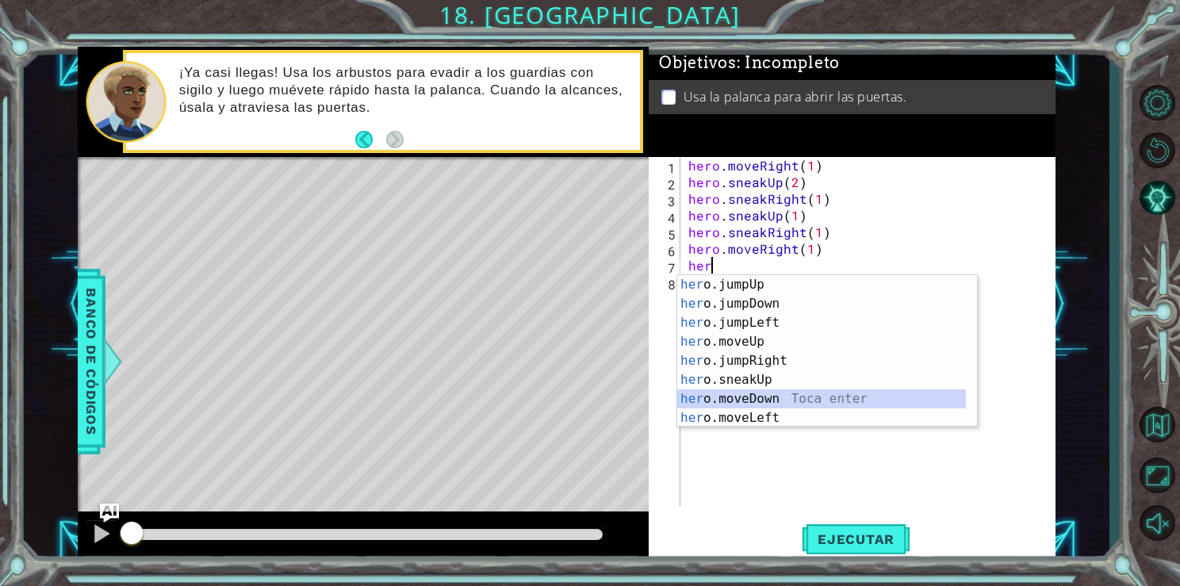
click at [747, 397] on div "her o.jumpUp Toca enter her o.jumpDown Toca enter her o.jumpLeft Toca enter her…" at bounding box center [821, 370] width 289 height 190
type textarea "hero.moveDown(1)"
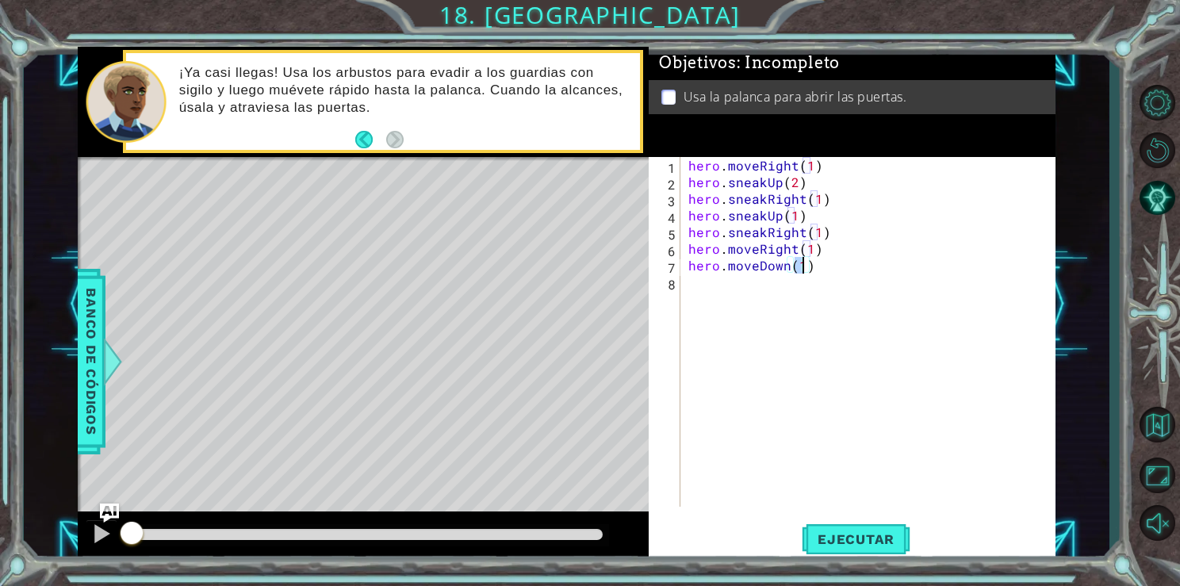
click at [677, 284] on div "8" at bounding box center [666, 284] width 29 height 17
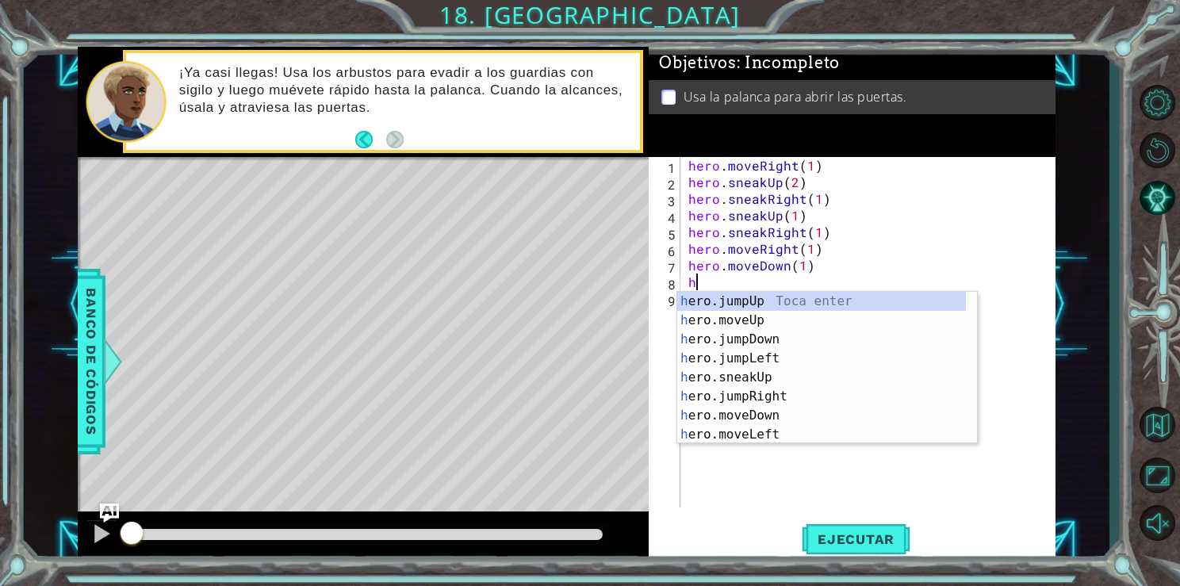
type textarea "he"
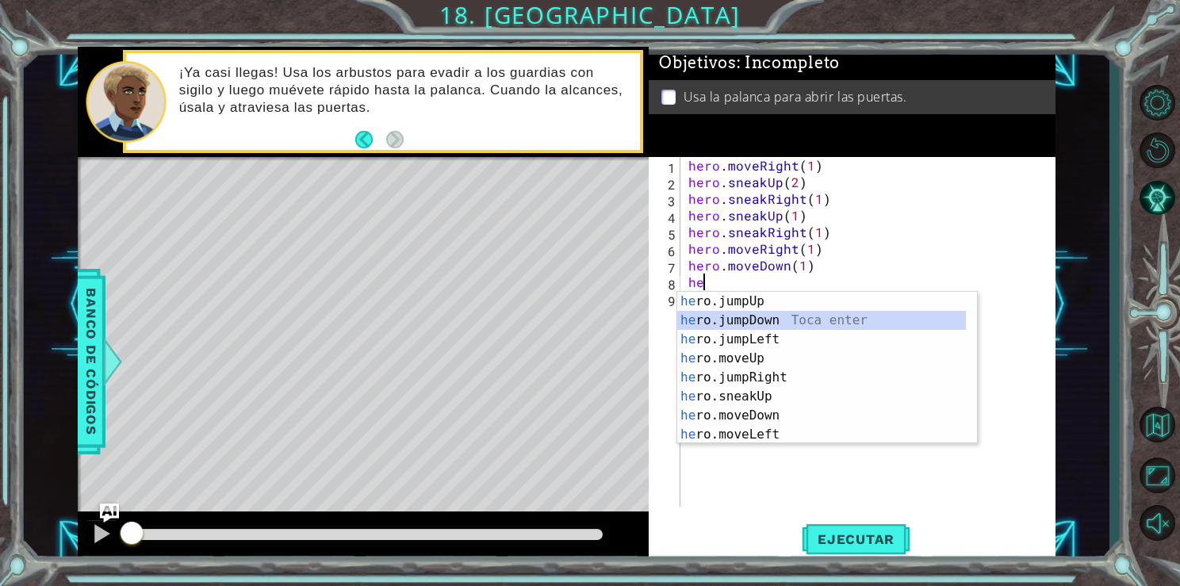
click at [760, 321] on div "he ro.jumpUp Toca enter he ro.jumpDown Toca enter he ro.jumpLeft Toca enter he …" at bounding box center [821, 387] width 289 height 190
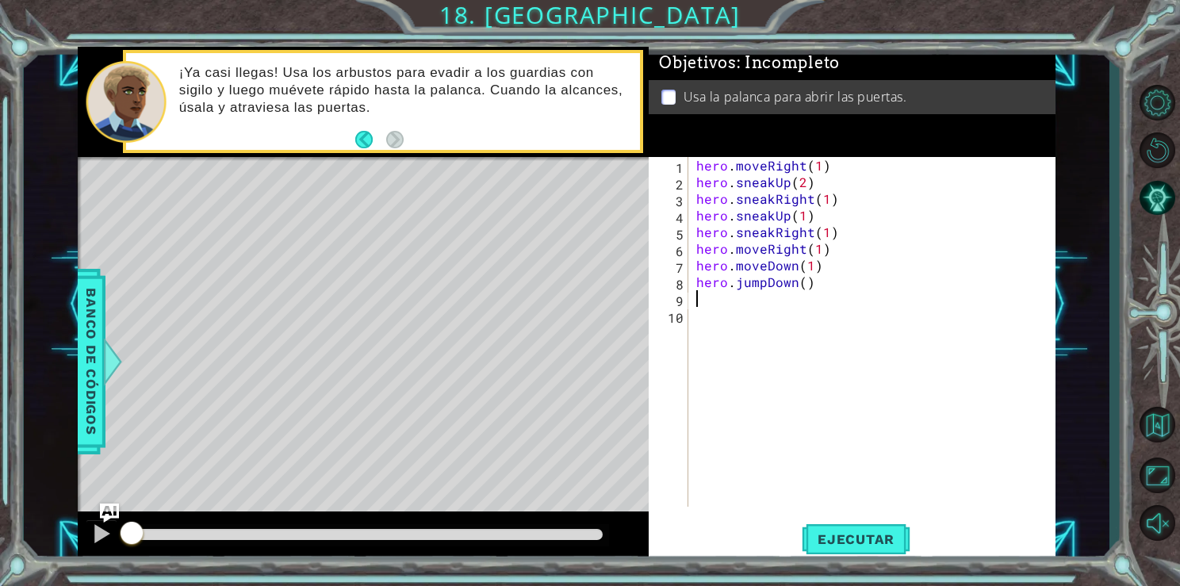
type textarea "l"
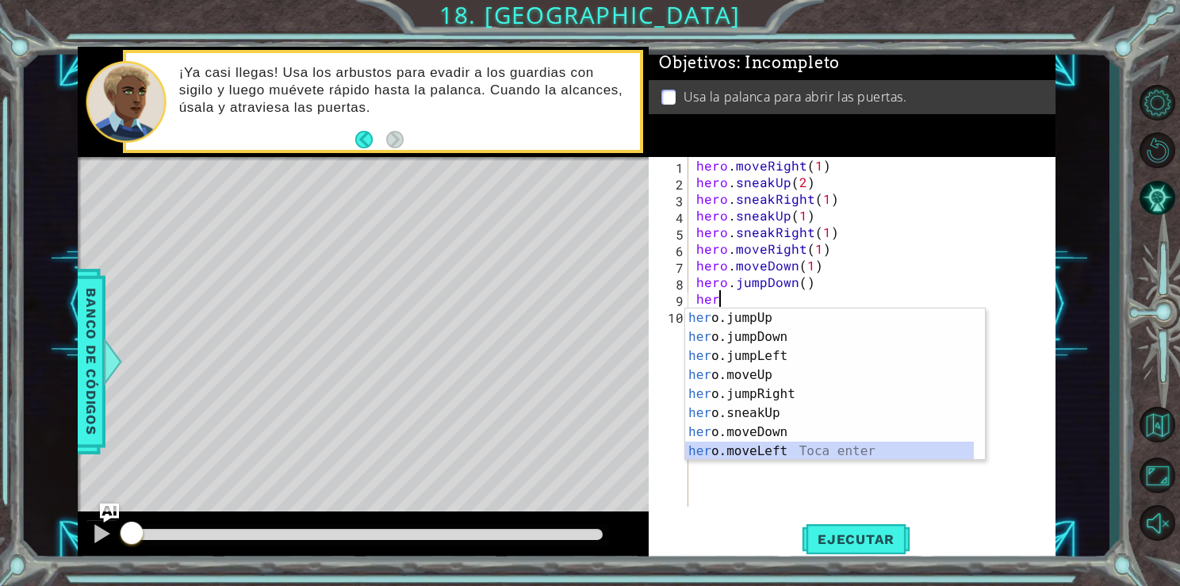
click at [763, 452] on div "her o.jumpUp Toca enter her o.jumpDown Toca enter her o.jumpLeft Toca enter her…" at bounding box center [829, 403] width 289 height 190
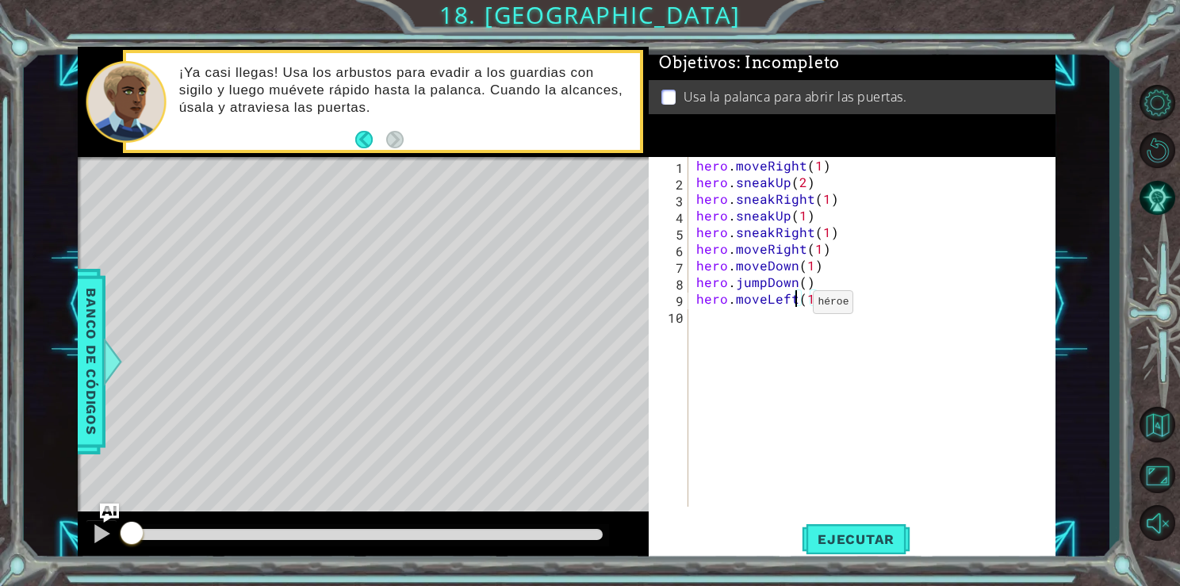
click at [793, 306] on div "hero . moveRight ( 1 ) hero . sneakUp ( 2 ) hero . sneakRight ( 1 ) hero . snea…" at bounding box center [876, 348] width 366 height 383
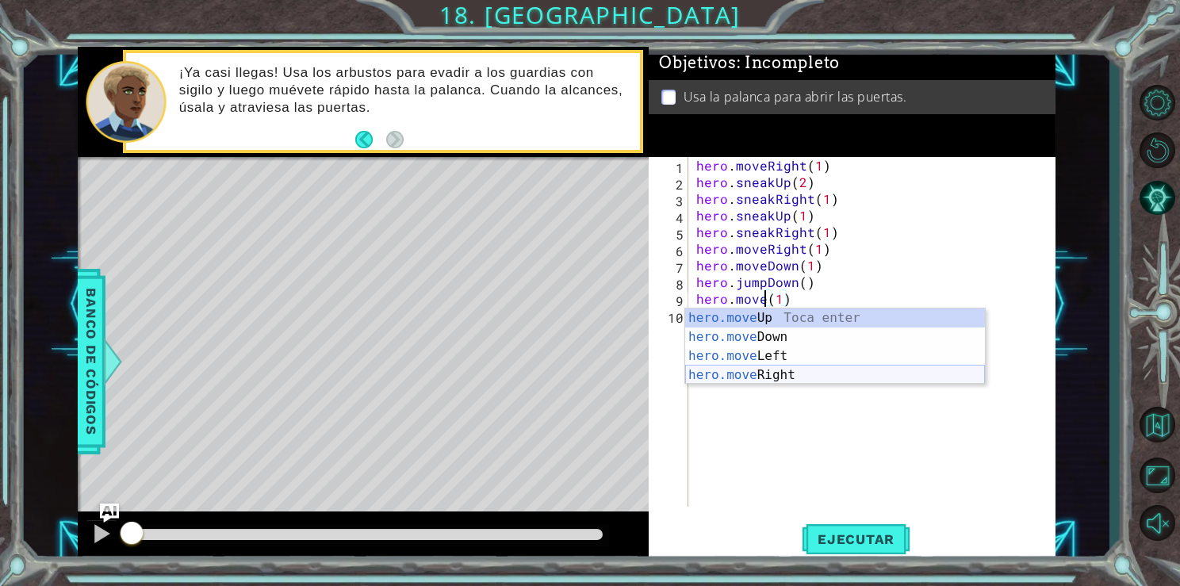
click at [770, 379] on div "hero.move Up Toca enter hero.move Down Toca enter hero.move Left Toca enter her…" at bounding box center [835, 365] width 300 height 114
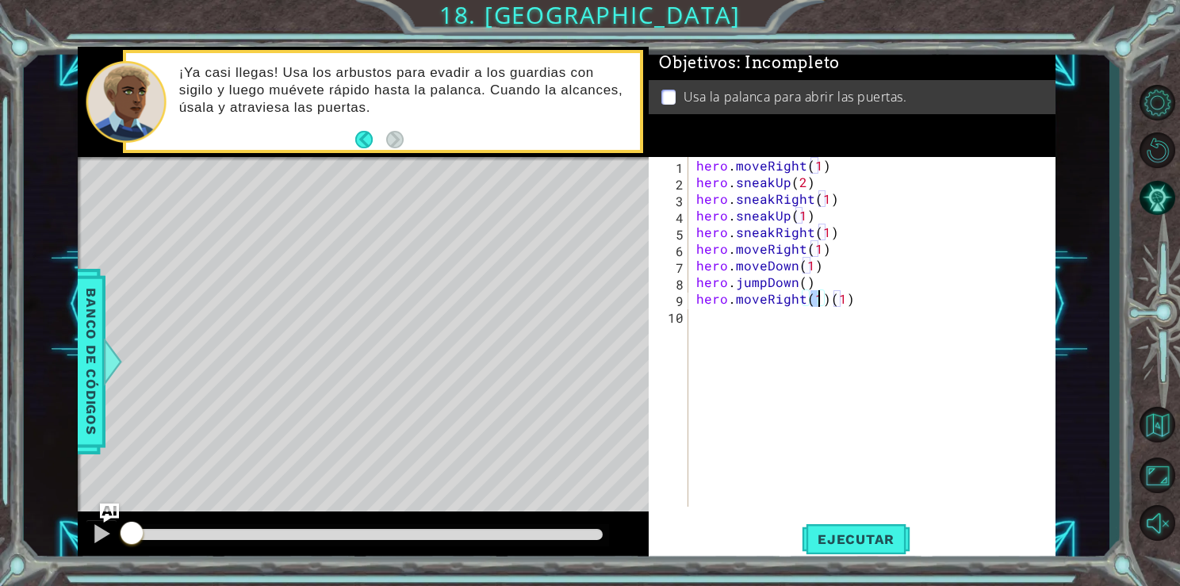
click at [867, 303] on div "hero . moveRight ( 1 ) hero . sneakUp ( 2 ) hero . sneakRight ( 1 ) hero . snea…" at bounding box center [876, 348] width 366 height 383
click at [821, 306] on div "hero . moveRight ( 1 ) hero . sneakUp ( 2 ) hero . sneakRight ( 1 ) hero . snea…" at bounding box center [876, 348] width 366 height 383
type textarea "hero.moveRight(2)"
click at [729, 324] on div "hero . moveRight ( 1 ) hero . sneakUp ( 2 ) hero . sneakRight ( 1 ) hero . snea…" at bounding box center [876, 348] width 366 height 383
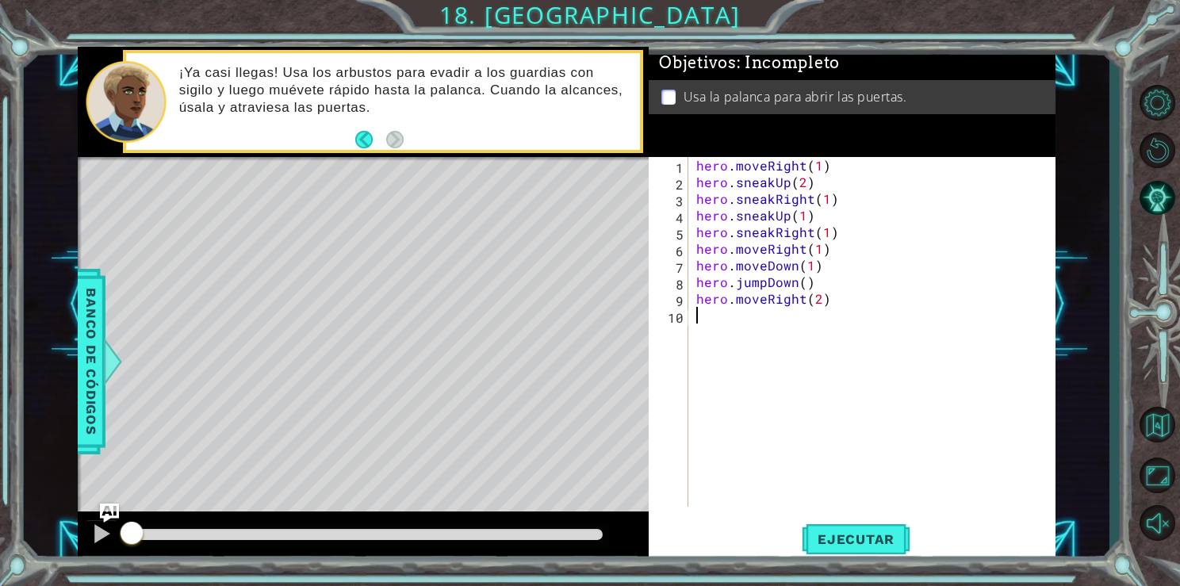
scroll to position [0, 0]
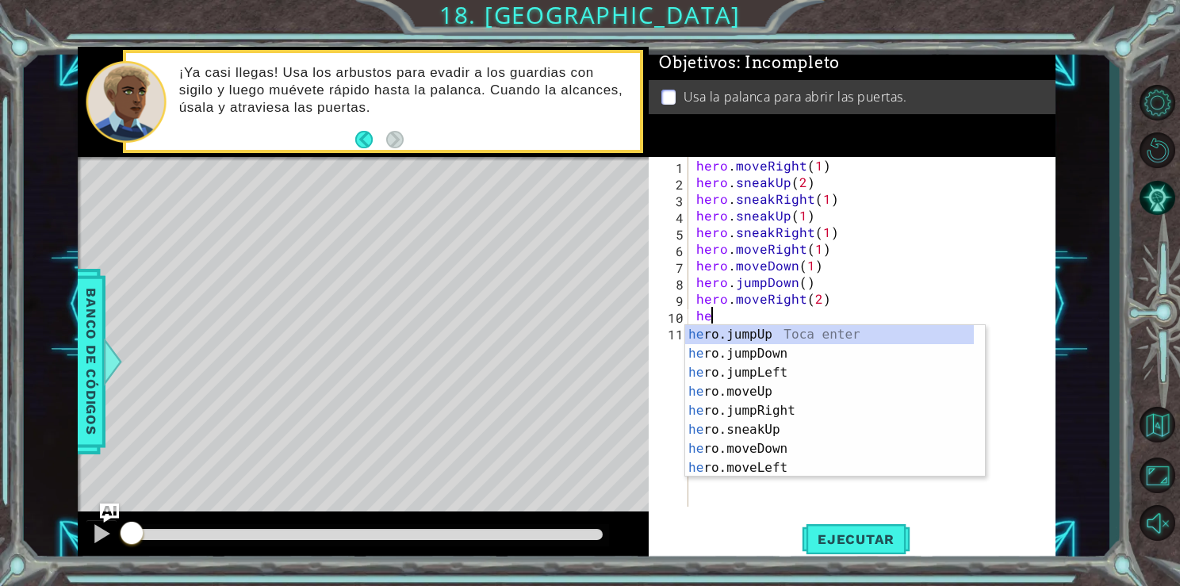
type textarea "her"
click at [779, 328] on div "her o.jumpUp Toca enter her o.jumpDown Toca enter her o.jumpLeft Toca enter her…" at bounding box center [829, 420] width 289 height 190
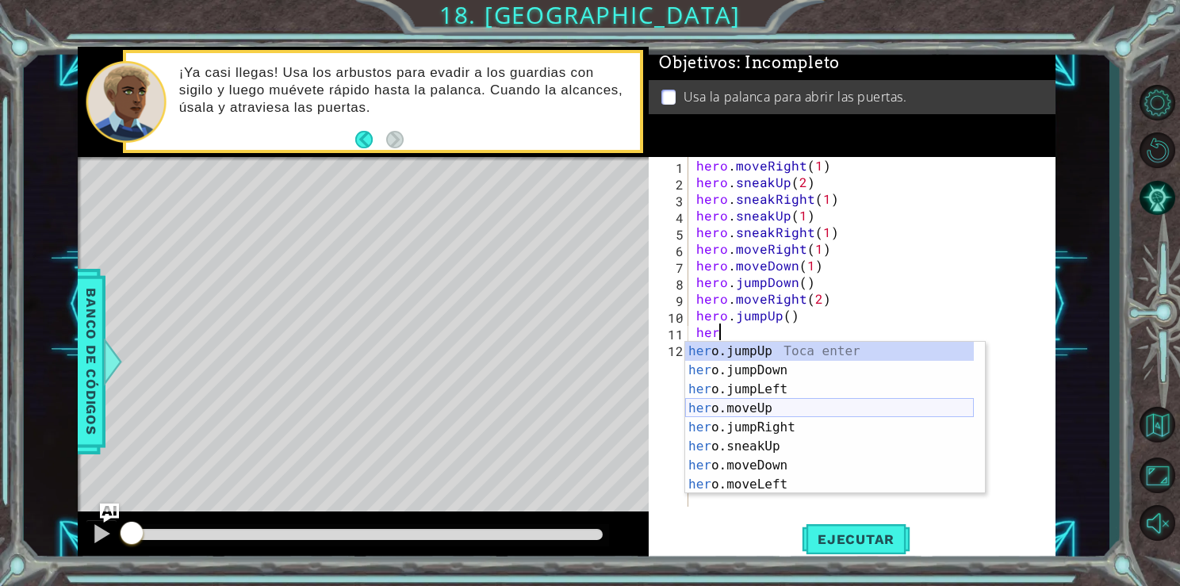
click at [738, 409] on div "her o.jumpUp Toca enter her o.jumpDown Toca enter her o.jumpLeft Toca enter her…" at bounding box center [829, 437] width 289 height 190
type textarea "hero.moveUp(1)"
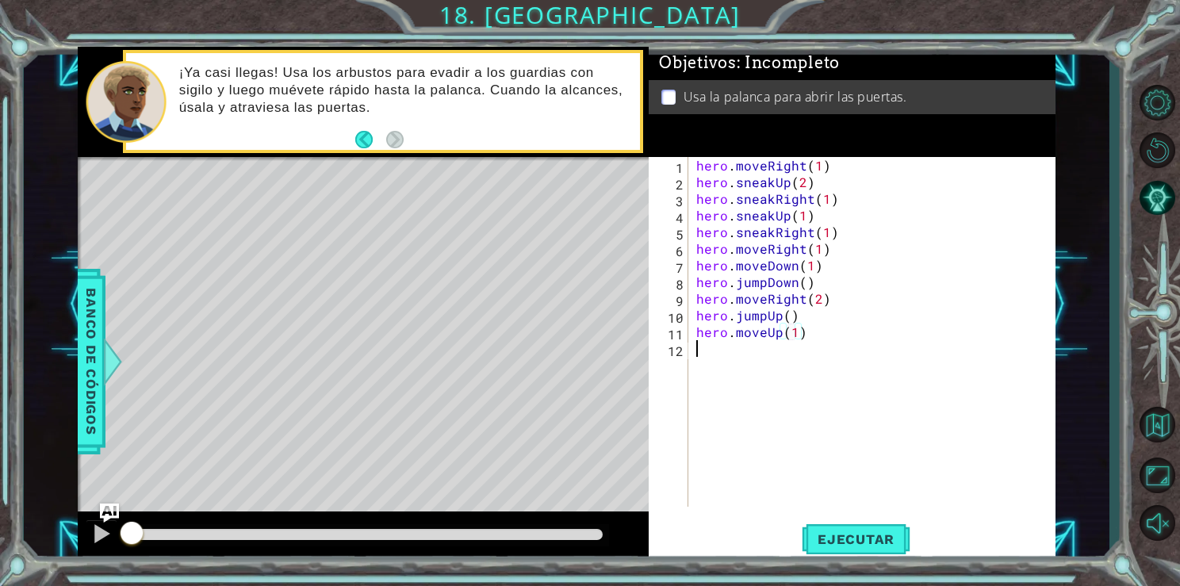
click at [725, 374] on div "hero . moveRight ( 1 ) hero . sneakUp ( 2 ) hero . sneakRight ( 1 ) hero . snea…" at bounding box center [876, 348] width 366 height 383
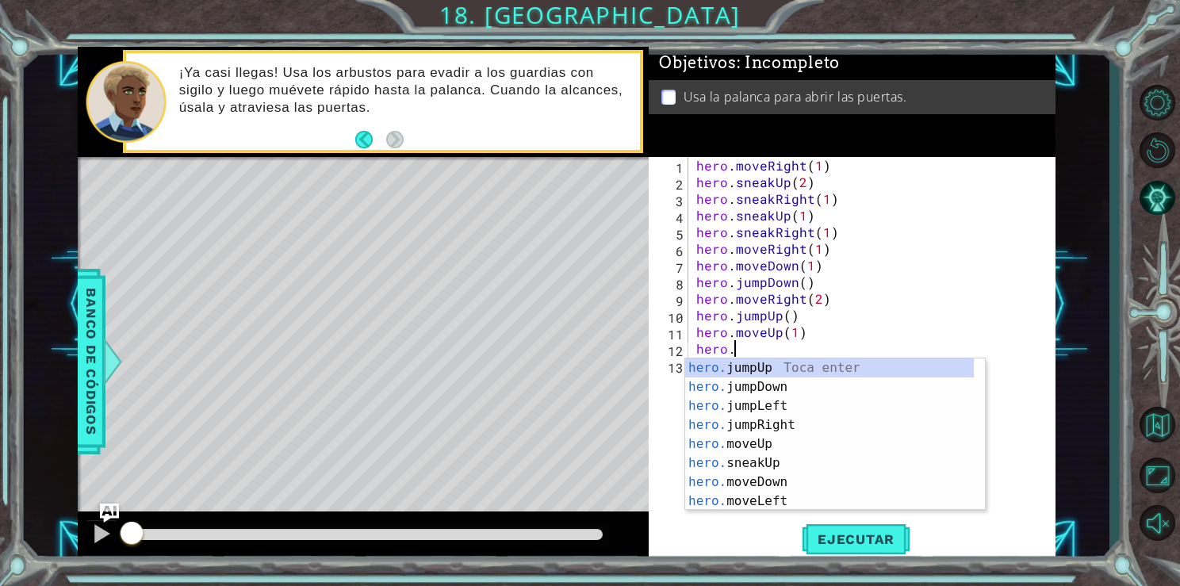
scroll to position [0, 2]
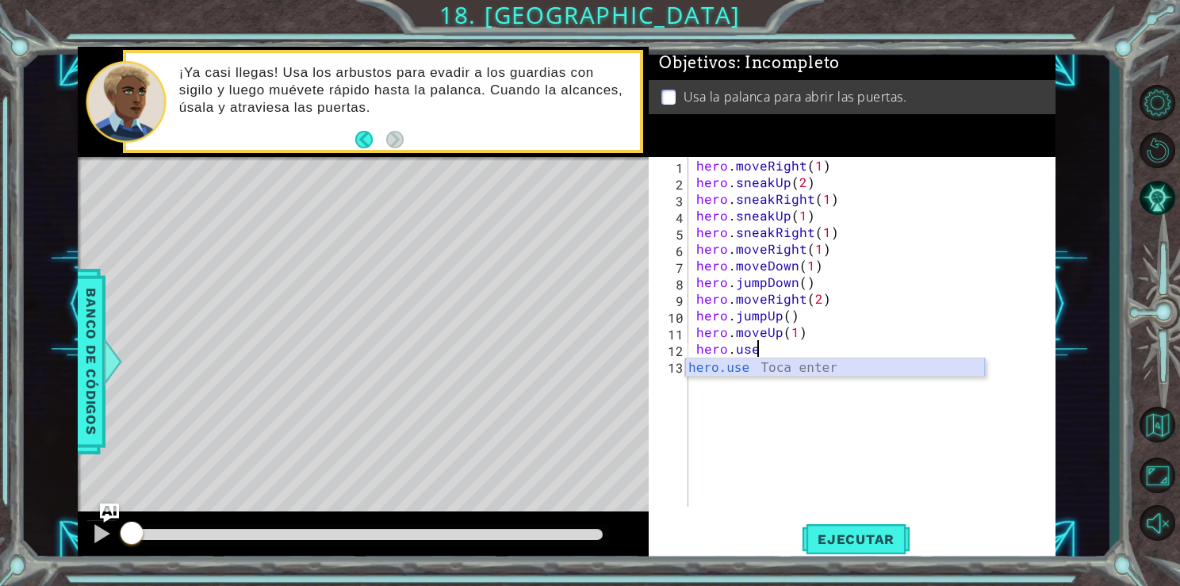
click at [736, 366] on div "hero.use Toca enter" at bounding box center [835, 386] width 300 height 57
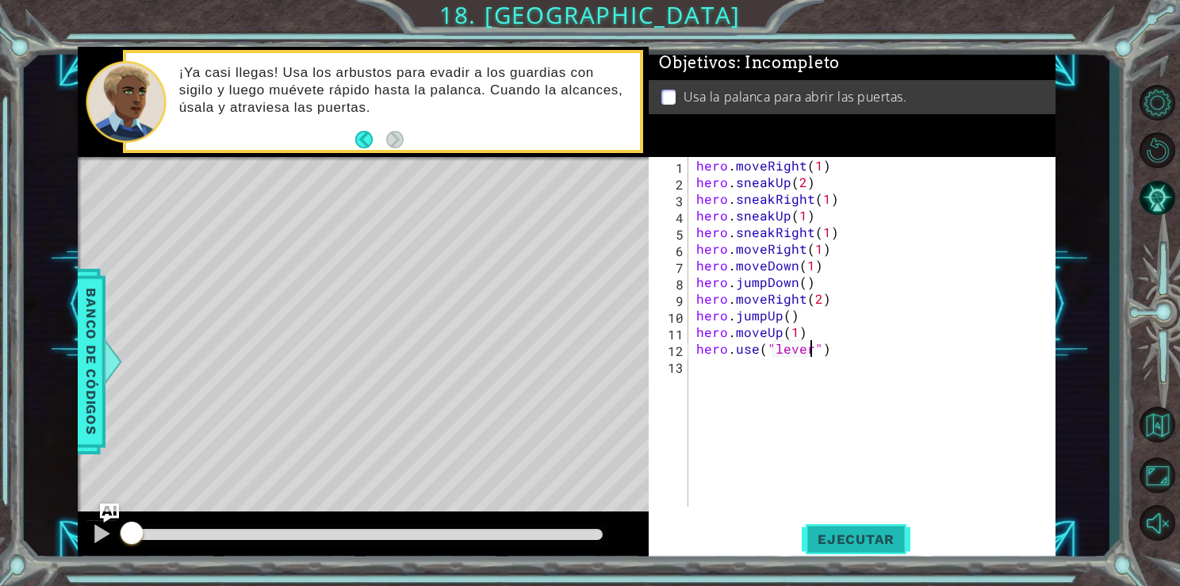
type textarea "hero.use("lever")"
click at [823, 534] on span "Ejecutar" at bounding box center [856, 539] width 109 height 16
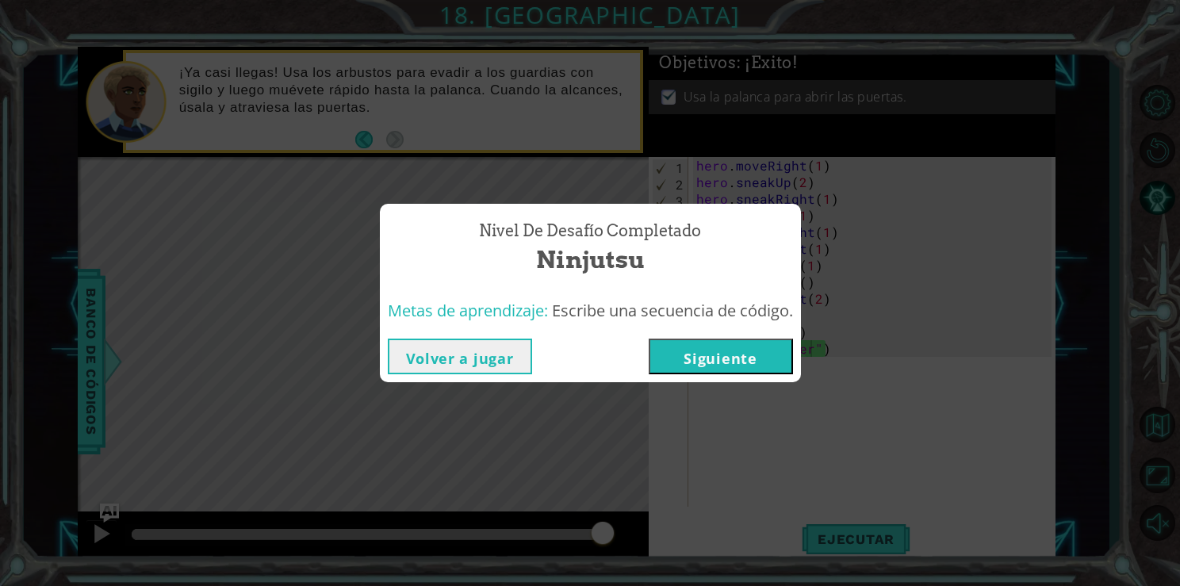
click at [707, 363] on button "Siguiente" at bounding box center [721, 357] width 144 height 36
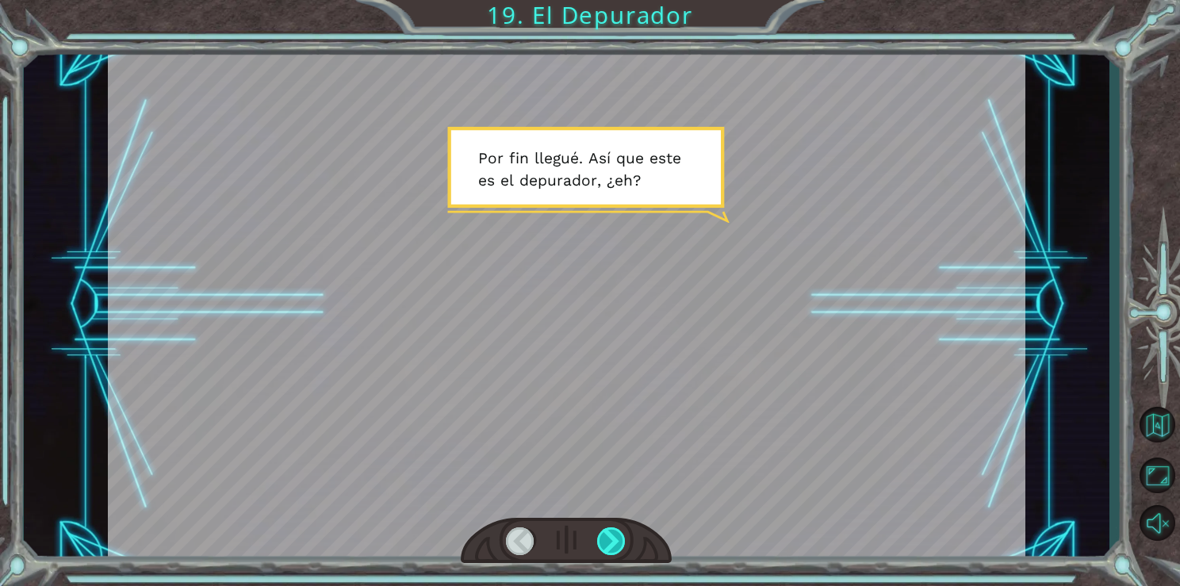
click at [605, 538] on div at bounding box center [611, 541] width 29 height 28
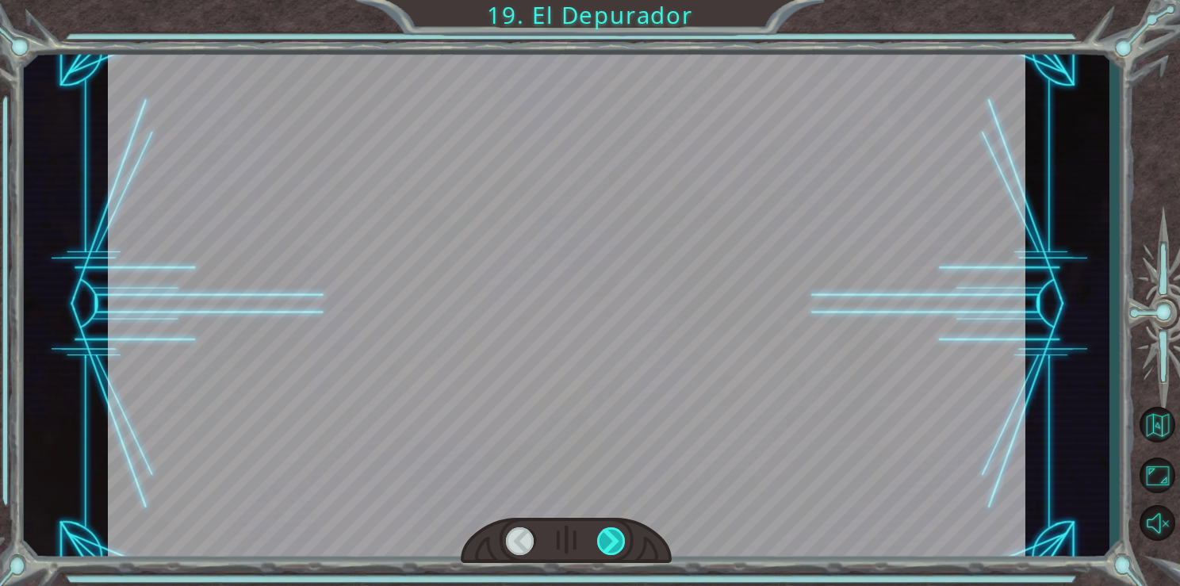
click at [605, 538] on div at bounding box center [611, 541] width 29 height 28
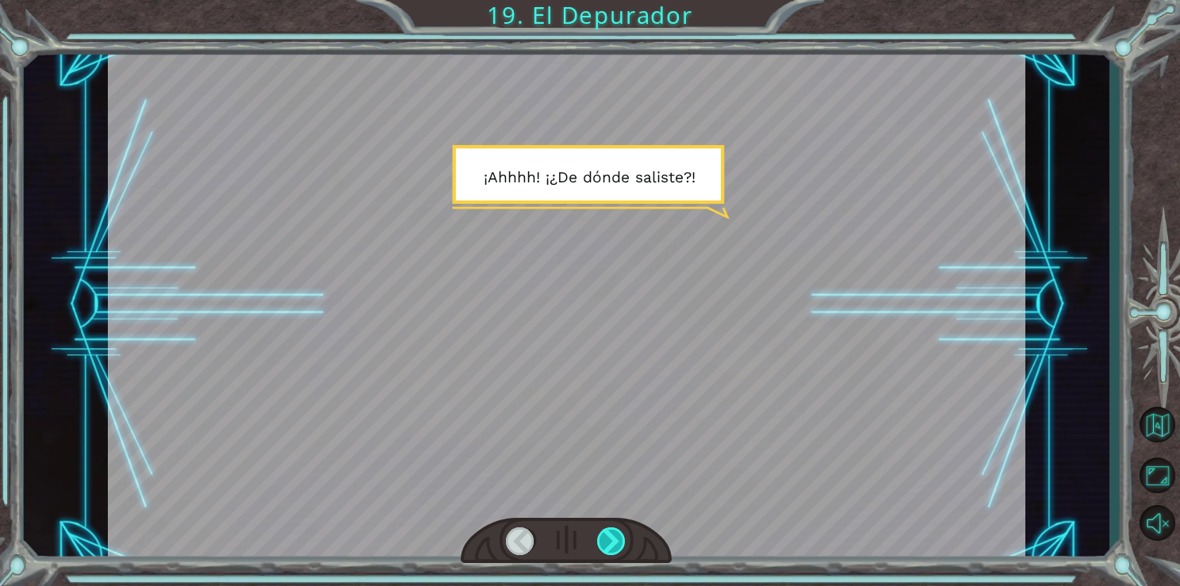
click at [605, 538] on div at bounding box center [611, 541] width 29 height 28
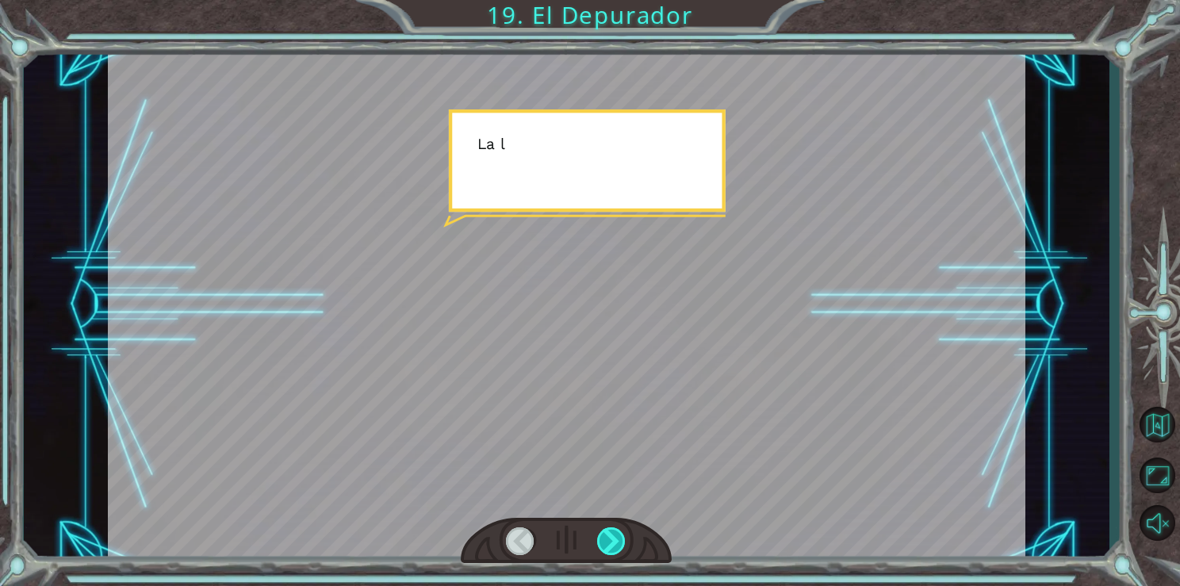
click at [605, 538] on div at bounding box center [611, 541] width 29 height 28
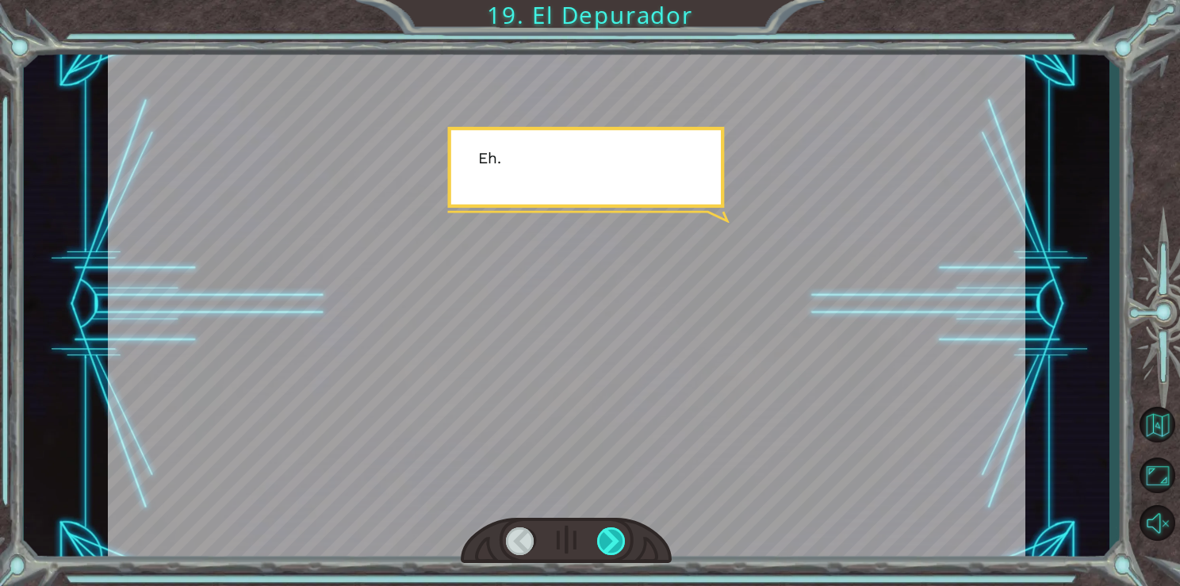
click at [605, 538] on div at bounding box center [611, 541] width 29 height 28
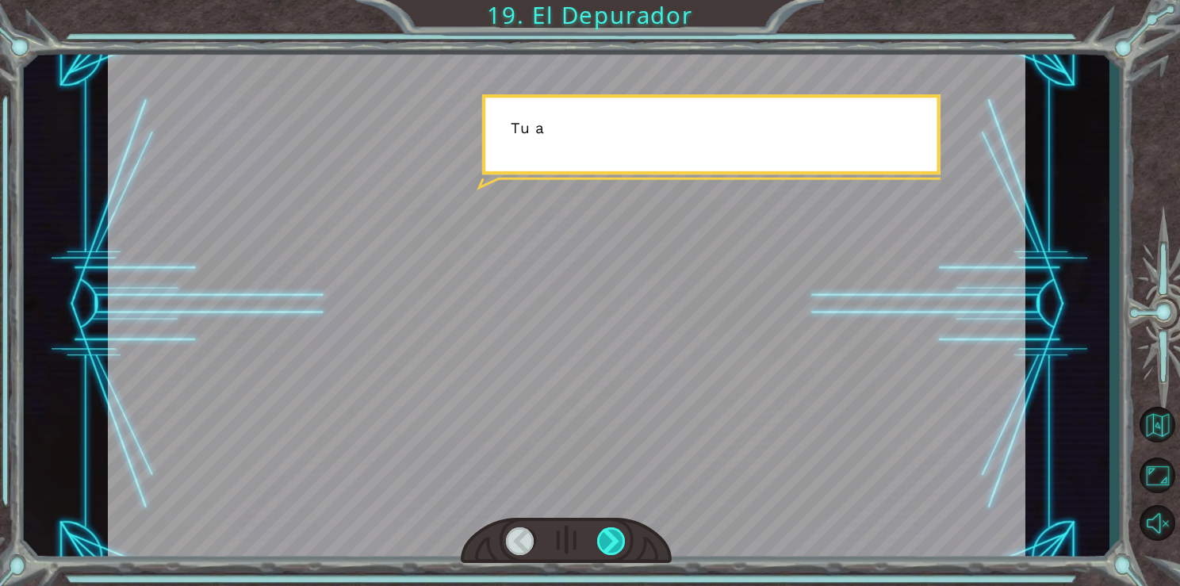
click at [605, 538] on div at bounding box center [611, 541] width 29 height 28
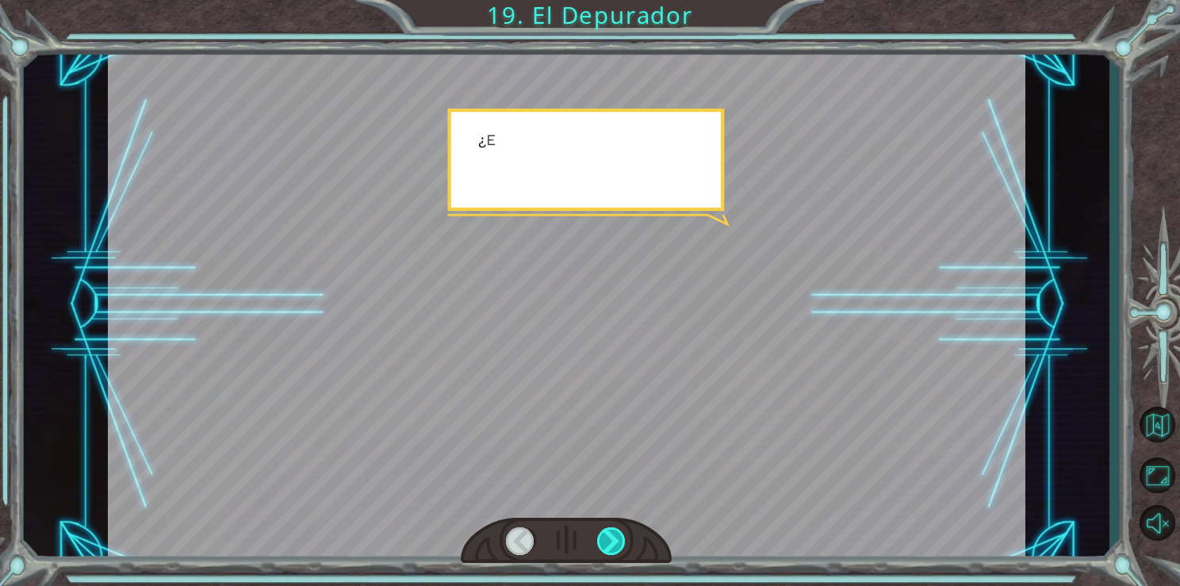
click at [605, 538] on div at bounding box center [611, 541] width 29 height 28
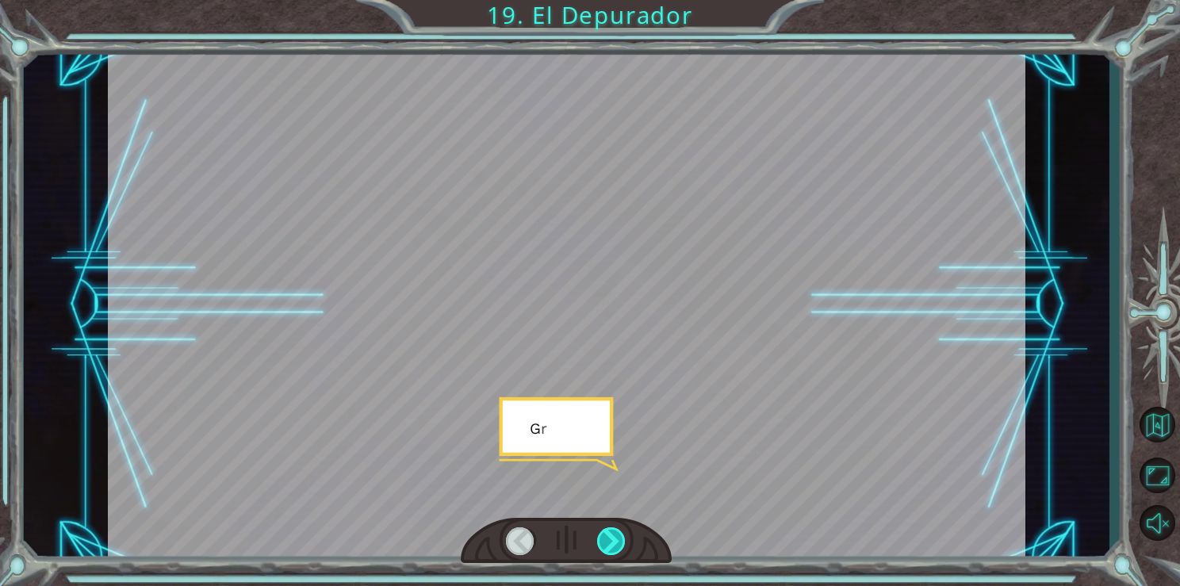
click at [605, 538] on div at bounding box center [611, 541] width 29 height 28
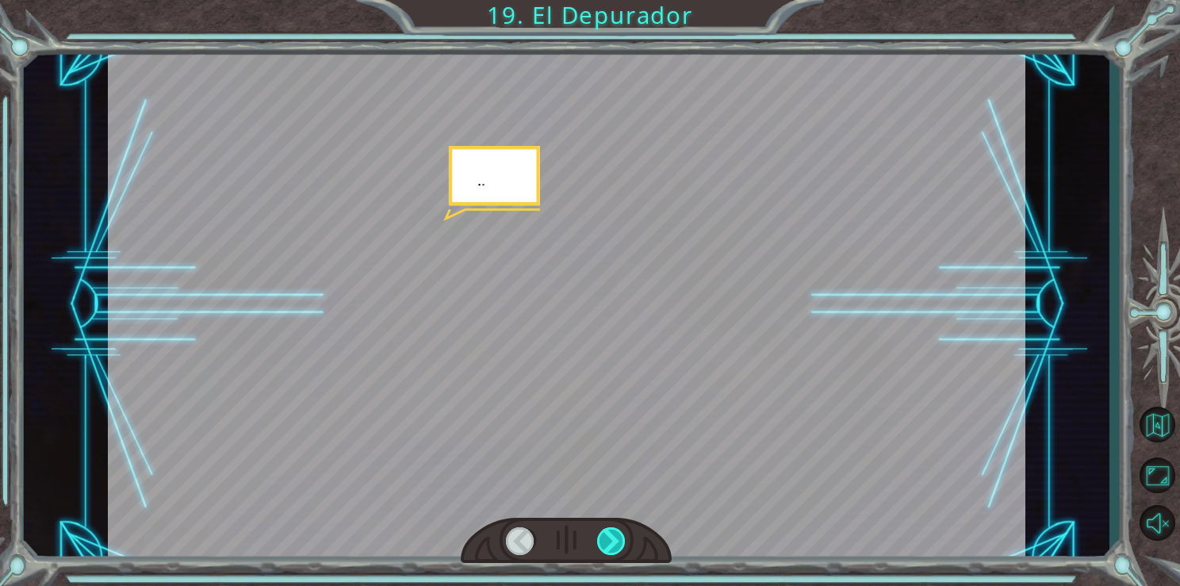
click at [605, 538] on div at bounding box center [611, 541] width 29 height 28
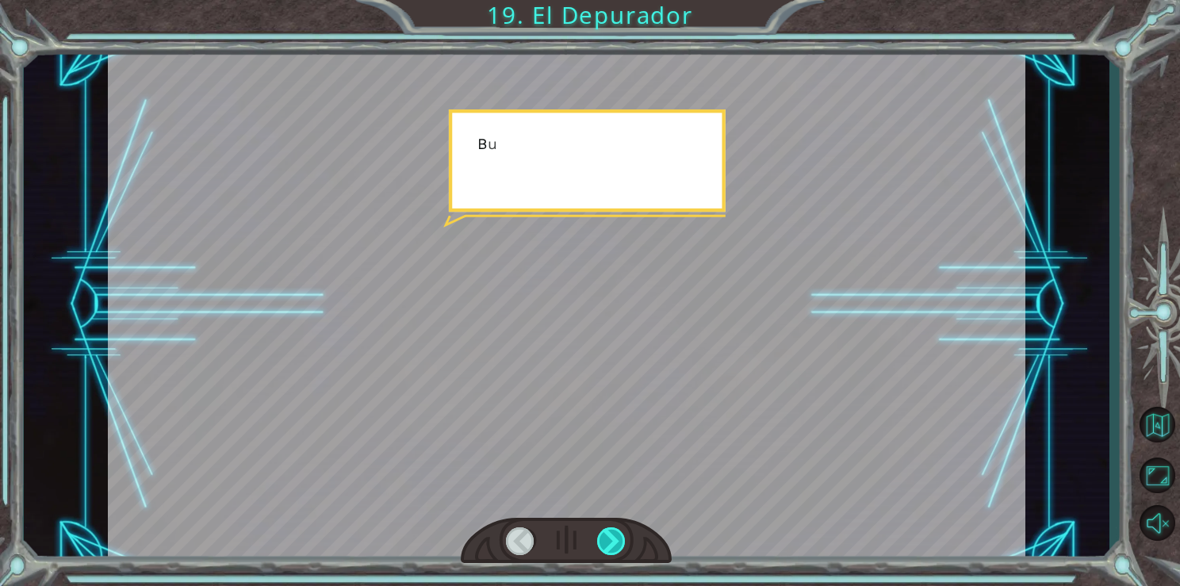
click at [605, 538] on div at bounding box center [611, 541] width 29 height 28
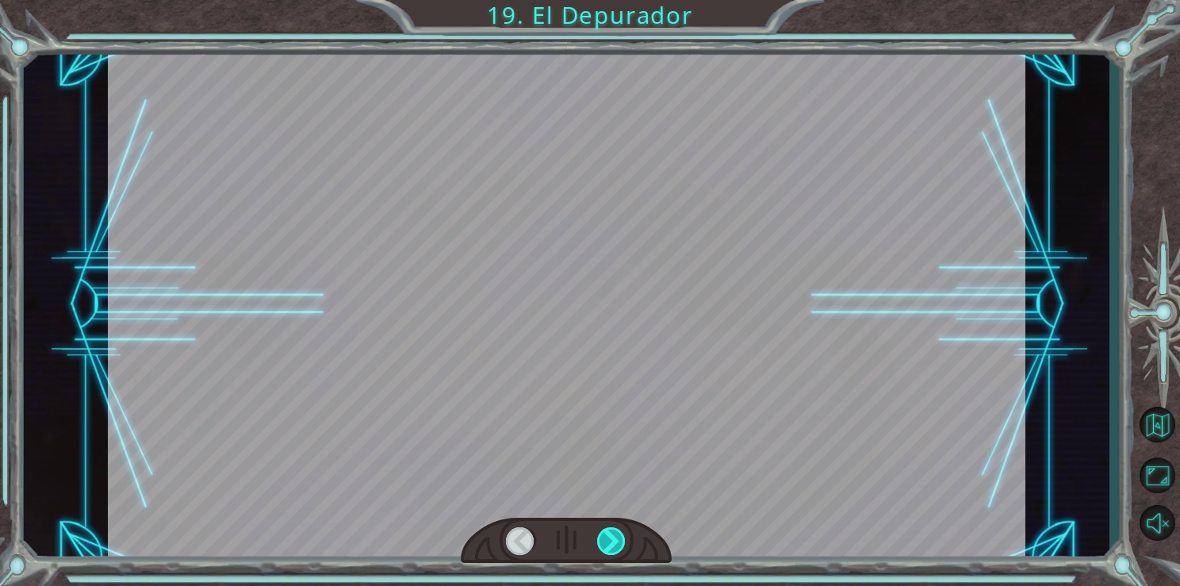
click at [605, 538] on div at bounding box center [611, 541] width 29 height 28
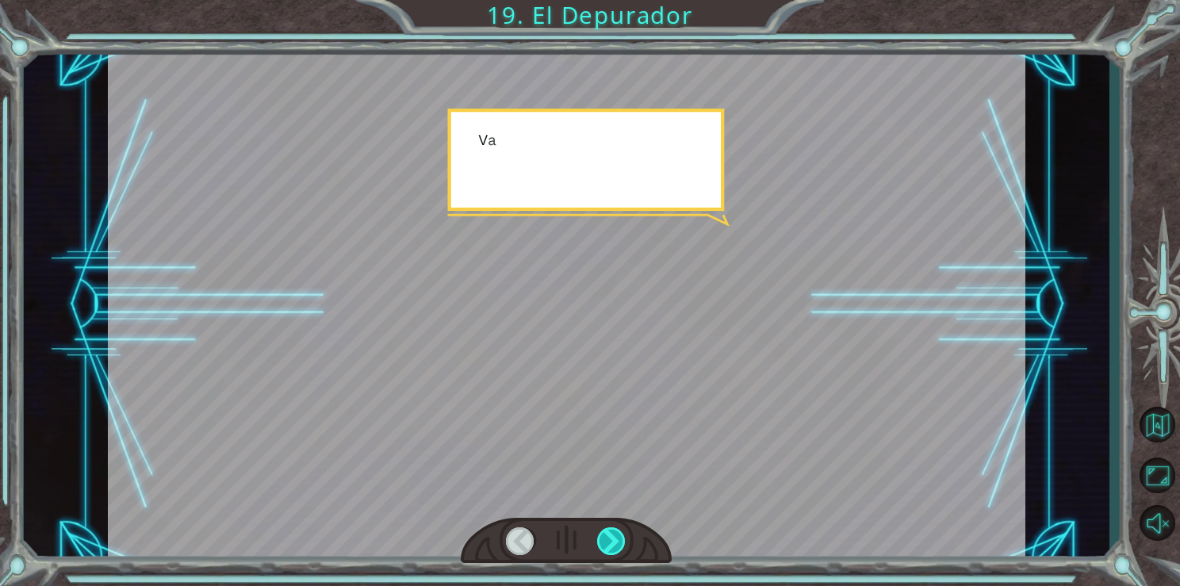
click at [605, 538] on div at bounding box center [611, 541] width 29 height 28
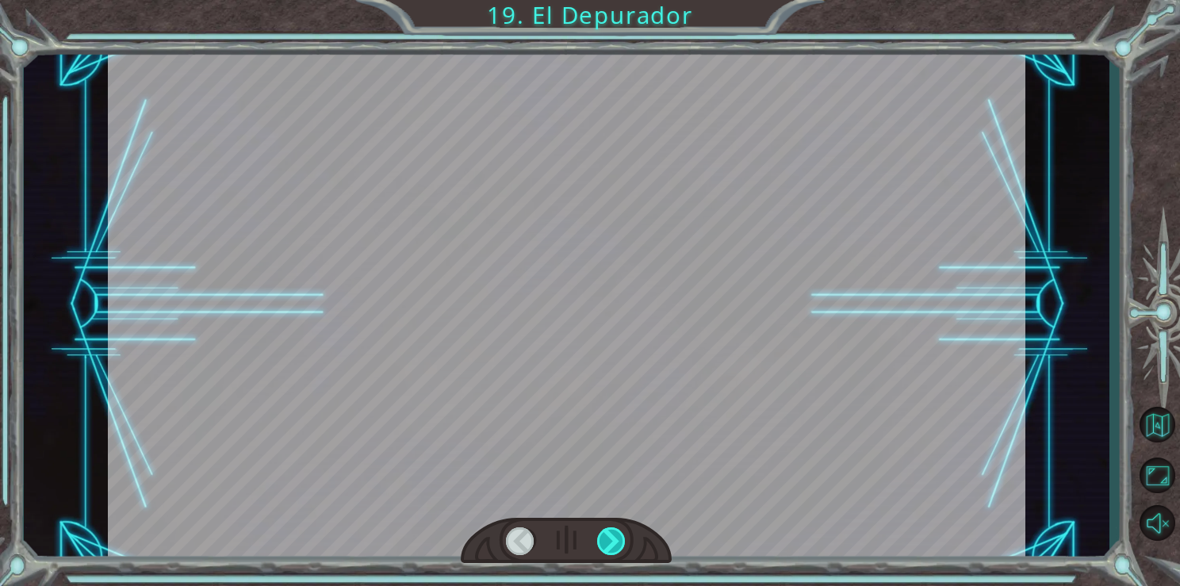
click at [605, 538] on div at bounding box center [611, 541] width 29 height 28
click at [605, 0] on div "Temporary Text P o r f i n l l e g u é . A s í q u e e s t e e s e l d e p u r …" at bounding box center [590, 0] width 1180 height 0
